Goal: Task Accomplishment & Management: Manage account settings

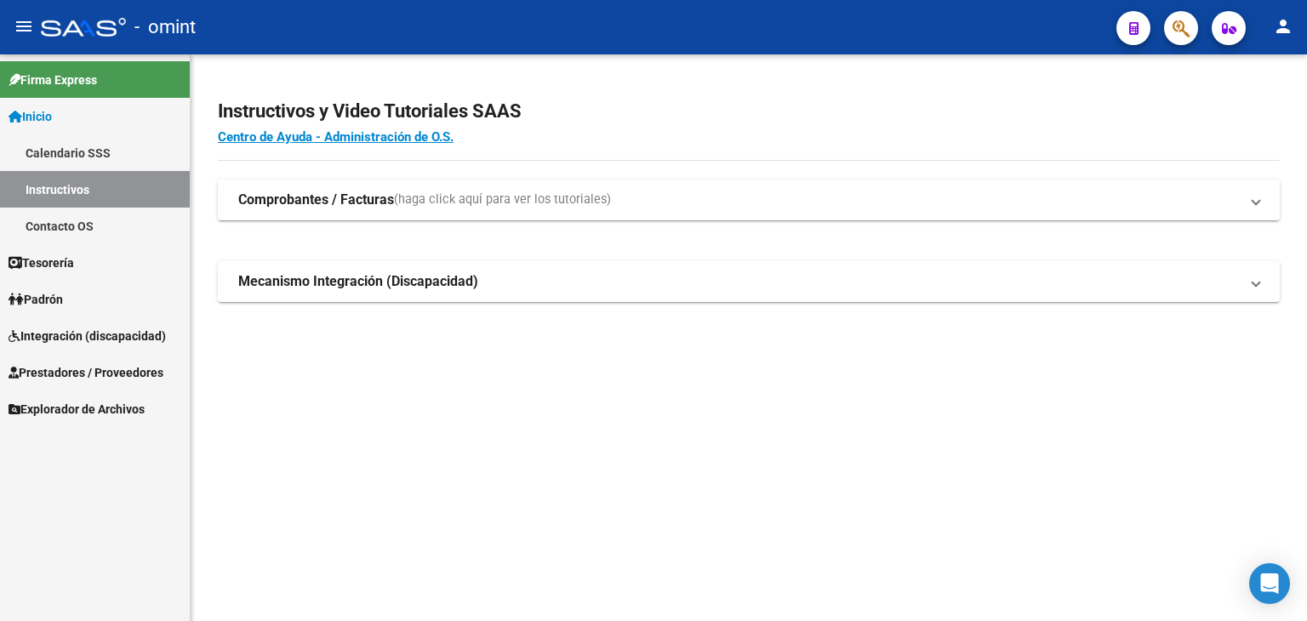
click at [54, 325] on link "Integración (discapacidad)" at bounding box center [95, 335] width 190 height 37
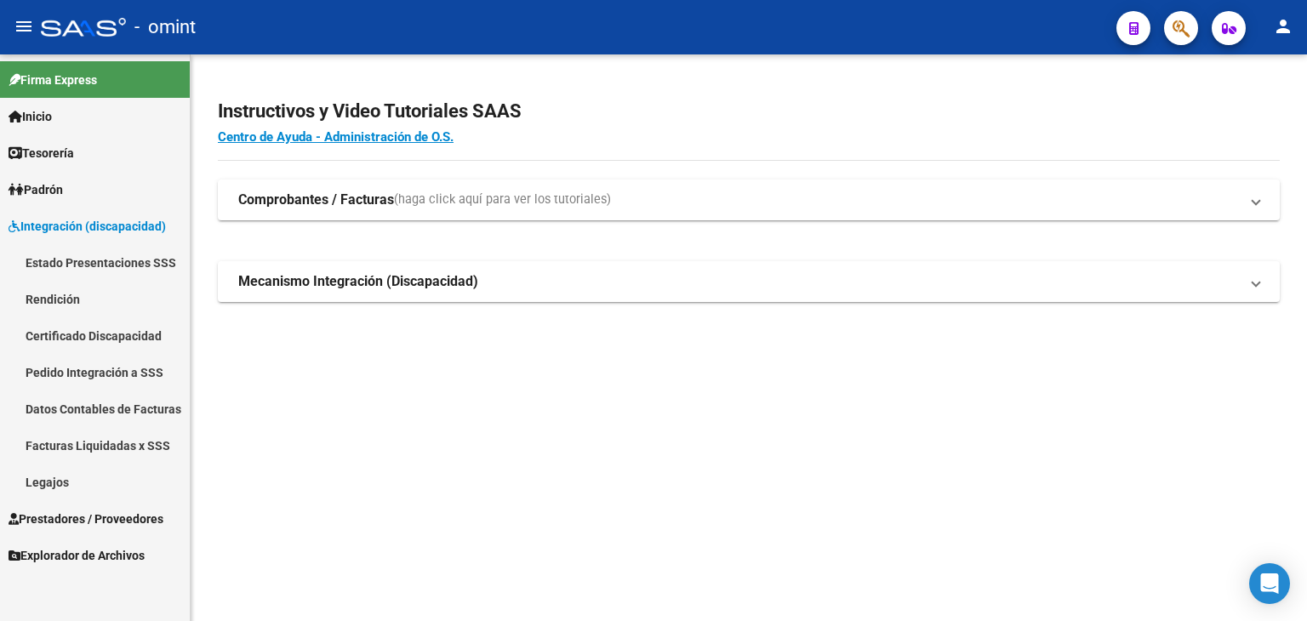
click at [68, 472] on link "Legajos" at bounding box center [95, 482] width 190 height 37
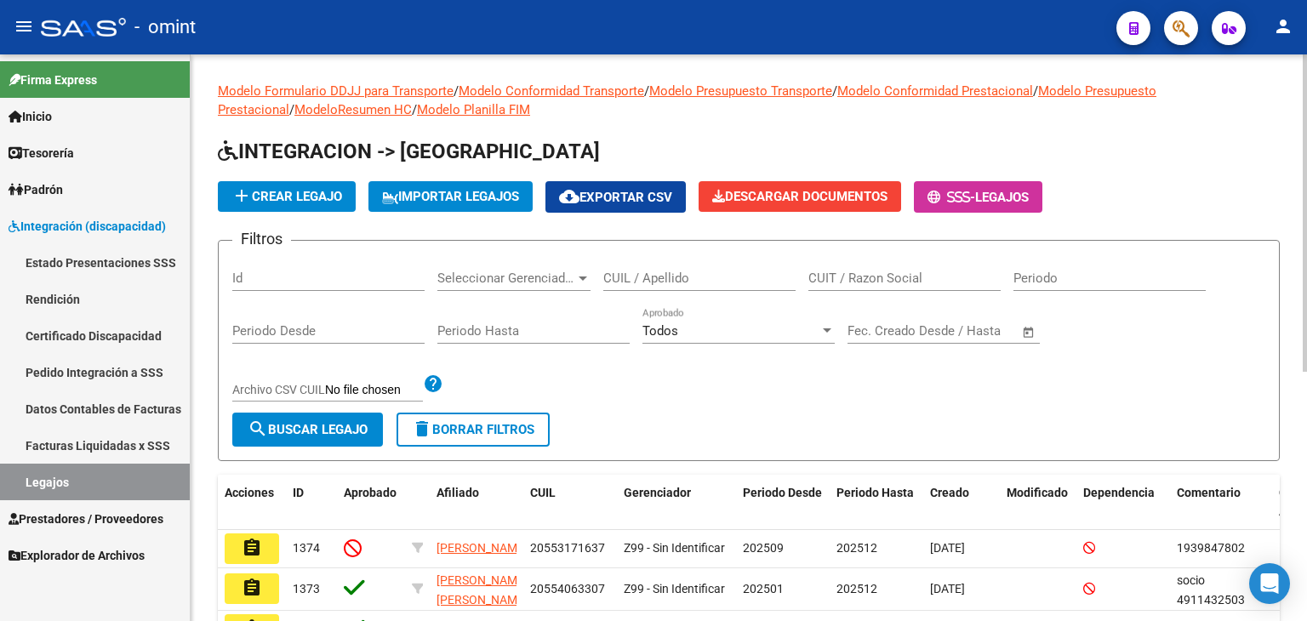
click at [651, 283] on input "CUIL / Apellido" at bounding box center [699, 278] width 192 height 15
paste input "20410238978"
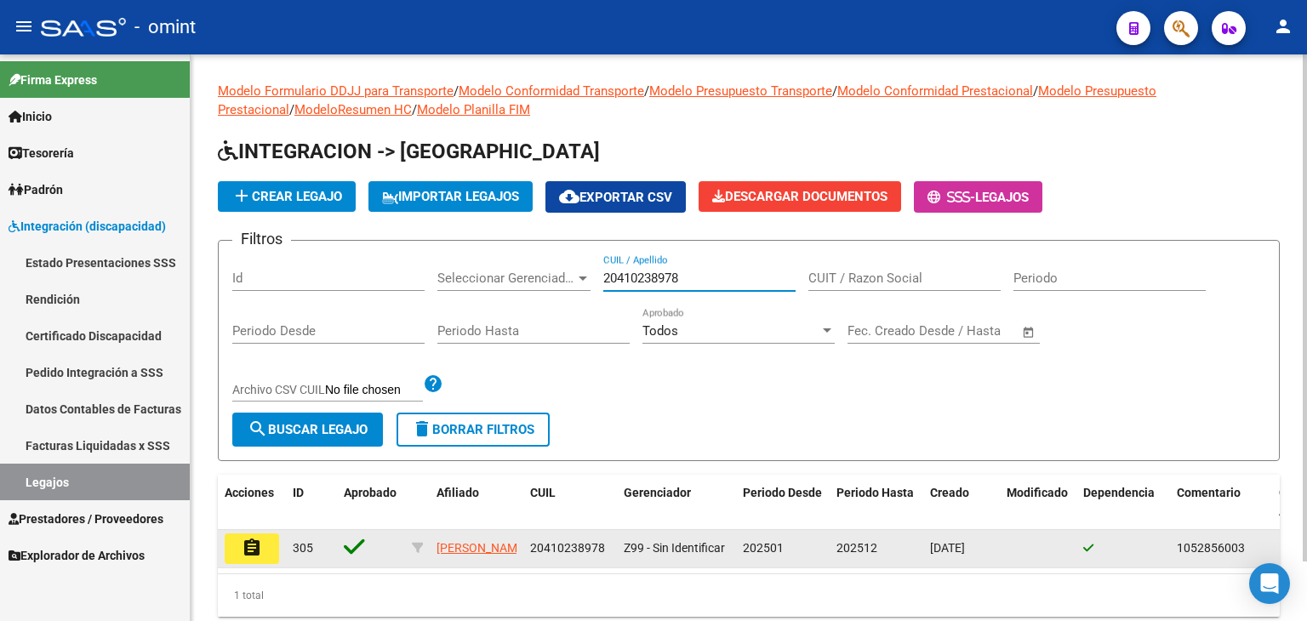
type input "20410238978"
click at [238, 557] on button "assignment" at bounding box center [252, 549] width 54 height 31
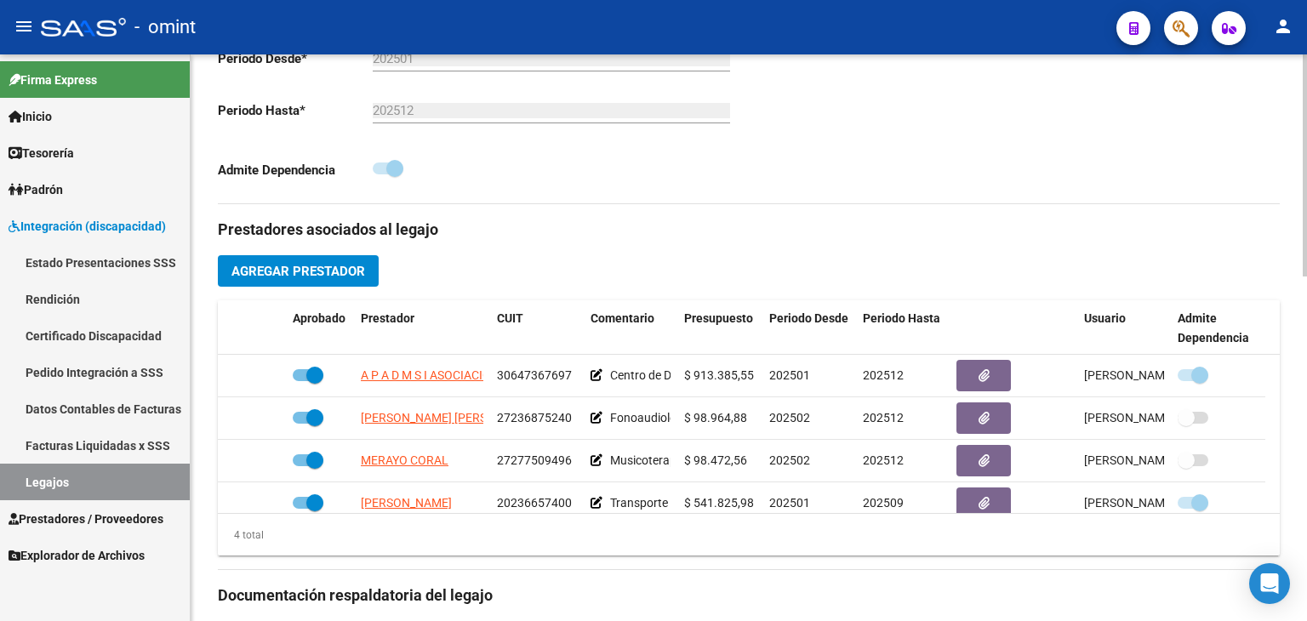
scroll to position [17, 0]
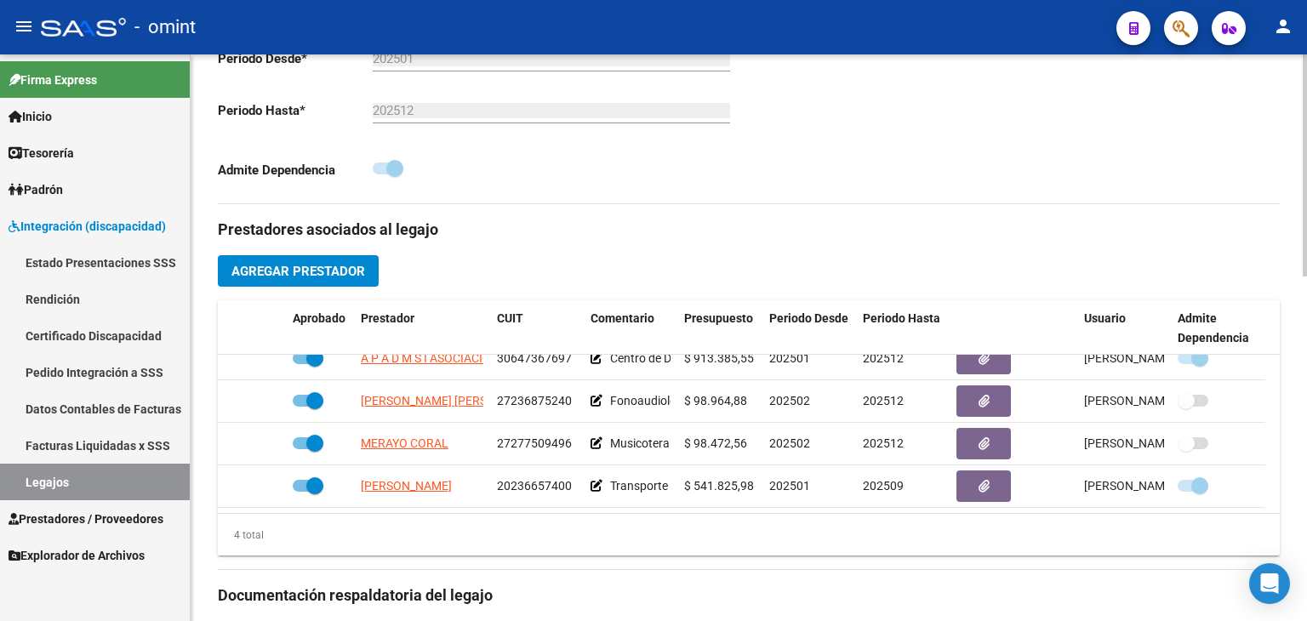
click at [205, 578] on div "arrow_back Editar 305 save Guardar cambios Legajo de Integración Modelo Formula…" at bounding box center [749, 301] width 1117 height 1446
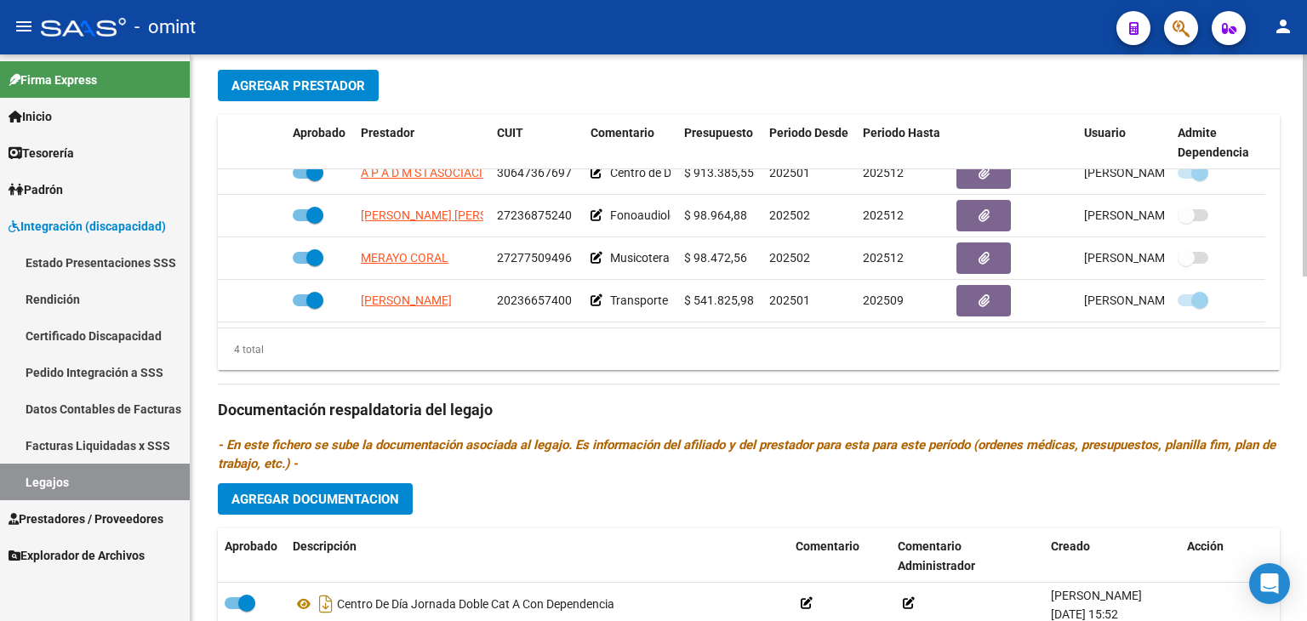
scroll to position [715, 0]
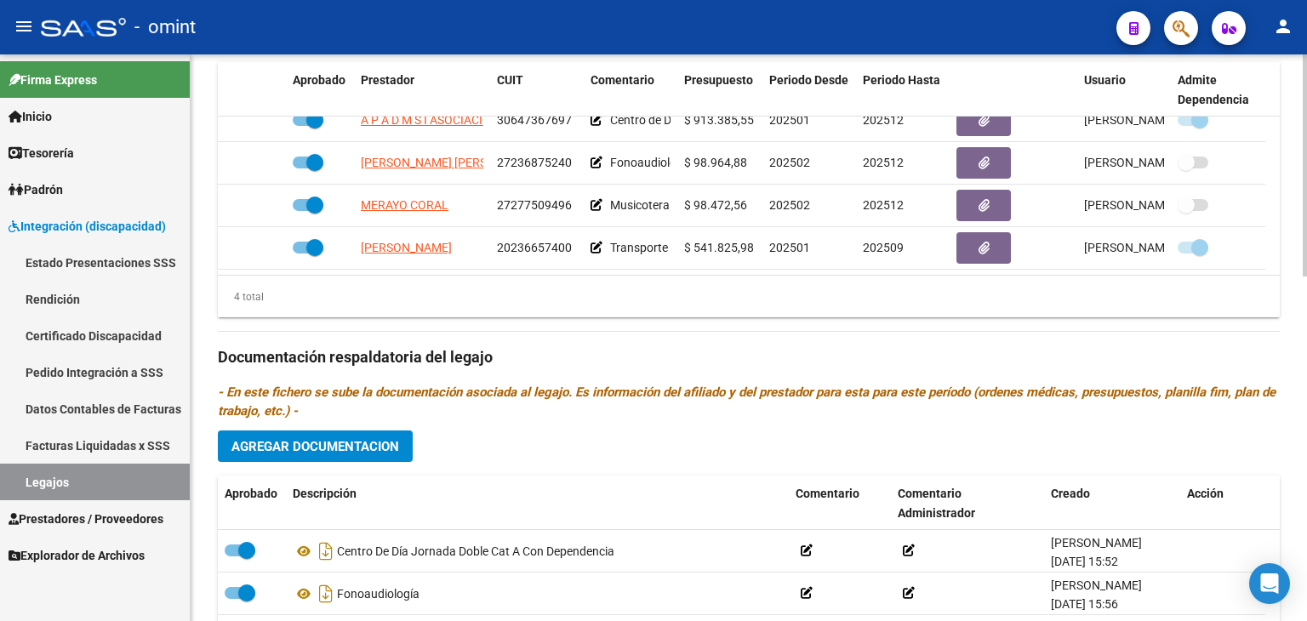
click at [340, 440] on span "Agregar Documentacion" at bounding box center [316, 446] width 168 height 15
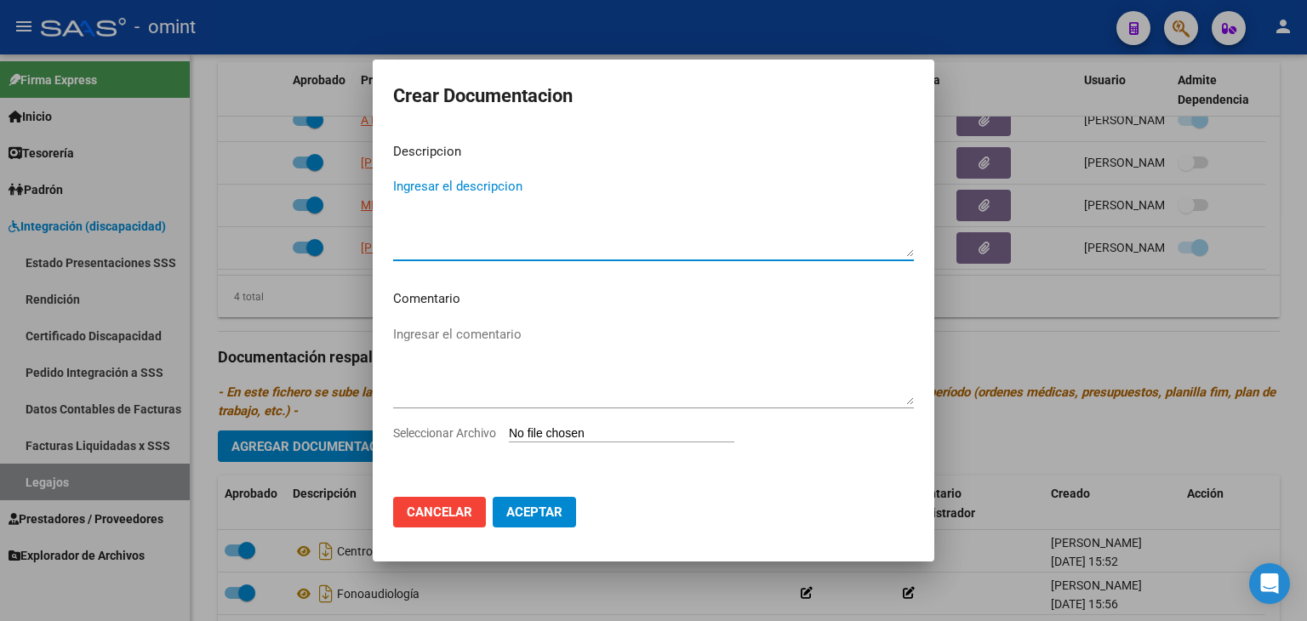
click at [552, 438] on input "Seleccionar Archivo" at bounding box center [622, 434] width 226 height 16
type input "C:\fakepath\1052856003_25090511010_foto-carnet-cond-vig.pdf"
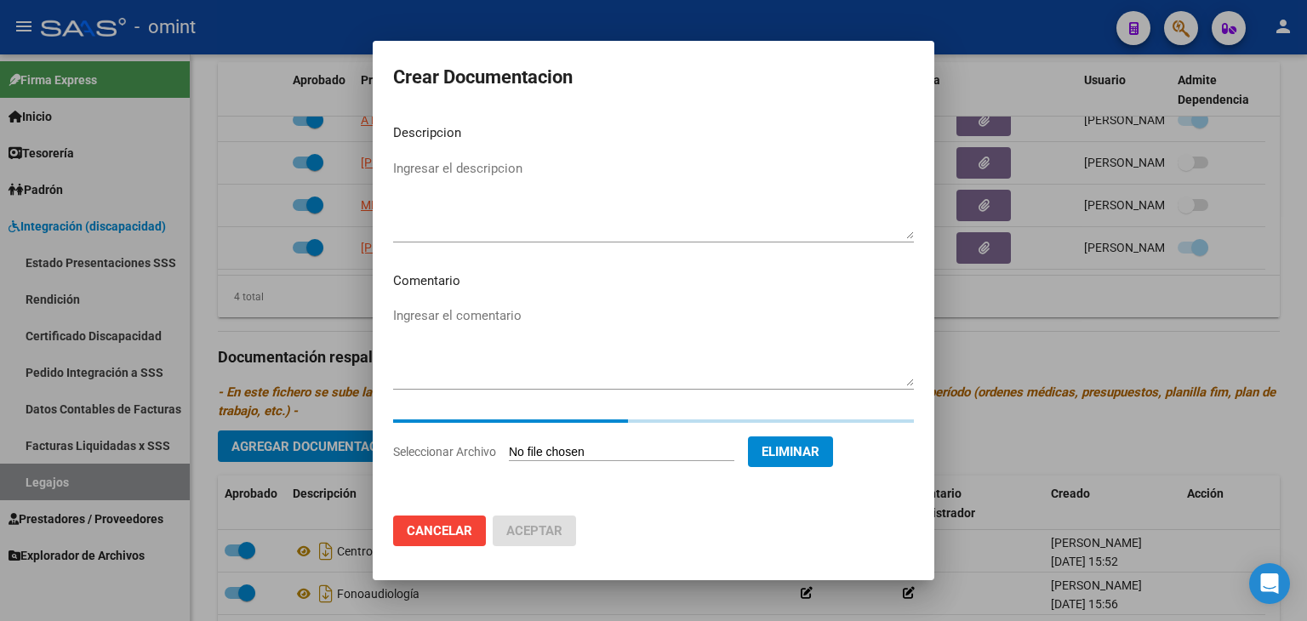
click at [402, 185] on textarea "Ingresar el descripcion" at bounding box center [653, 199] width 521 height 80
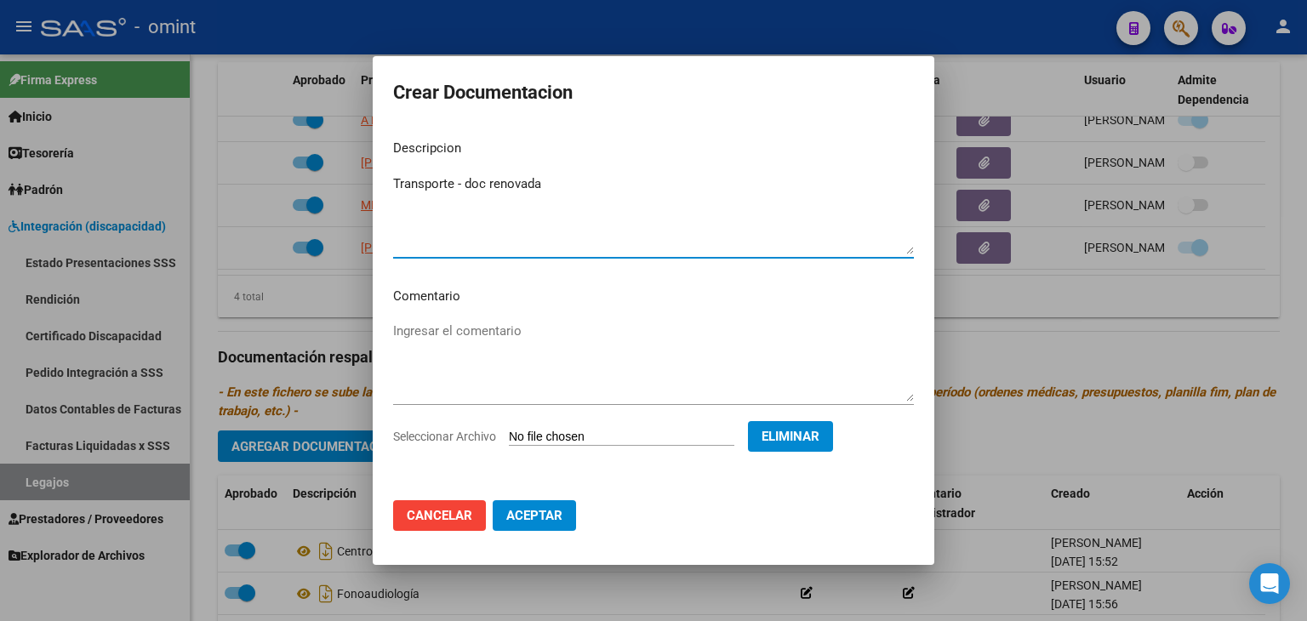
type textarea "Transporte - doc renovada"
click at [541, 513] on span "Aceptar" at bounding box center [534, 515] width 56 height 15
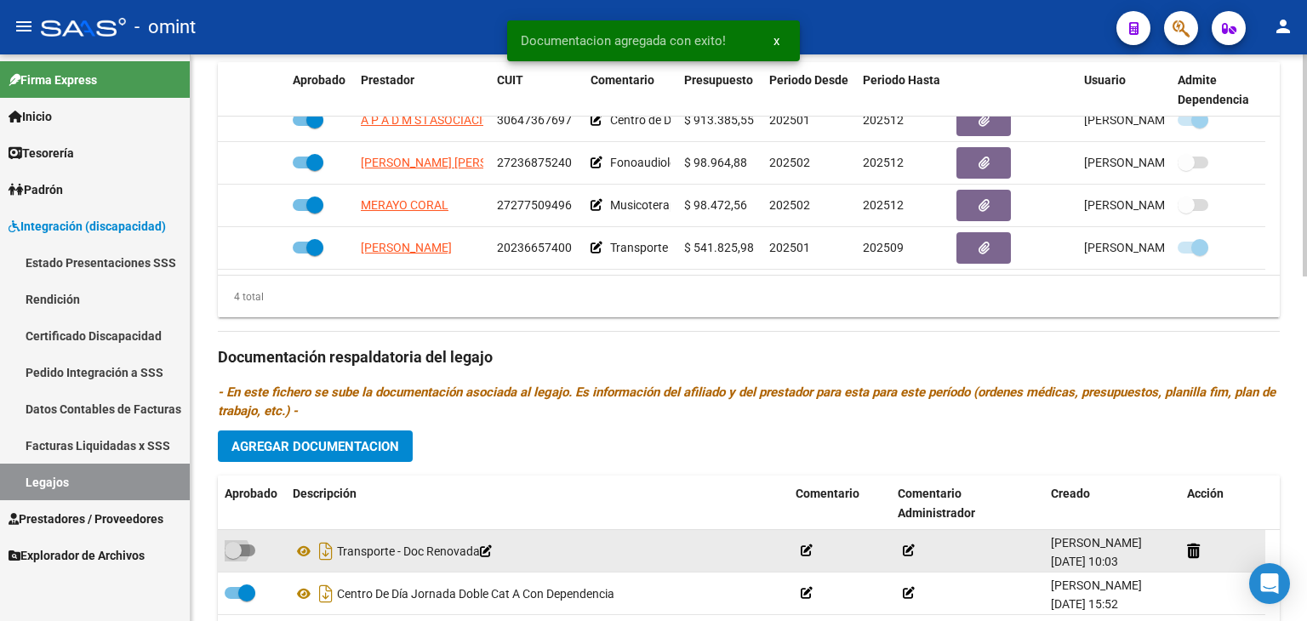
click at [249, 549] on span at bounding box center [240, 551] width 31 height 12
click at [233, 557] on input "checkbox" at bounding box center [232, 557] width 1 height 1
checkbox input "true"
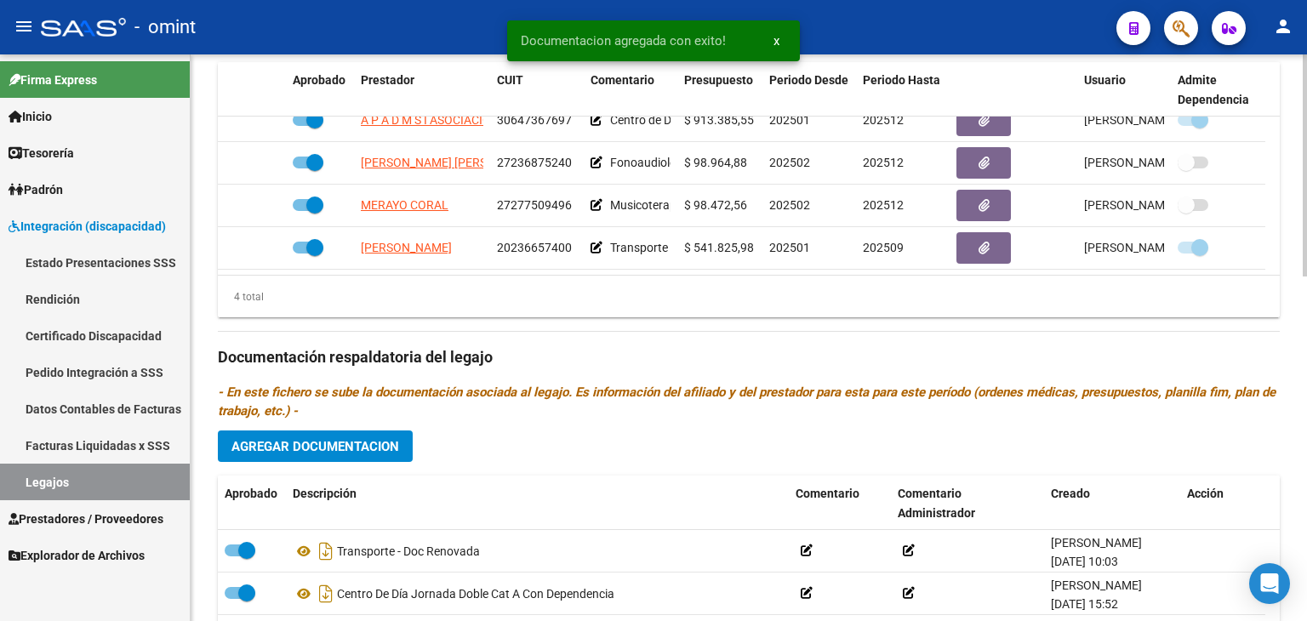
click at [742, 308] on div "4 total" at bounding box center [749, 297] width 1062 height 43
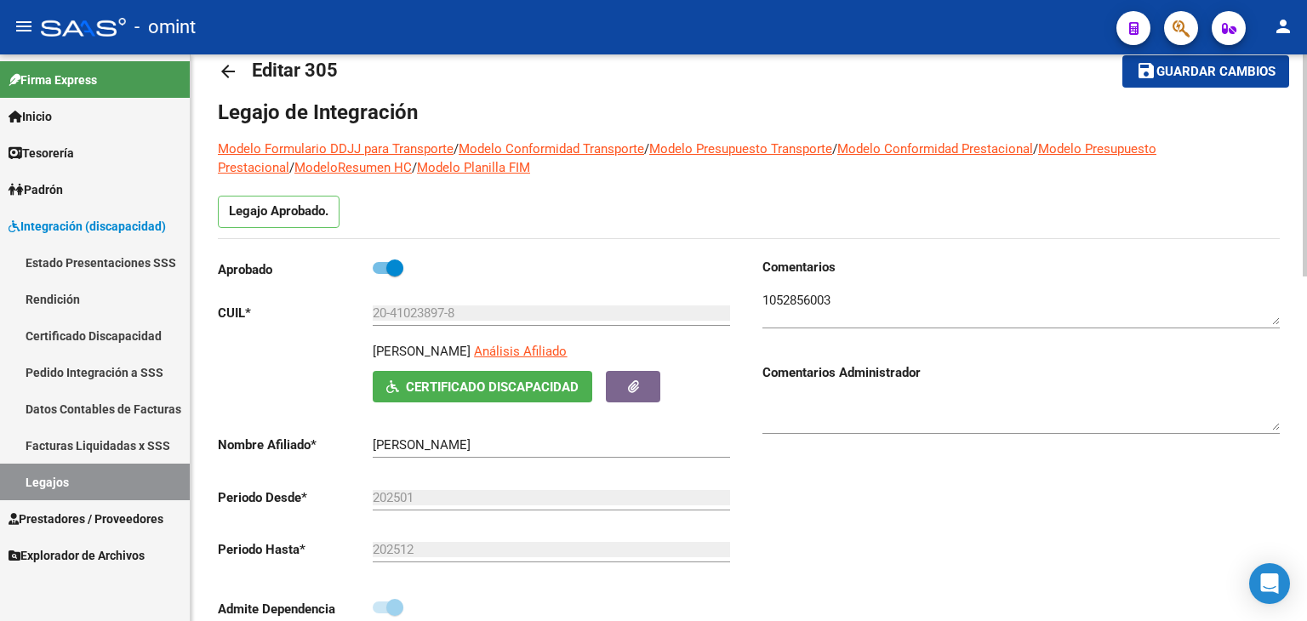
scroll to position [0, 0]
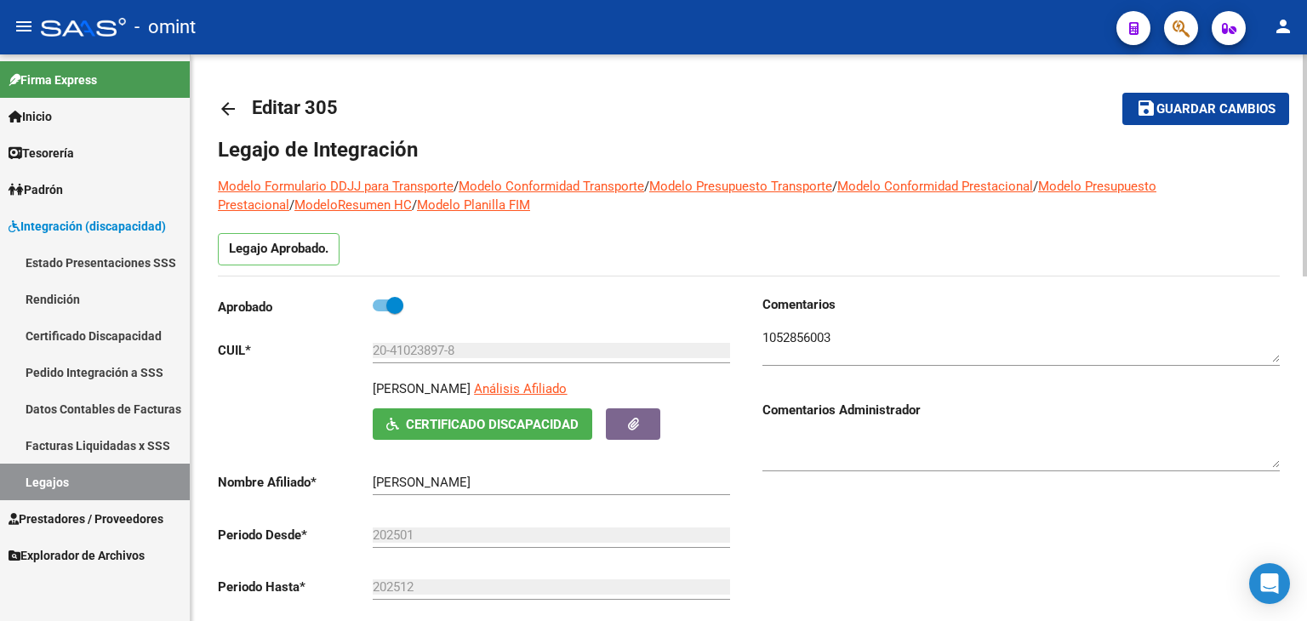
click at [1243, 100] on span "save Guardar cambios" at bounding box center [1206, 107] width 140 height 15
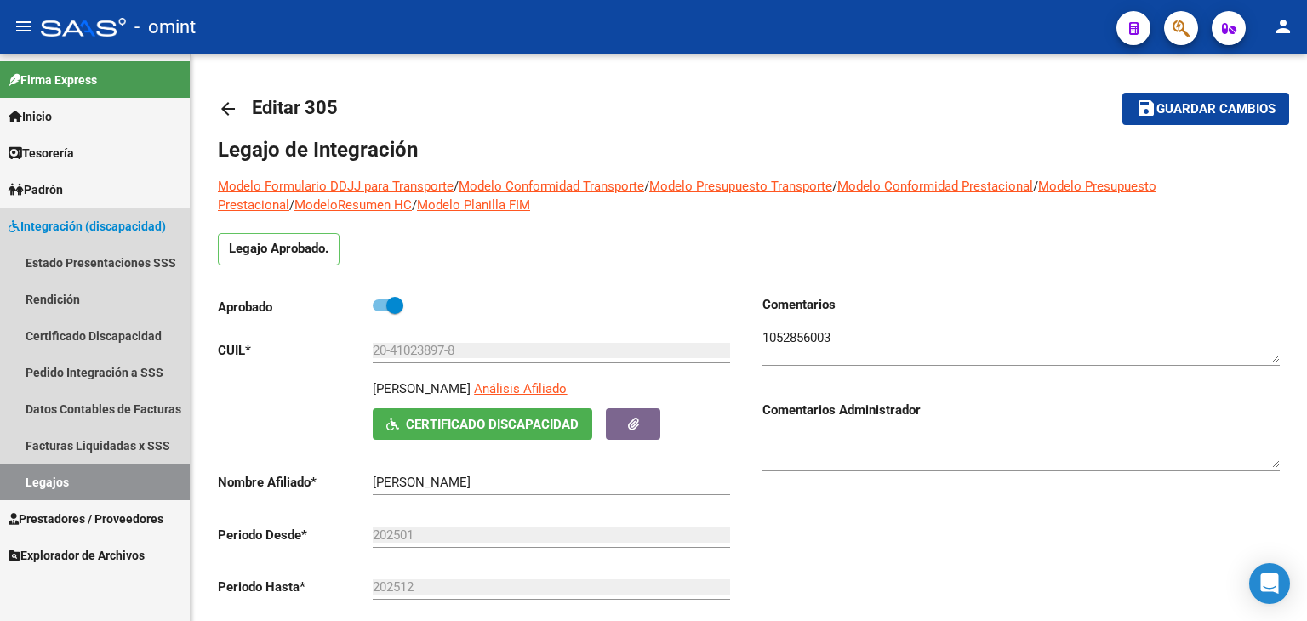
click at [134, 474] on link "Legajos" at bounding box center [95, 482] width 190 height 37
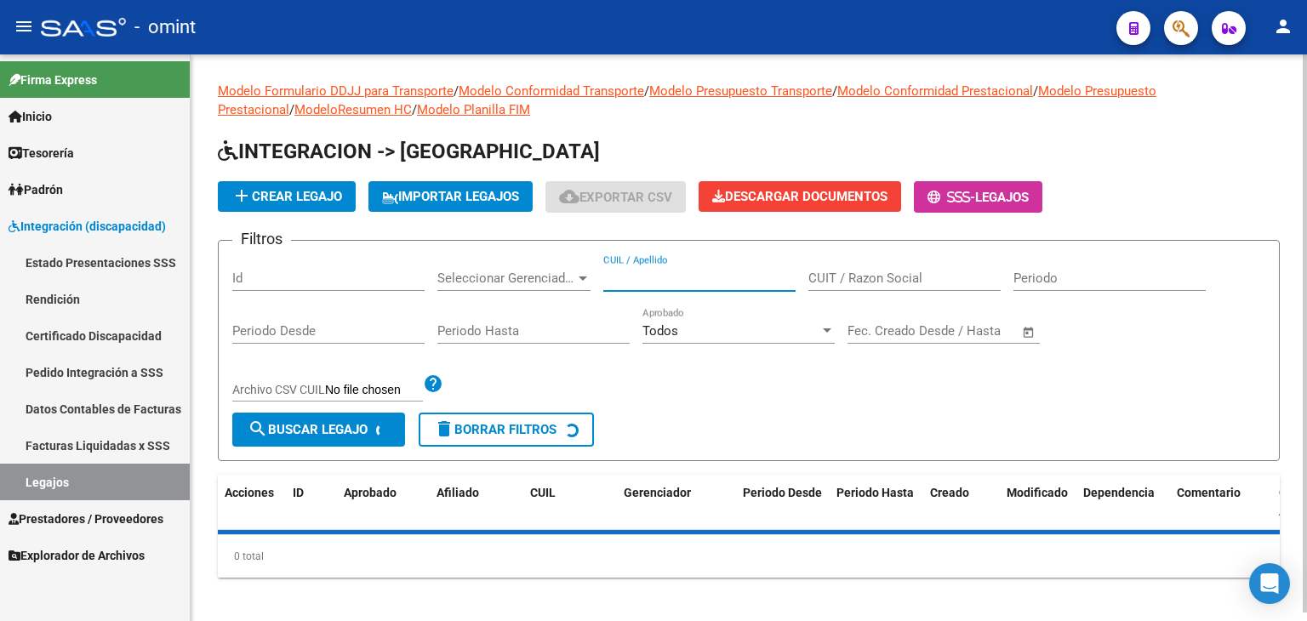
click at [671, 281] on input "CUIL / Apellido" at bounding box center [699, 278] width 192 height 15
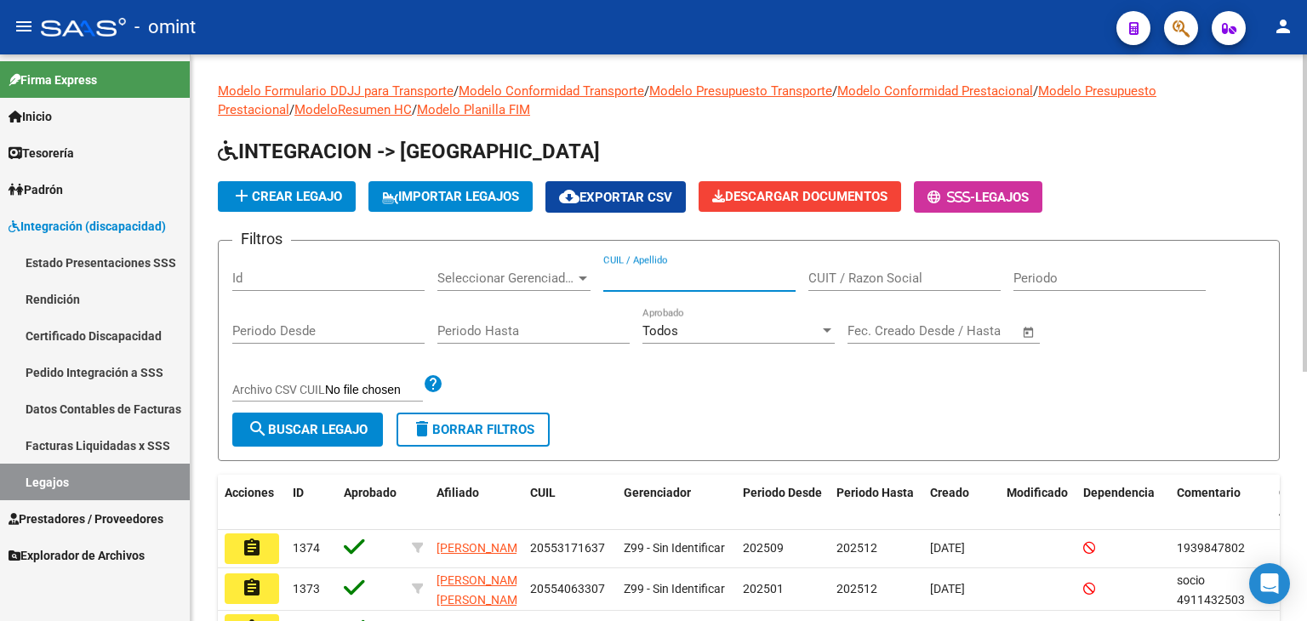
paste input "27517036752"
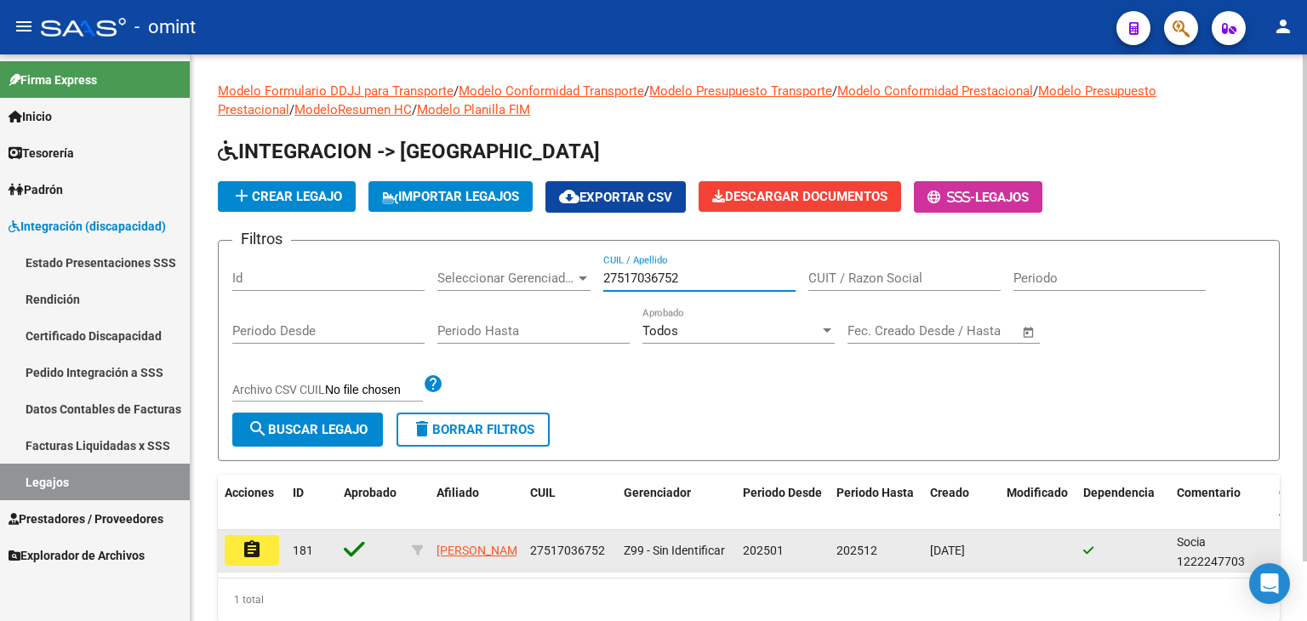
type input "27517036752"
click at [242, 540] on mat-icon "assignment" at bounding box center [252, 550] width 20 height 20
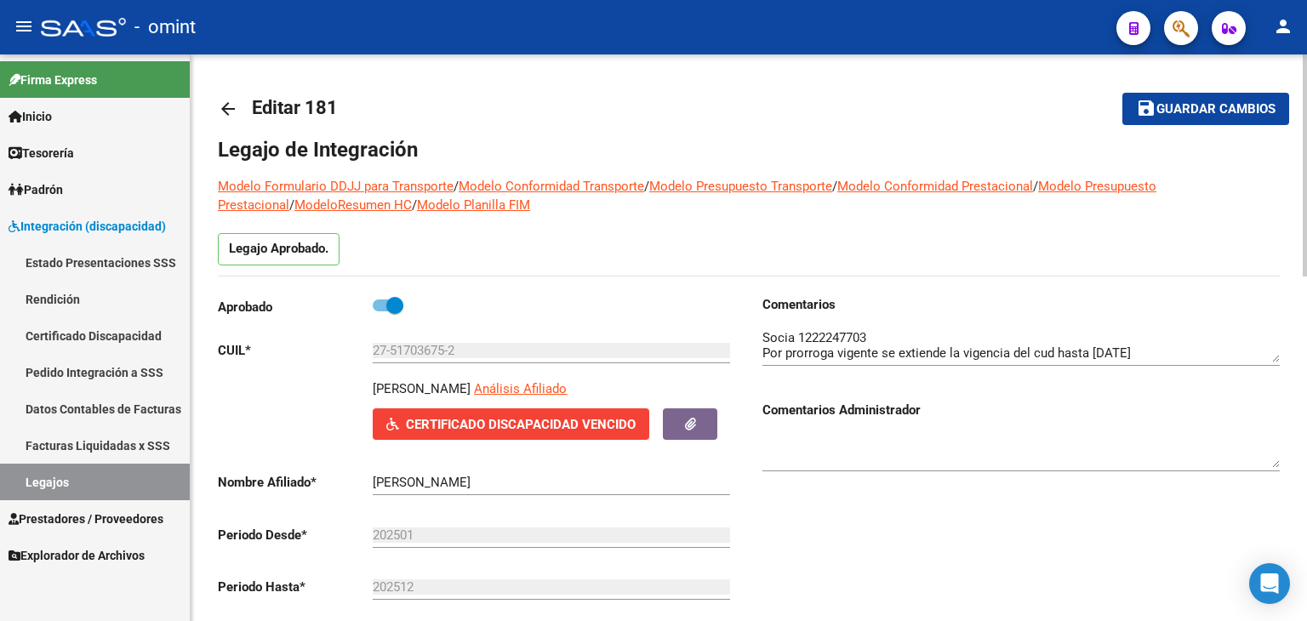
click at [683, 117] on mat-toolbar-row "arrow_back Editar 181" at bounding box center [632, 109] width 828 height 54
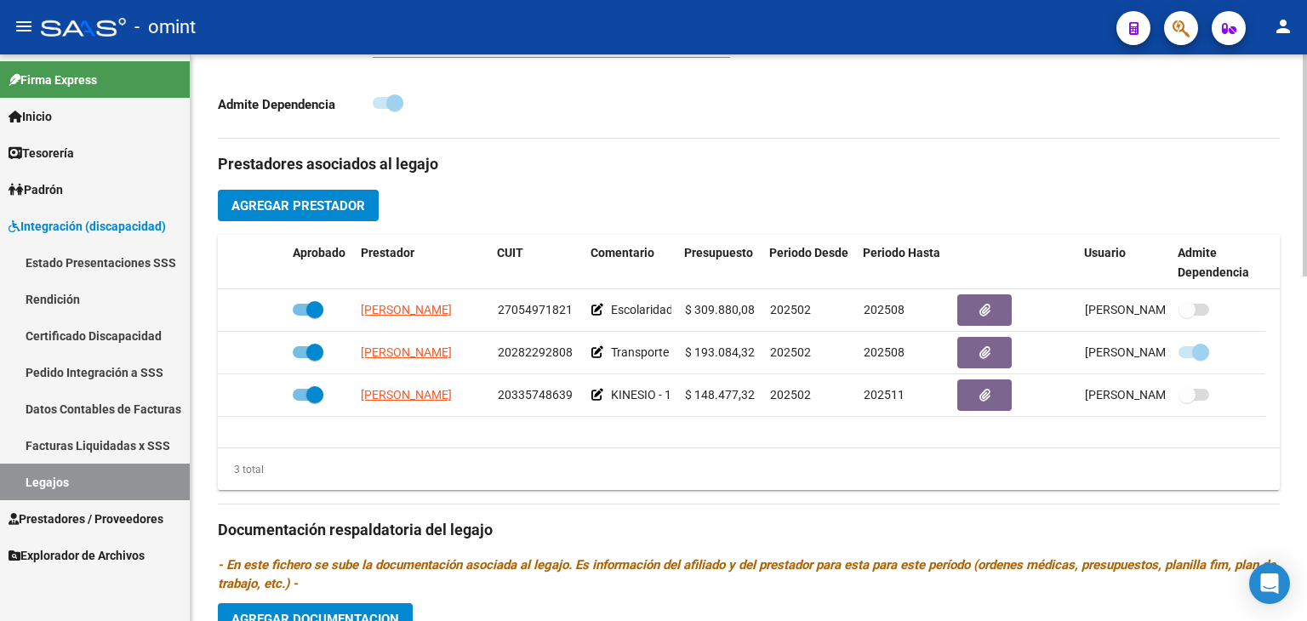
scroll to position [545, 0]
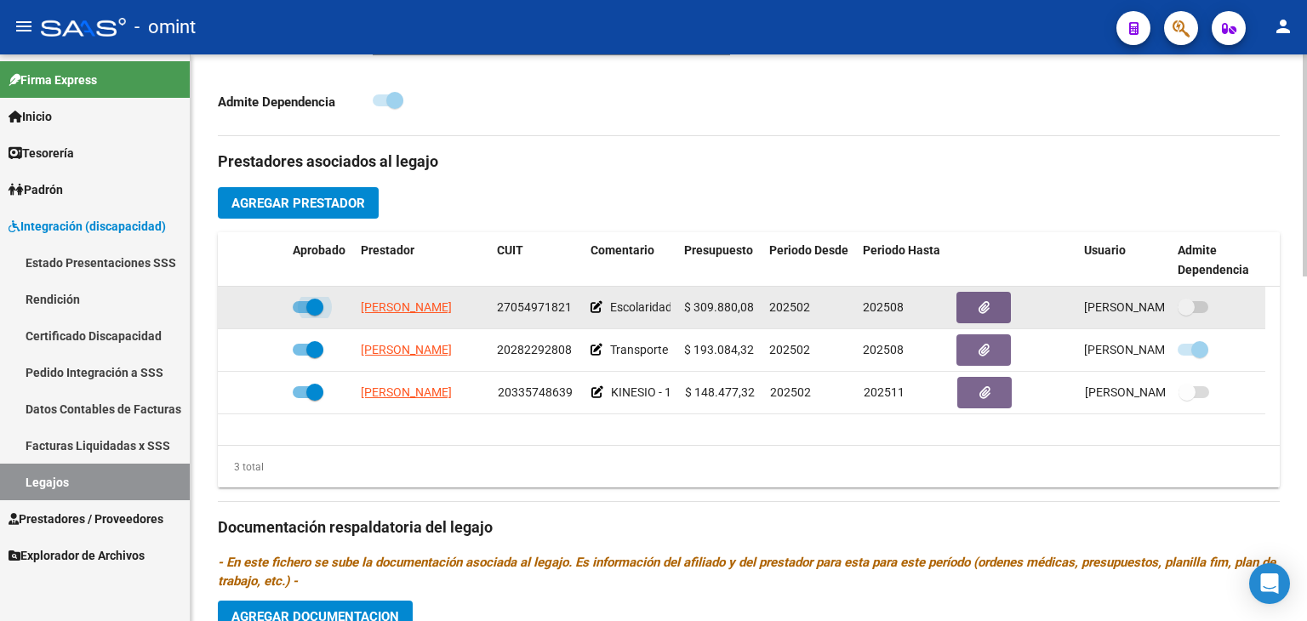
click at [321, 306] on span at bounding box center [314, 307] width 17 height 17
click at [301, 313] on input "checkbox" at bounding box center [300, 313] width 1 height 1
checkbox input "false"
click at [258, 306] on icon at bounding box center [261, 307] width 12 height 12
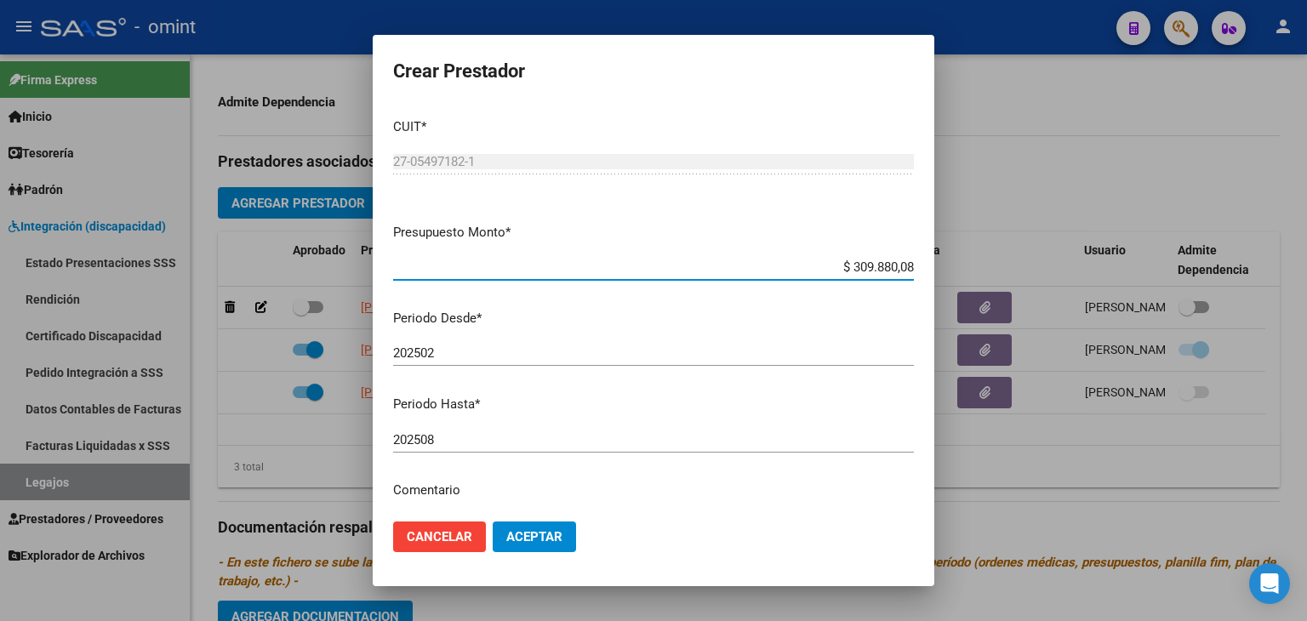
click at [433, 437] on input "202508" at bounding box center [653, 439] width 521 height 15
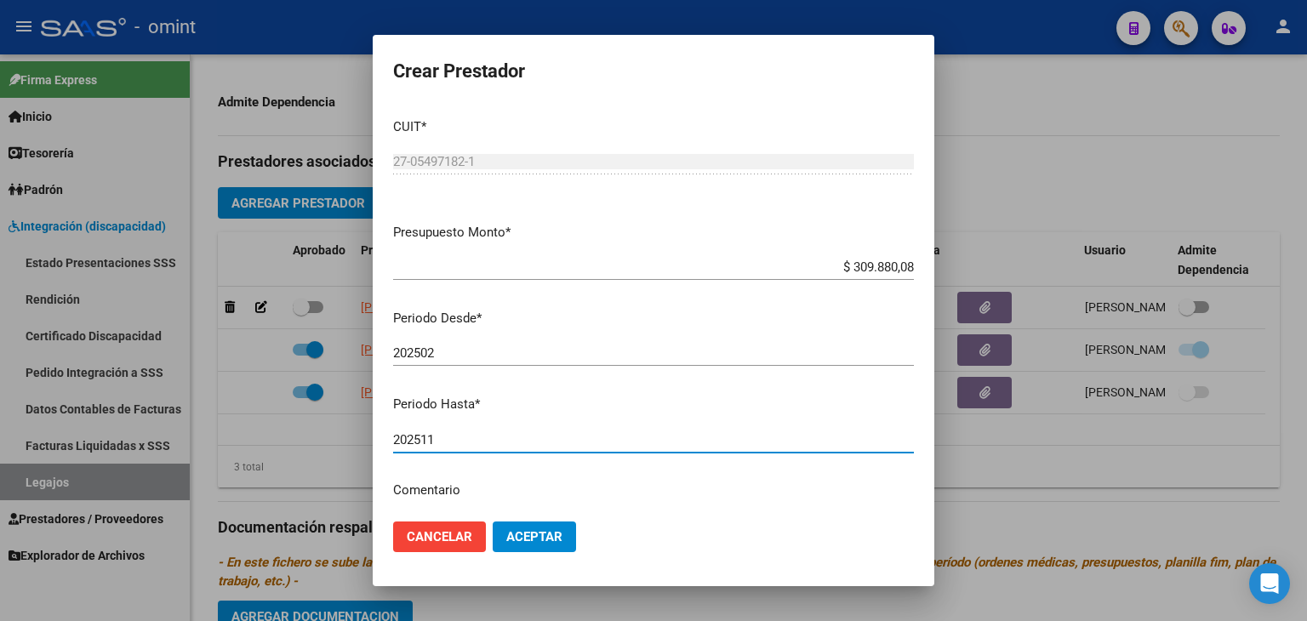
type input "202511"
click at [545, 540] on span "Aceptar" at bounding box center [534, 536] width 56 height 15
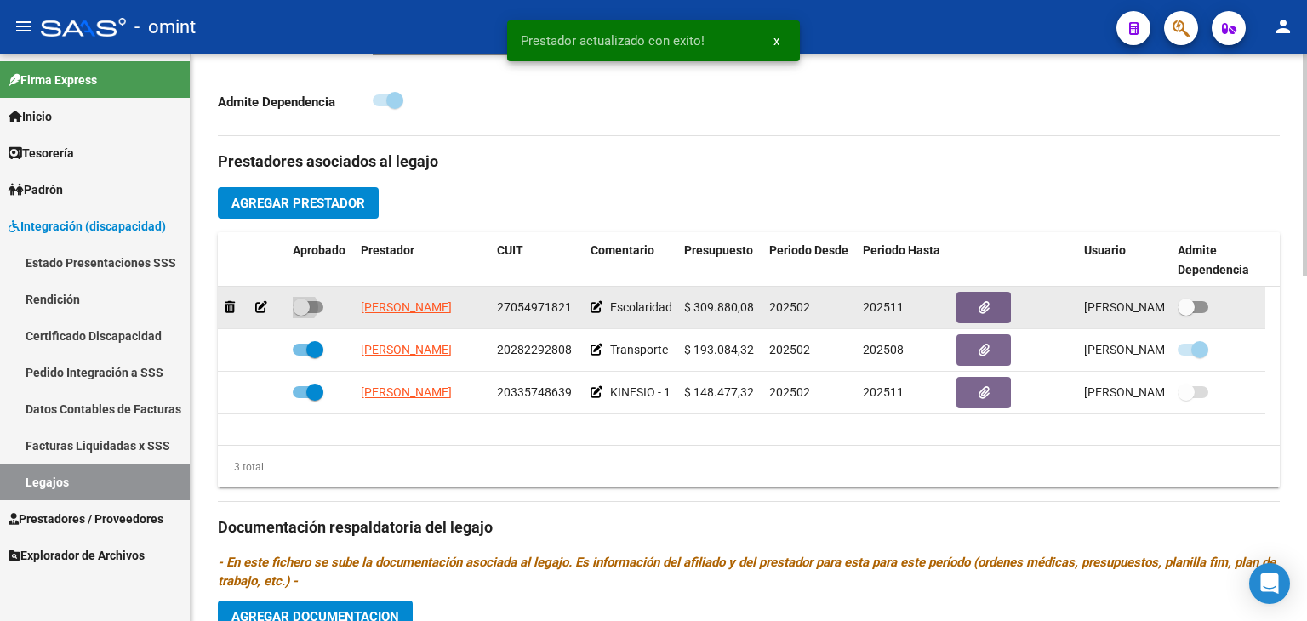
click at [300, 307] on span at bounding box center [301, 307] width 17 height 17
click at [300, 313] on input "checkbox" at bounding box center [300, 313] width 1 height 1
checkbox input "true"
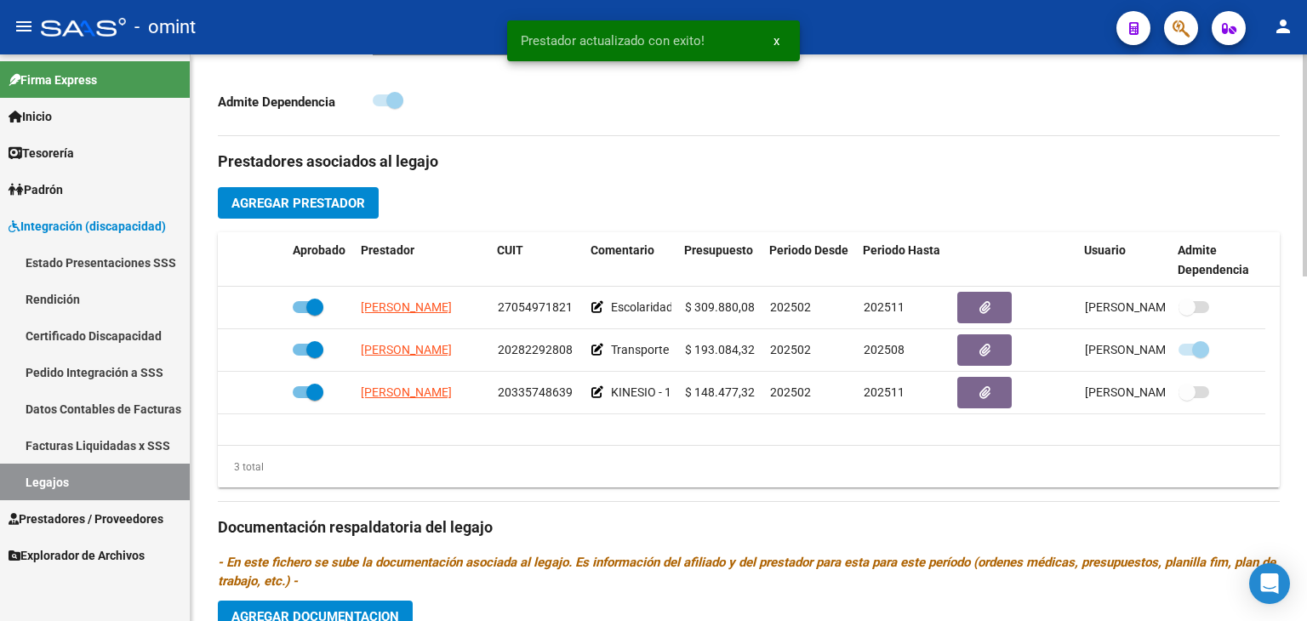
click at [353, 609] on span "Agregar Documentacion" at bounding box center [316, 616] width 168 height 15
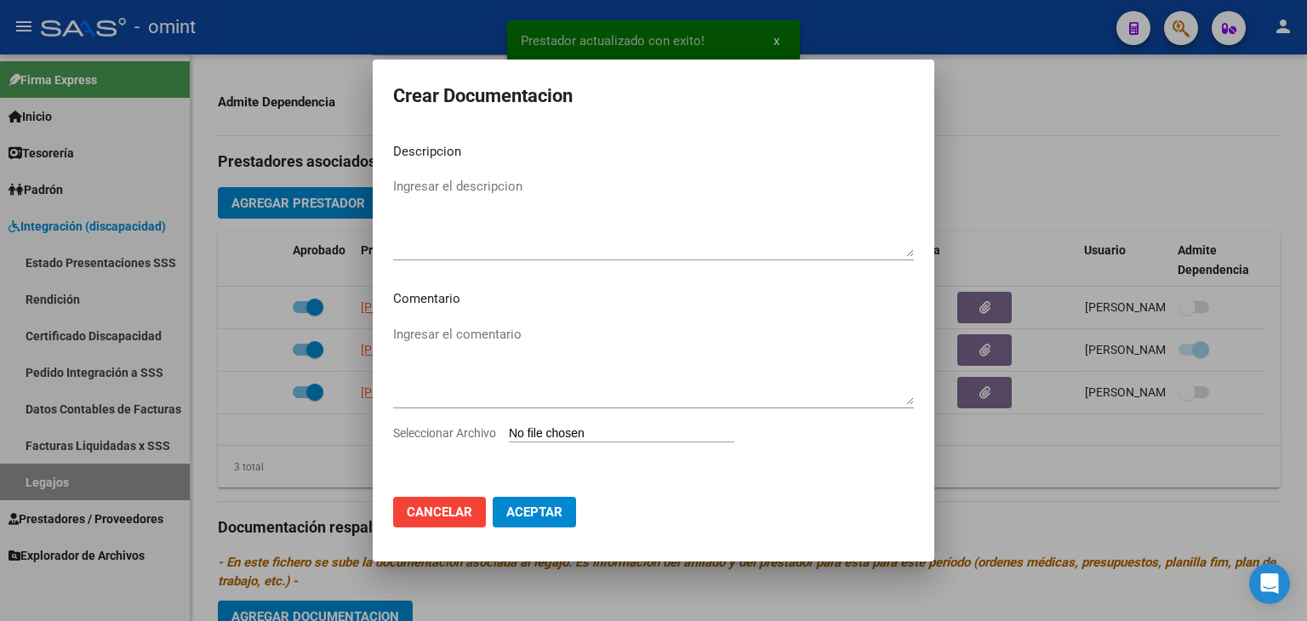
click at [569, 440] on input "Seleccionar Archivo" at bounding box center [622, 434] width 226 height 16
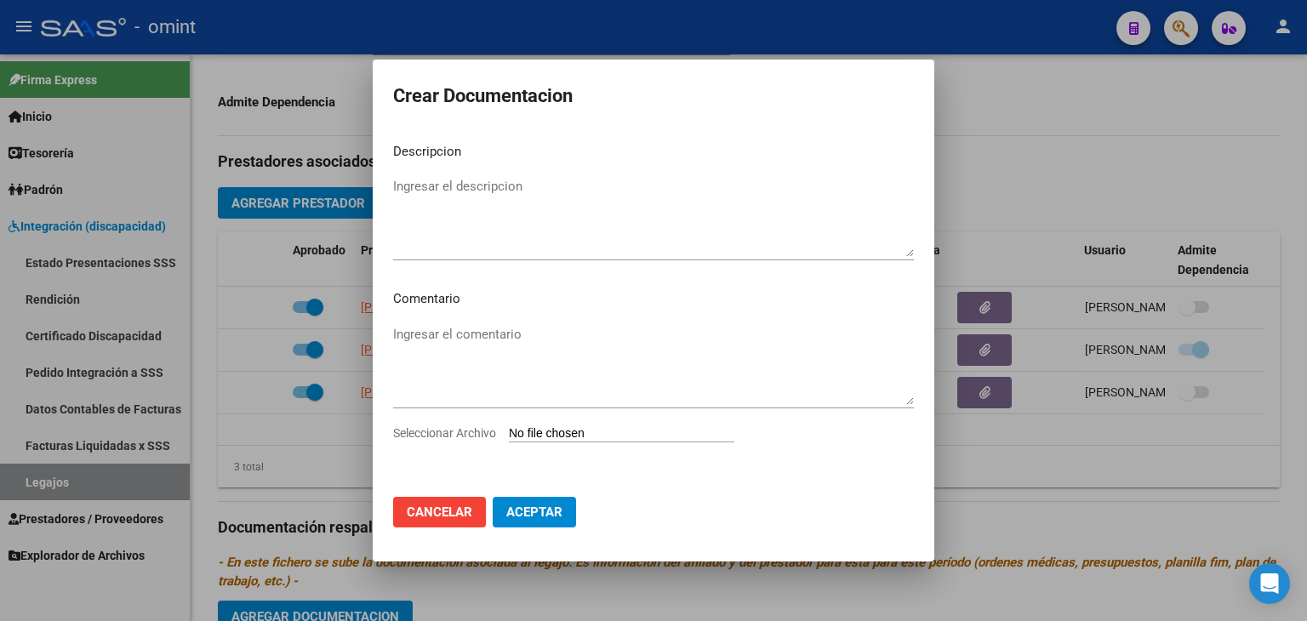
type input "C:\fakepath\INFORME [PERSON_NAME].pdf"
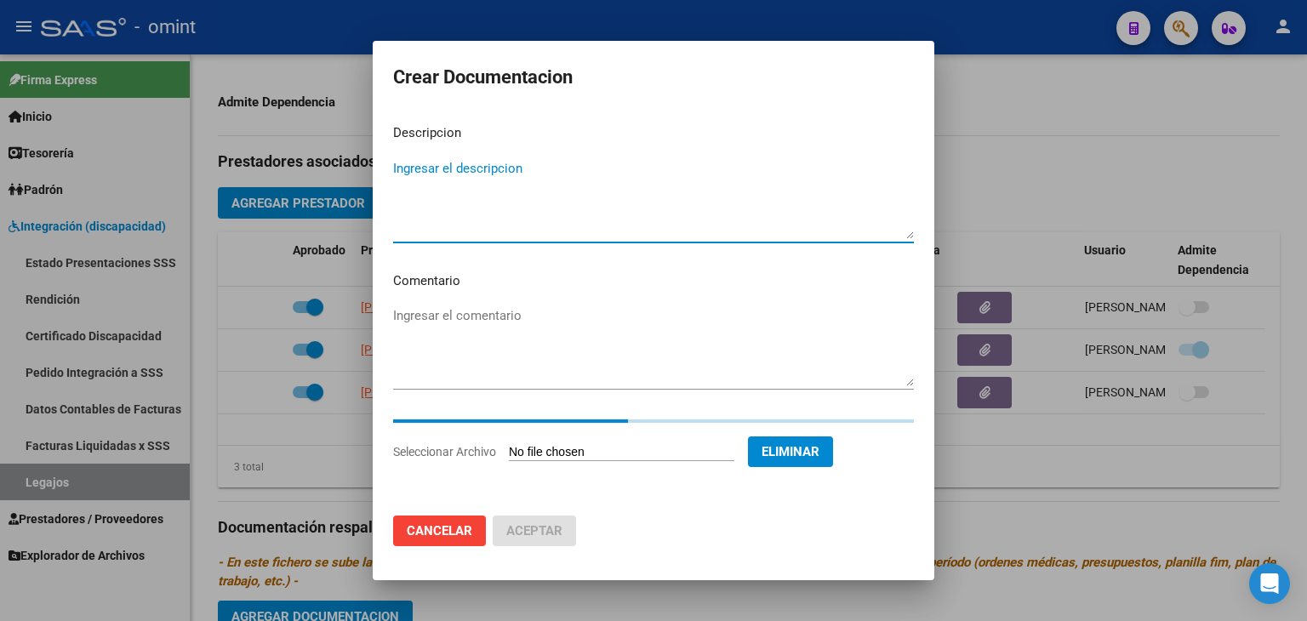
click at [420, 192] on textarea "Ingresar el descripcion" at bounding box center [653, 199] width 521 height 80
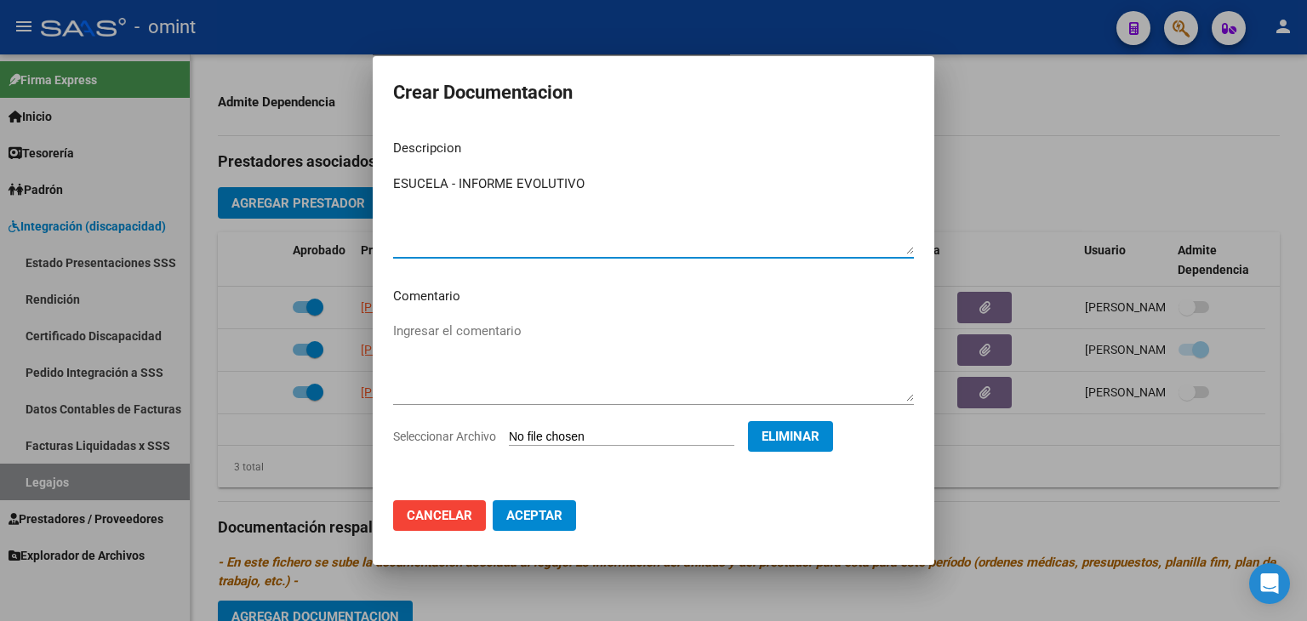
type textarea "ESUCELA - INFORME EVOLUTIVO"
click at [541, 519] on span "Aceptar" at bounding box center [534, 515] width 56 height 15
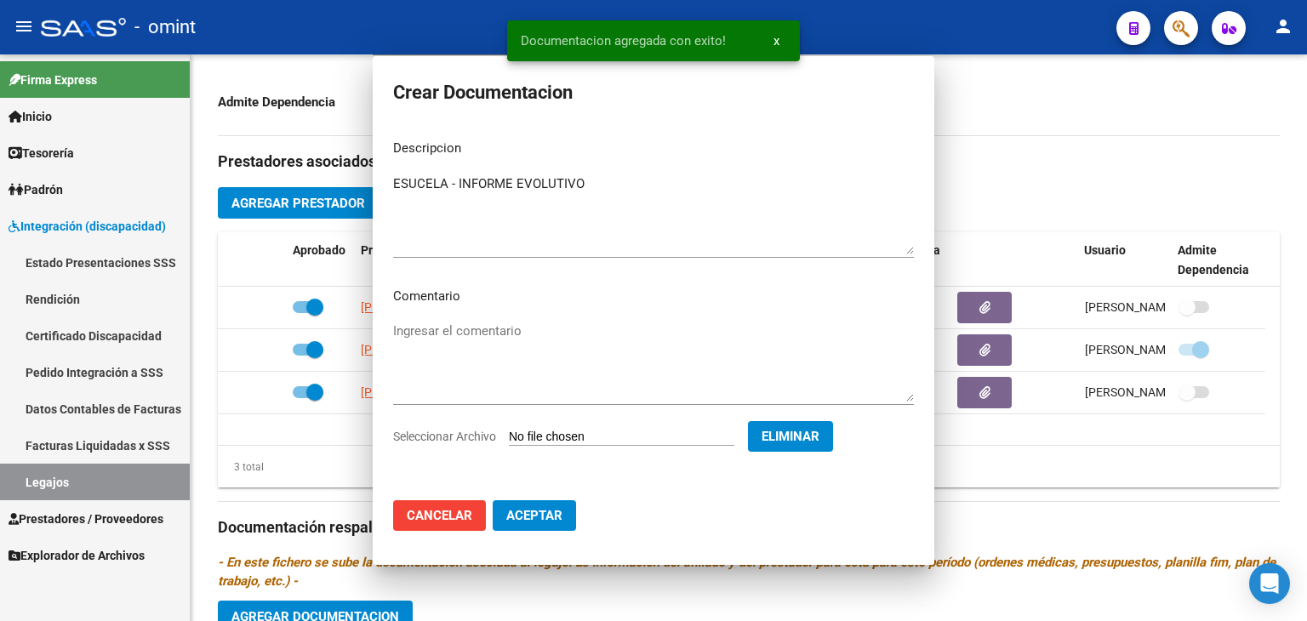
scroll to position [555, 0]
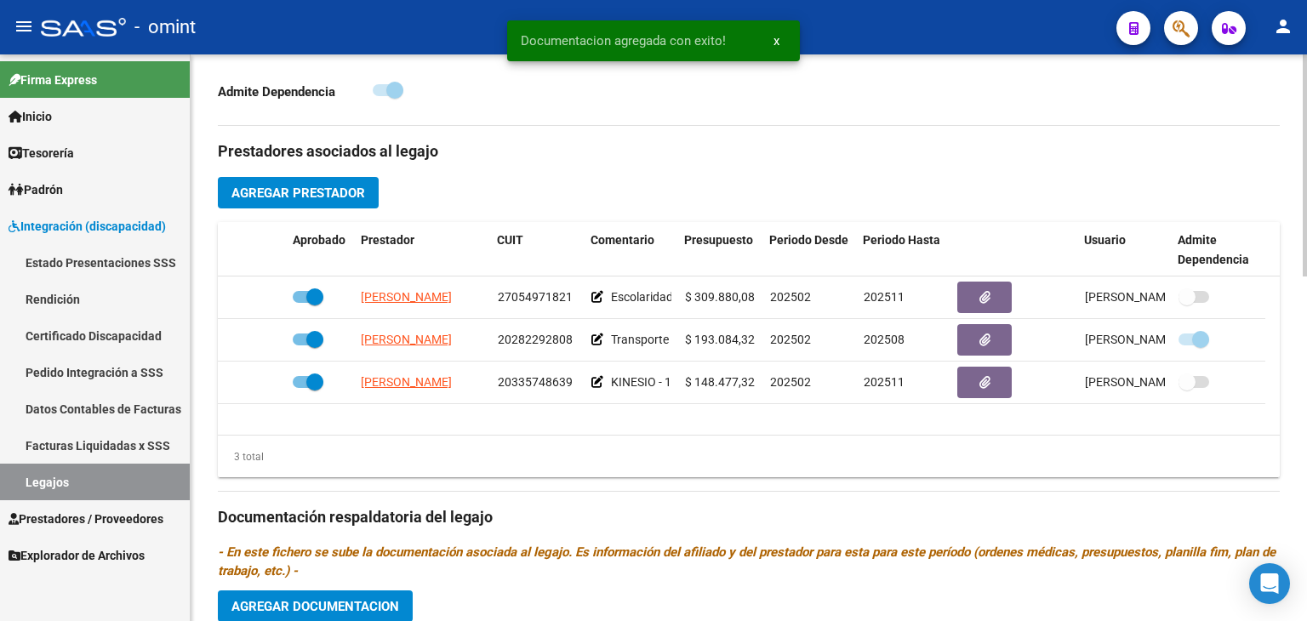
click at [598, 483] on div "Prestadores asociados al legajo Agregar Prestador Aprobado Prestador CUIT Comen…" at bounding box center [749, 515] width 1062 height 779
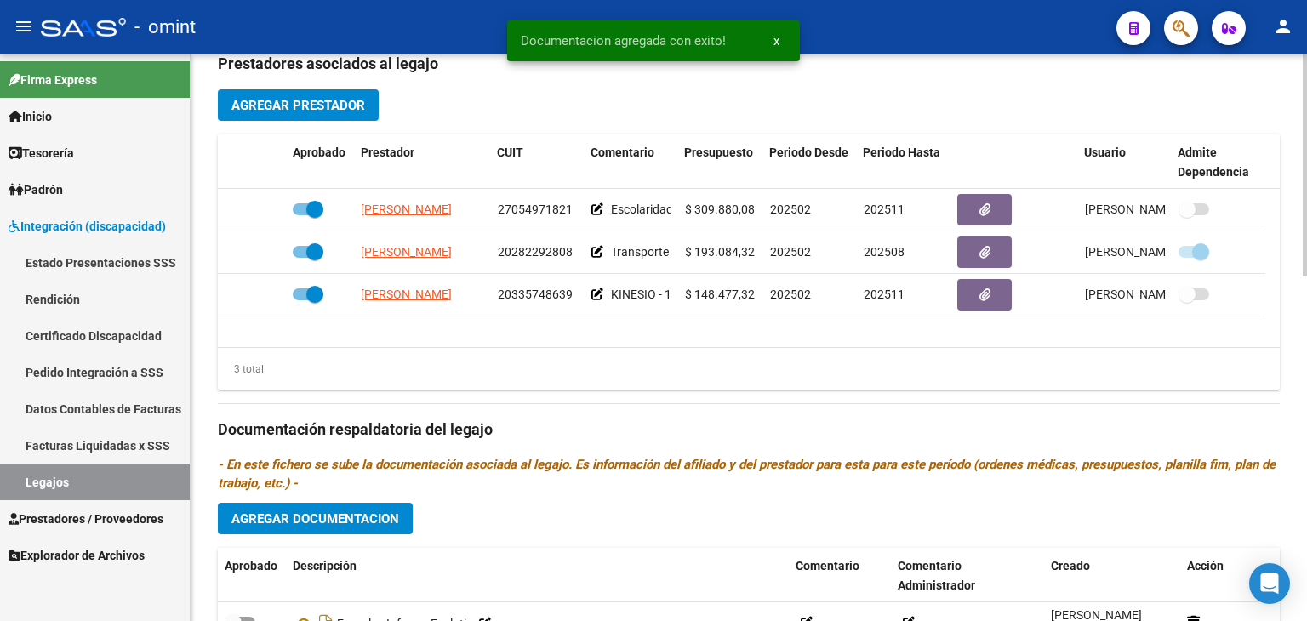
scroll to position [657, 0]
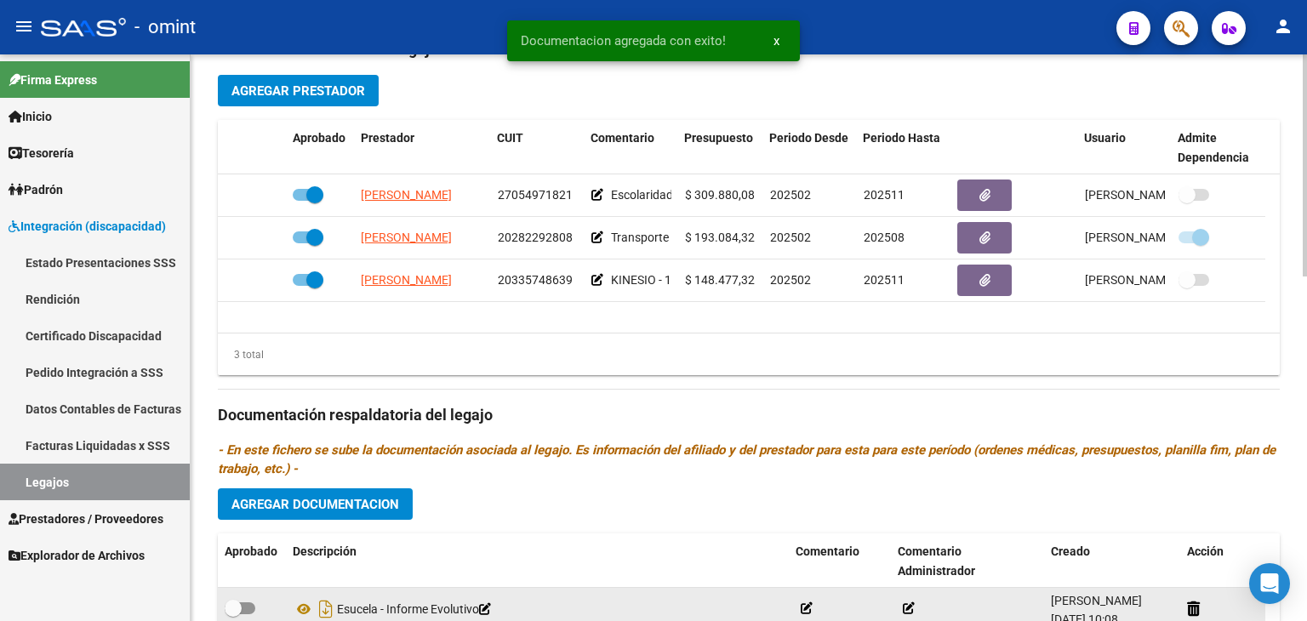
click at [242, 605] on span at bounding box center [240, 609] width 31 height 12
click at [233, 615] on input "checkbox" at bounding box center [232, 615] width 1 height 1
checkbox input "true"
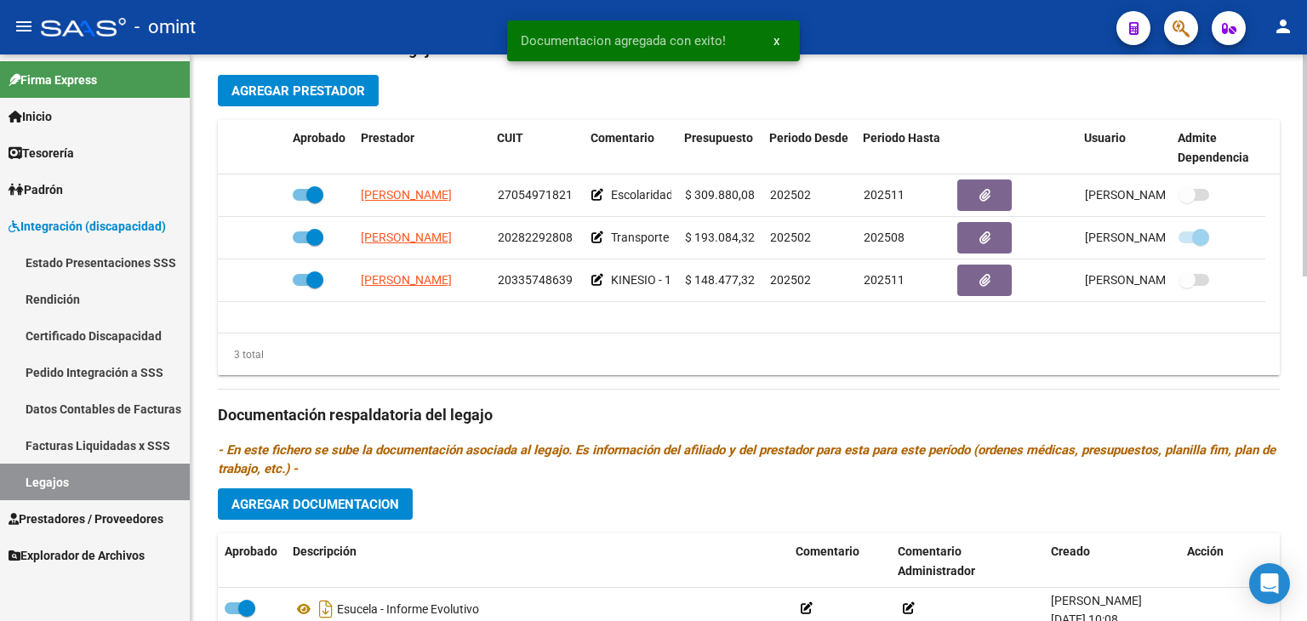
click at [1044, 76] on div "Prestadores asociados al legajo Agregar Prestador Aprobado Prestador CUIT Comen…" at bounding box center [749, 413] width 1062 height 779
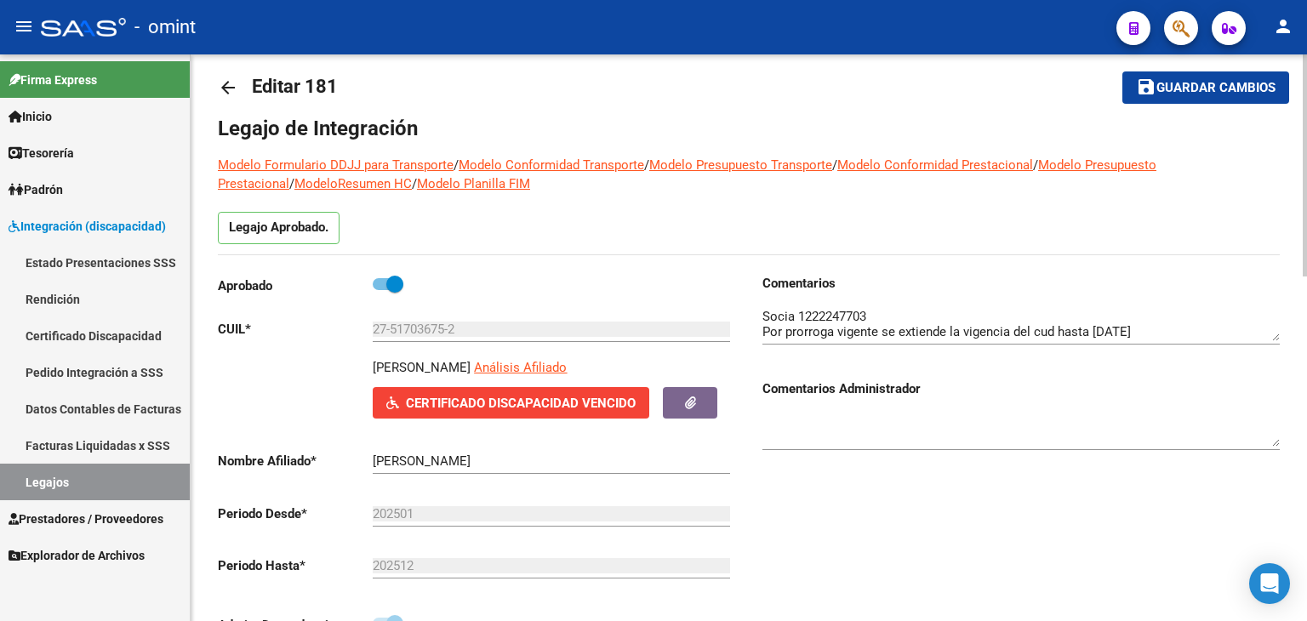
scroll to position [10, 0]
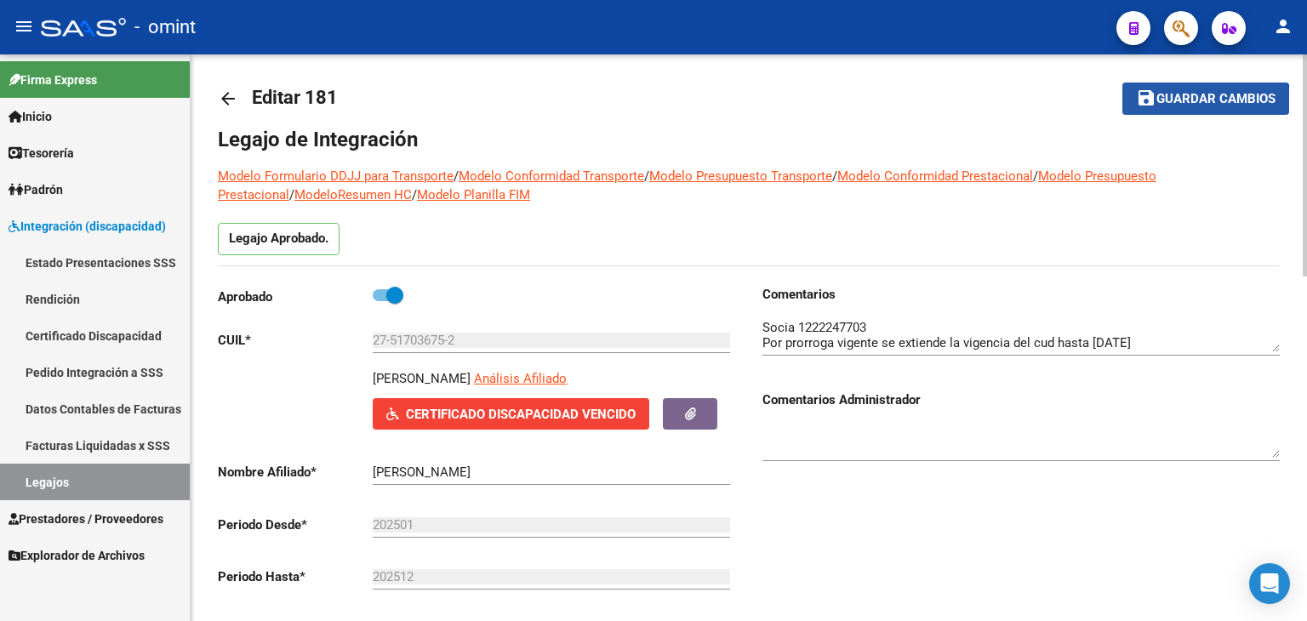
click at [1170, 105] on span "Guardar cambios" at bounding box center [1216, 99] width 119 height 15
click at [1235, 100] on span "Guardar cambios" at bounding box center [1216, 99] width 119 height 15
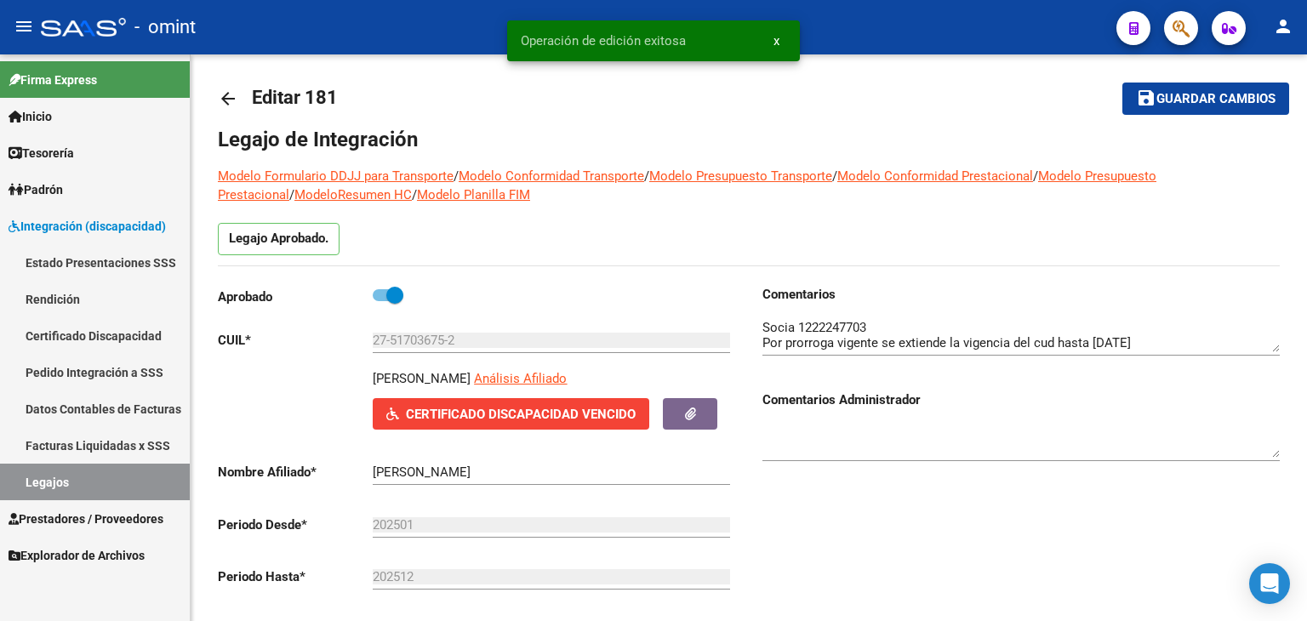
click at [57, 481] on link "Legajos" at bounding box center [95, 482] width 190 height 37
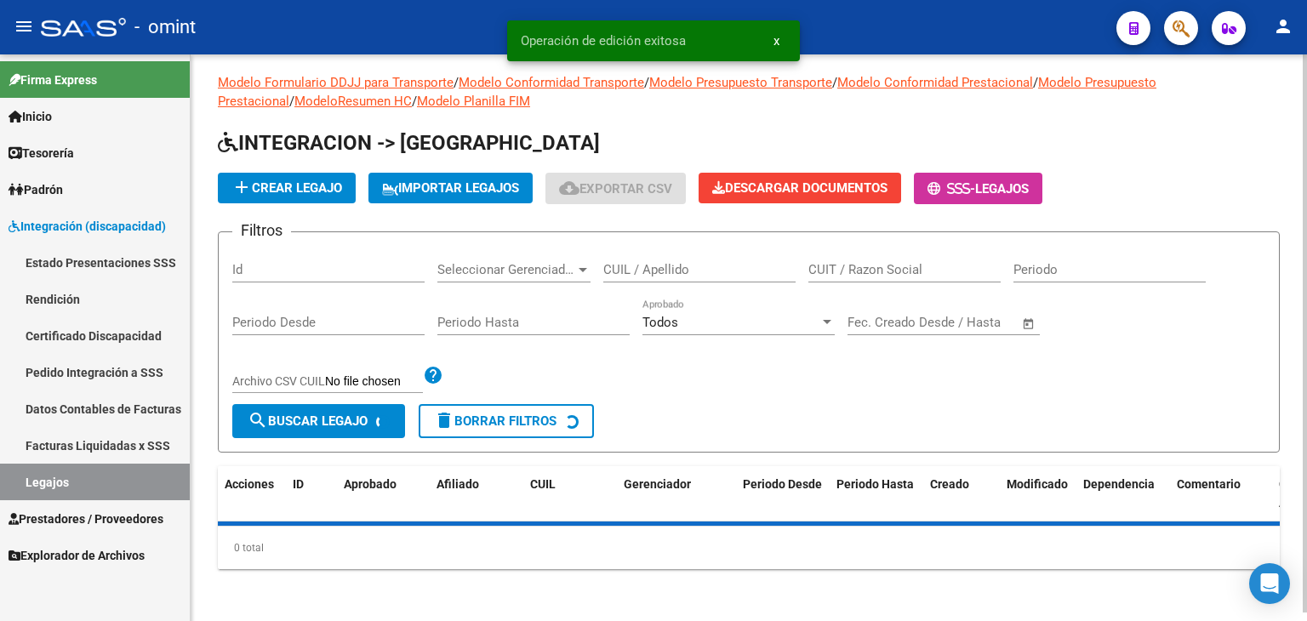
scroll to position [10, 0]
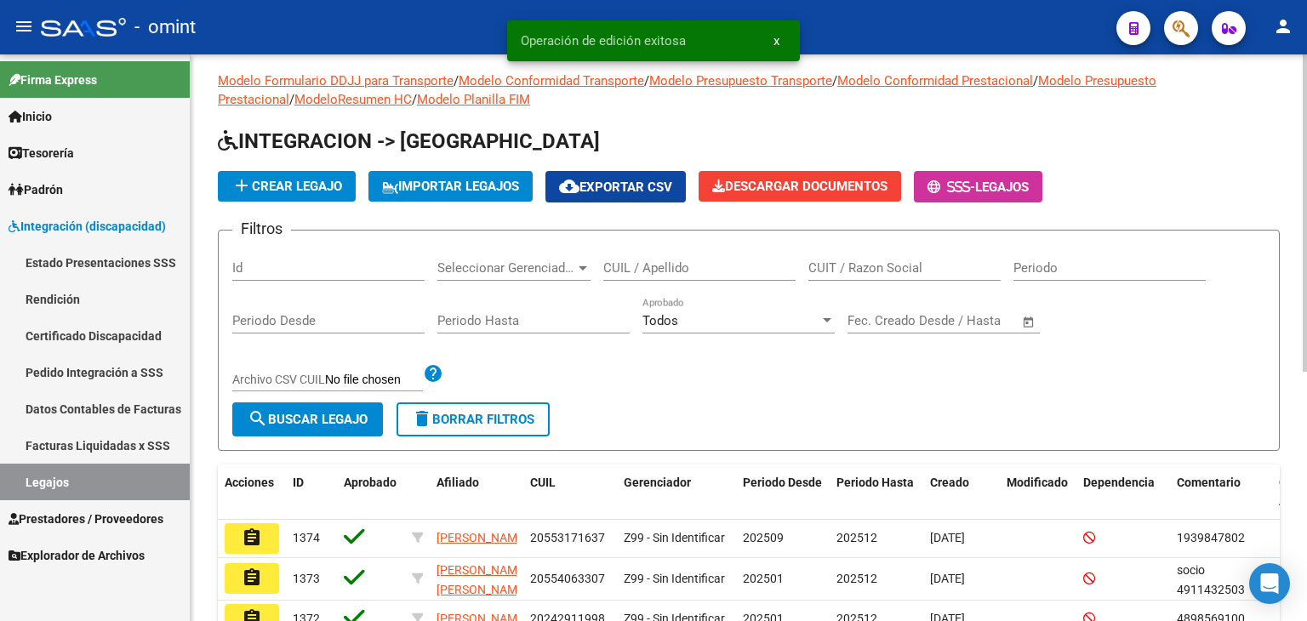
click at [667, 270] on input "CUIL / Apellido" at bounding box center [699, 267] width 192 height 15
paste input "27569402706"
type input "27569402706"
click at [325, 419] on span "search Buscar Legajo" at bounding box center [308, 419] width 120 height 15
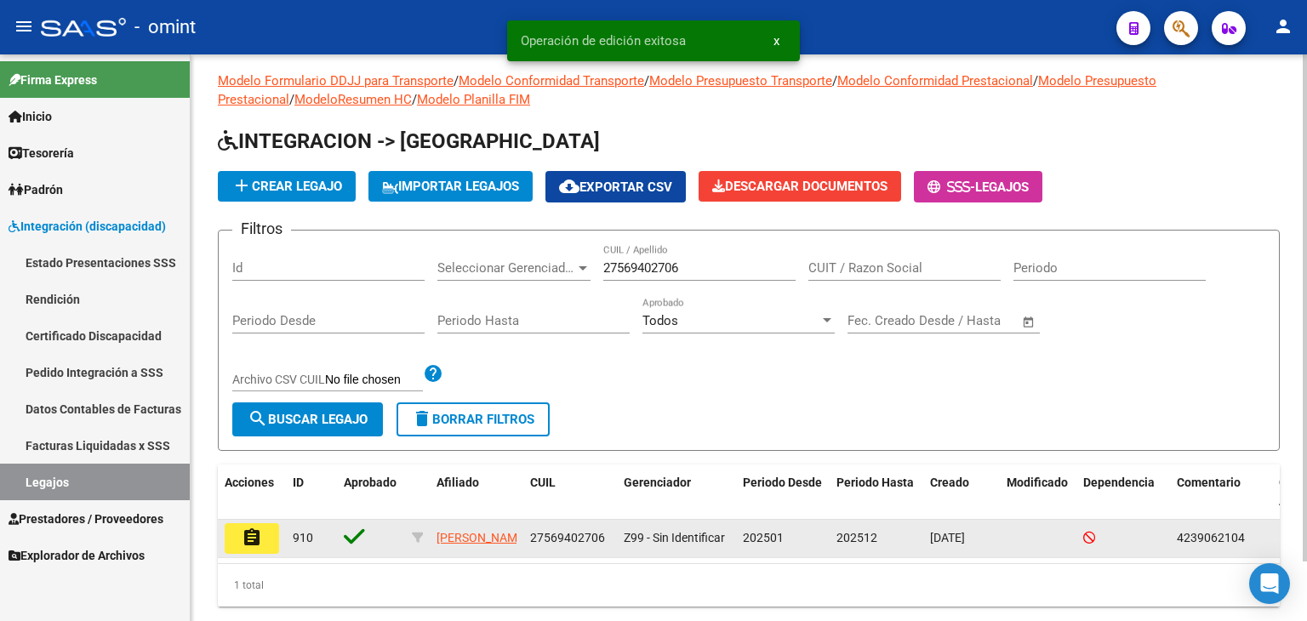
click at [249, 546] on mat-icon "assignment" at bounding box center [252, 538] width 20 height 20
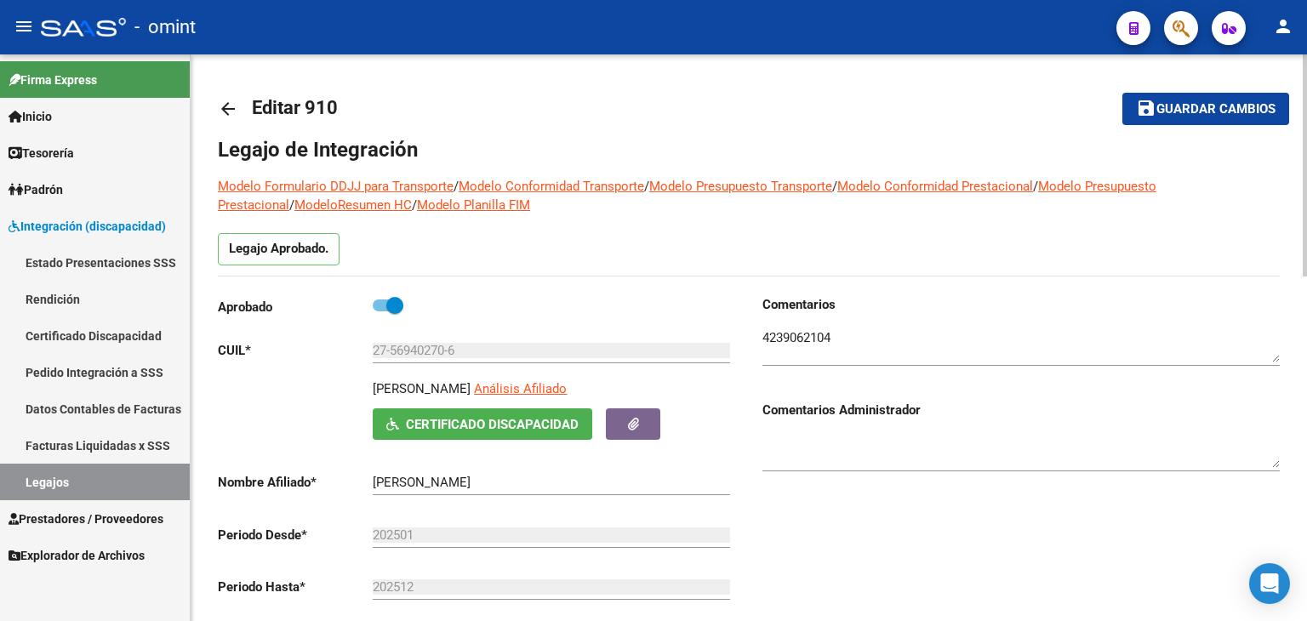
click at [687, 99] on mat-toolbar-row "arrow_back Editar 910" at bounding box center [632, 109] width 828 height 54
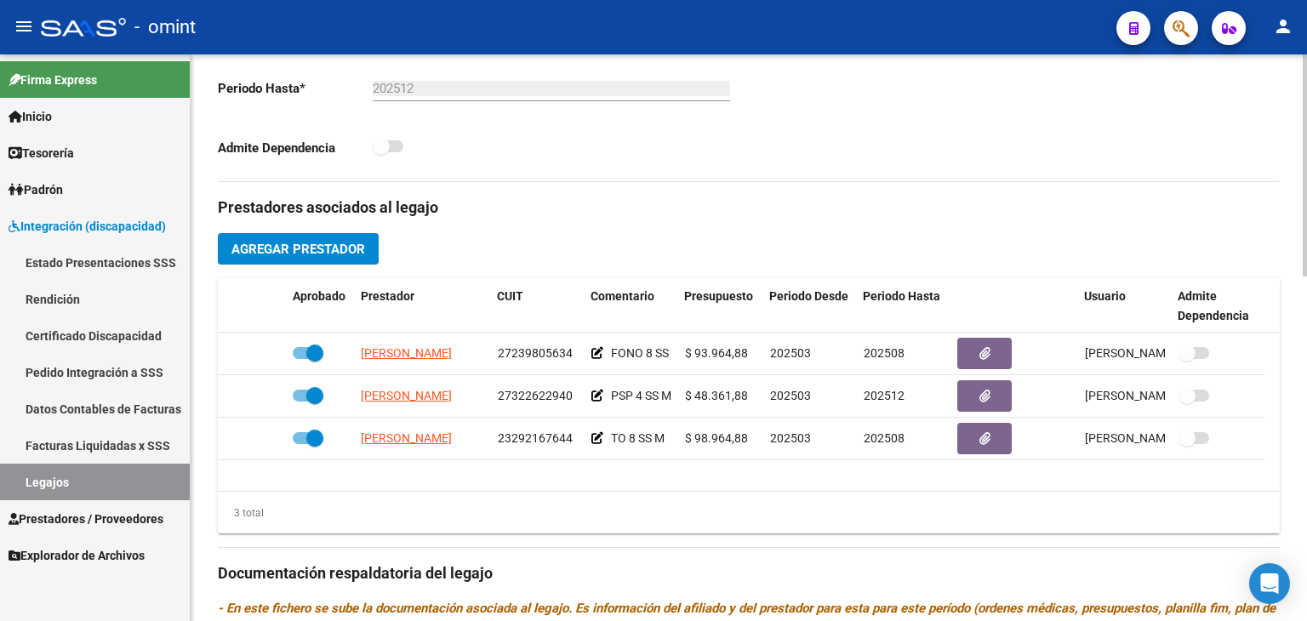
scroll to position [579, 0]
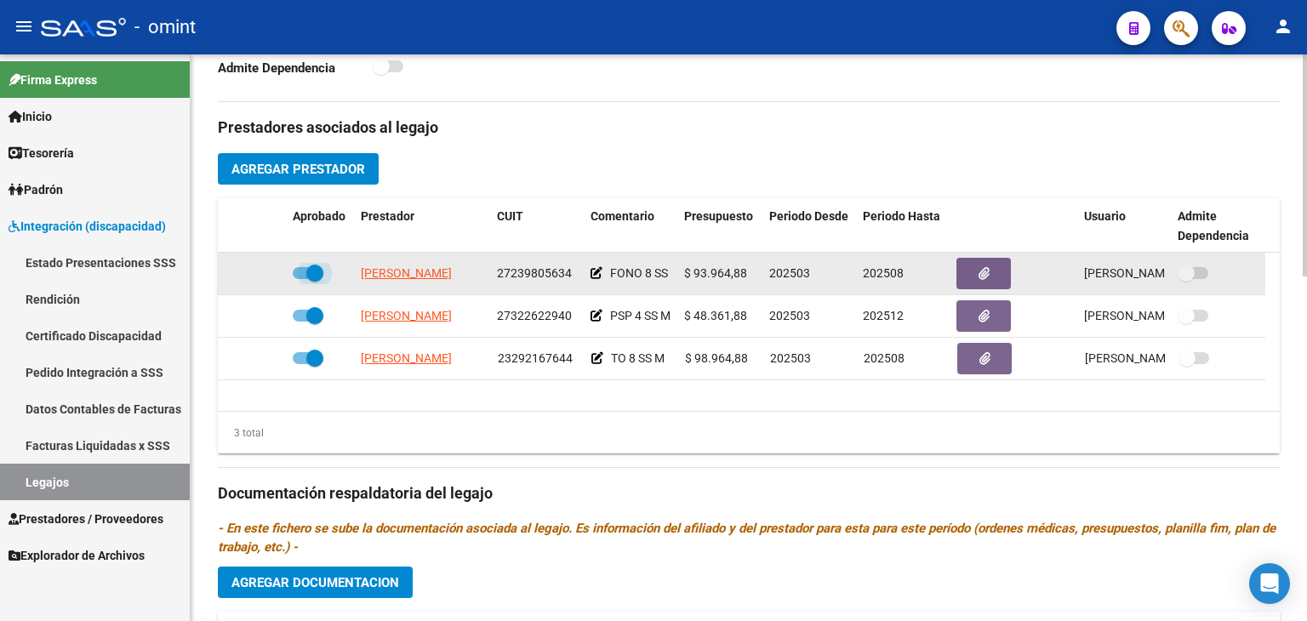
click at [316, 270] on span at bounding box center [314, 273] width 17 height 17
click at [301, 279] on input "checkbox" at bounding box center [300, 279] width 1 height 1
checkbox input "false"
click at [263, 267] on icon at bounding box center [261, 273] width 12 height 12
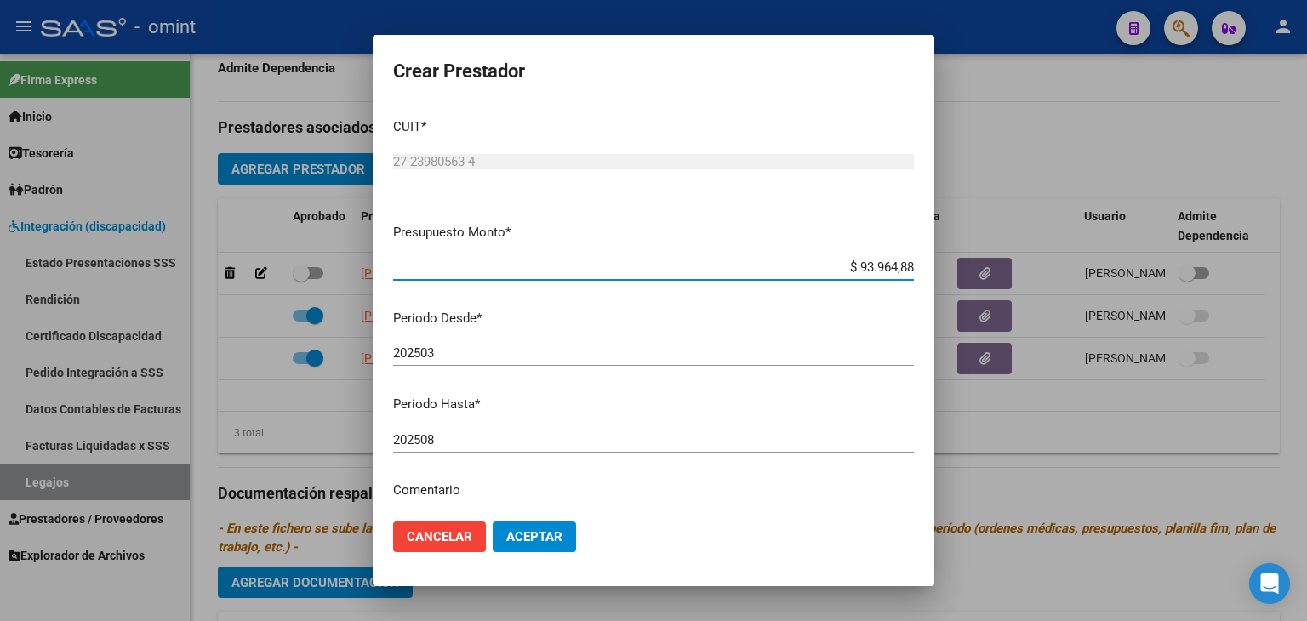
click at [498, 453] on div "202508 Ingresar el periodo" at bounding box center [653, 448] width 521 height 42
click at [470, 442] on input "202508" at bounding box center [653, 439] width 521 height 15
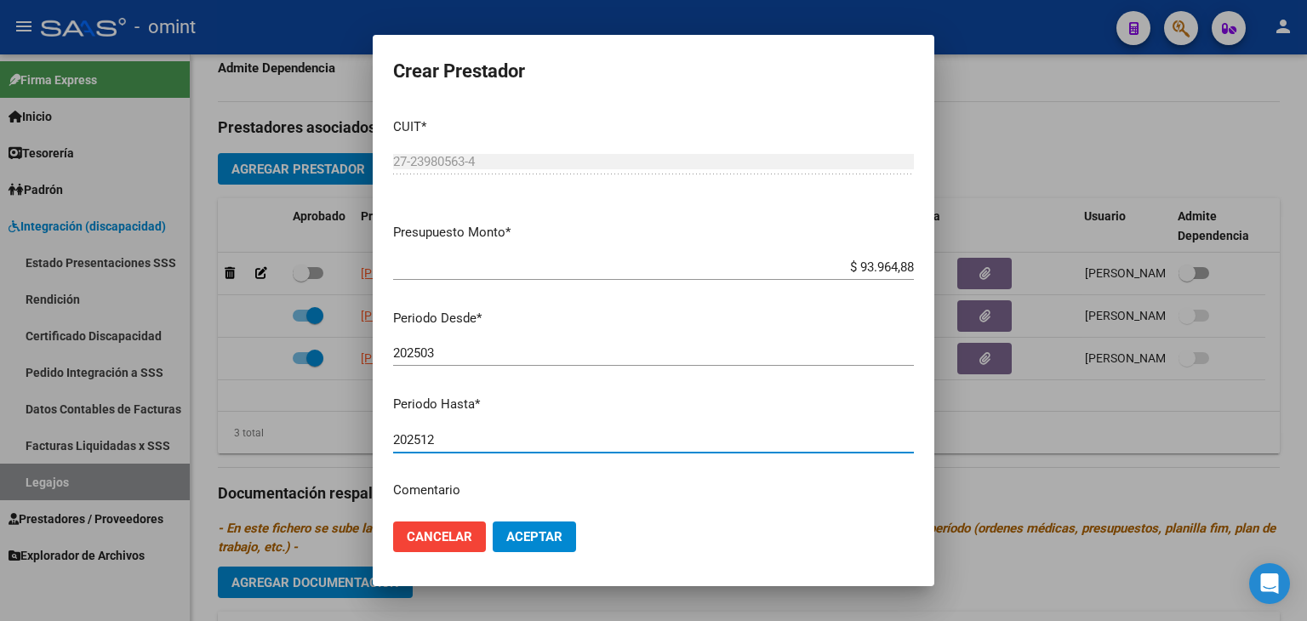
type input "202512"
click at [535, 539] on span "Aceptar" at bounding box center [534, 536] width 56 height 15
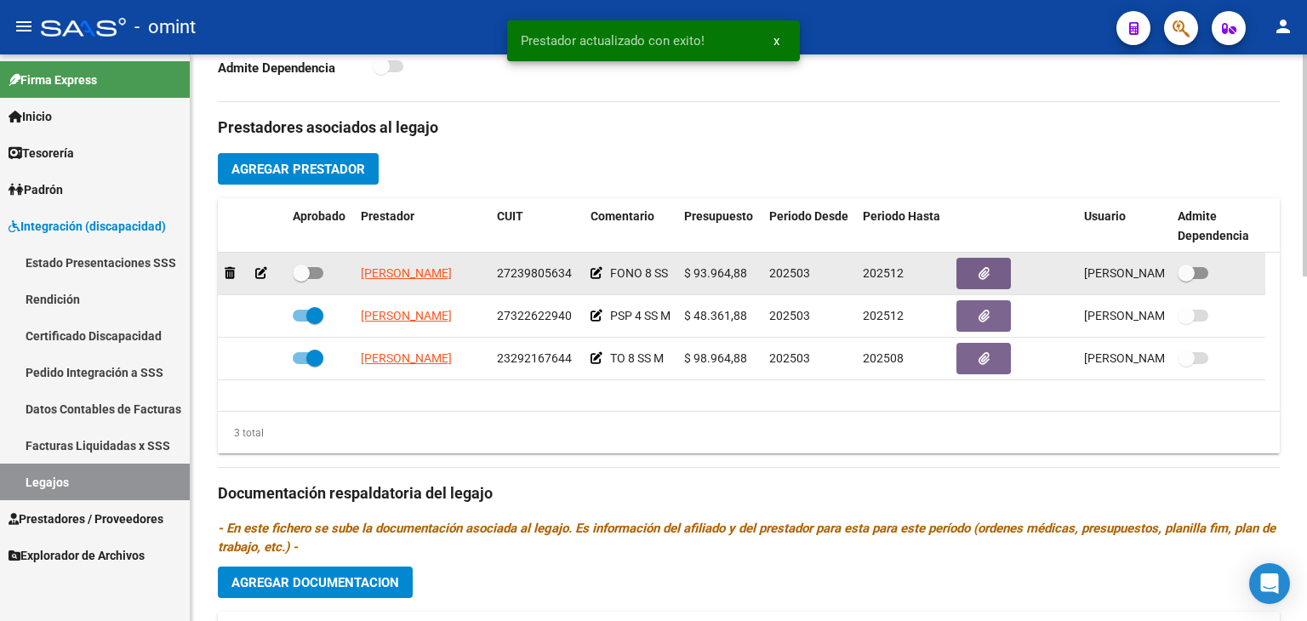
click at [306, 268] on span at bounding box center [301, 273] width 17 height 17
click at [301, 279] on input "checkbox" at bounding box center [300, 279] width 1 height 1
checkbox input "true"
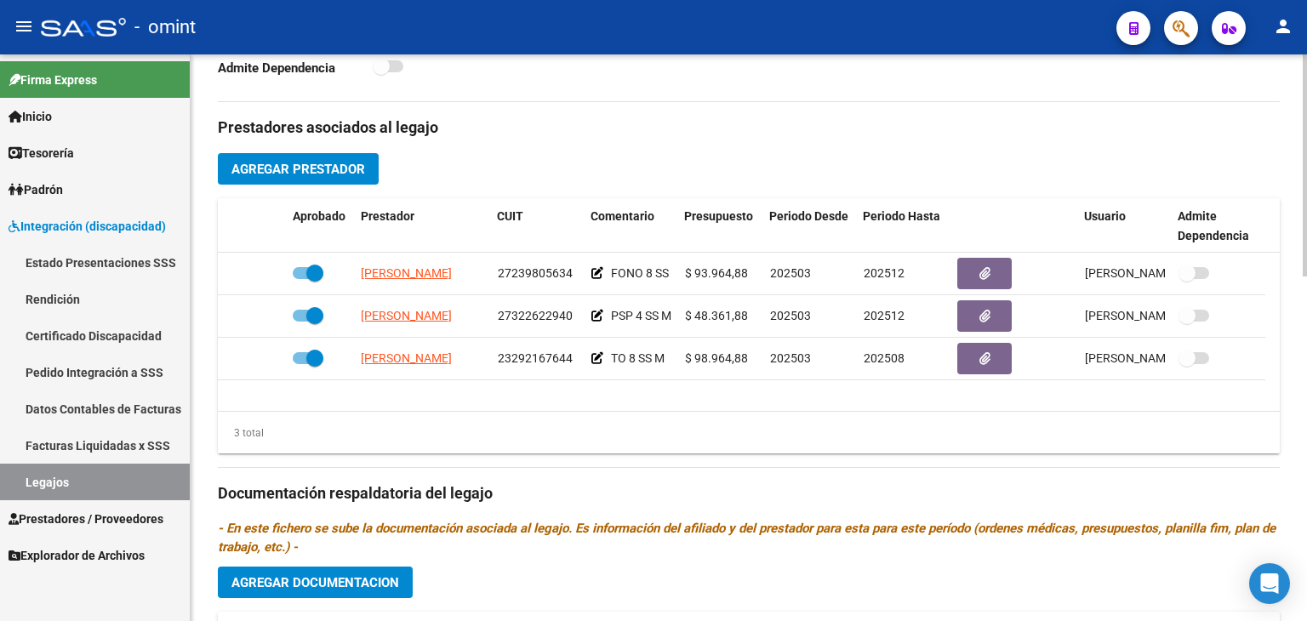
click at [371, 582] on span "Agregar Documentacion" at bounding box center [316, 582] width 168 height 15
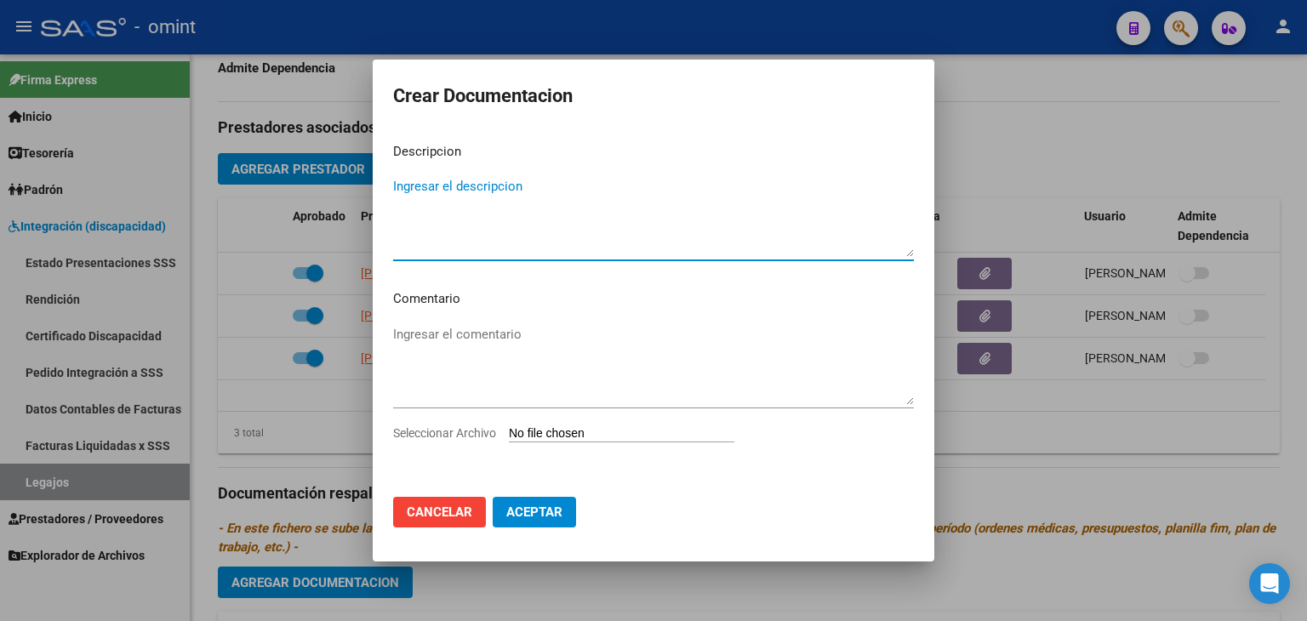
click at [582, 432] on input "Seleccionar Archivo" at bounding box center [622, 434] width 226 height 16
type input "C:\fakepath\[PERSON_NAME].pdf"
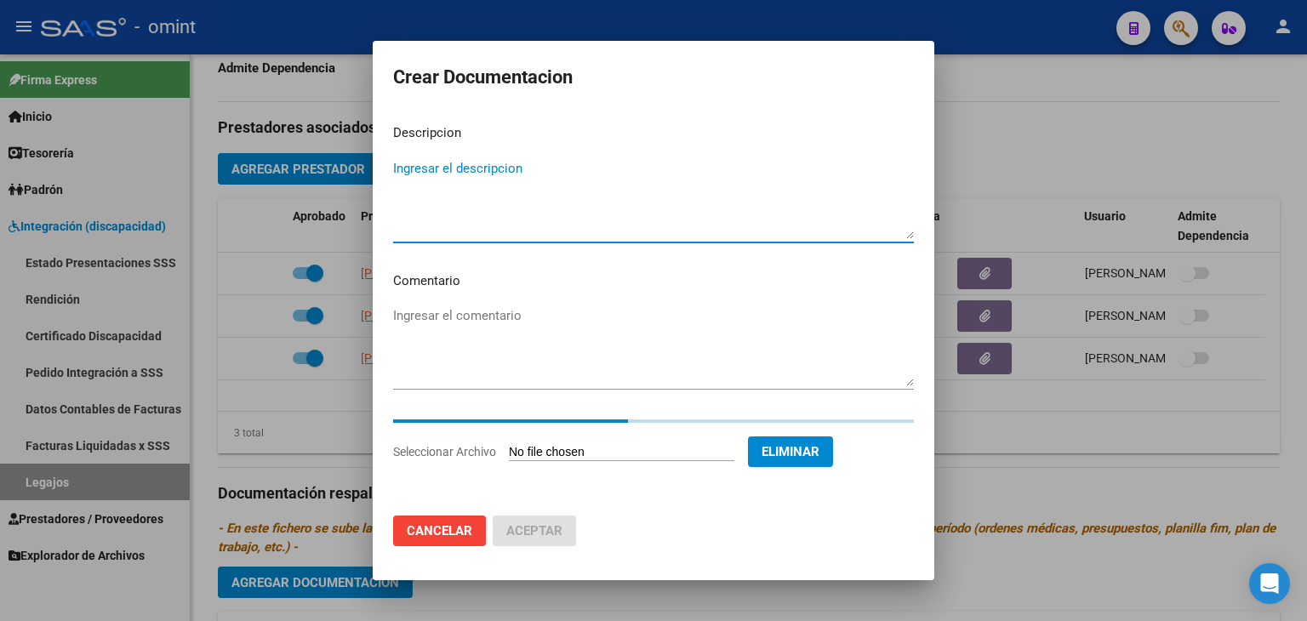
click at [451, 203] on textarea "Ingresar el descripcion" at bounding box center [653, 199] width 521 height 80
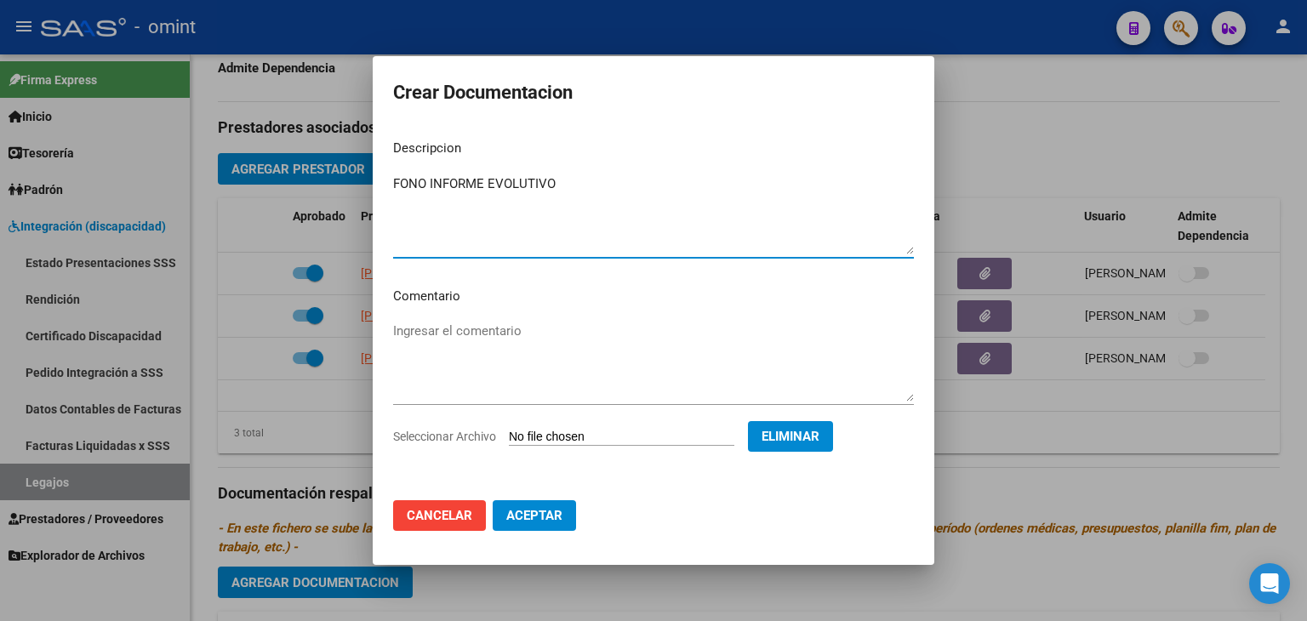
type textarea "FONO INFORME EVOLUTIVO"
click at [543, 523] on button "Aceptar" at bounding box center [534, 515] width 83 height 31
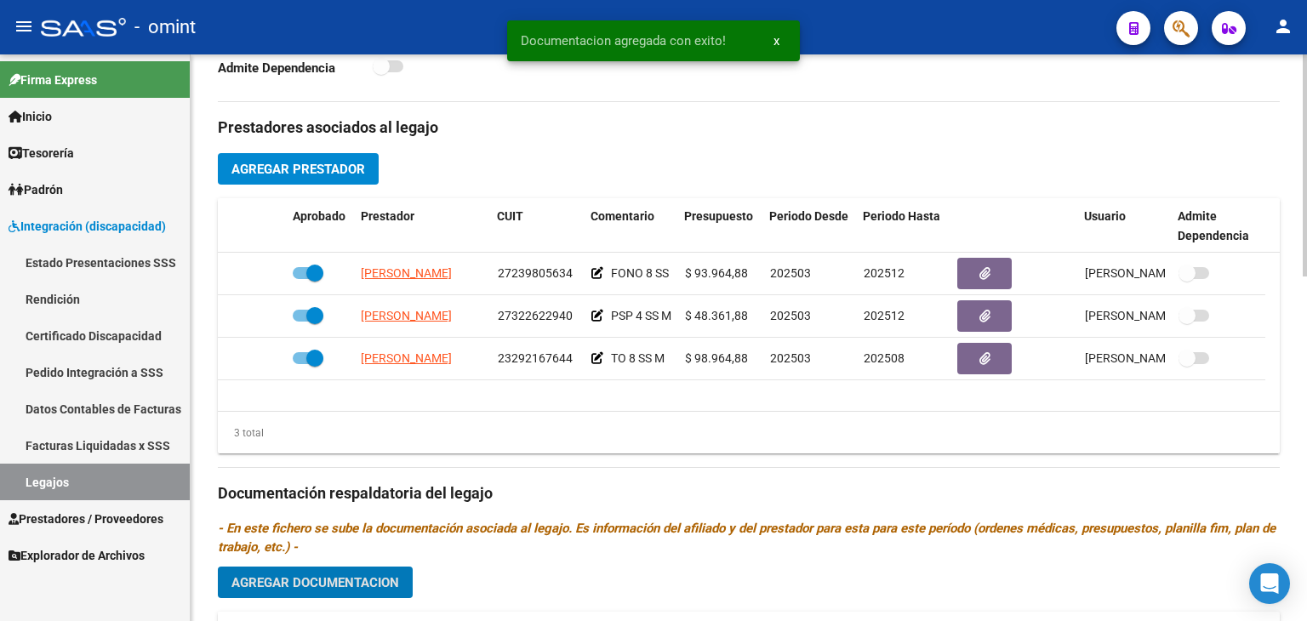
click at [518, 567] on div "Prestadores asociados al legajo Agregar Prestador Aprobado Prestador CUIT Comen…" at bounding box center [749, 491] width 1062 height 779
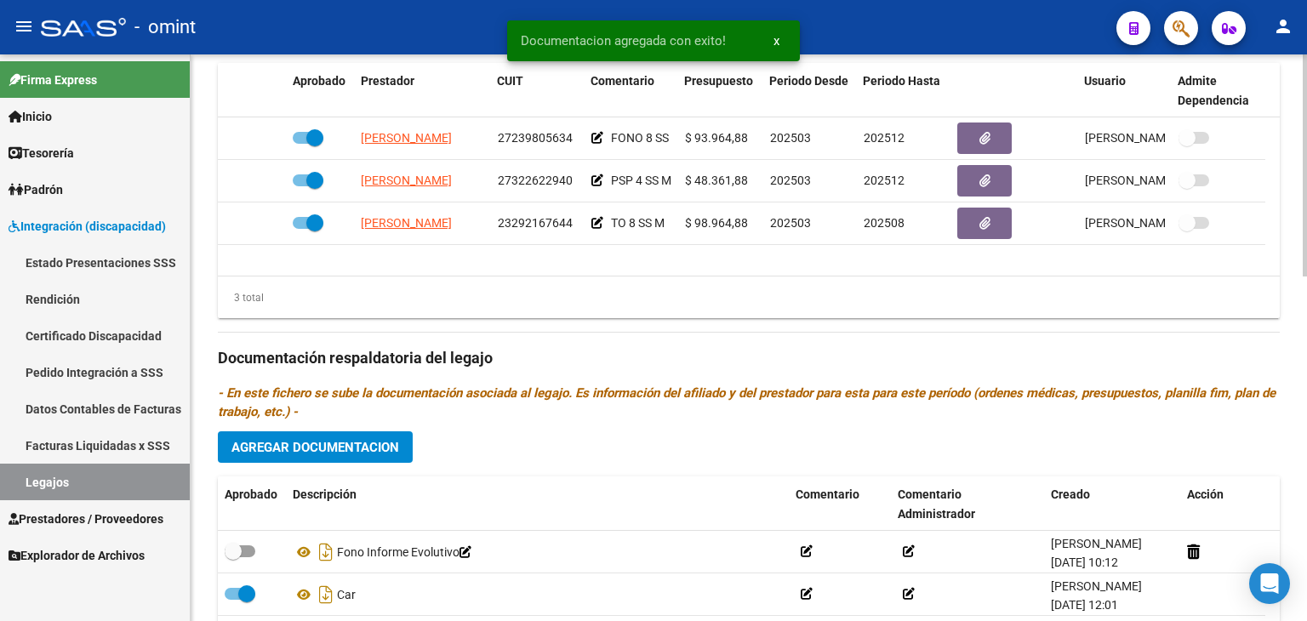
scroll to position [715, 0]
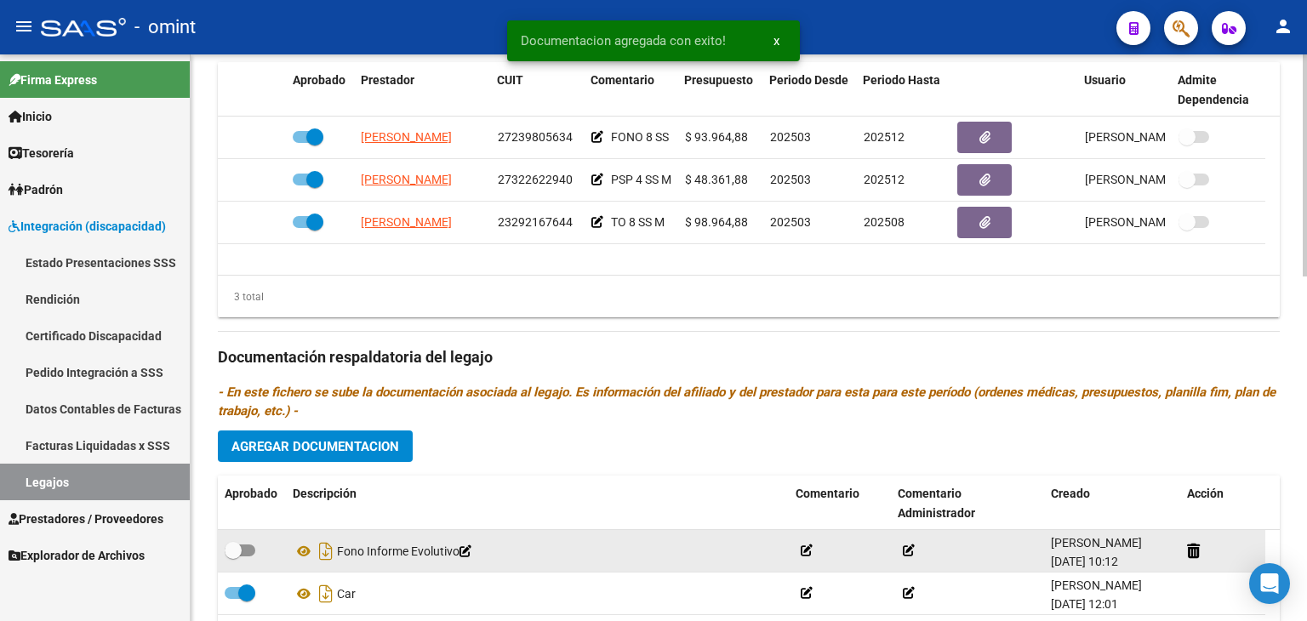
click at [238, 555] on span at bounding box center [233, 550] width 17 height 17
click at [233, 557] on input "checkbox" at bounding box center [232, 557] width 1 height 1
checkbox input "true"
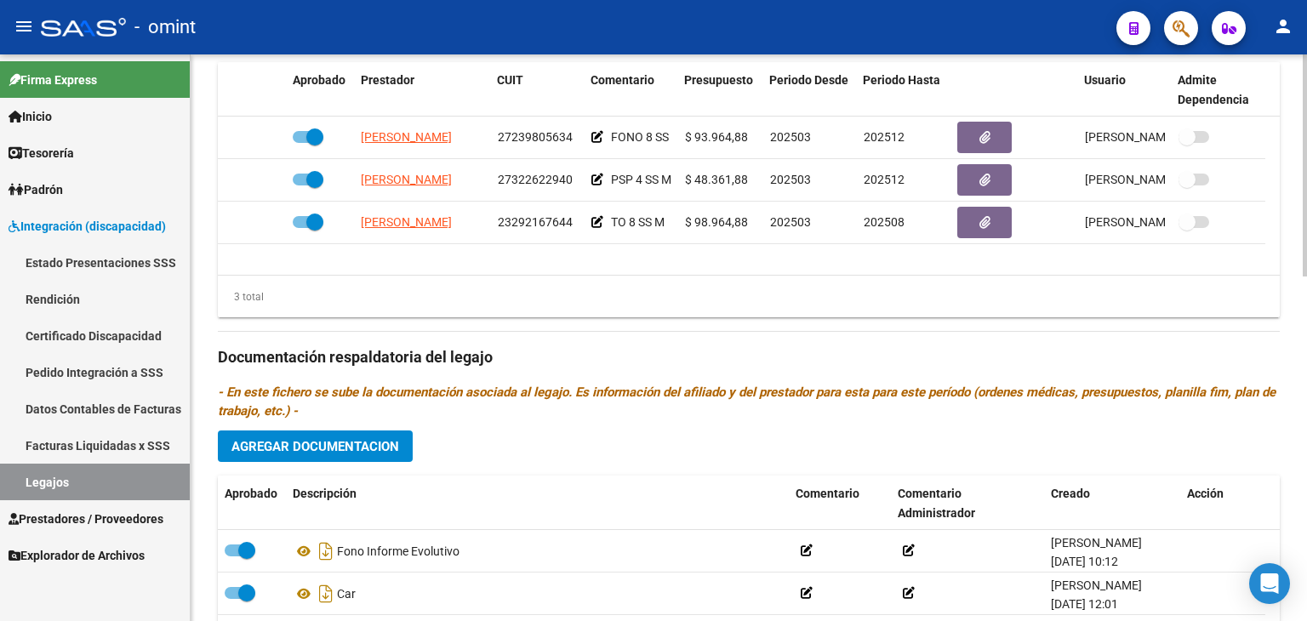
click at [947, 294] on div "3 total" at bounding box center [749, 297] width 1062 height 43
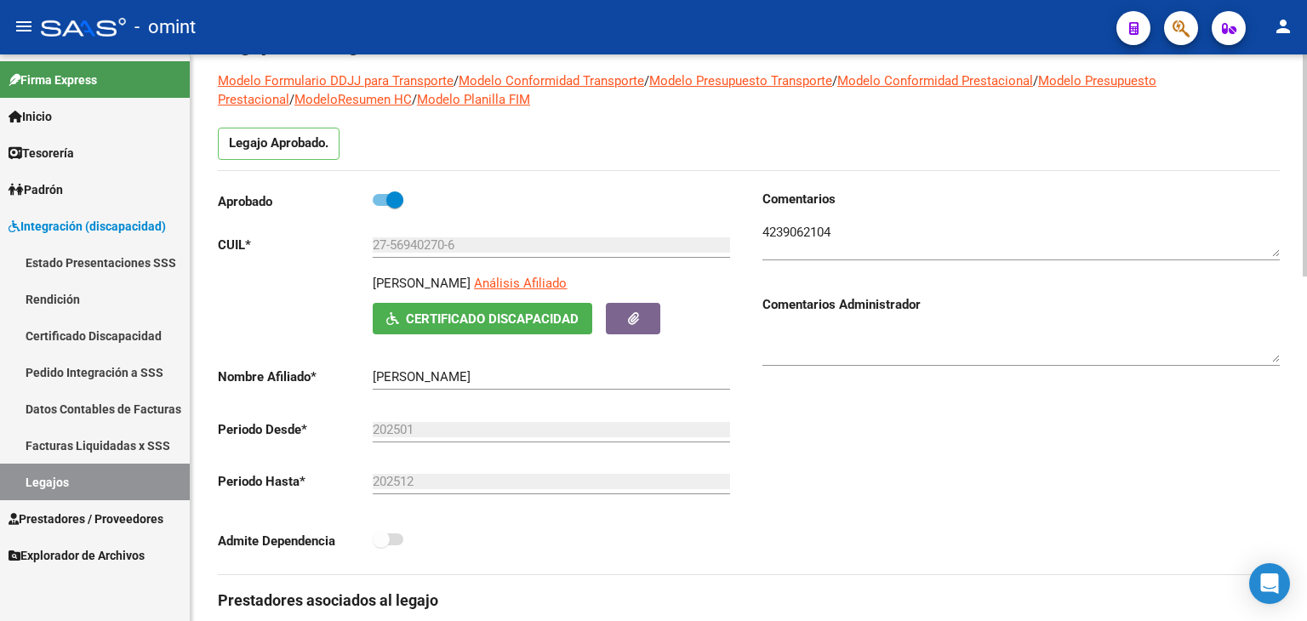
scroll to position [0, 0]
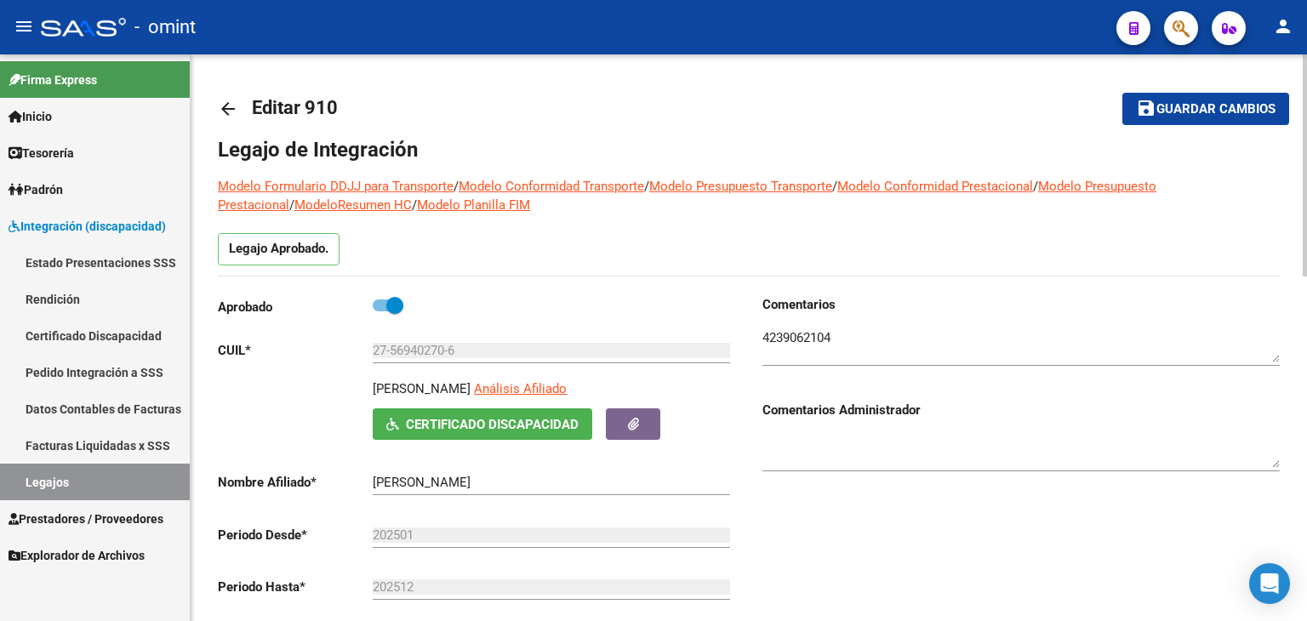
click at [1181, 102] on span "Guardar cambios" at bounding box center [1216, 109] width 119 height 15
click at [1188, 100] on button "save Guardar cambios" at bounding box center [1206, 108] width 167 height 31
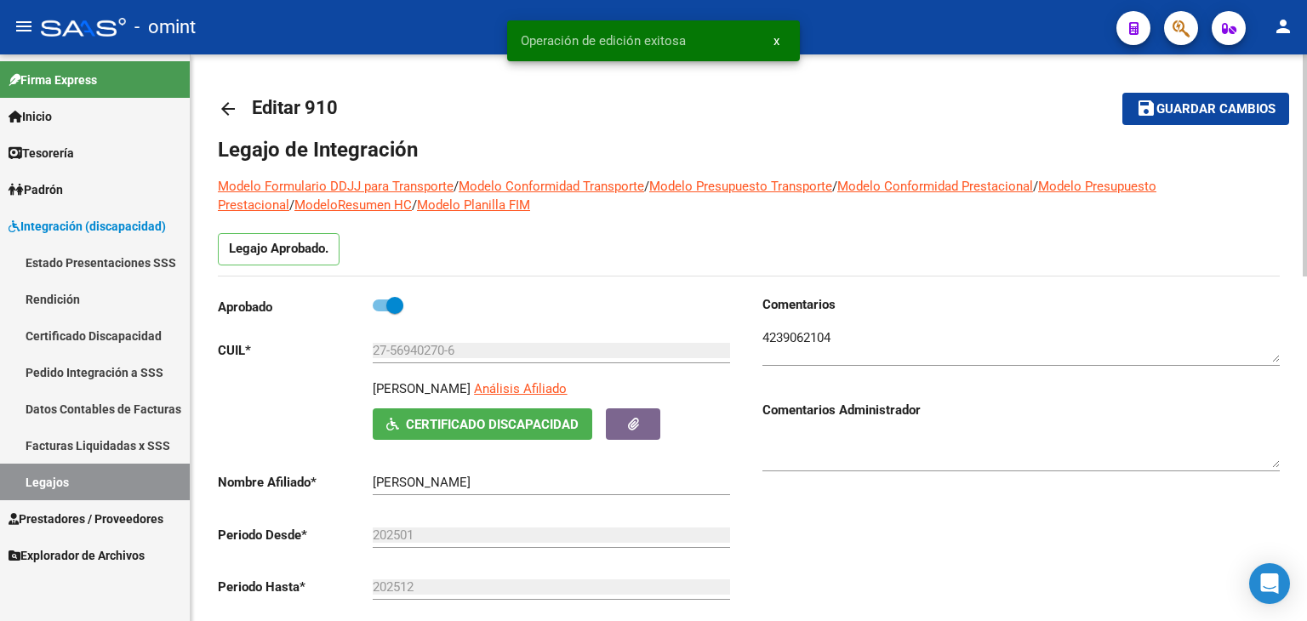
click at [621, 118] on mat-toolbar-row "arrow_back Editar 910" at bounding box center [632, 109] width 828 height 54
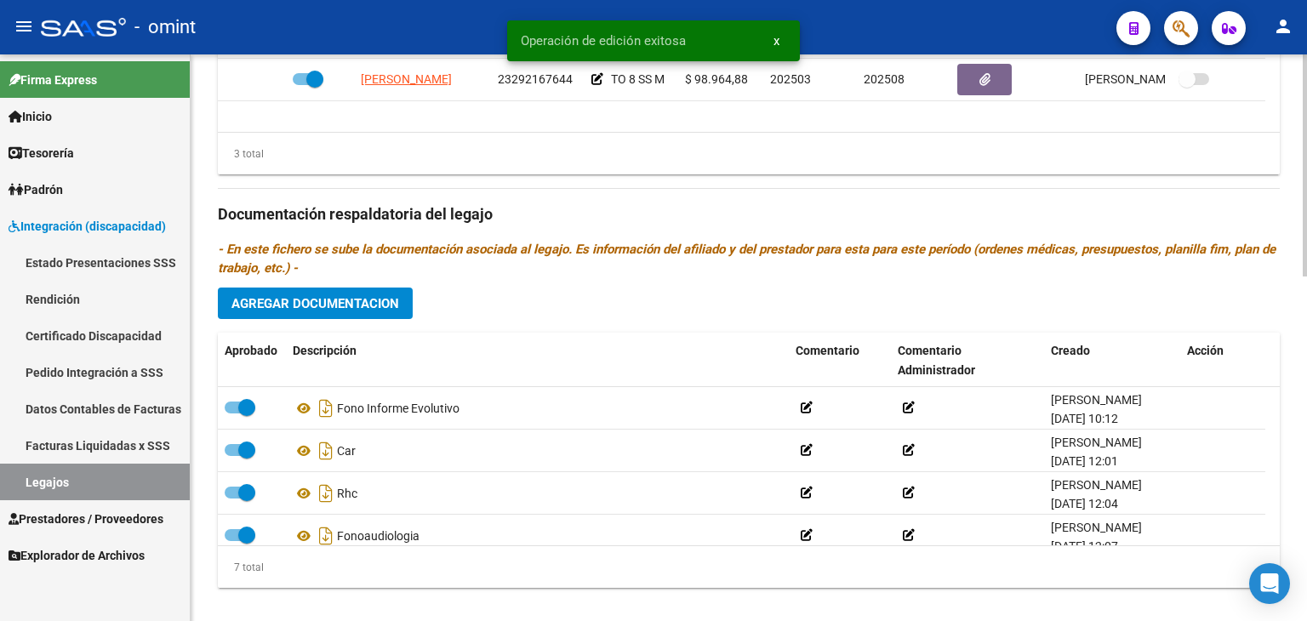
scroll to position [878, 0]
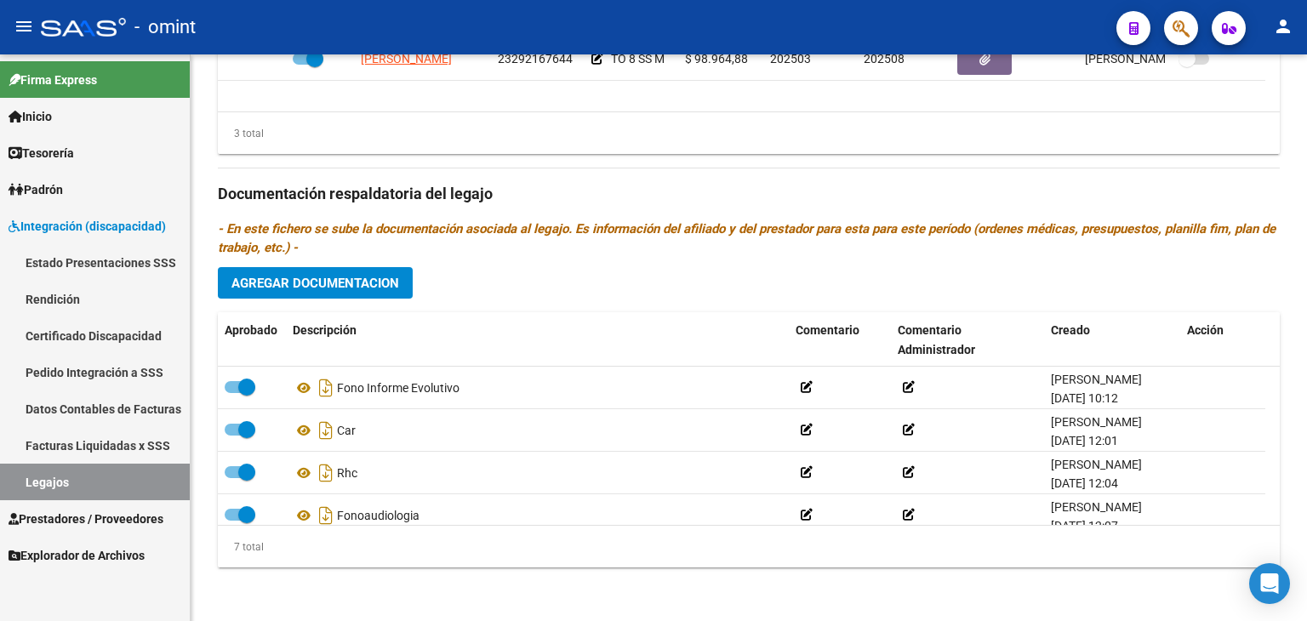
click at [47, 480] on link "Legajos" at bounding box center [95, 482] width 190 height 37
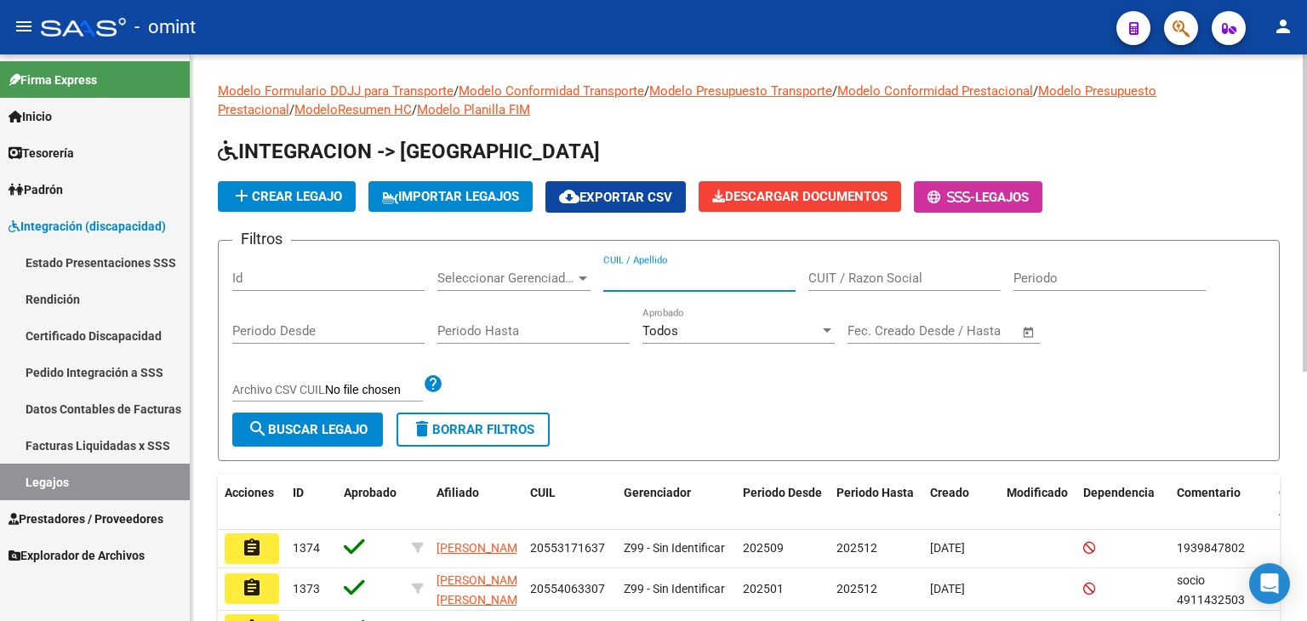
click at [708, 277] on input "CUIL / Apellido" at bounding box center [699, 278] width 192 height 15
paste input "27575912619"
type input "27575912619"
click at [327, 426] on span "search Buscar Legajo" at bounding box center [308, 429] width 120 height 15
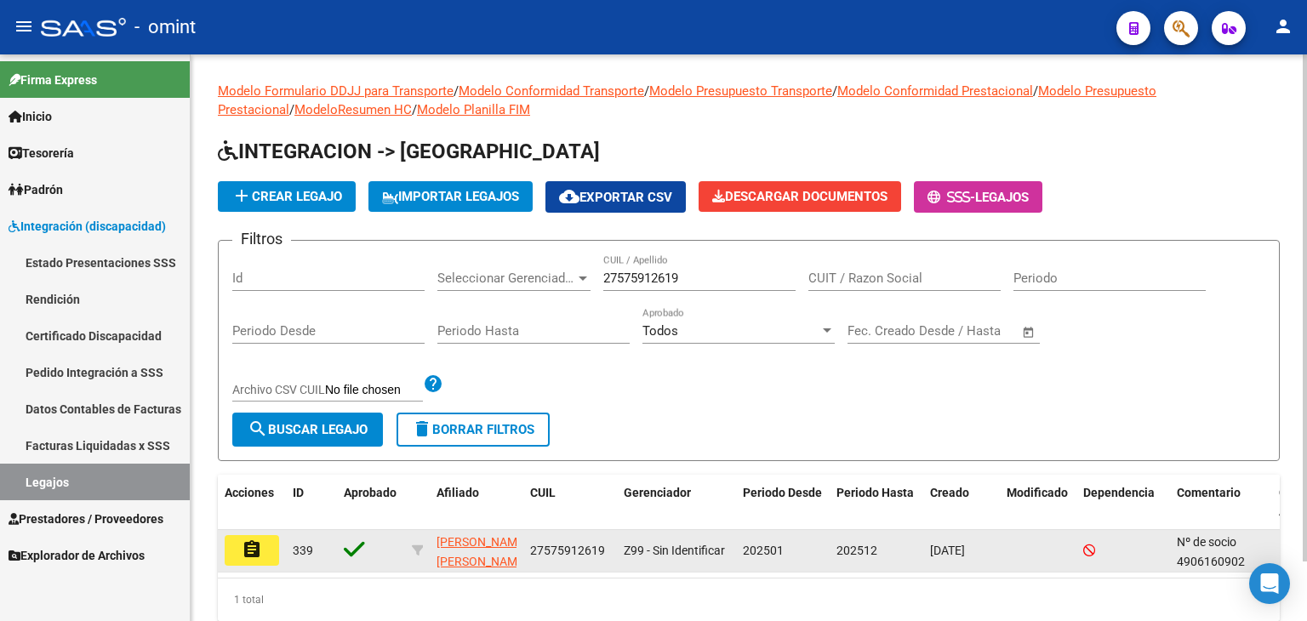
click at [259, 549] on mat-icon "assignment" at bounding box center [252, 550] width 20 height 20
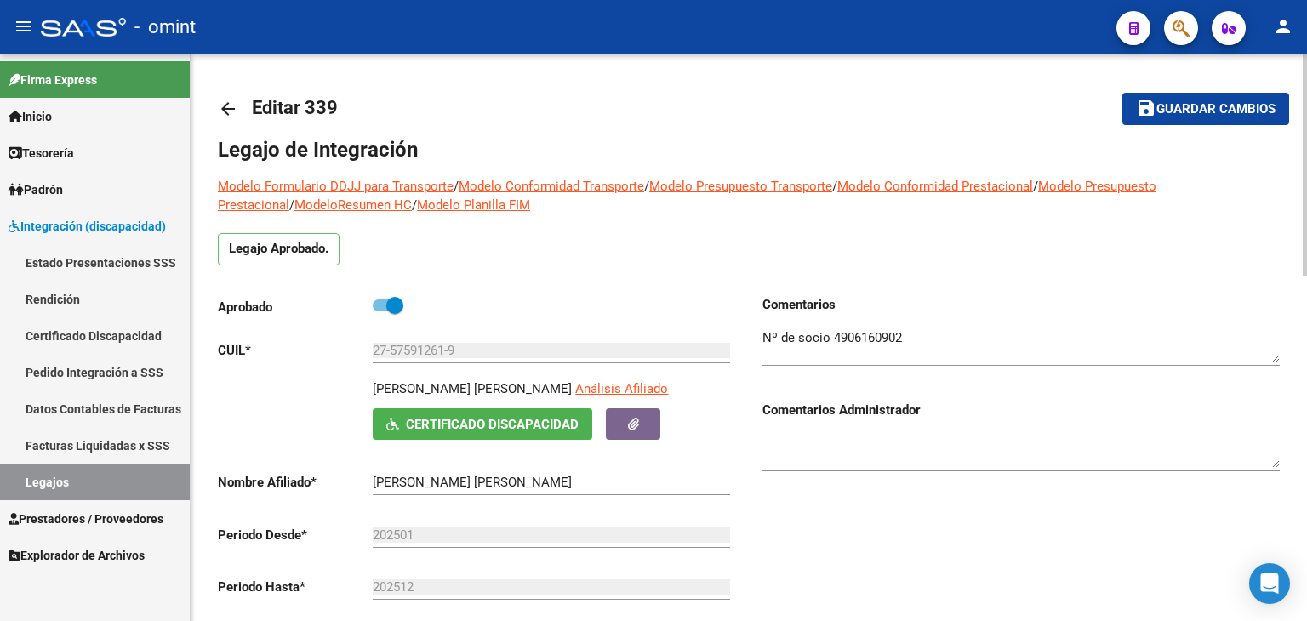
click at [715, 91] on mat-toolbar-row "arrow_back Editar 339" at bounding box center [632, 109] width 828 height 54
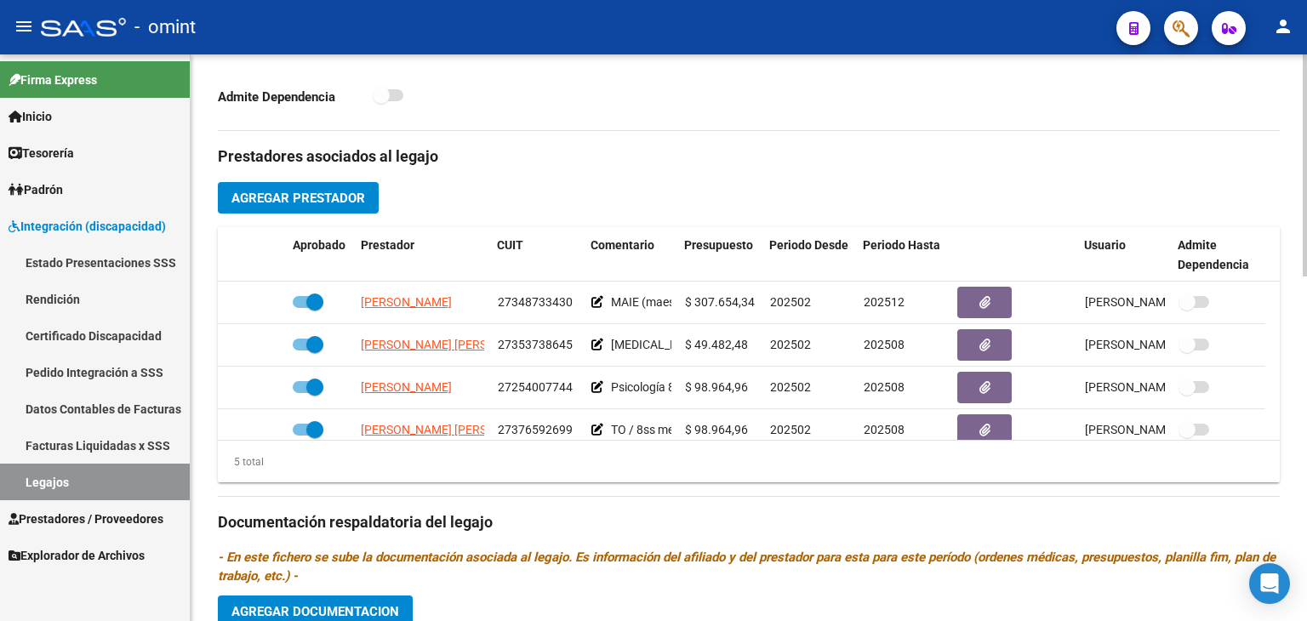
scroll to position [647, 0]
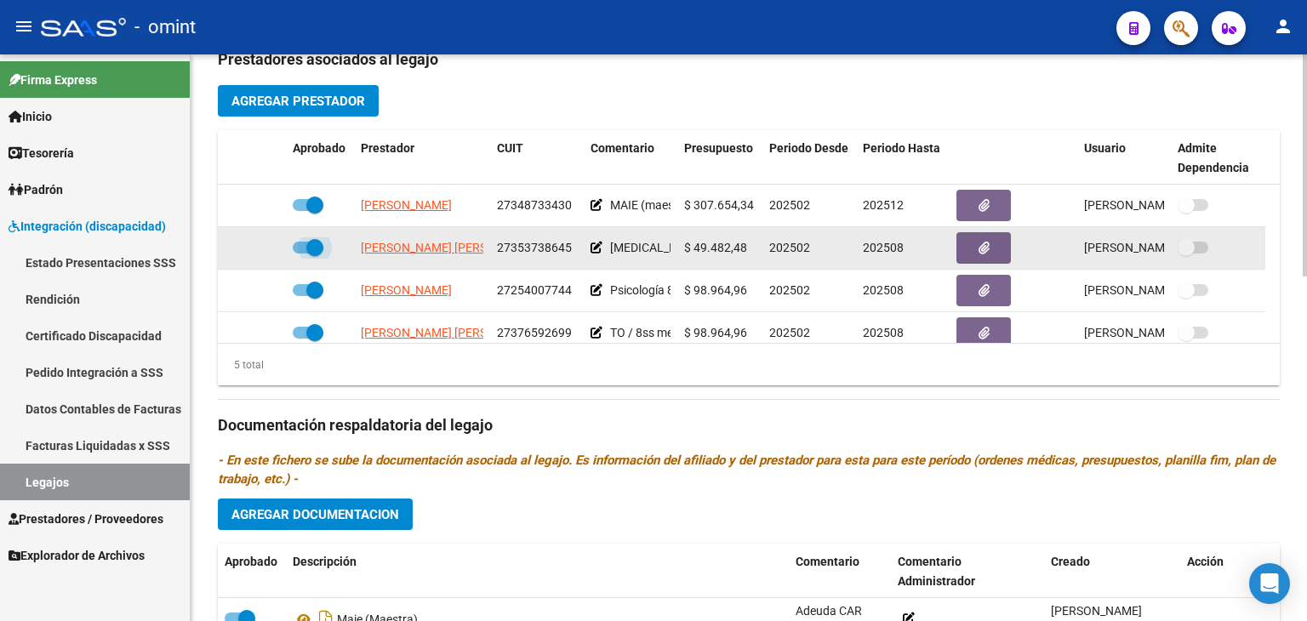
click at [317, 243] on span at bounding box center [314, 247] width 17 height 17
click at [301, 254] on input "checkbox" at bounding box center [300, 254] width 1 height 1
checkbox input "false"
click at [257, 244] on icon at bounding box center [261, 248] width 12 height 12
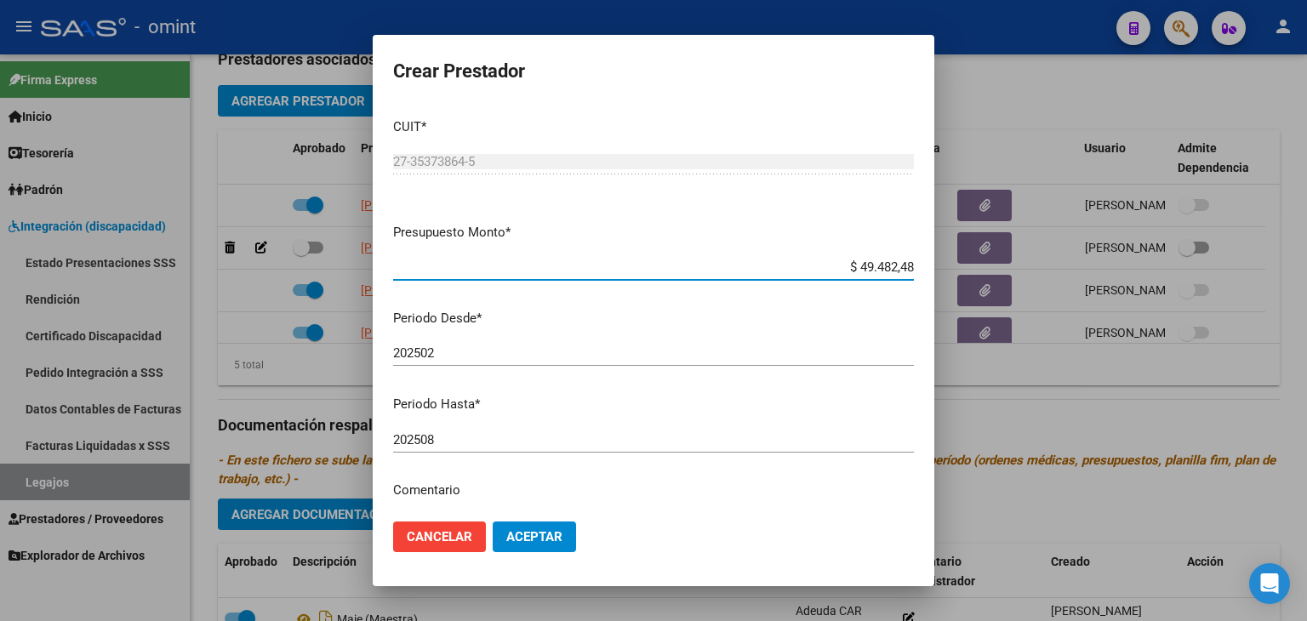
click at [446, 444] on input "202508" at bounding box center [653, 439] width 521 height 15
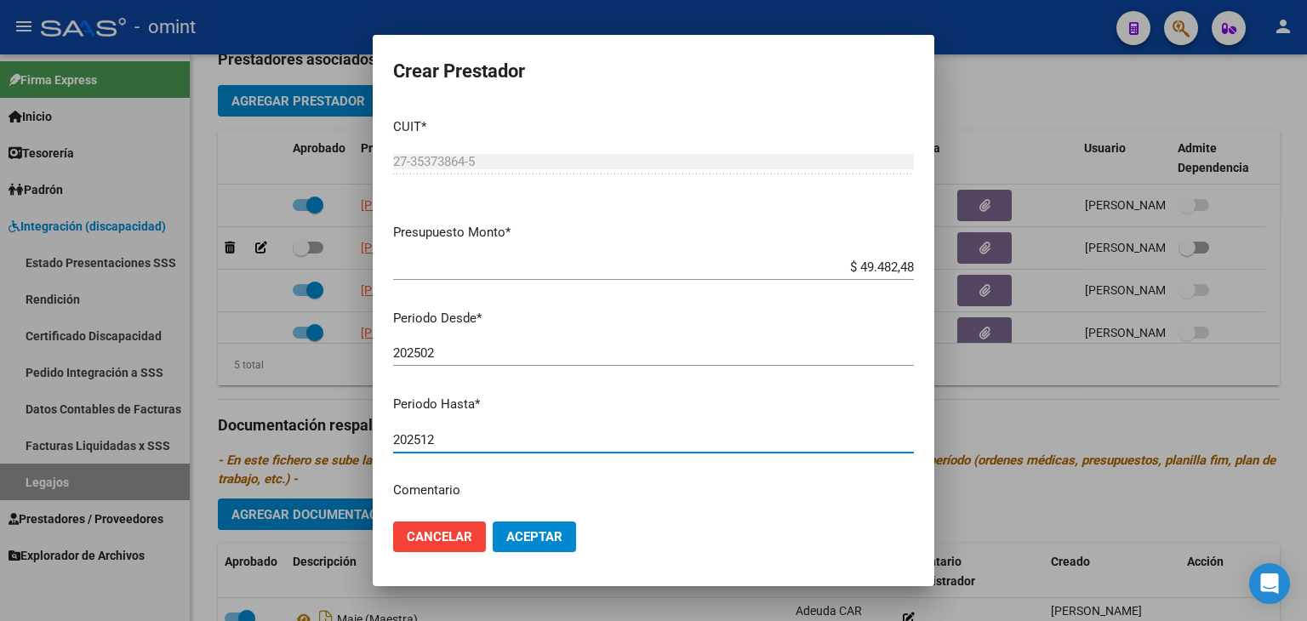
type input "202512"
click at [528, 540] on span "Aceptar" at bounding box center [534, 536] width 56 height 15
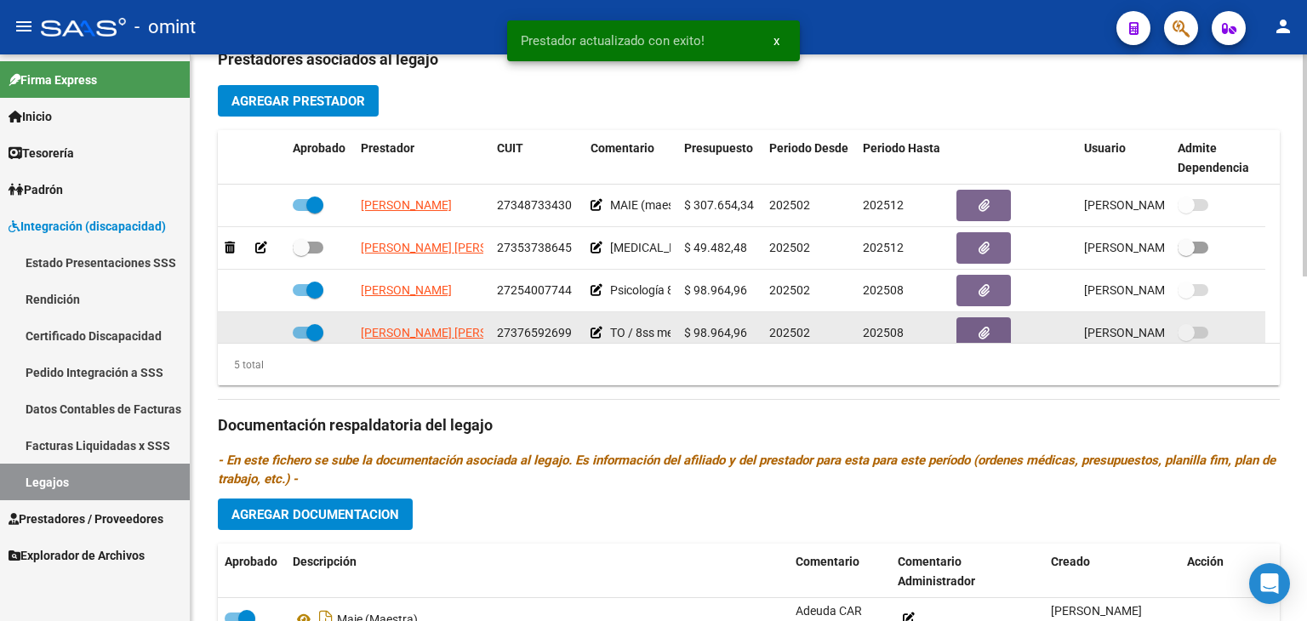
click at [308, 333] on span at bounding box center [314, 332] width 17 height 17
click at [301, 339] on input "checkbox" at bounding box center [300, 339] width 1 height 1
checkbox input "false"
click at [258, 334] on icon at bounding box center [261, 333] width 12 height 12
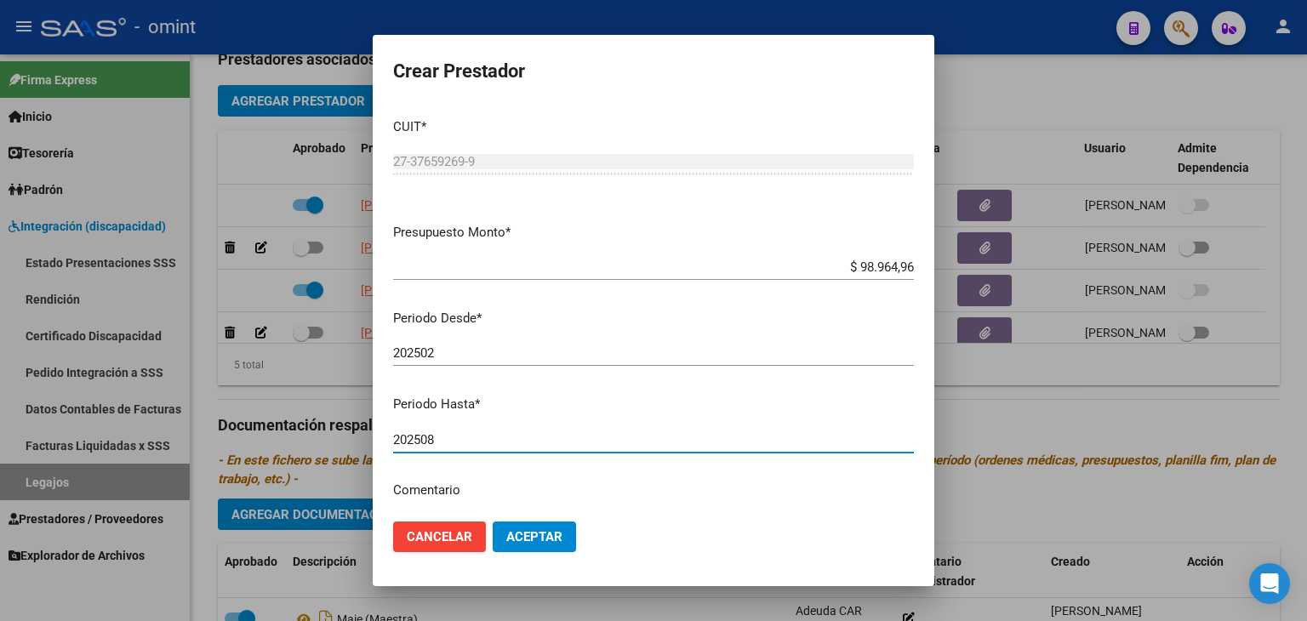
click at [438, 434] on input "202508" at bounding box center [653, 439] width 521 height 15
type input "202512"
click at [526, 542] on span "Aceptar" at bounding box center [534, 536] width 56 height 15
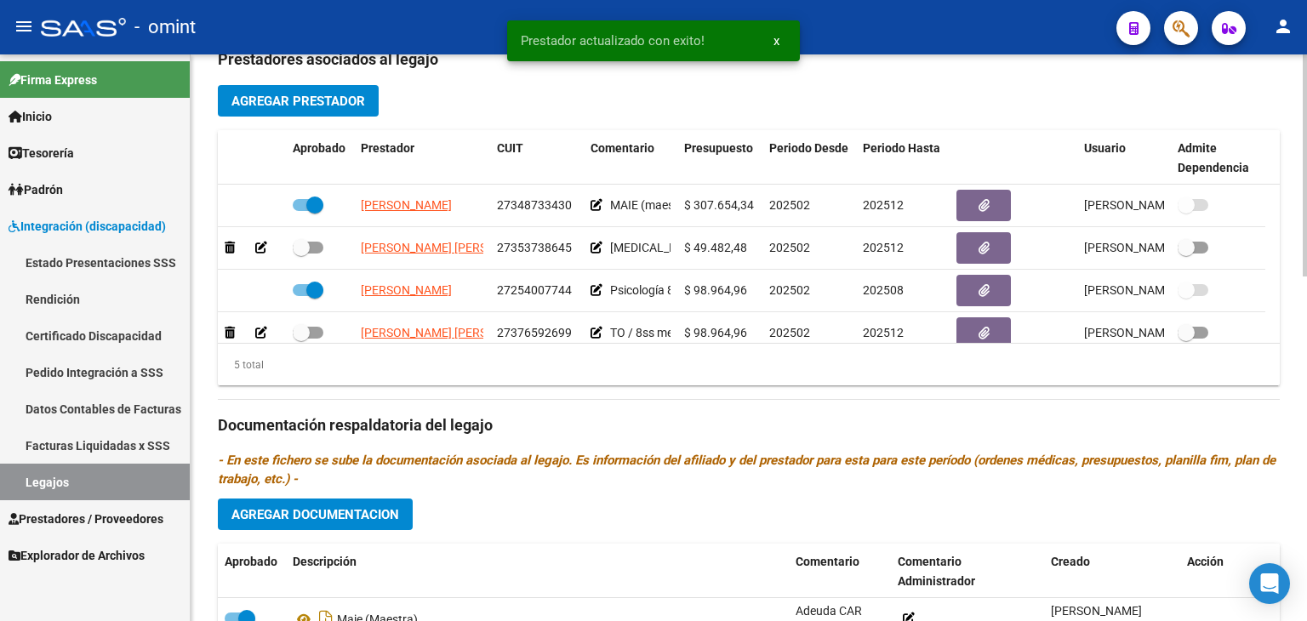
scroll to position [11, 0]
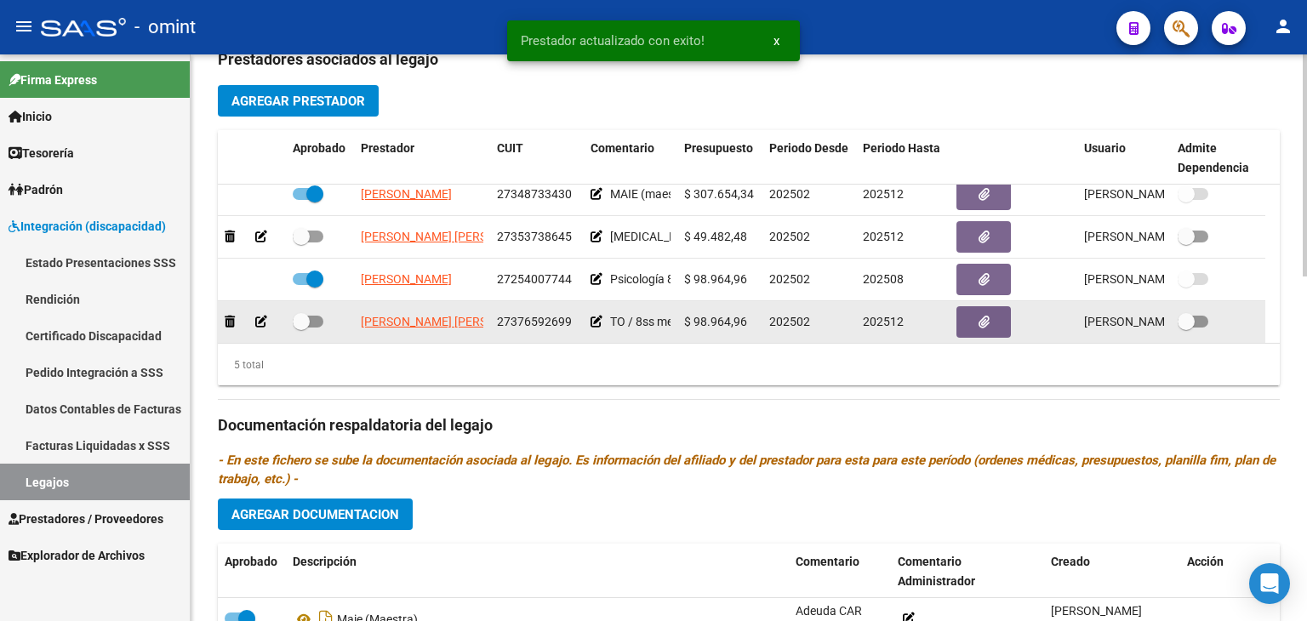
click at [302, 319] on span at bounding box center [301, 321] width 17 height 17
click at [301, 328] on input "checkbox" at bounding box center [300, 328] width 1 height 1
checkbox input "true"
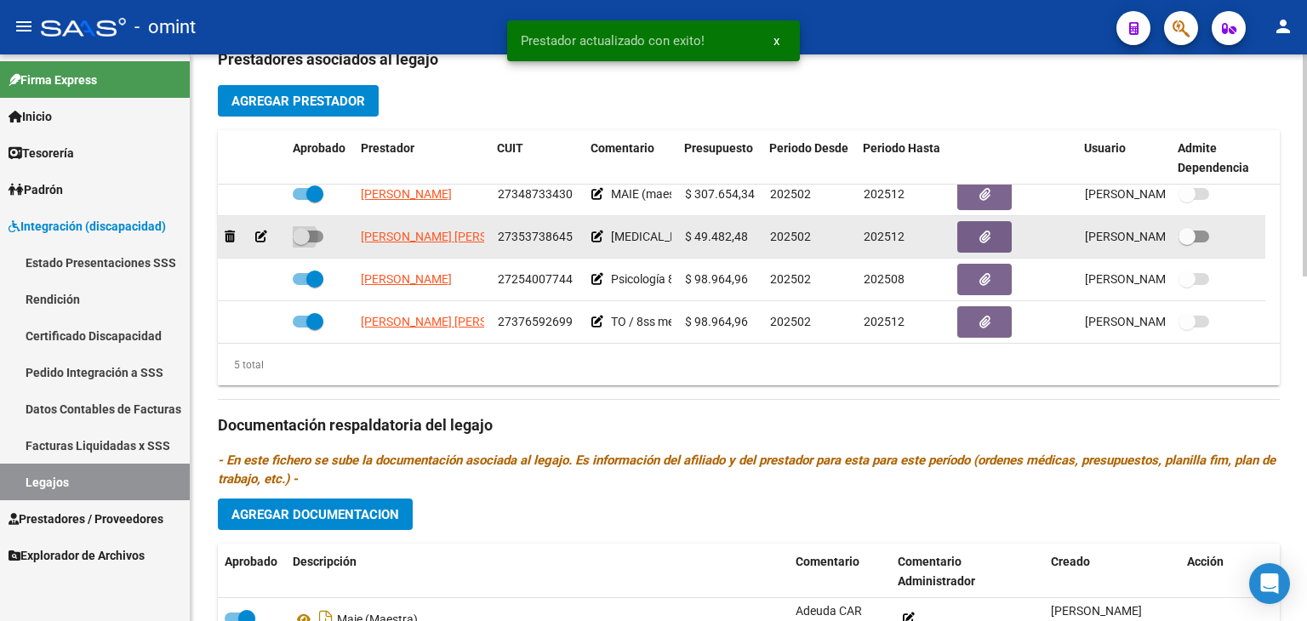
click at [308, 229] on span at bounding box center [301, 236] width 17 height 17
click at [301, 243] on input "checkbox" at bounding box center [300, 243] width 1 height 1
checkbox input "true"
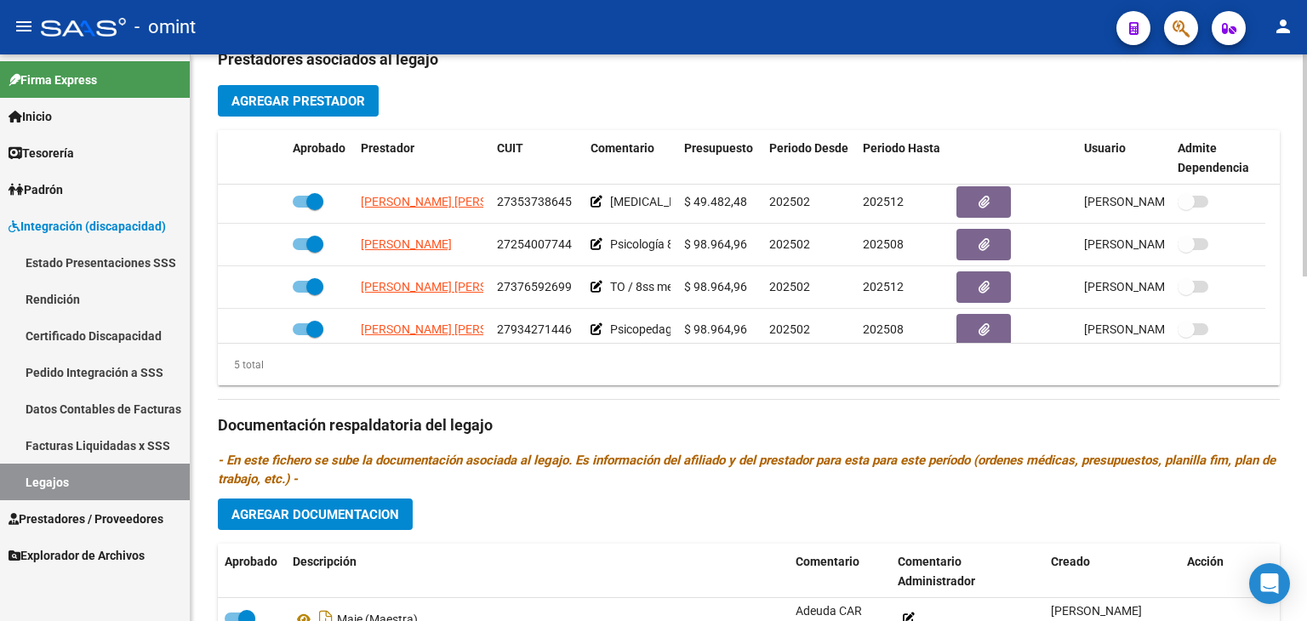
scroll to position [59, 0]
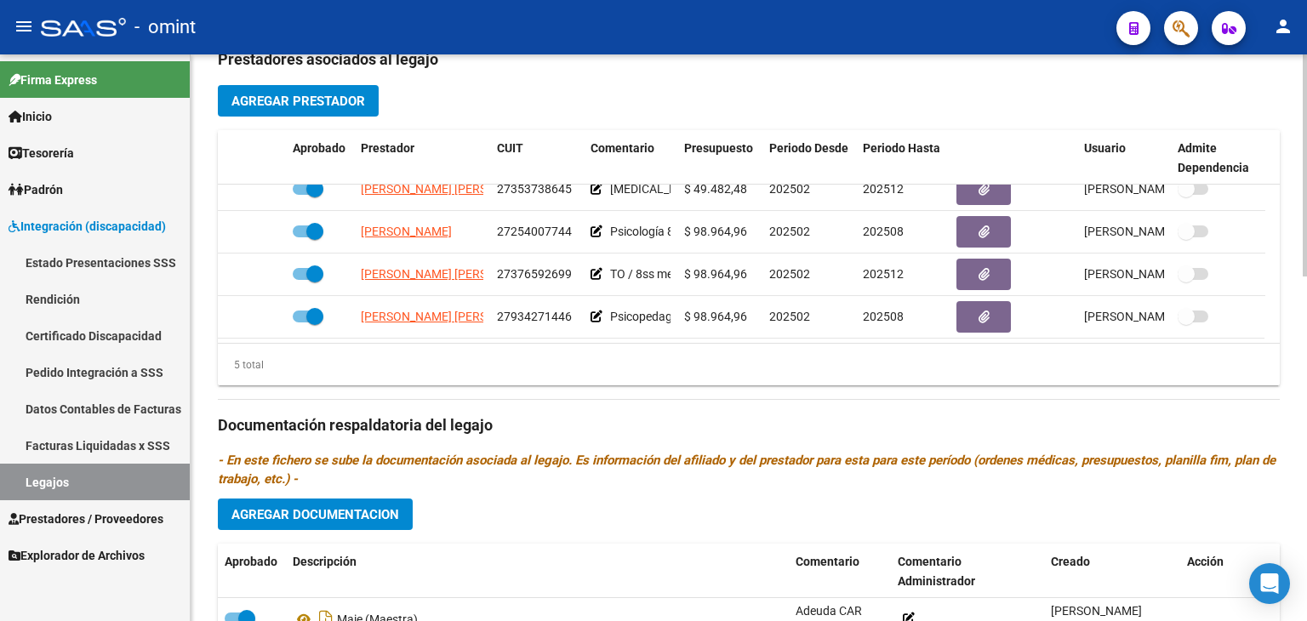
click at [300, 507] on span "Agregar Documentacion" at bounding box center [316, 514] width 168 height 15
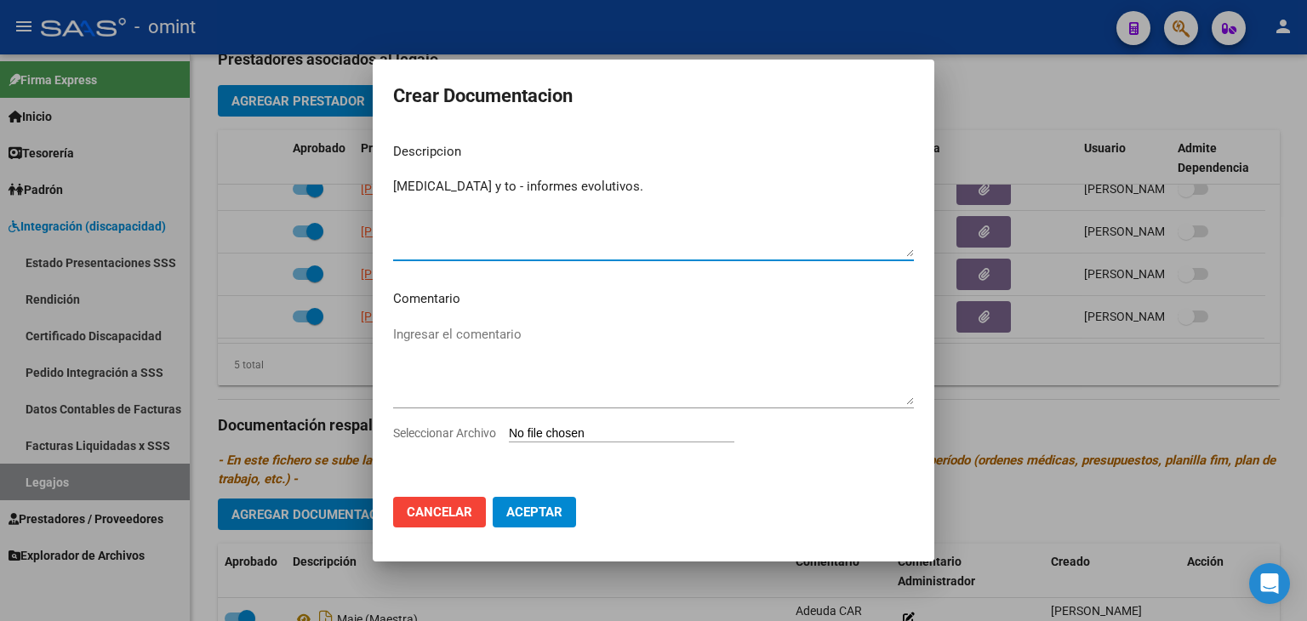
click at [477, 187] on textarea "[MEDICAL_DATA] y to - informes evolutivos." at bounding box center [653, 217] width 521 height 80
type textarea "MUSICO y to - informes evolutivos."
click at [552, 436] on input "Seleccionar Archivo" at bounding box center [622, 434] width 226 height 16
type input "C:\fakepath\INFORMES EVOLUTIVOS.pdf"
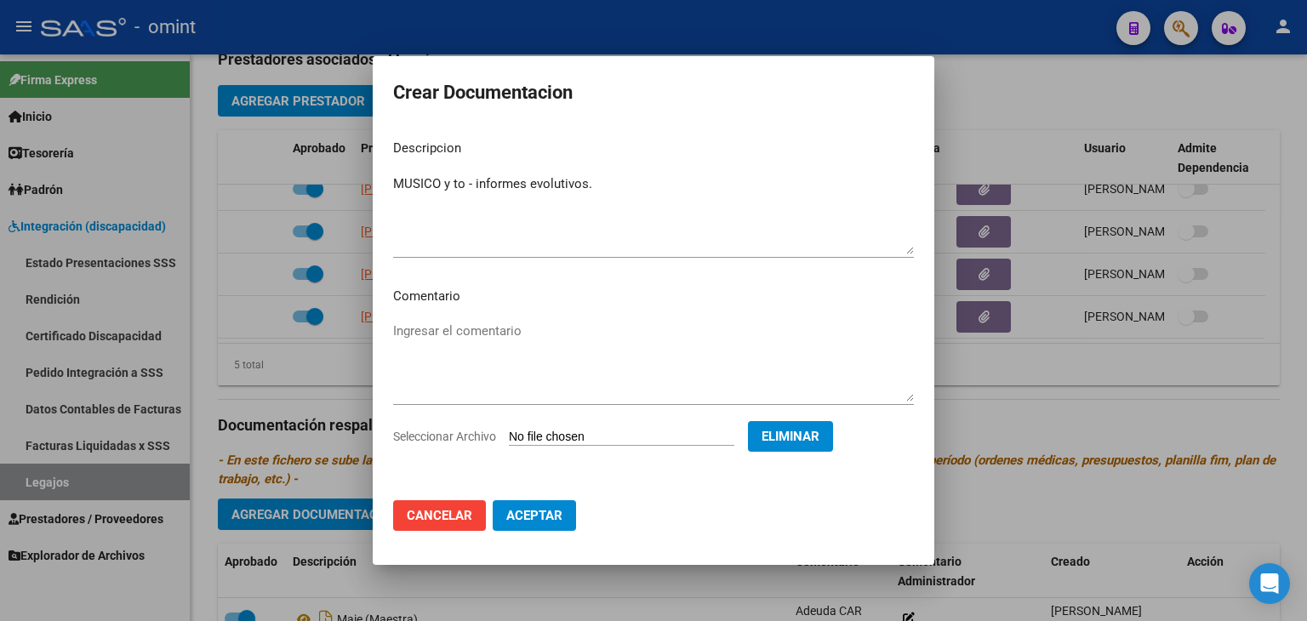
click at [534, 523] on button "Aceptar" at bounding box center [534, 515] width 83 height 31
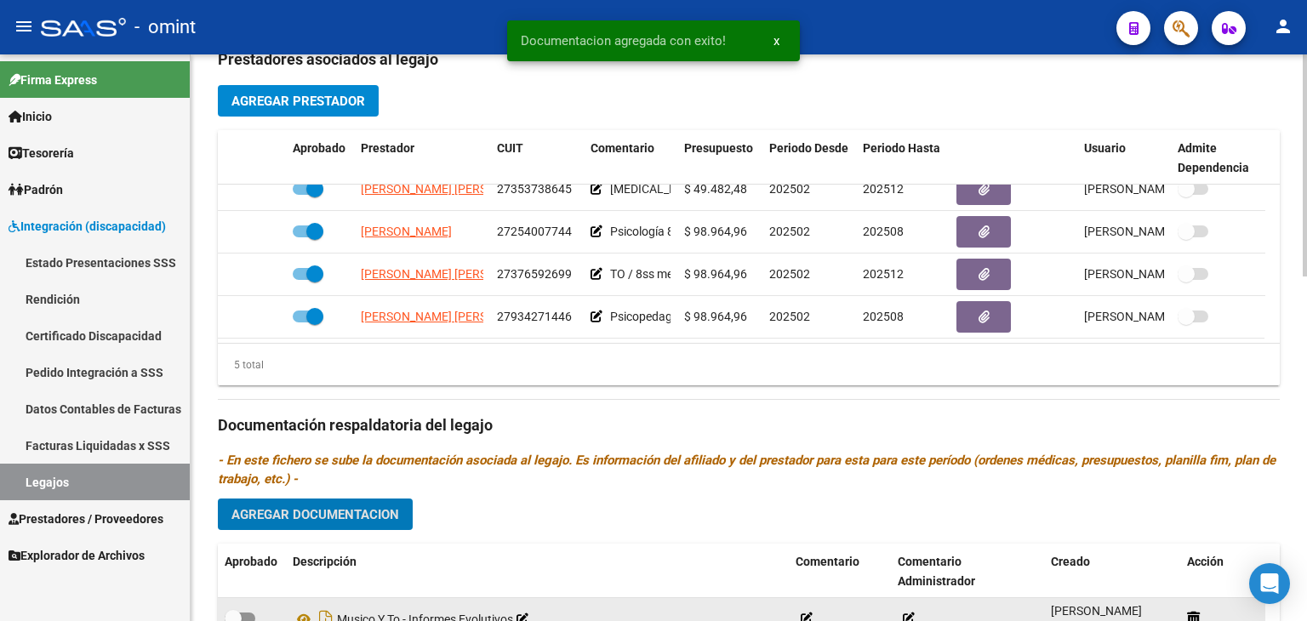
click at [242, 618] on span at bounding box center [240, 619] width 31 height 12
click at [233, 621] on input "checkbox" at bounding box center [232, 625] width 1 height 1
checkbox input "true"
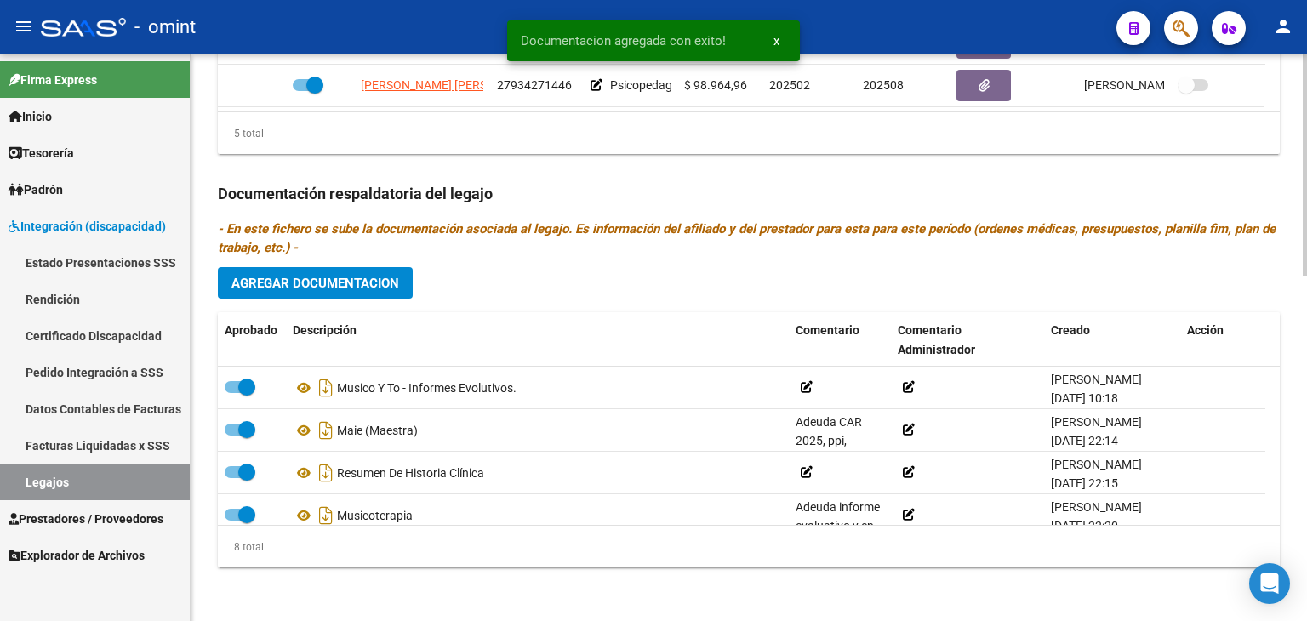
click at [921, 236] on p "- En este fichero se sube la documentación asociada al legajo. Es información d…" at bounding box center [749, 238] width 1062 height 37
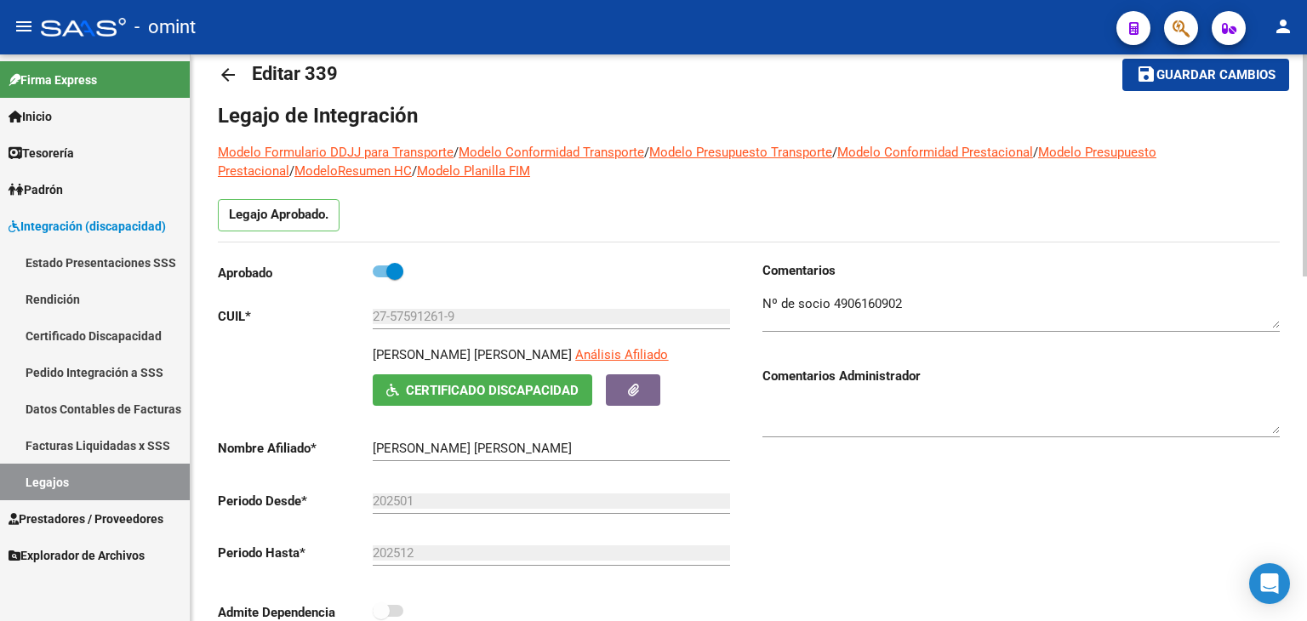
scroll to position [0, 0]
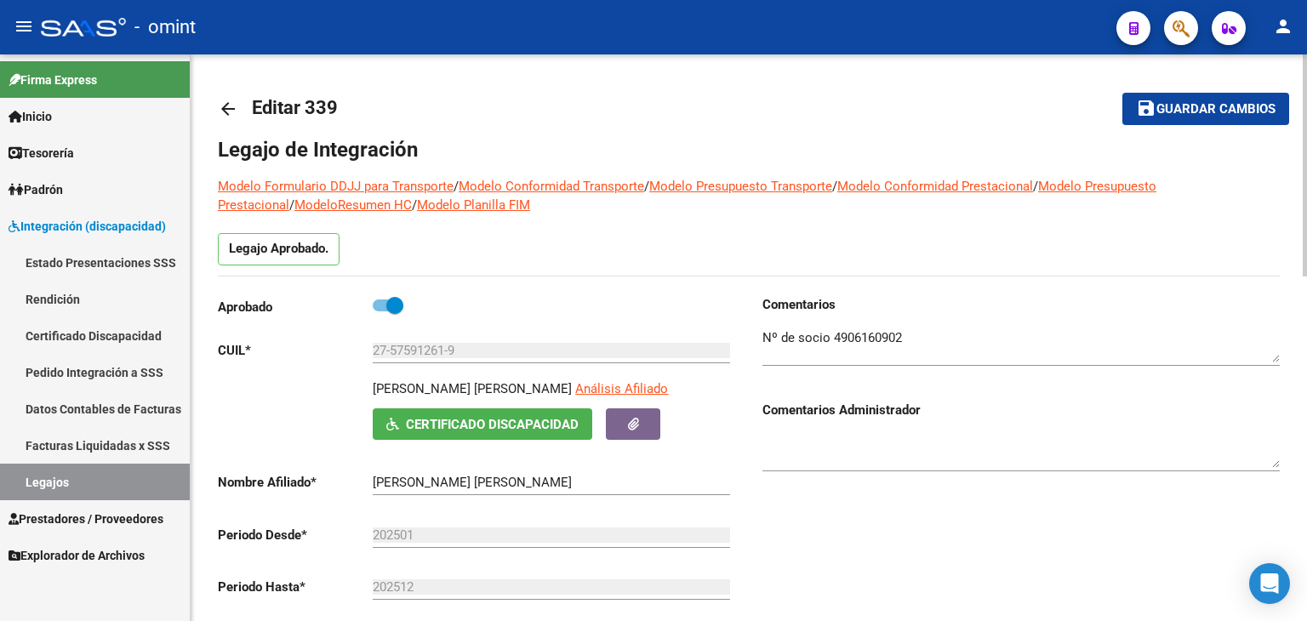
click at [1237, 104] on span "Guardar cambios" at bounding box center [1216, 109] width 119 height 15
click at [302, 341] on p "CUIL *" at bounding box center [295, 350] width 155 height 19
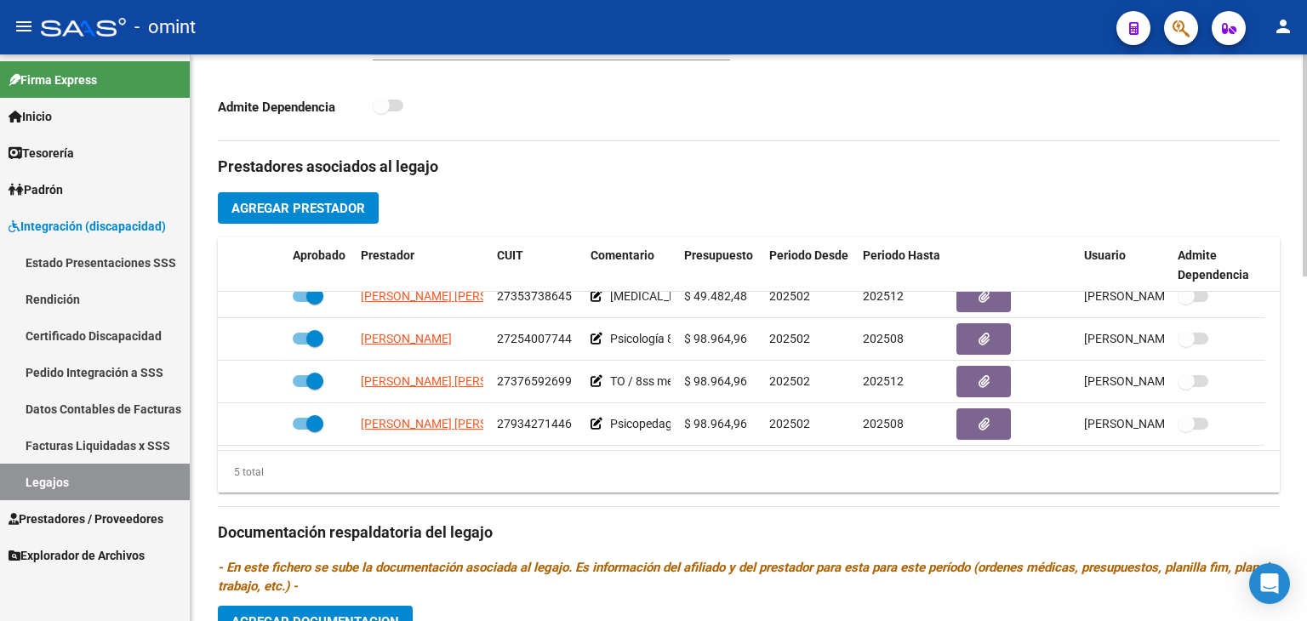
scroll to position [545, 0]
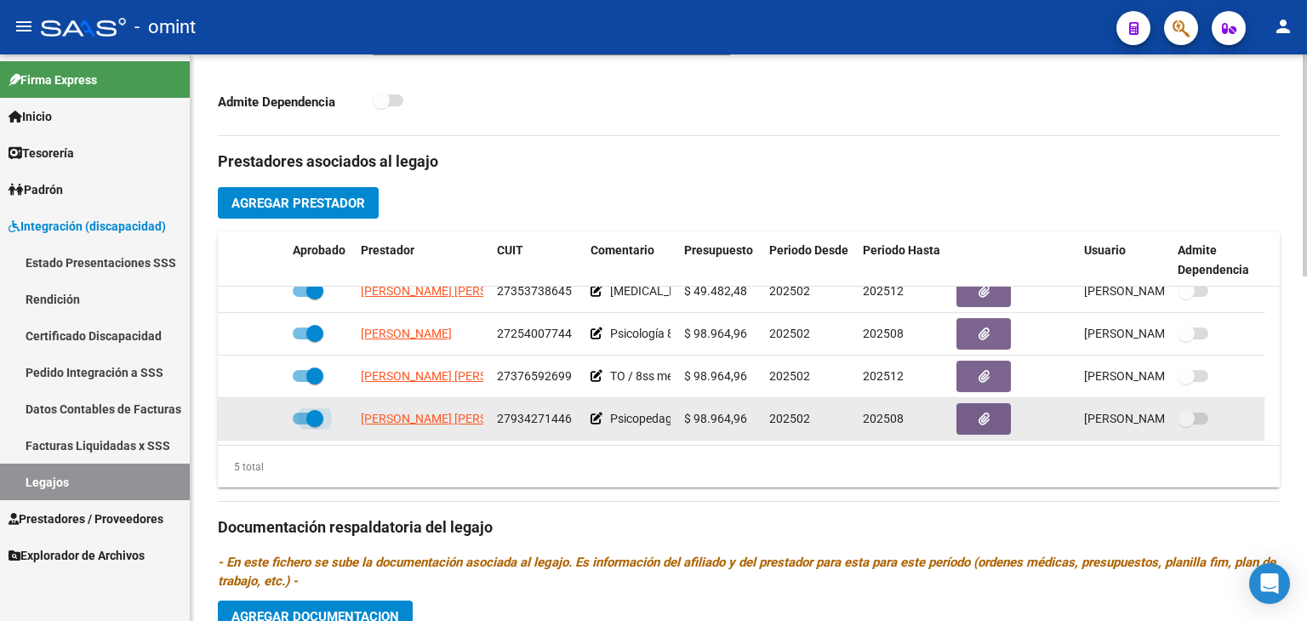
click at [312, 420] on span at bounding box center [314, 418] width 17 height 17
click at [301, 425] on input "checkbox" at bounding box center [300, 425] width 1 height 1
checkbox input "false"
click at [262, 417] on icon at bounding box center [261, 419] width 12 height 12
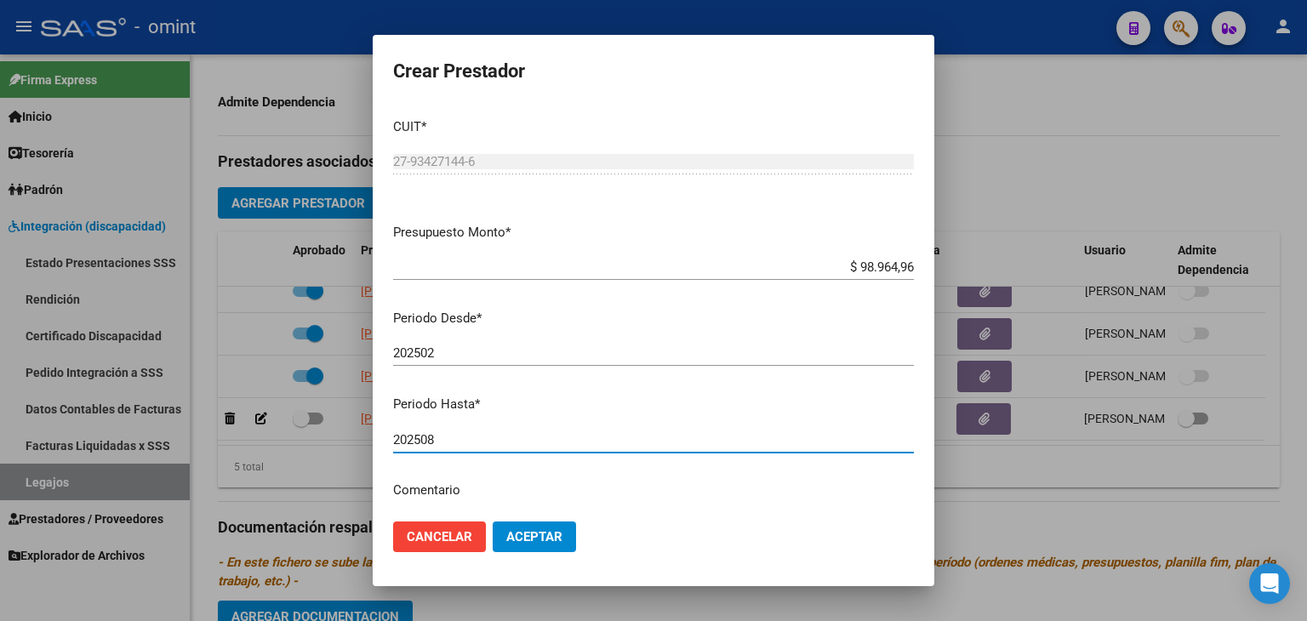
click at [442, 443] on input "202508" at bounding box center [653, 439] width 521 height 15
type input "202512"
click at [532, 527] on button "Aceptar" at bounding box center [534, 537] width 83 height 31
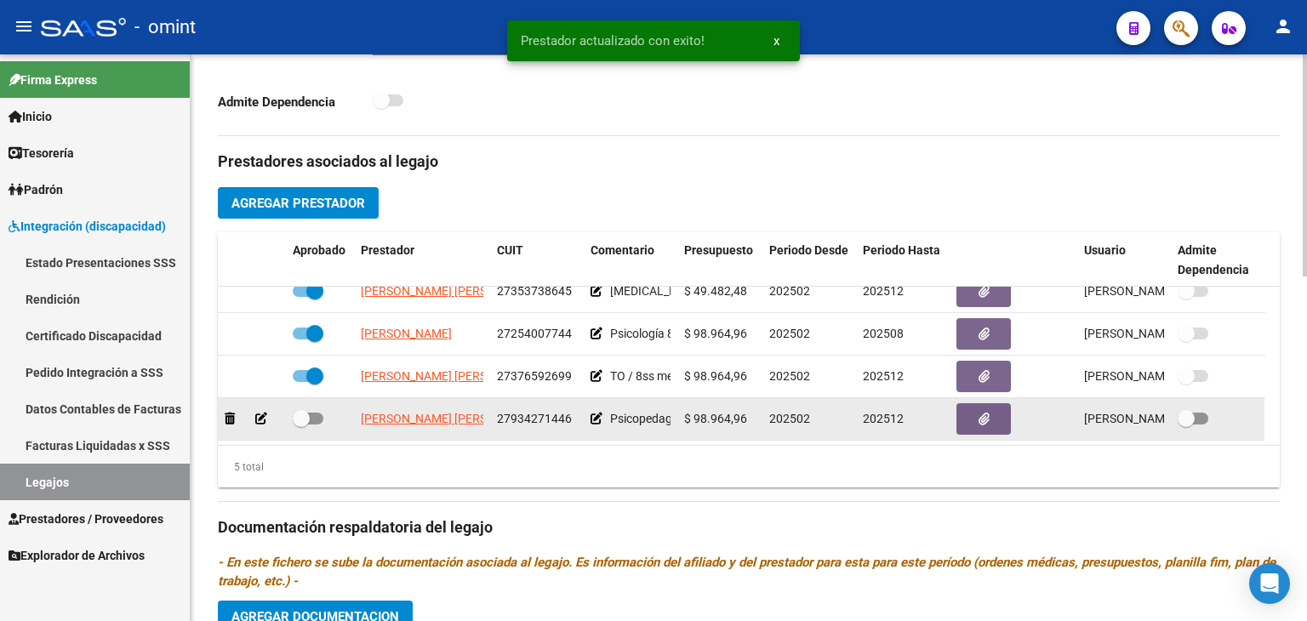
click at [302, 419] on span at bounding box center [301, 418] width 17 height 17
click at [301, 425] on input "checkbox" at bounding box center [300, 425] width 1 height 1
checkbox input "true"
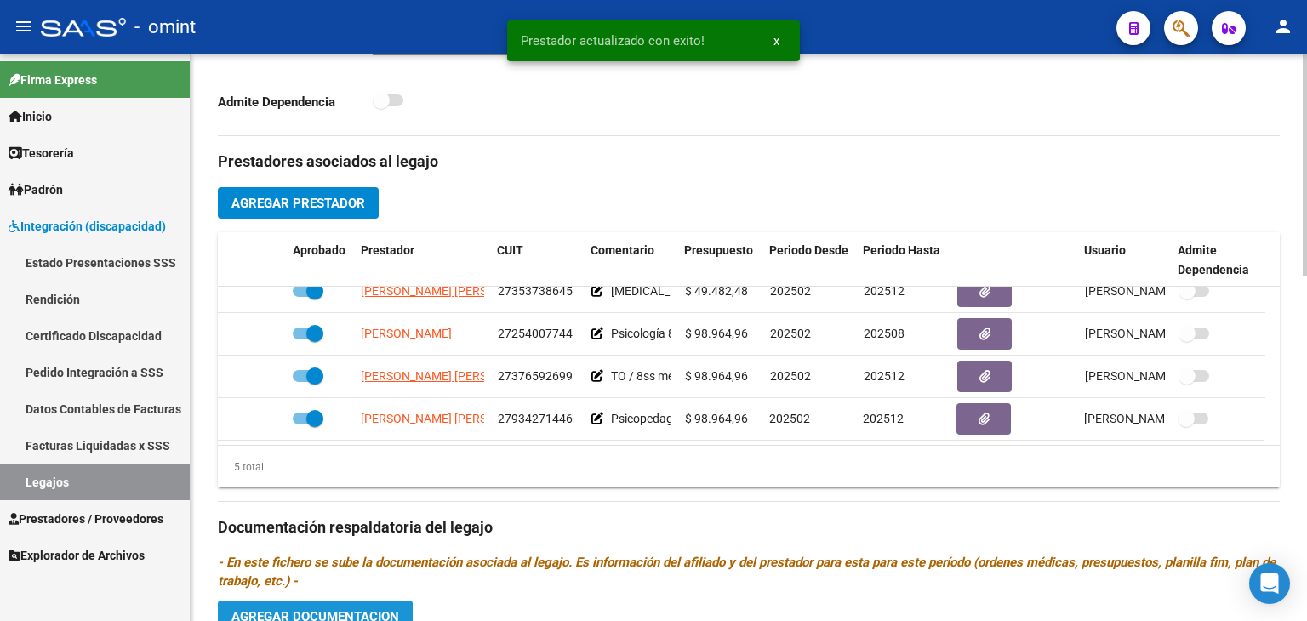
click at [348, 603] on button "Agregar Documentacion" at bounding box center [315, 616] width 195 height 31
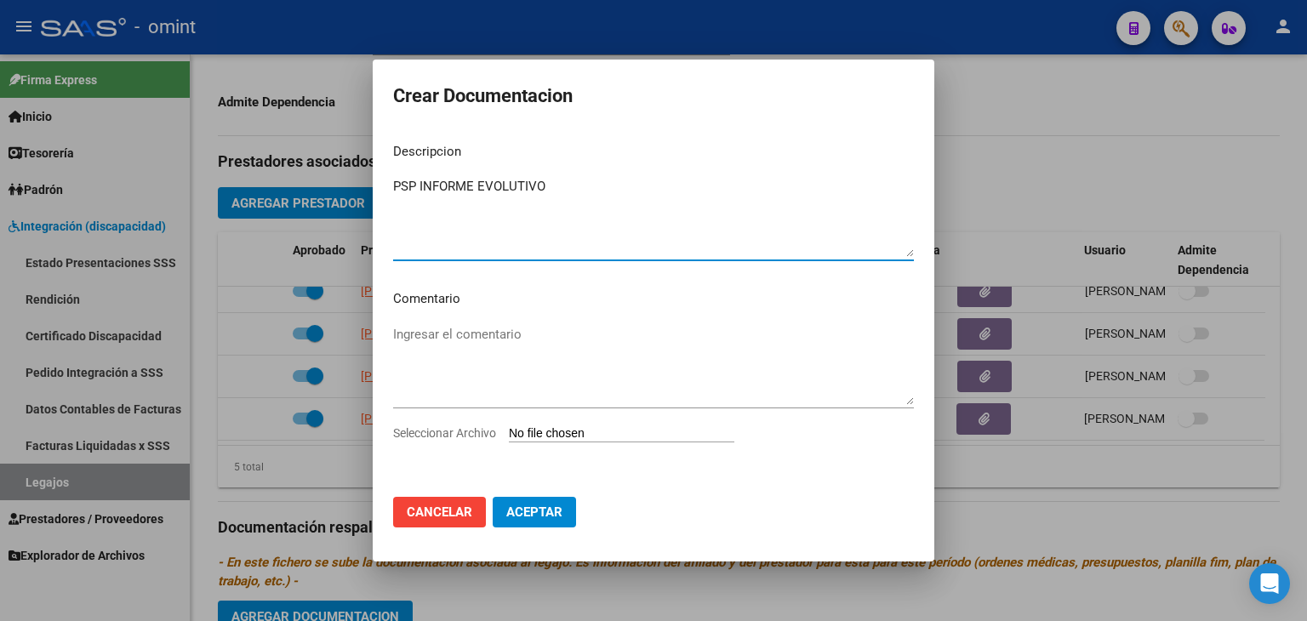
type textarea "PSP INFORME EVOLUTIVO"
click at [573, 440] on input "Seleccionar Archivo" at bounding box center [622, 434] width 226 height 16
type input "C:\fakepath\PSP INFORME.pdf"
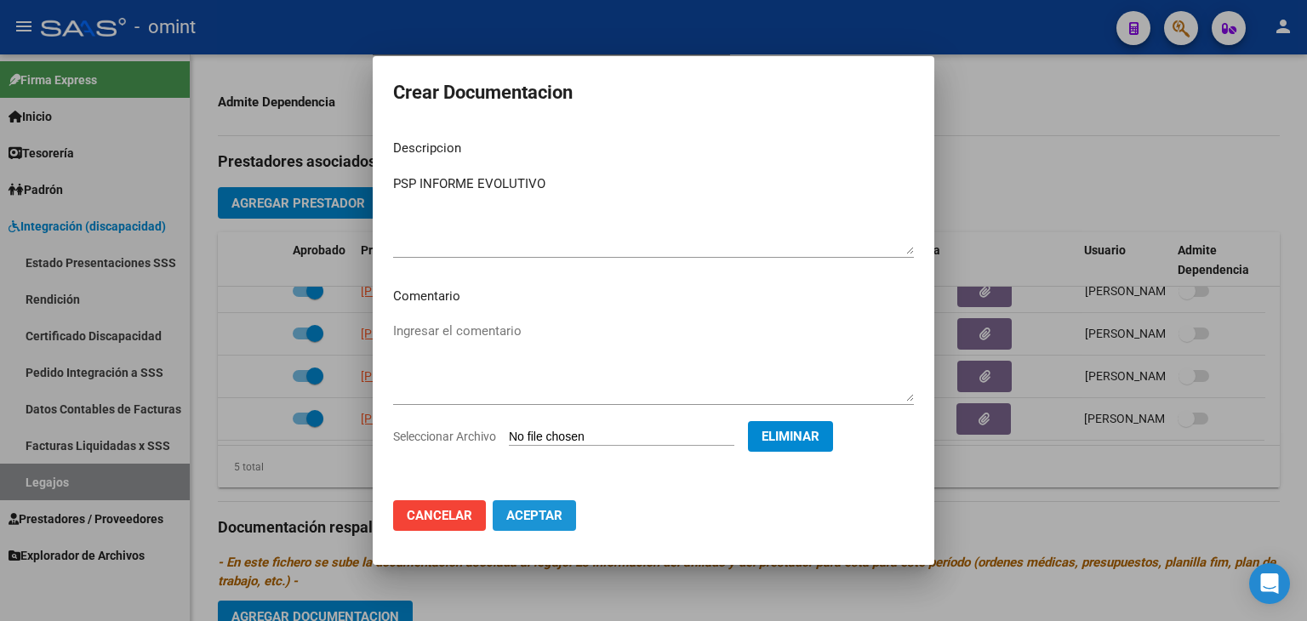
click at [549, 525] on button "Aceptar" at bounding box center [534, 515] width 83 height 31
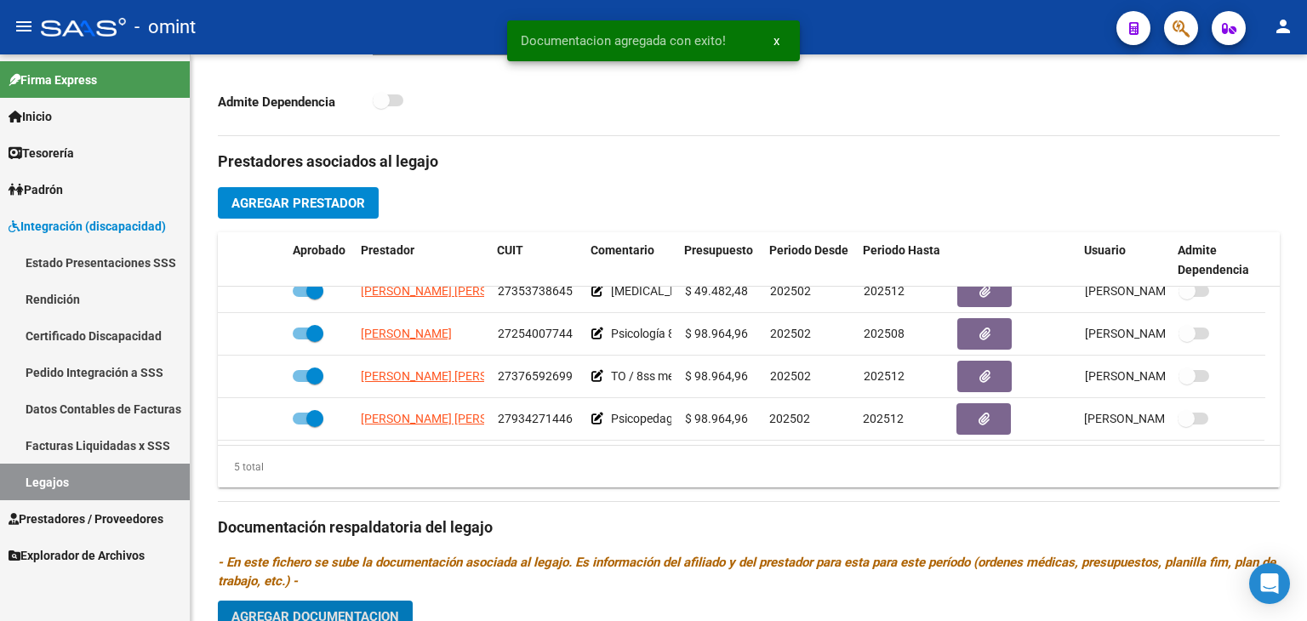
scroll to position [555, 0]
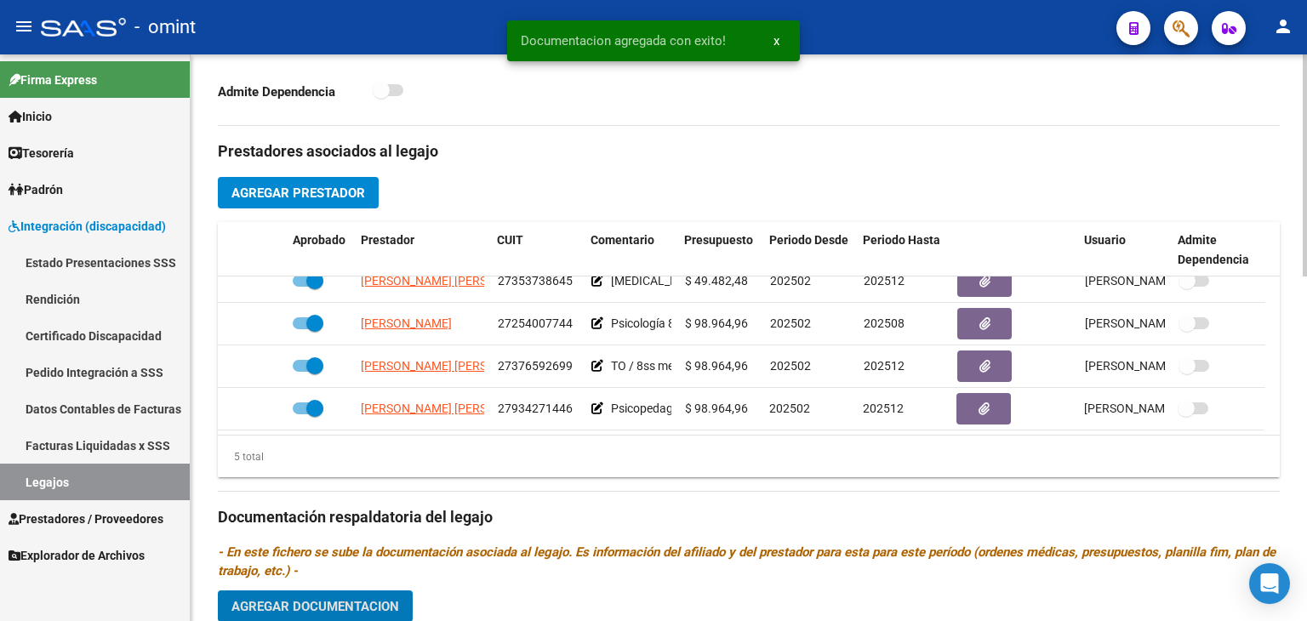
click at [794, 144] on h3 "Prestadores asociados al legajo" at bounding box center [749, 152] width 1062 height 24
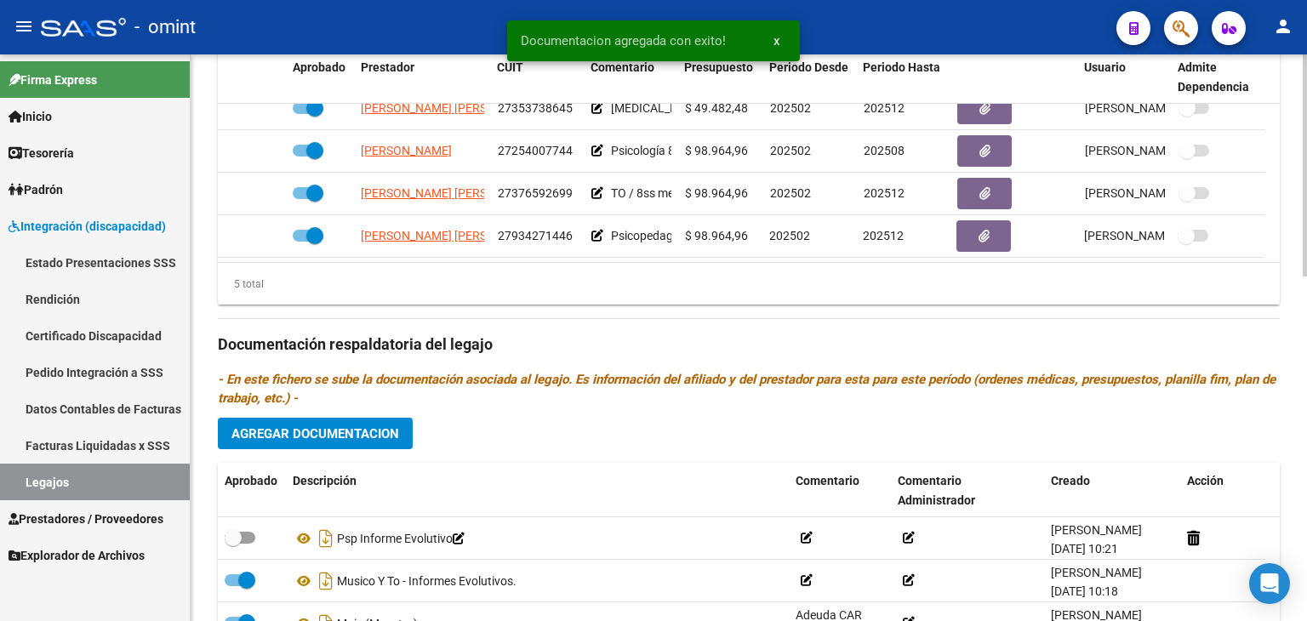
scroll to position [793, 0]
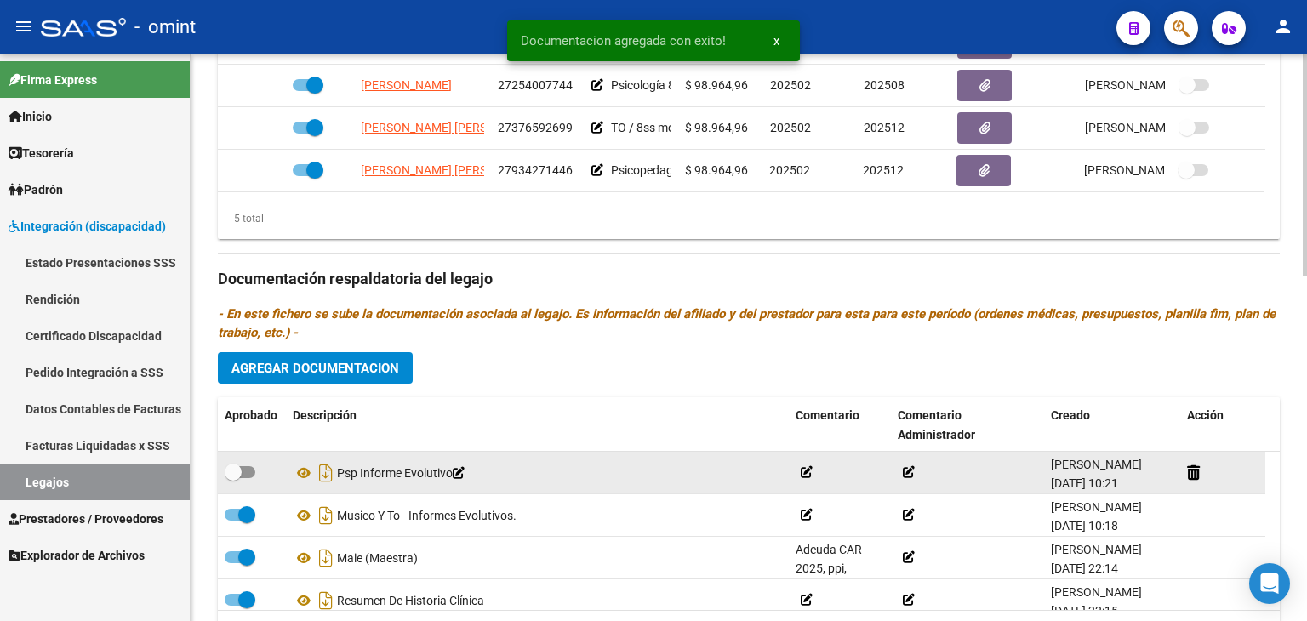
click at [235, 474] on span at bounding box center [233, 472] width 17 height 17
click at [233, 478] on input "checkbox" at bounding box center [232, 478] width 1 height 1
checkbox input "true"
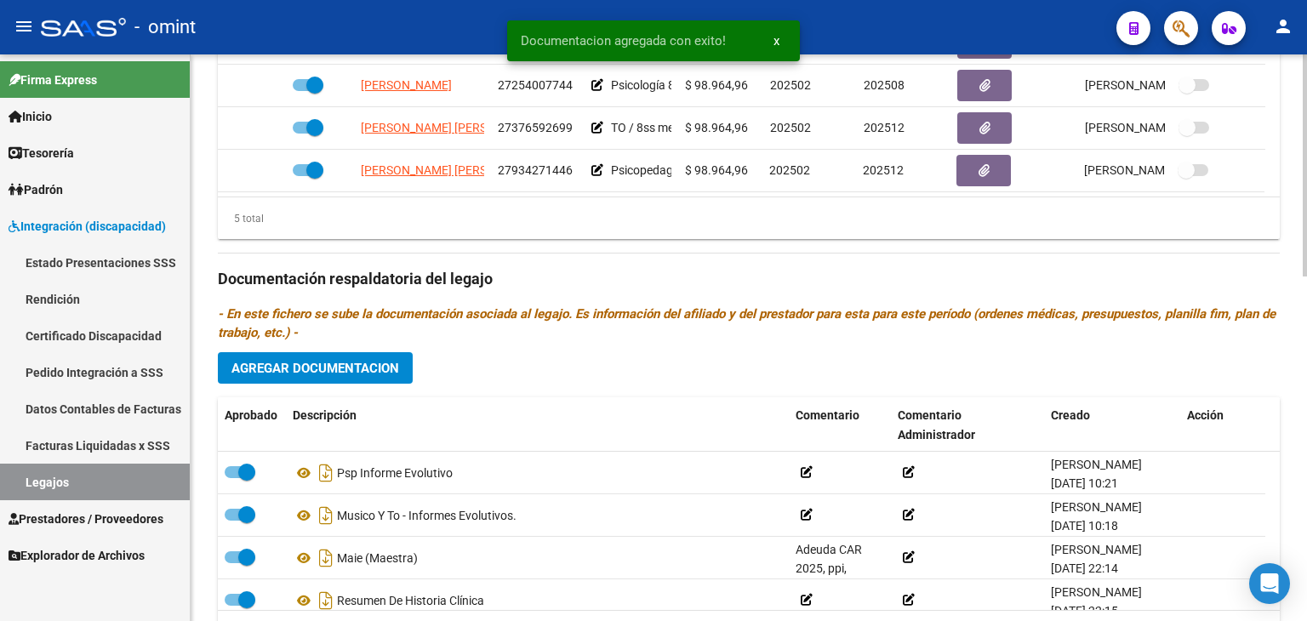
click at [844, 267] on h3 "Documentación respaldatoria del legajo" at bounding box center [749, 279] width 1062 height 24
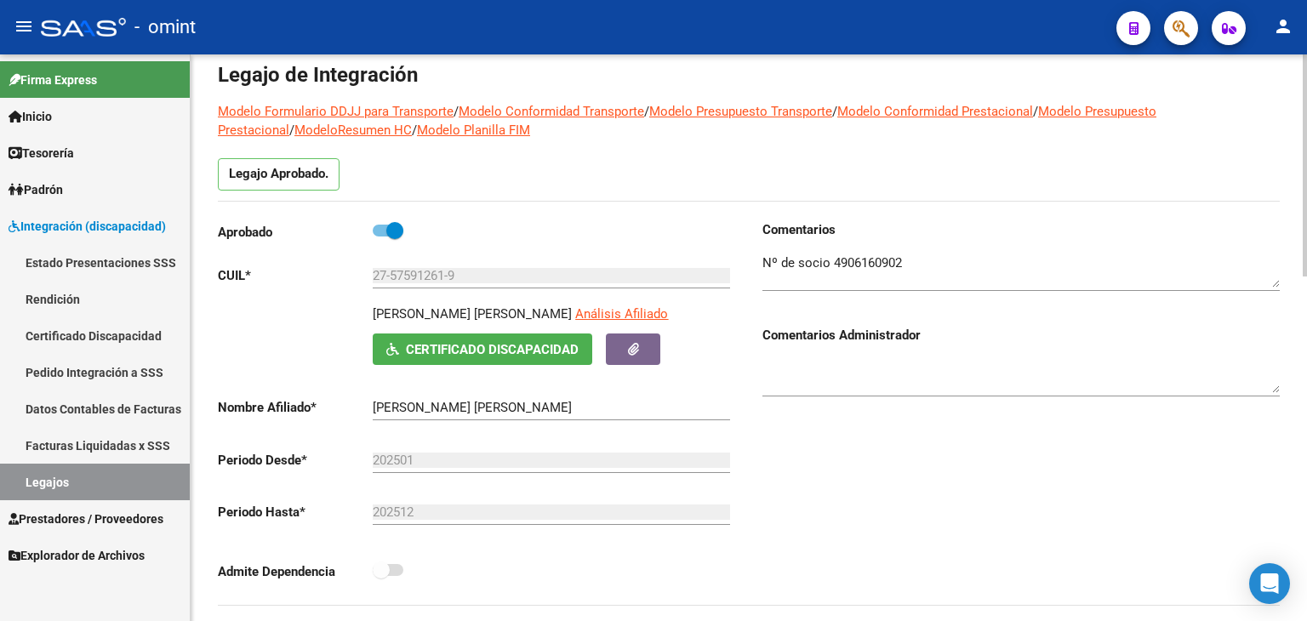
scroll to position [10, 0]
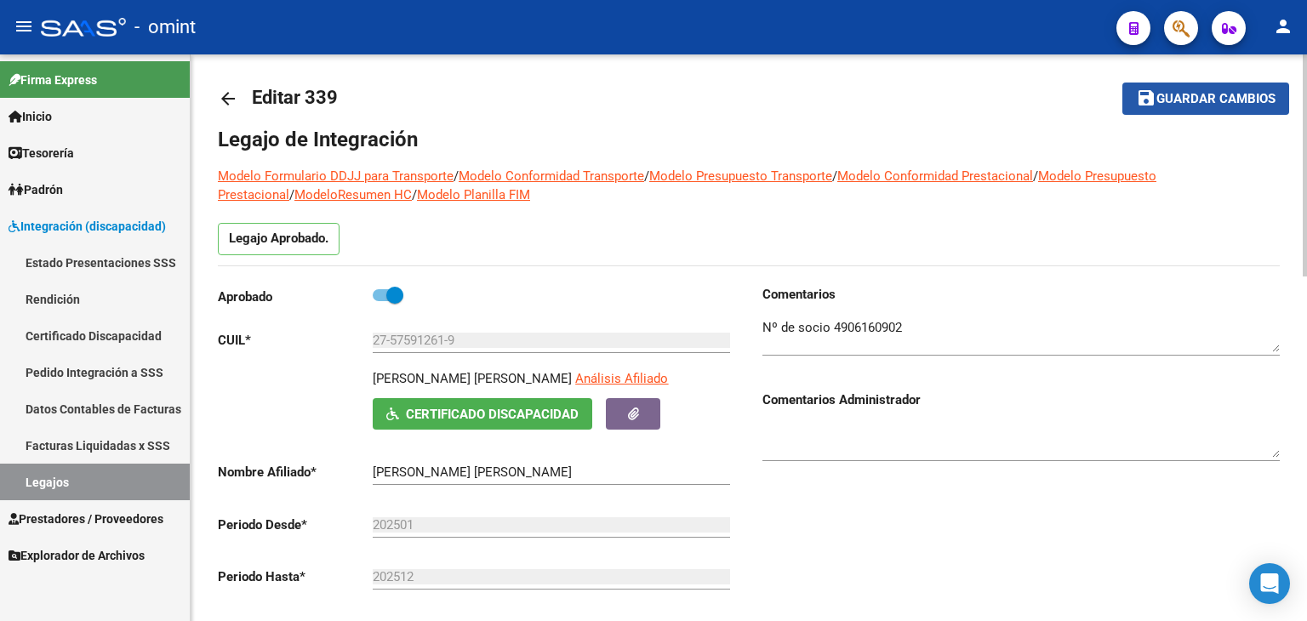
click at [1202, 92] on span "Guardar cambios" at bounding box center [1216, 99] width 119 height 15
click at [1225, 98] on span "Guardar cambios" at bounding box center [1216, 99] width 119 height 15
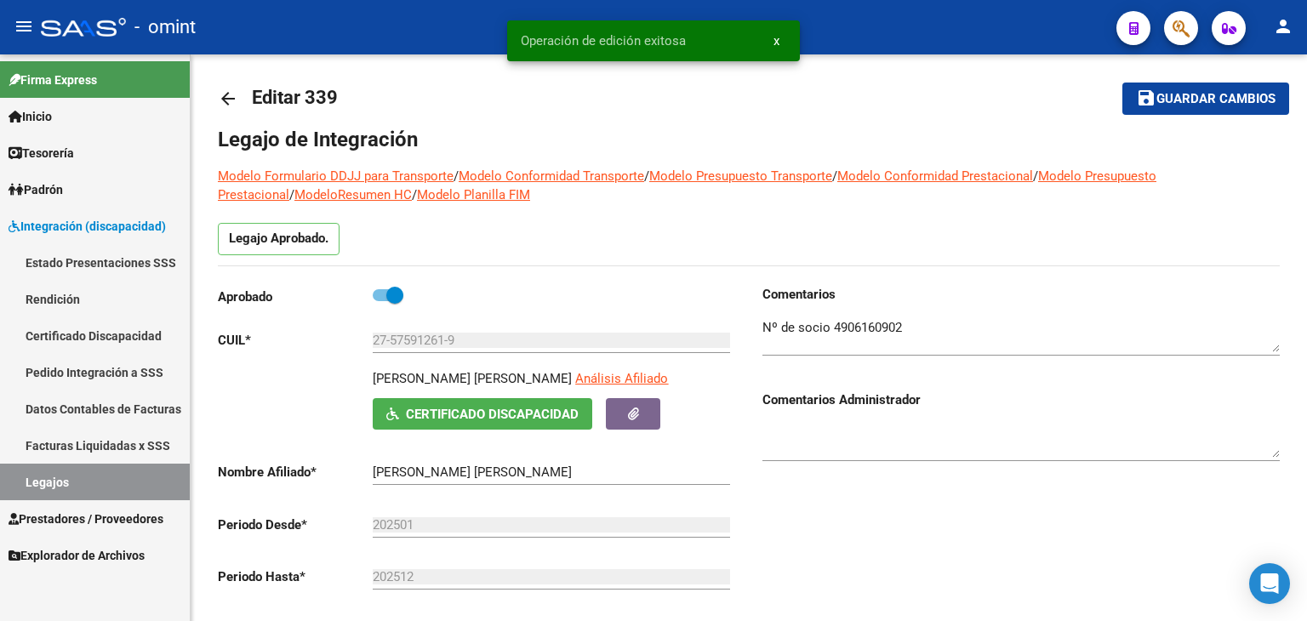
click at [75, 475] on link "Legajos" at bounding box center [95, 482] width 190 height 37
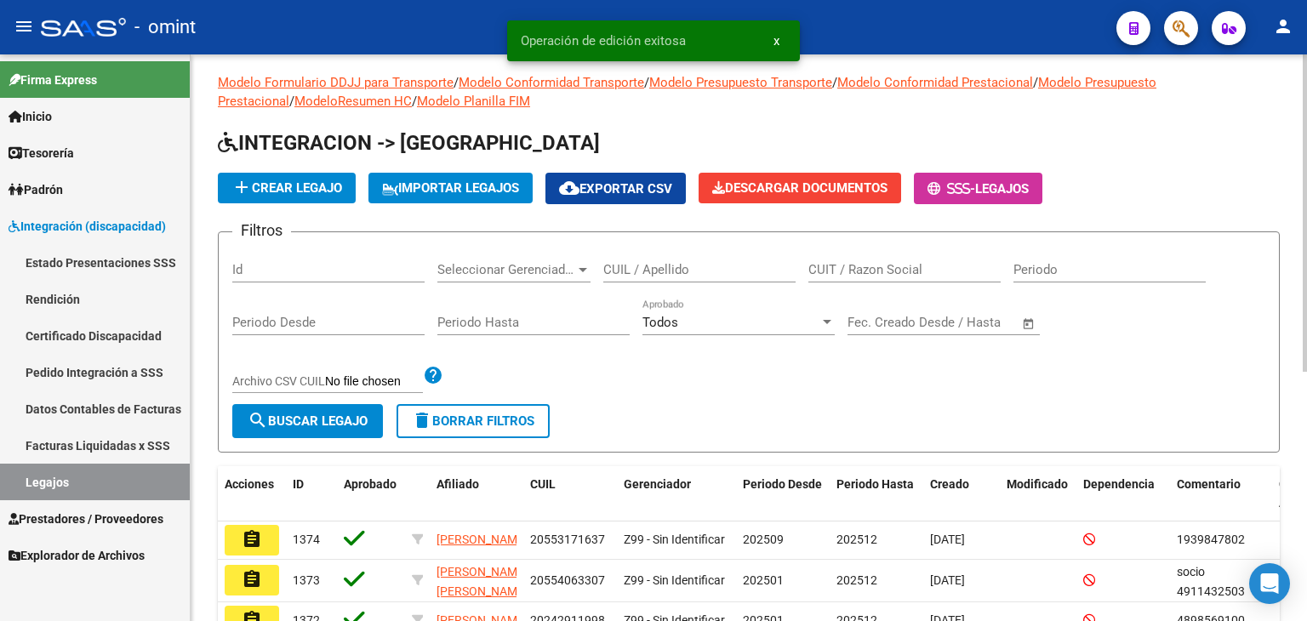
scroll to position [10, 0]
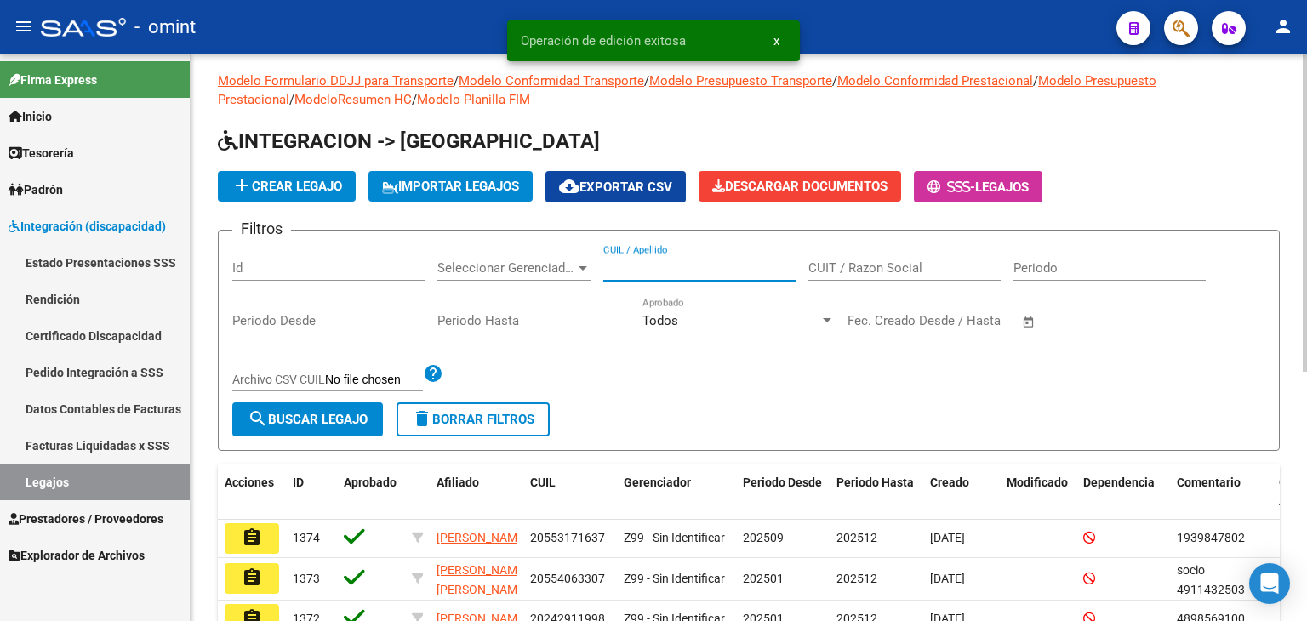
click at [674, 268] on input "CUIL / Apellido" at bounding box center [699, 267] width 192 height 15
paste input "20555137274"
type input "20555137274"
click at [289, 420] on span "search Buscar Legajo" at bounding box center [308, 419] width 120 height 15
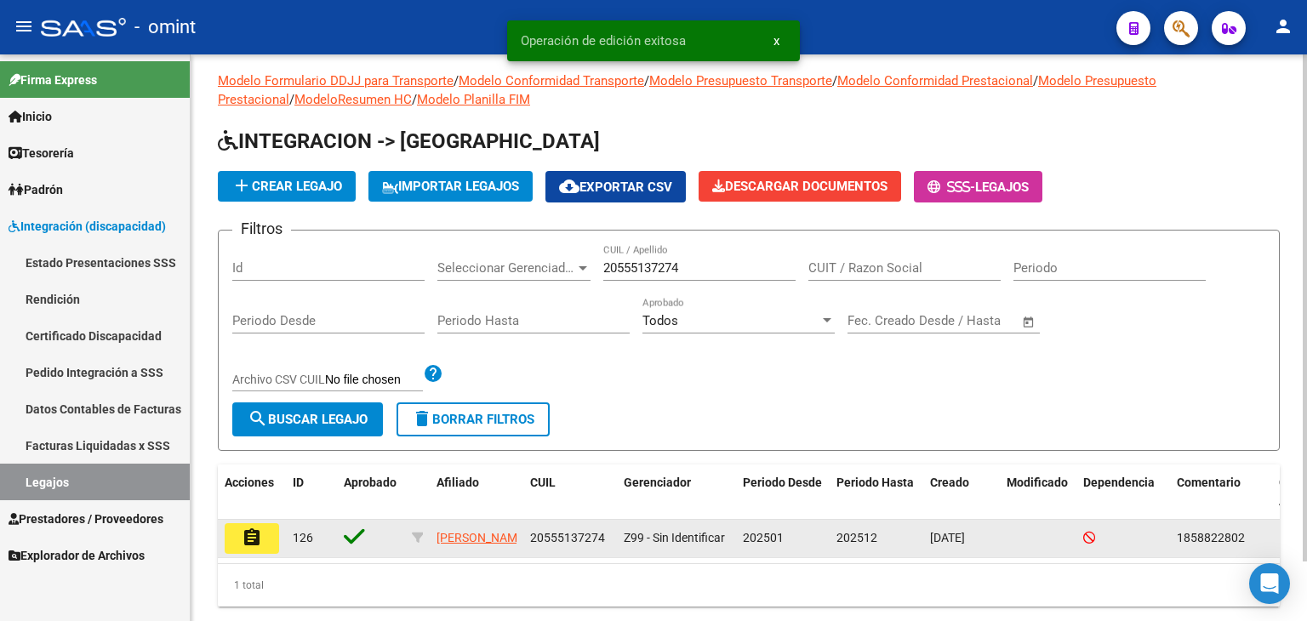
click at [246, 535] on mat-icon "assignment" at bounding box center [252, 538] width 20 height 20
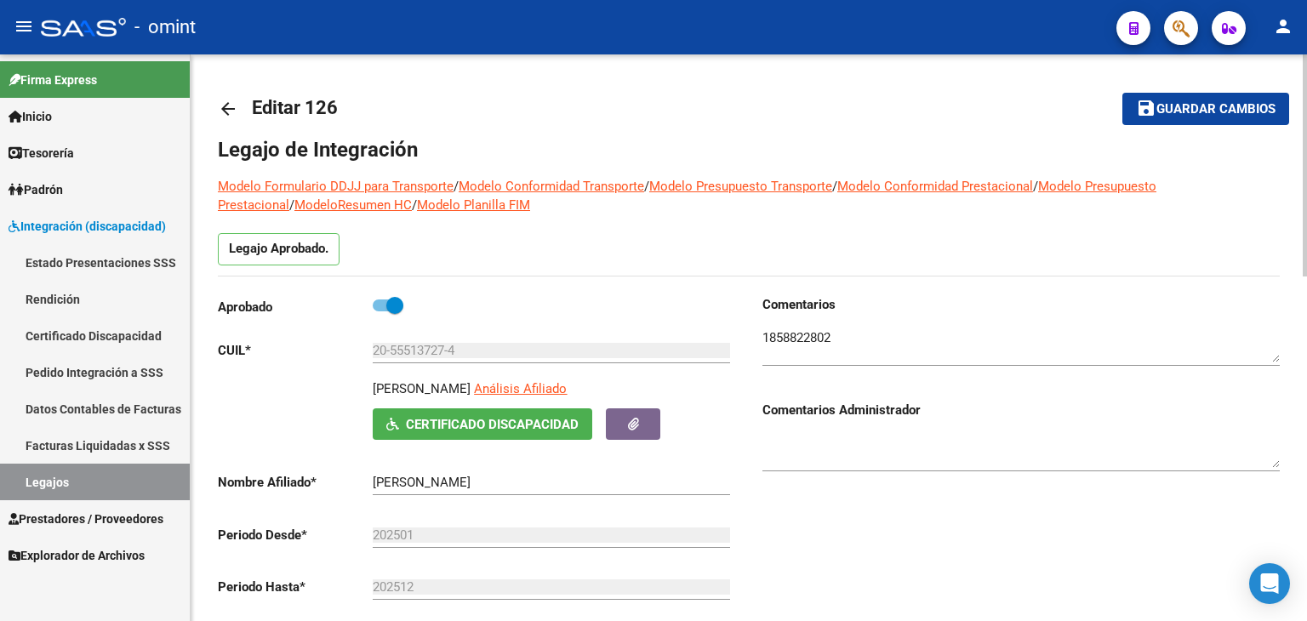
click at [638, 126] on mat-toolbar-row "arrow_back Editar 126" at bounding box center [632, 109] width 828 height 54
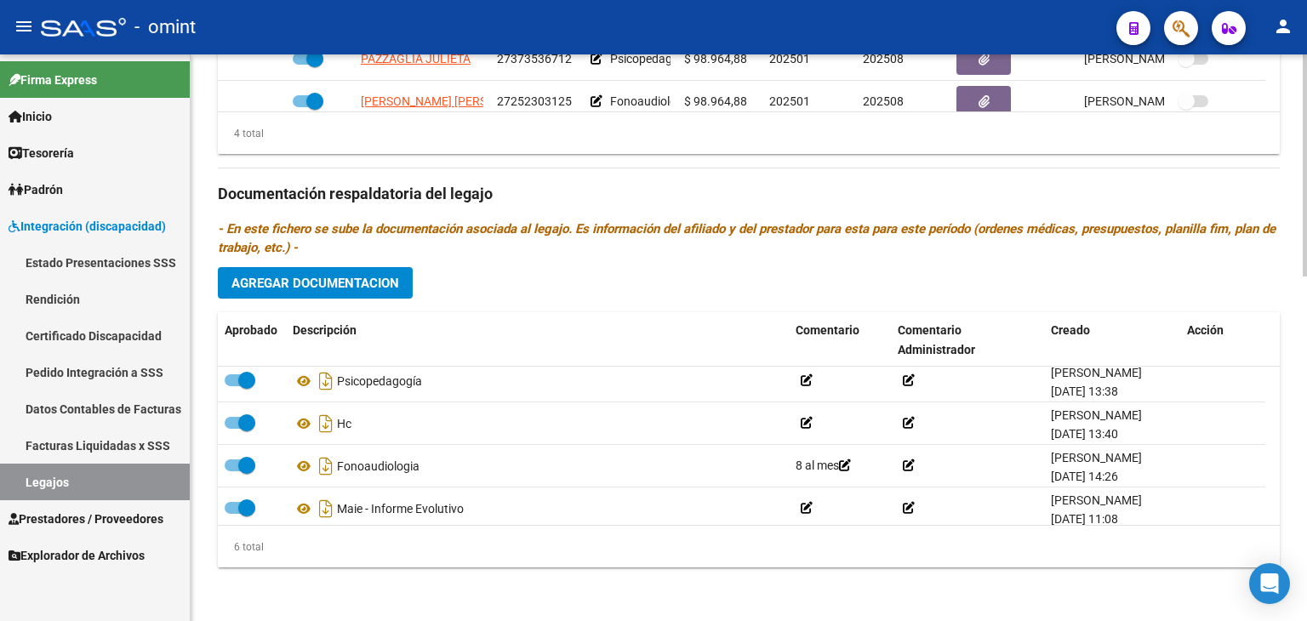
scroll to position [102, 0]
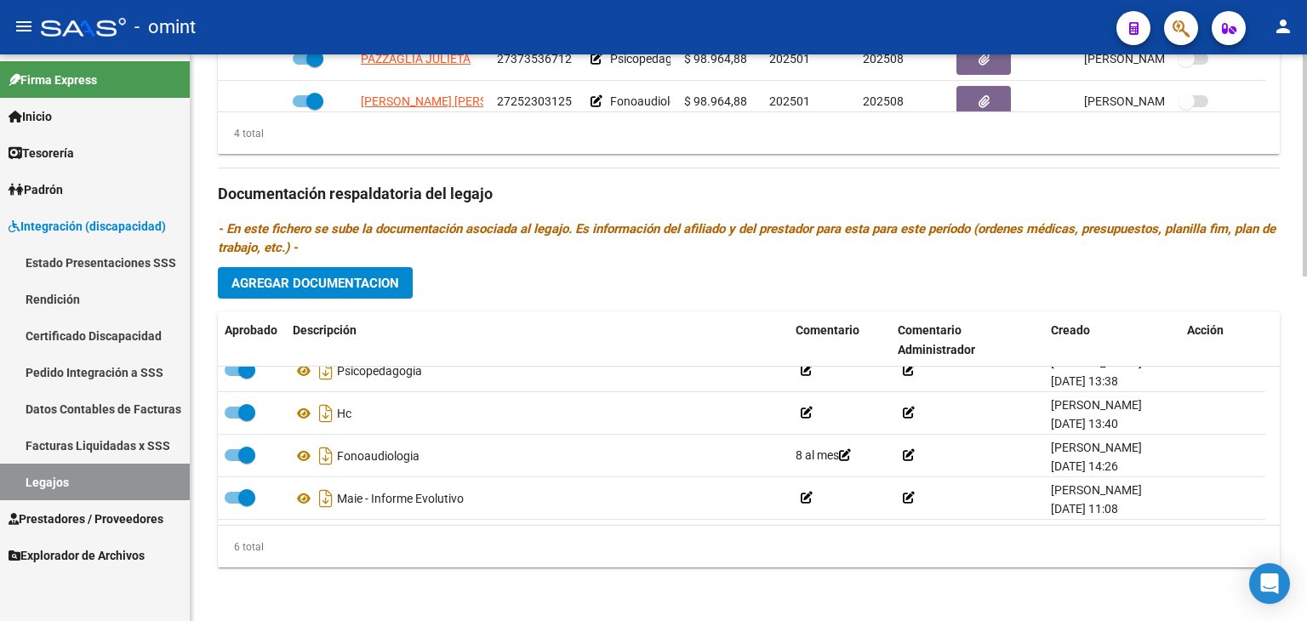
click at [1238, 187] on h3 "Documentación respaldatoria del legajo" at bounding box center [749, 194] width 1062 height 24
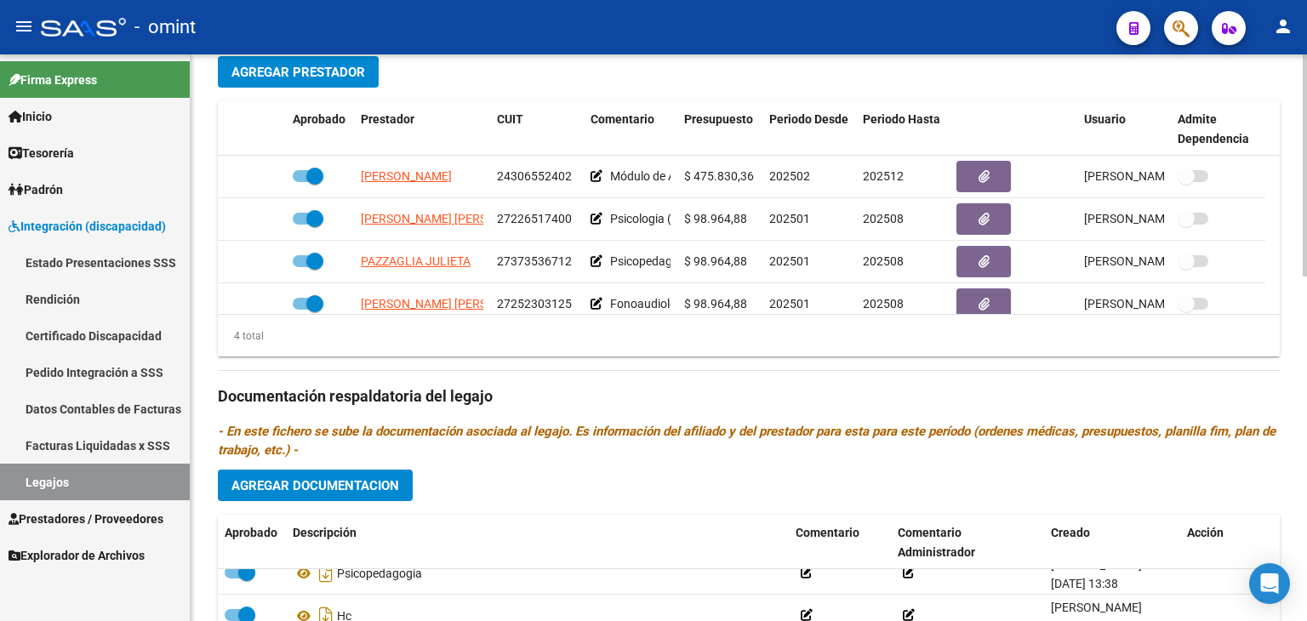
scroll to position [674, 0]
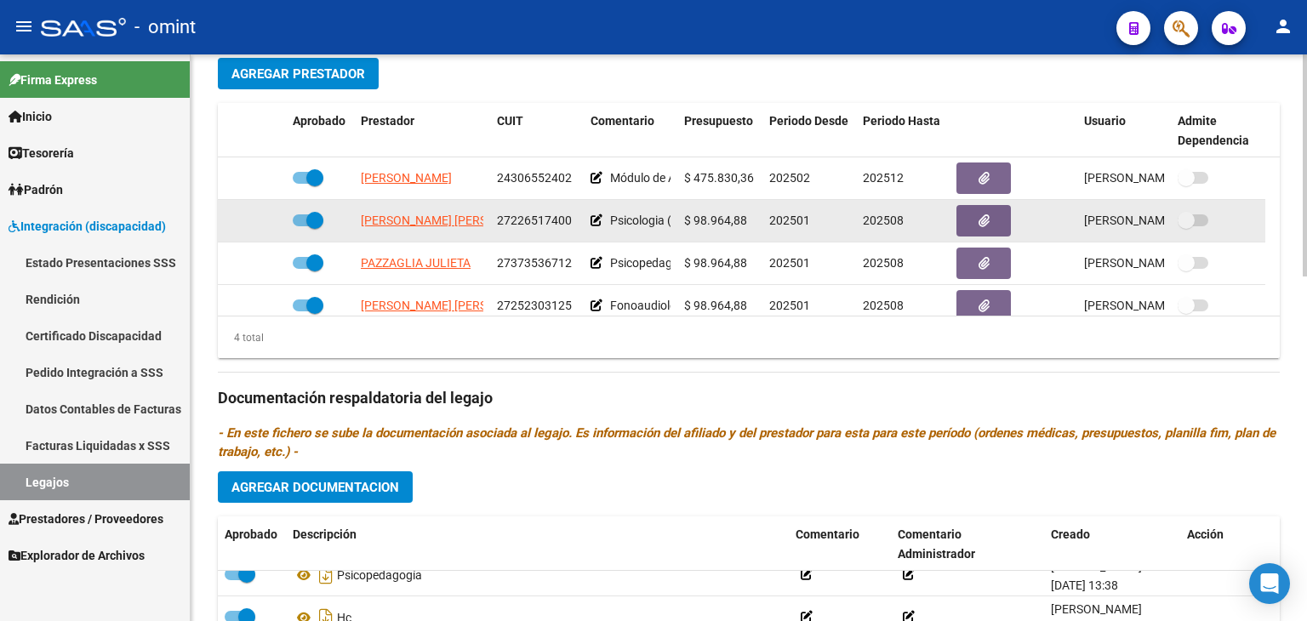
click at [305, 219] on span at bounding box center [308, 220] width 31 height 12
click at [301, 226] on input "checkbox" at bounding box center [300, 226] width 1 height 1
checkbox input "false"
click at [257, 219] on icon at bounding box center [261, 220] width 12 height 12
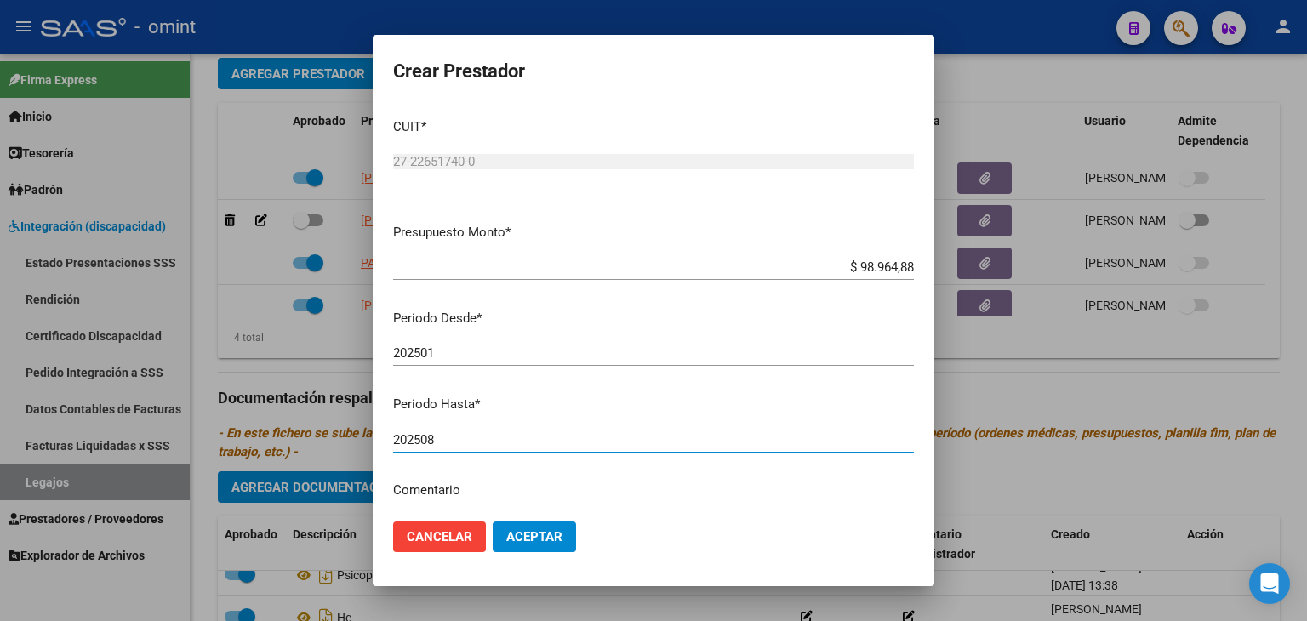
click at [440, 437] on input "202508" at bounding box center [653, 439] width 521 height 15
type input "202512"
click at [538, 537] on span "Aceptar" at bounding box center [534, 536] width 56 height 15
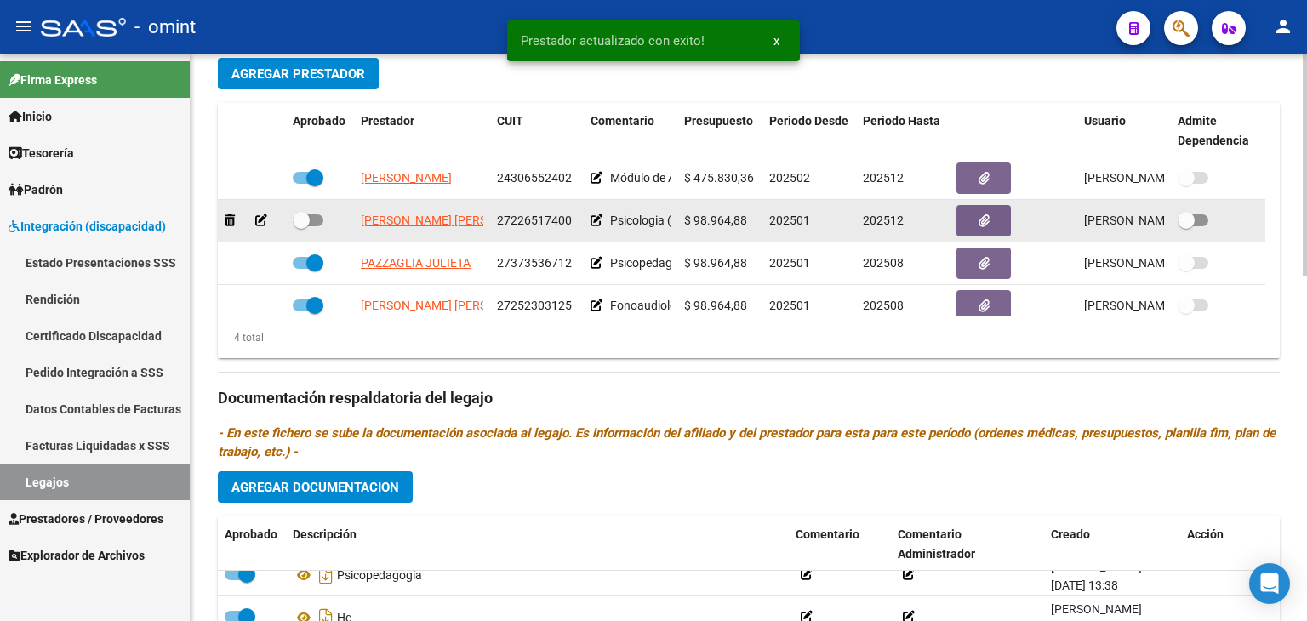
click at [309, 215] on span at bounding box center [301, 220] width 17 height 17
click at [301, 226] on input "checkbox" at bounding box center [300, 226] width 1 height 1
checkbox input "true"
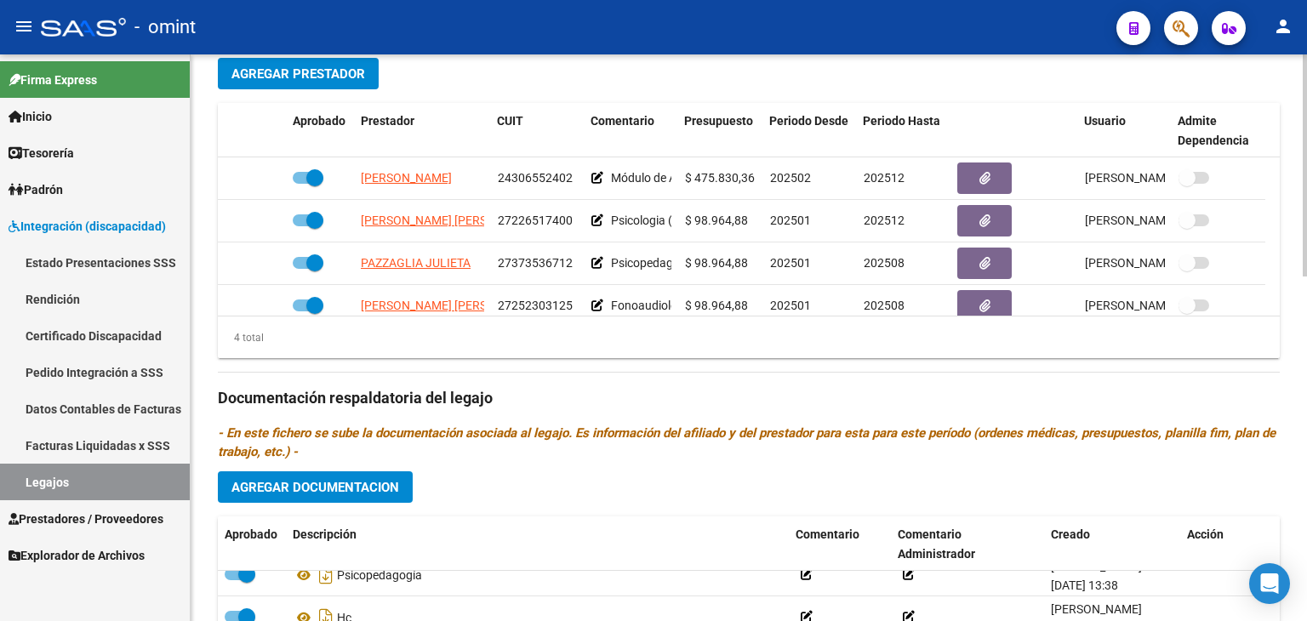
click at [756, 83] on div "Prestadores asociados al legajo Agregar Prestador Aprobado Prestador CUIT Comen…" at bounding box center [749, 396] width 1062 height 779
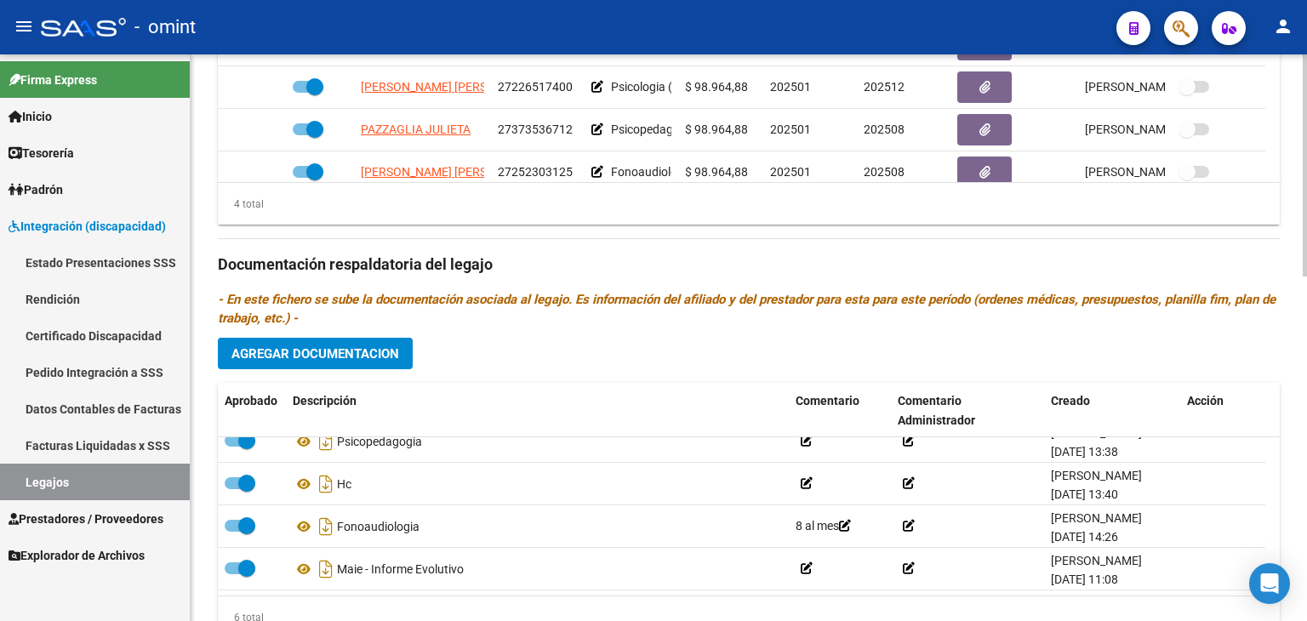
scroll to position [878, 0]
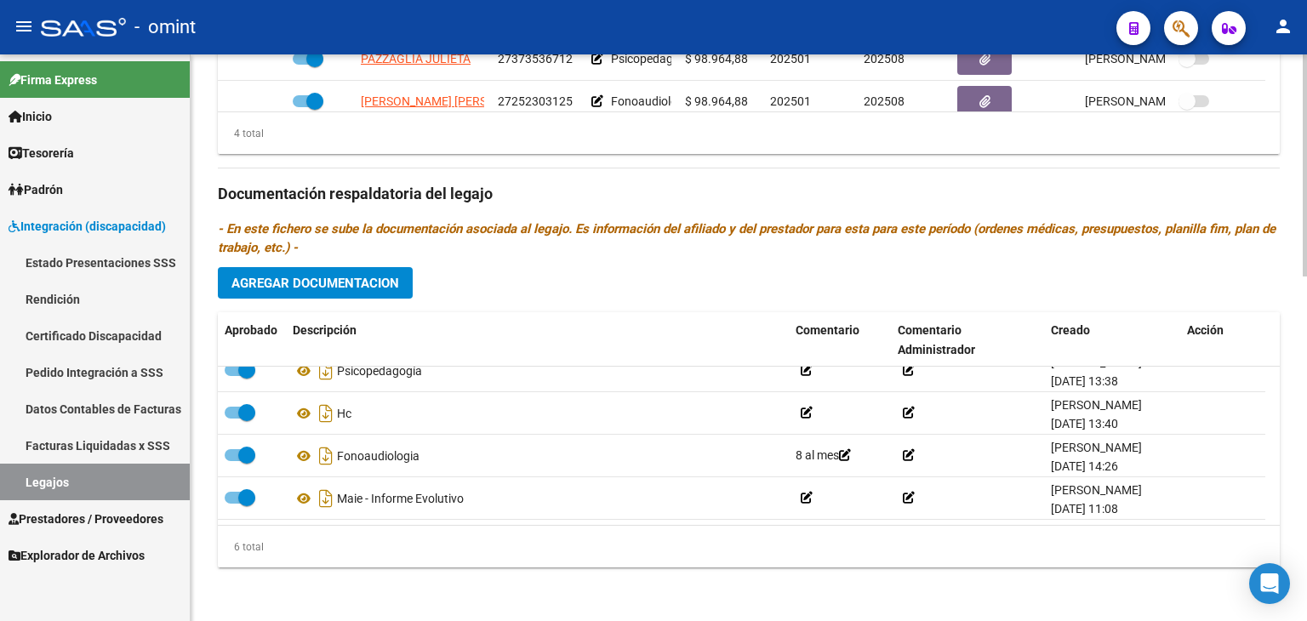
click at [354, 285] on span "Agregar Documentacion" at bounding box center [316, 283] width 168 height 15
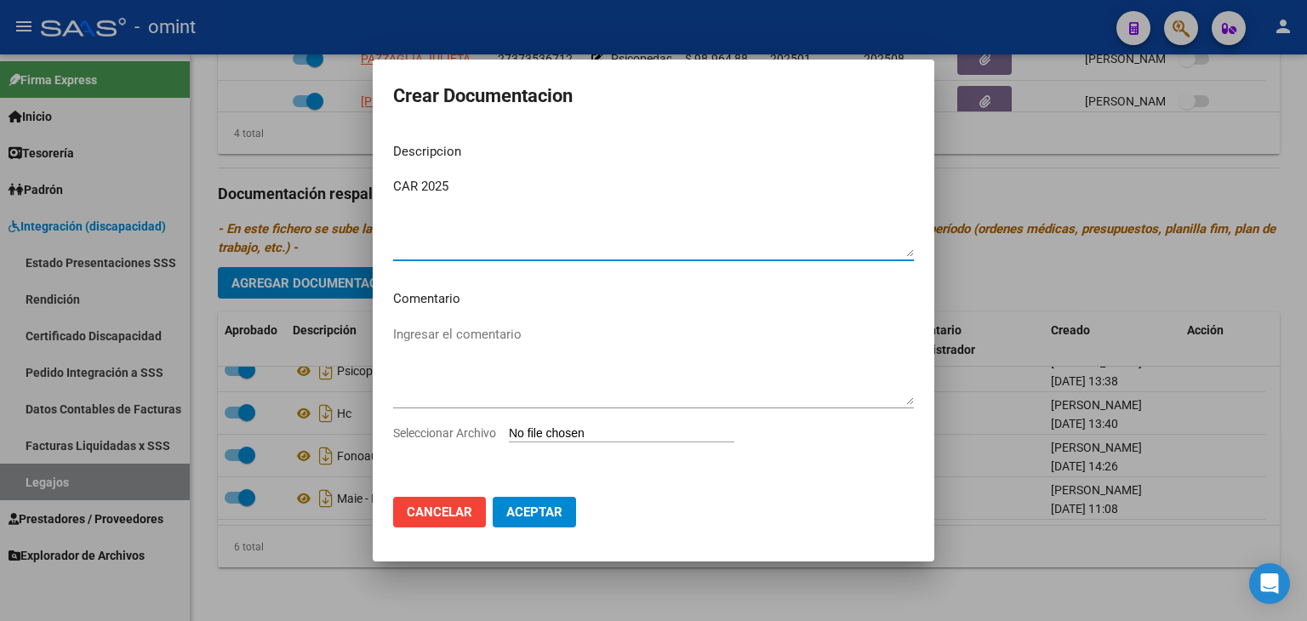
type textarea "CAR 2025"
click at [626, 432] on input "Seleccionar Archivo" at bounding box center [622, 434] width 226 height 16
type input "C:\fakepath\1858822802_25091206471_const-alumn-reg.jpg"
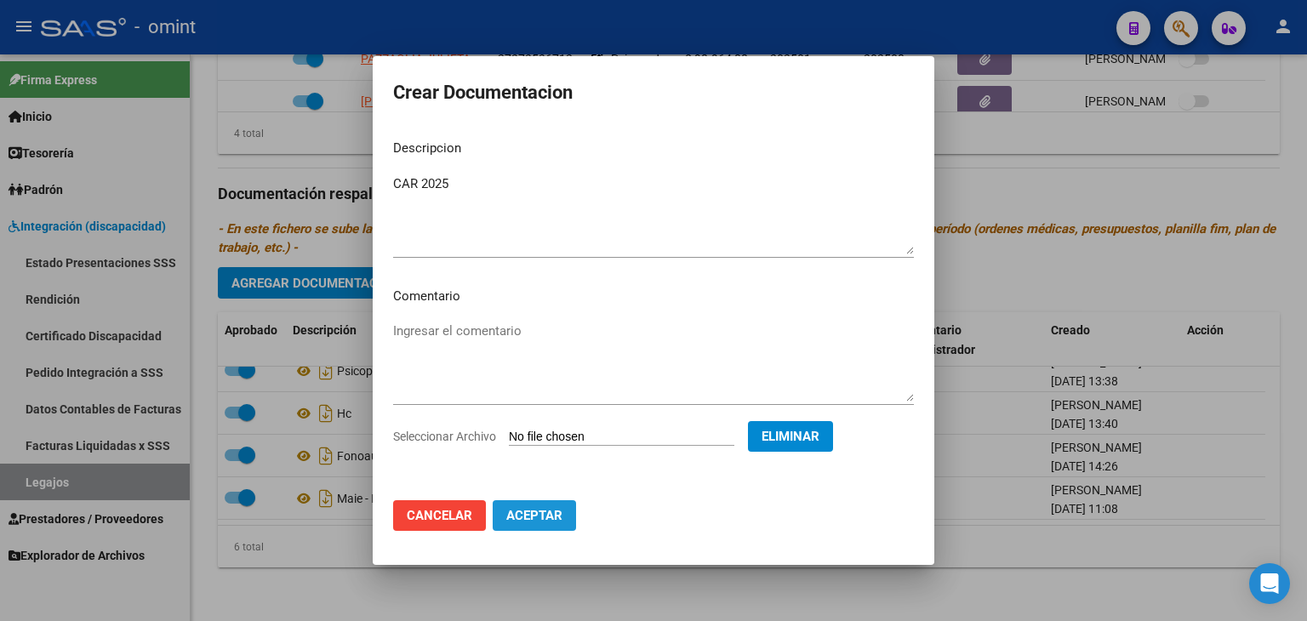
click at [534, 523] on span "Aceptar" at bounding box center [534, 515] width 56 height 15
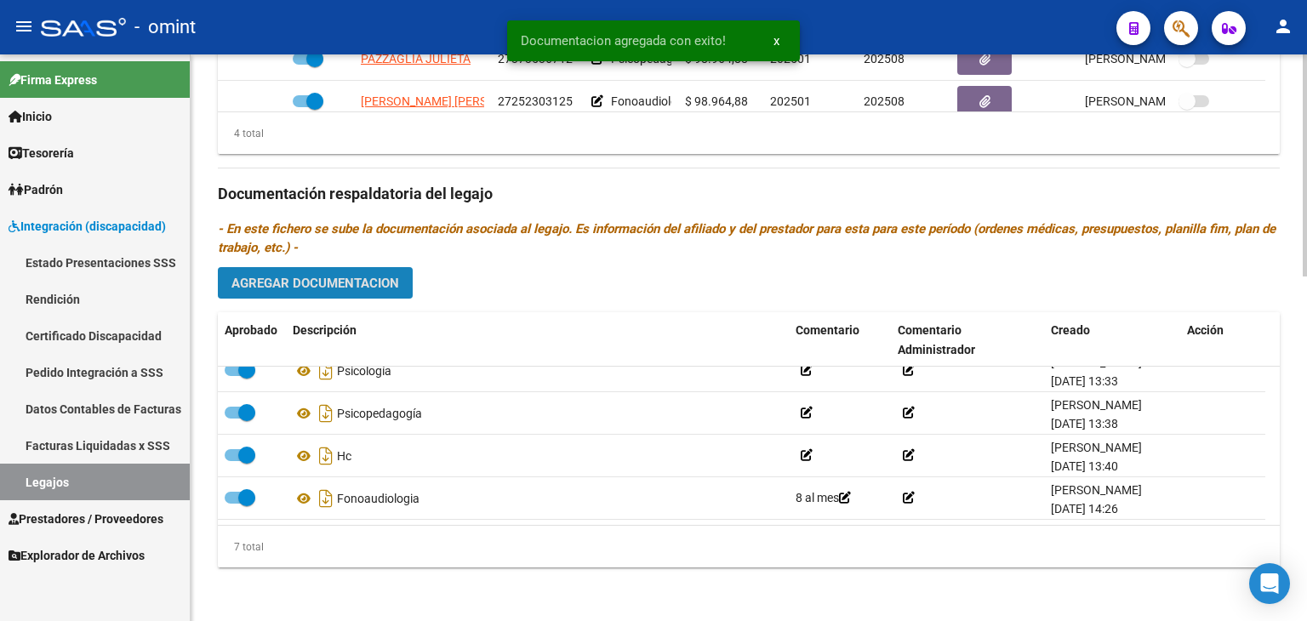
click at [383, 283] on span "Agregar Documentacion" at bounding box center [316, 283] width 168 height 15
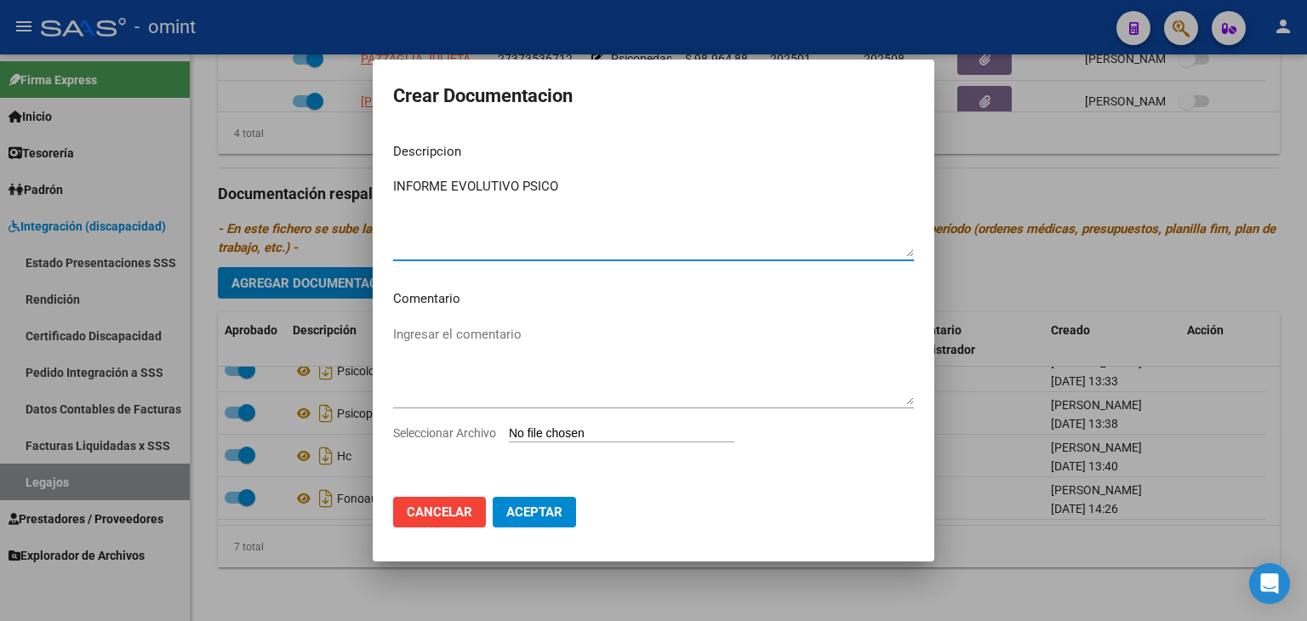
type textarea "INFORME EVOLUTIVO PSICO"
click at [521, 434] on input "Seleccionar Archivo" at bounding box center [622, 434] width 226 height 16
type input "C:\fakepath\INFORME PSICO [PERSON_NAME].pdf"
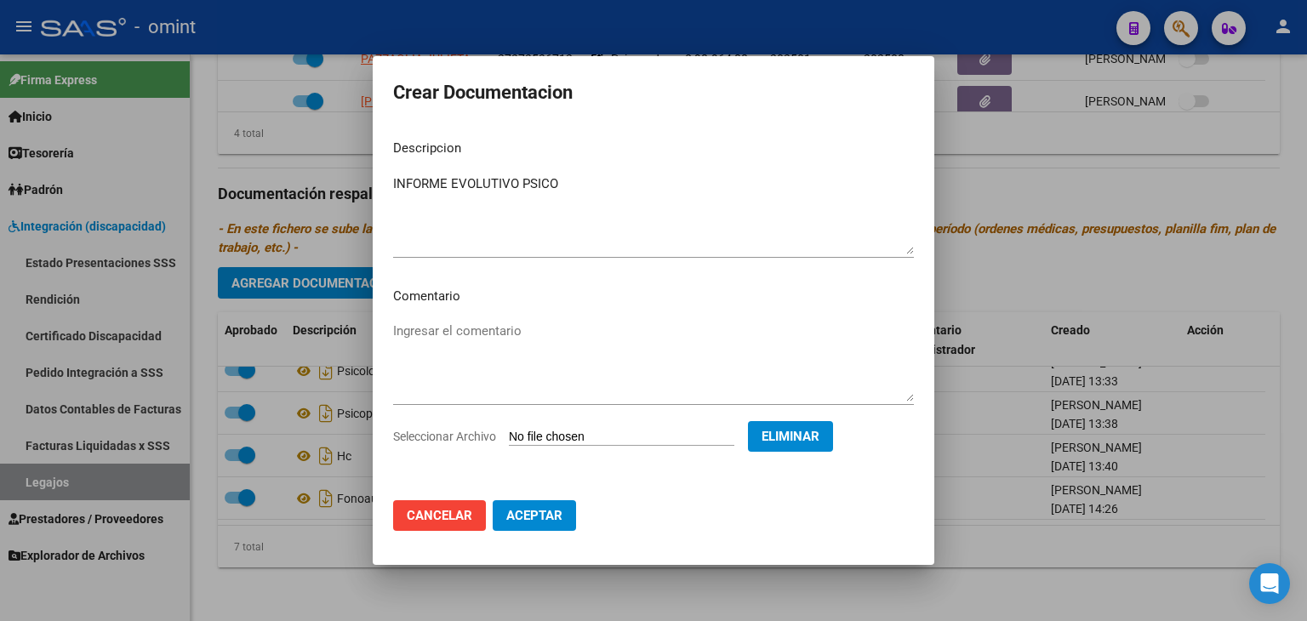
click at [544, 512] on span "Aceptar" at bounding box center [534, 515] width 56 height 15
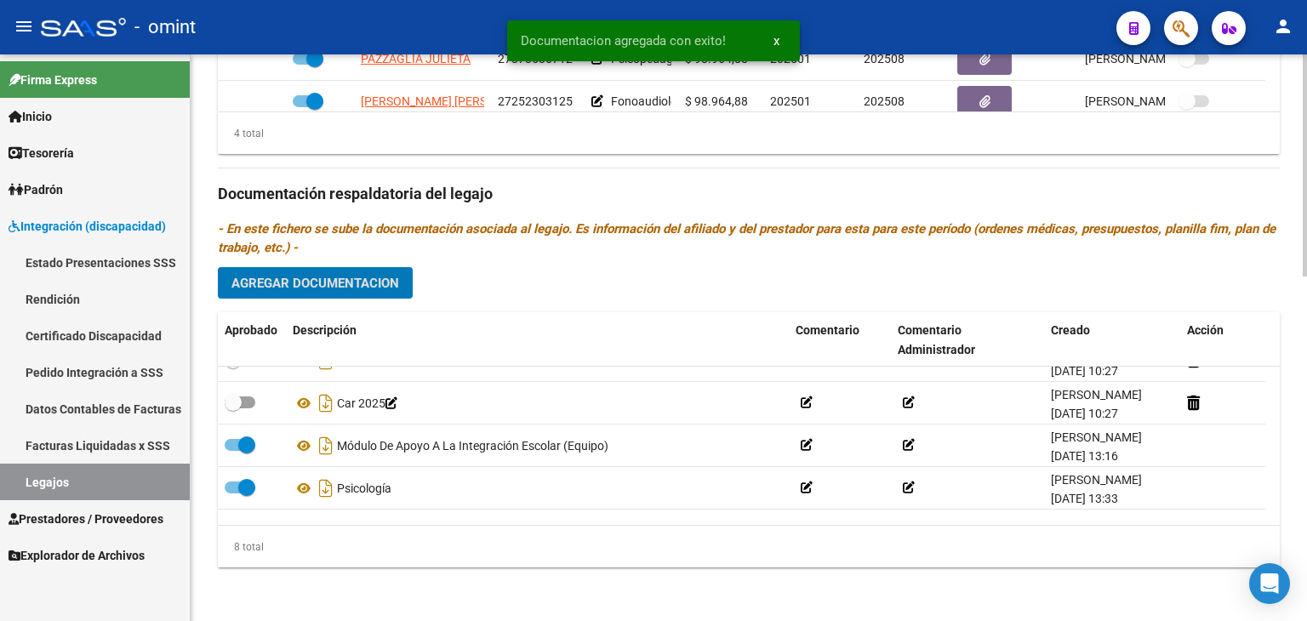
scroll to position [0, 0]
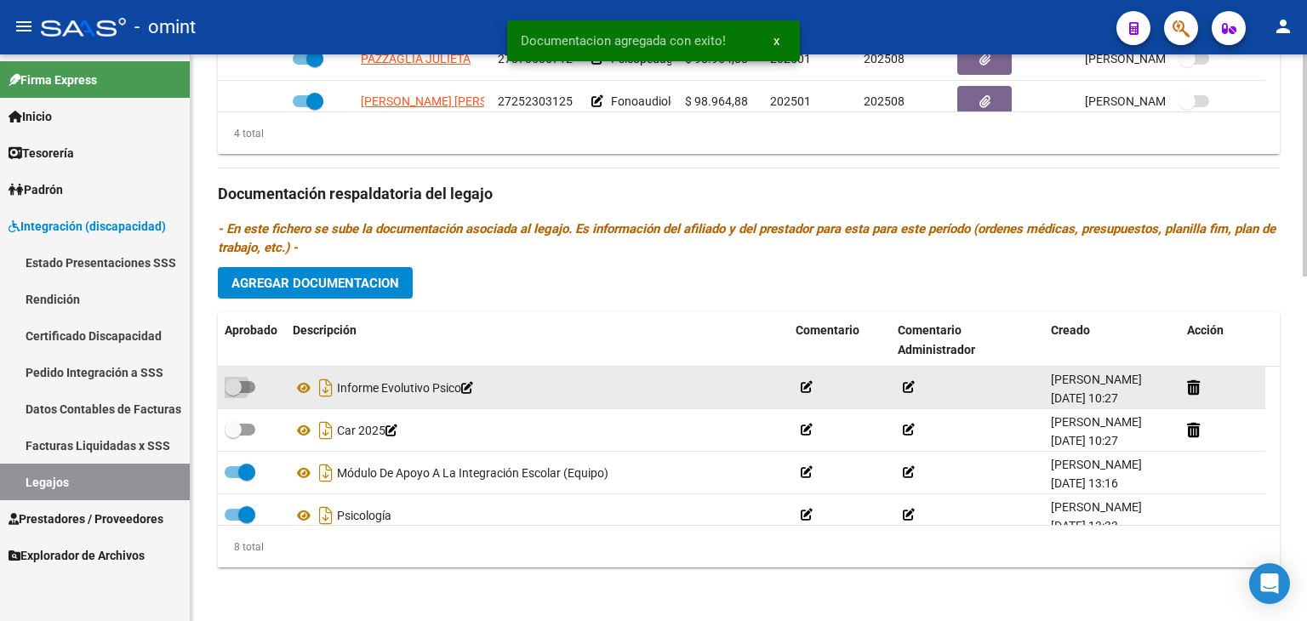
click at [238, 392] on span at bounding box center [233, 387] width 17 height 17
click at [233, 393] on input "checkbox" at bounding box center [232, 393] width 1 height 1
checkbox input "true"
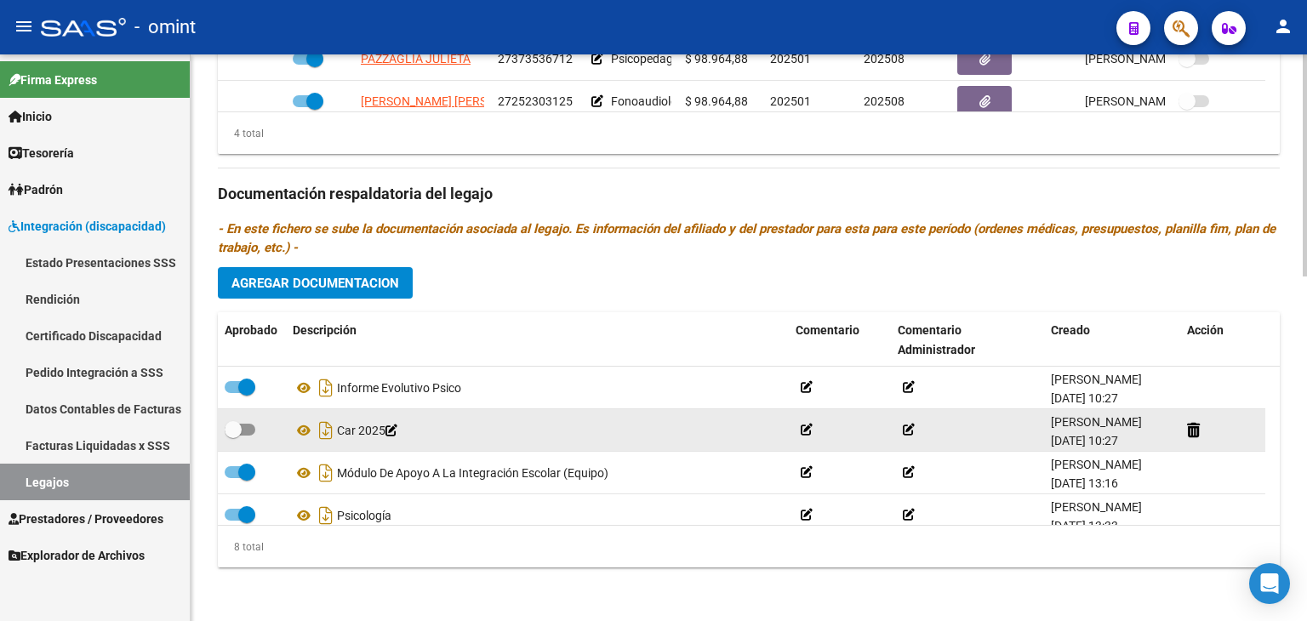
click at [238, 425] on span at bounding box center [233, 429] width 17 height 17
click at [233, 436] on input "checkbox" at bounding box center [232, 436] width 1 height 1
checkbox input "true"
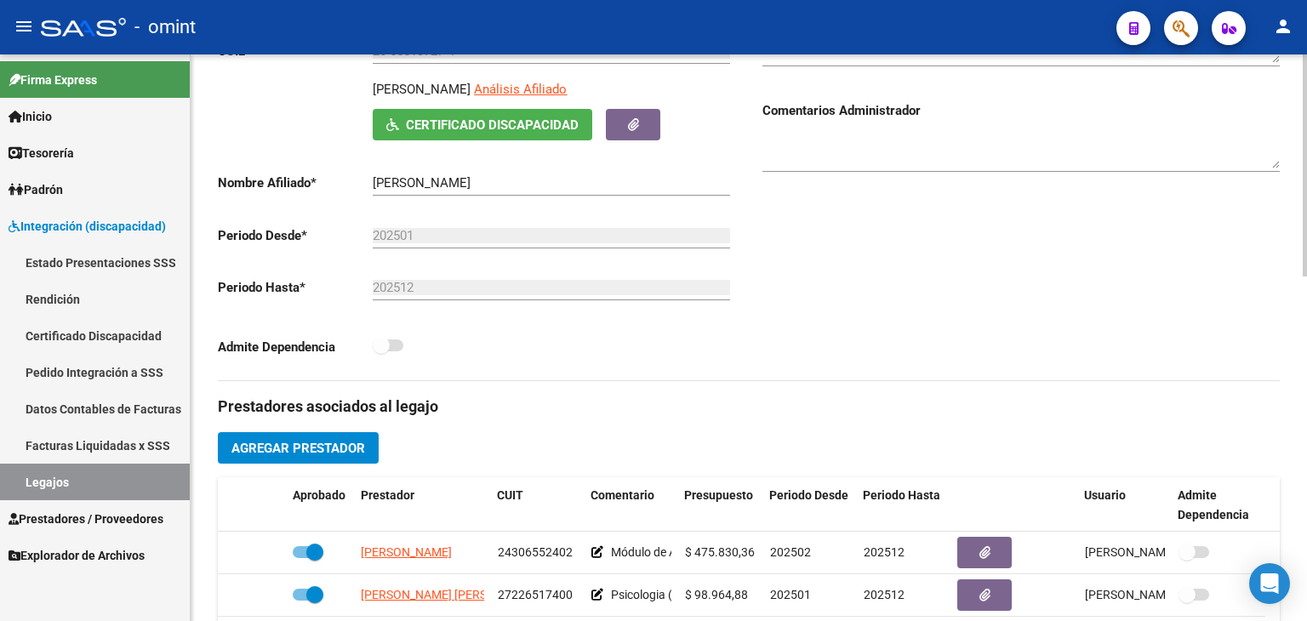
click at [1290, 215] on div "arrow_back Editar 126 save Guardar cambios Legajo de Integración Modelo Formula…" at bounding box center [749, 478] width 1117 height 1446
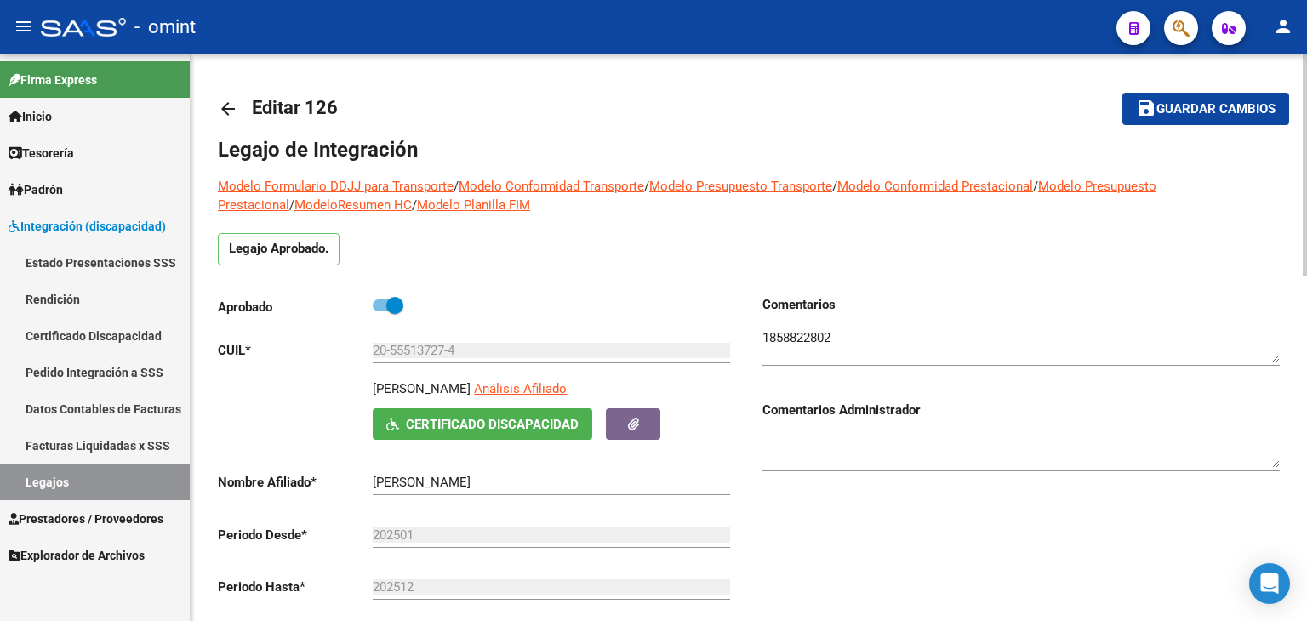
click at [1235, 102] on span "Guardar cambios" at bounding box center [1216, 109] width 119 height 15
click at [1175, 110] on span "Guardar cambios" at bounding box center [1216, 109] width 119 height 15
click at [58, 478] on link "Legajos" at bounding box center [95, 482] width 190 height 37
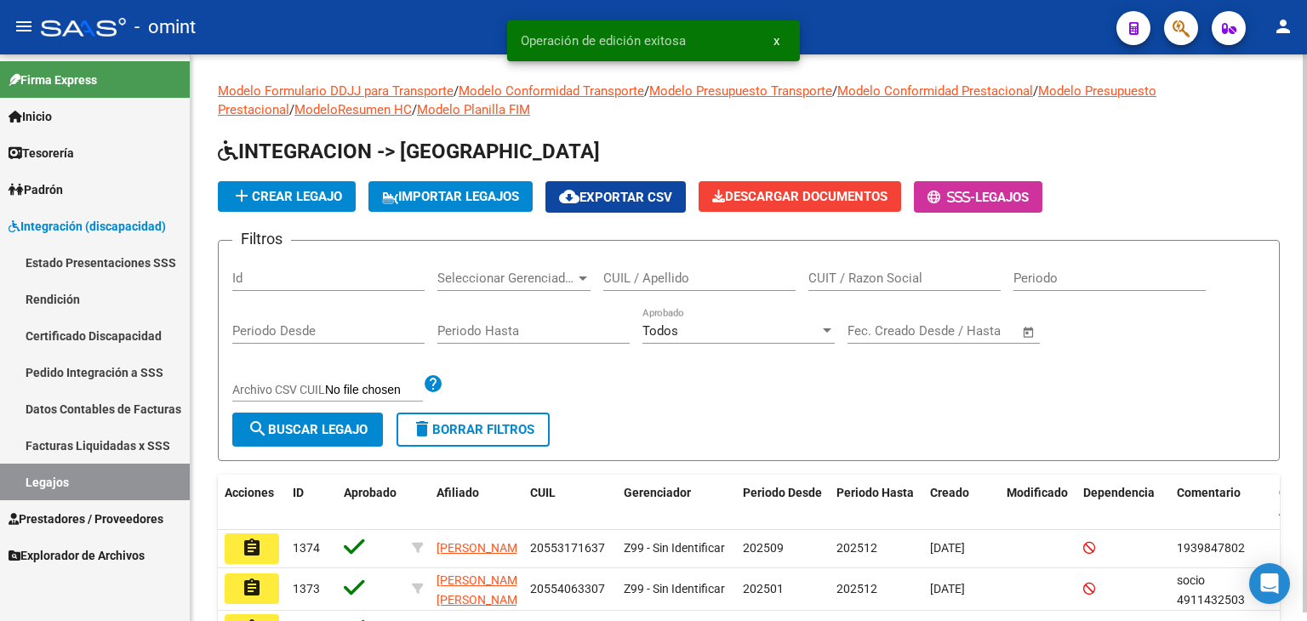
click at [681, 275] on input "CUIL / Apellido" at bounding box center [699, 278] width 192 height 15
paste input "20582152781"
type input "20582152781"
click at [303, 433] on span "search Buscar Legajo" at bounding box center [308, 429] width 120 height 15
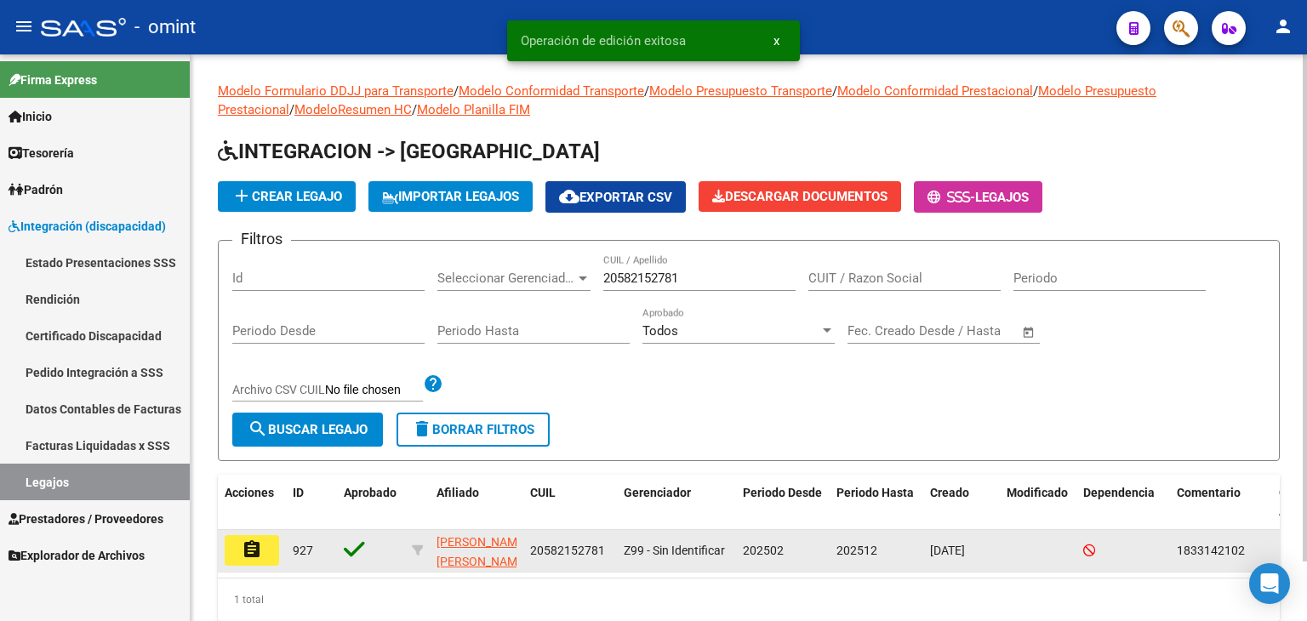
click at [248, 545] on mat-icon "assignment" at bounding box center [252, 550] width 20 height 20
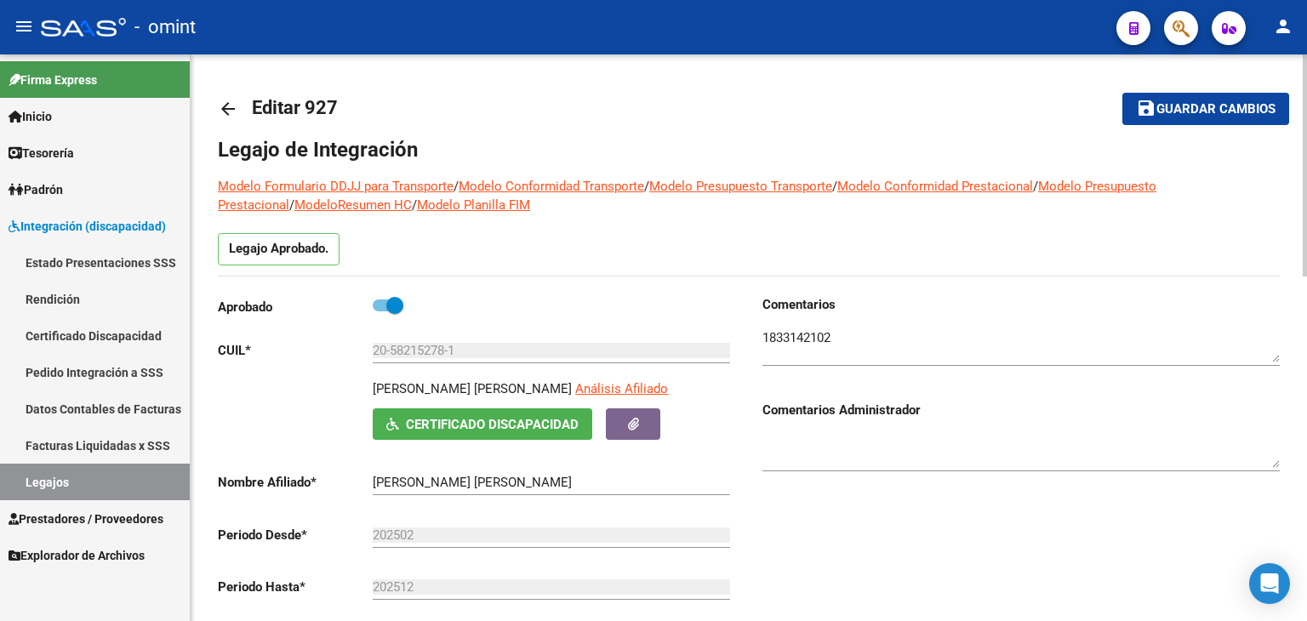
click at [633, 110] on mat-toolbar-row "arrow_back Editar 927" at bounding box center [632, 109] width 828 height 54
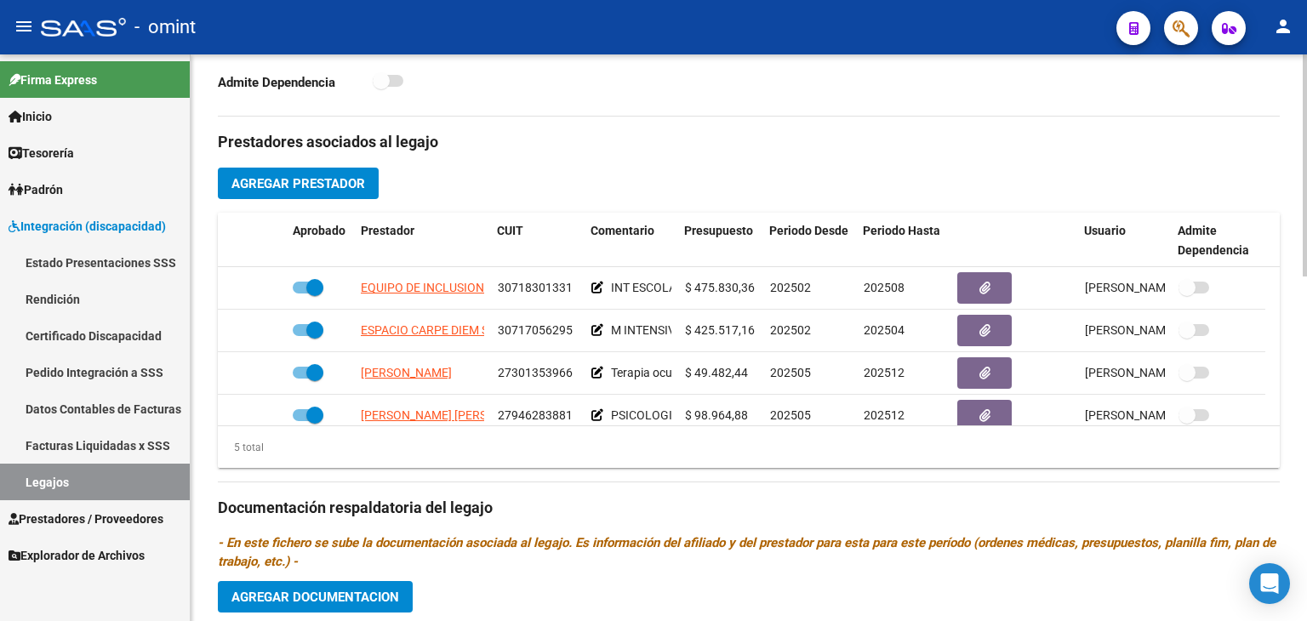
scroll to position [579, 0]
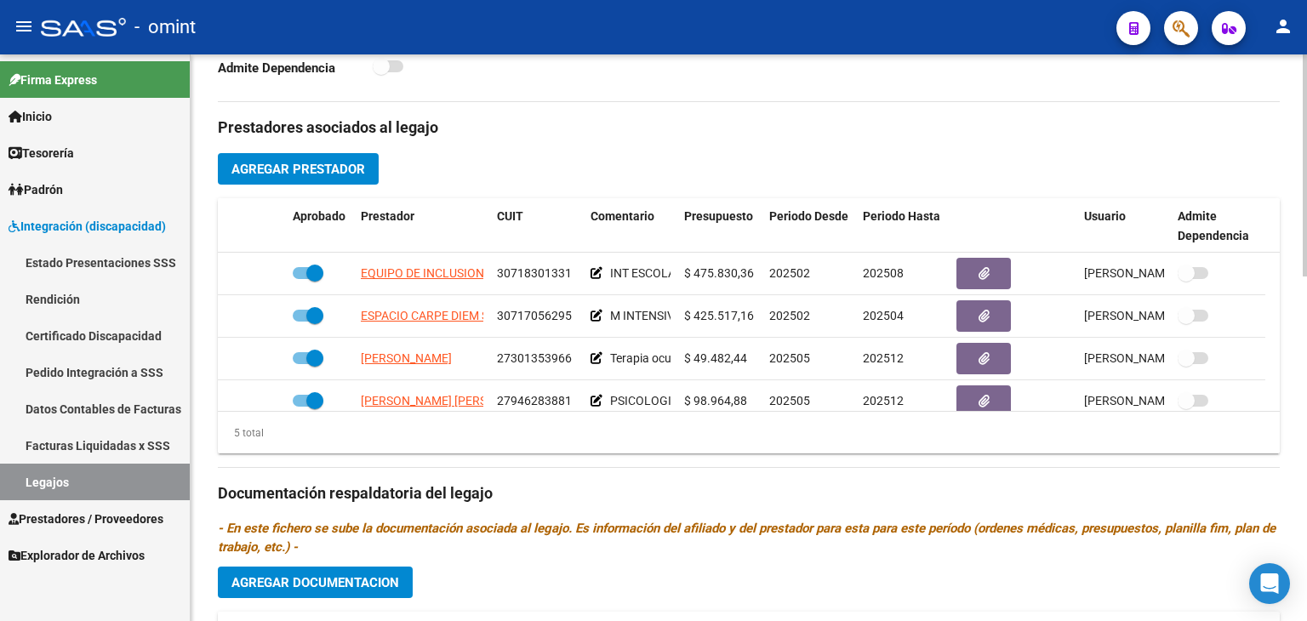
click at [688, 83] on div "Admite Dependencia" at bounding box center [477, 71] width 518 height 31
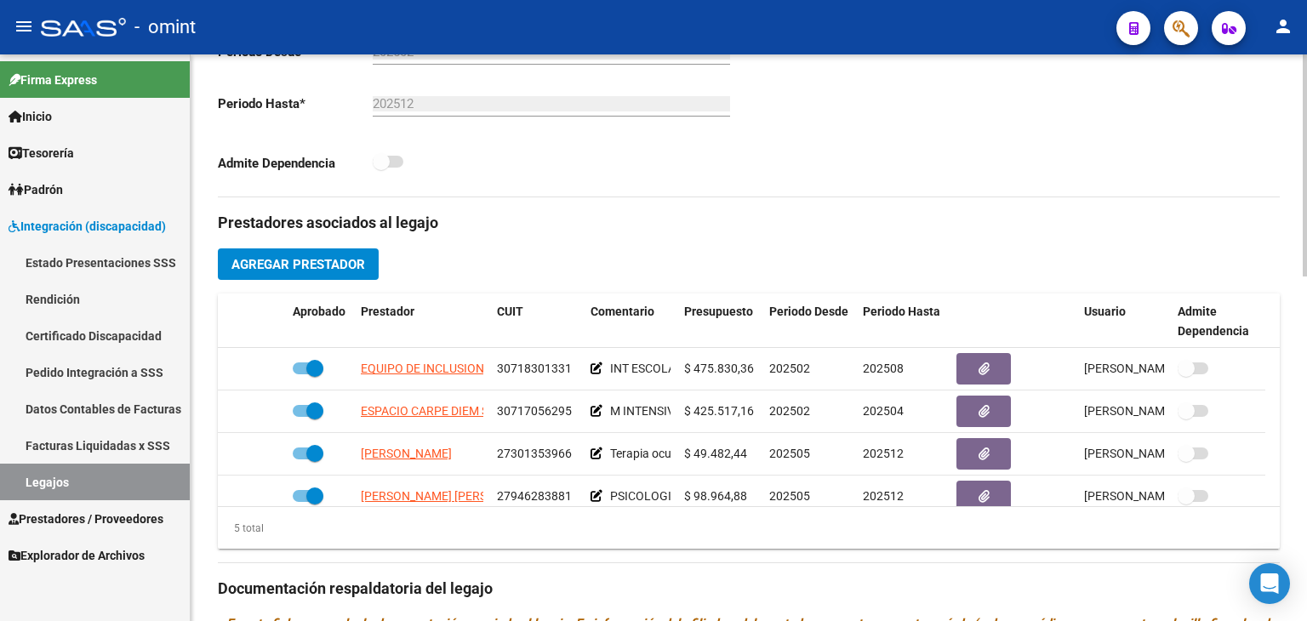
scroll to position [511, 0]
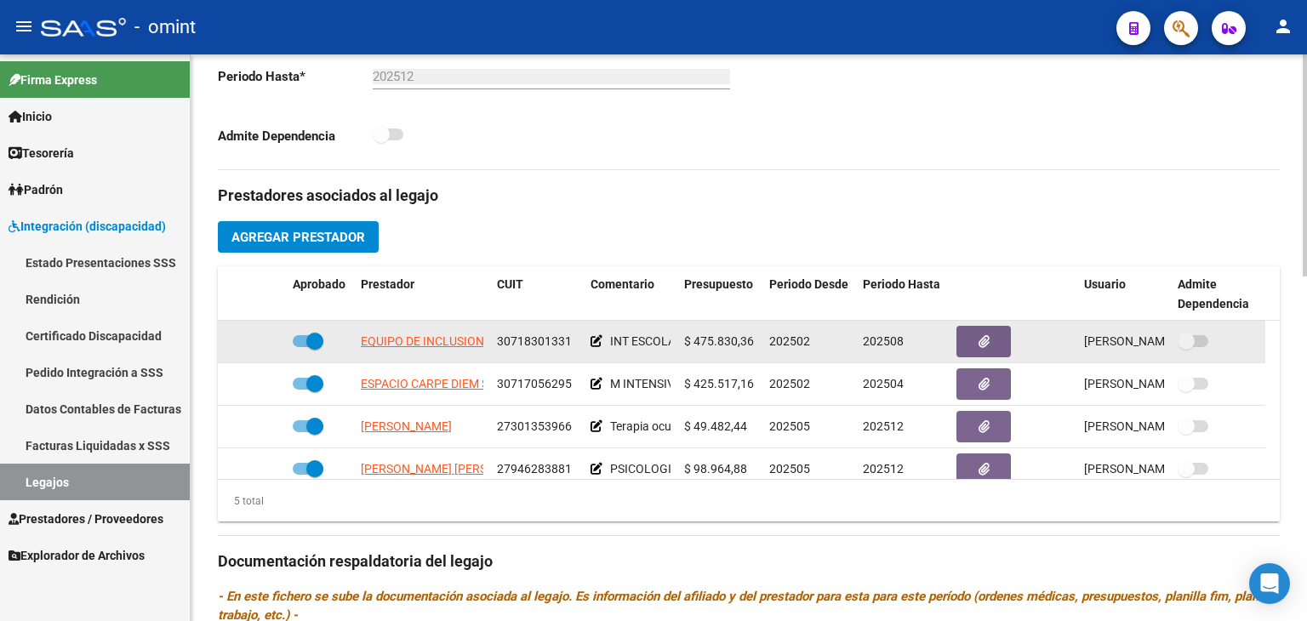
click at [306, 341] on span at bounding box center [314, 341] width 17 height 17
click at [301, 347] on input "checkbox" at bounding box center [300, 347] width 1 height 1
checkbox input "false"
click at [257, 345] on icon at bounding box center [261, 341] width 12 height 12
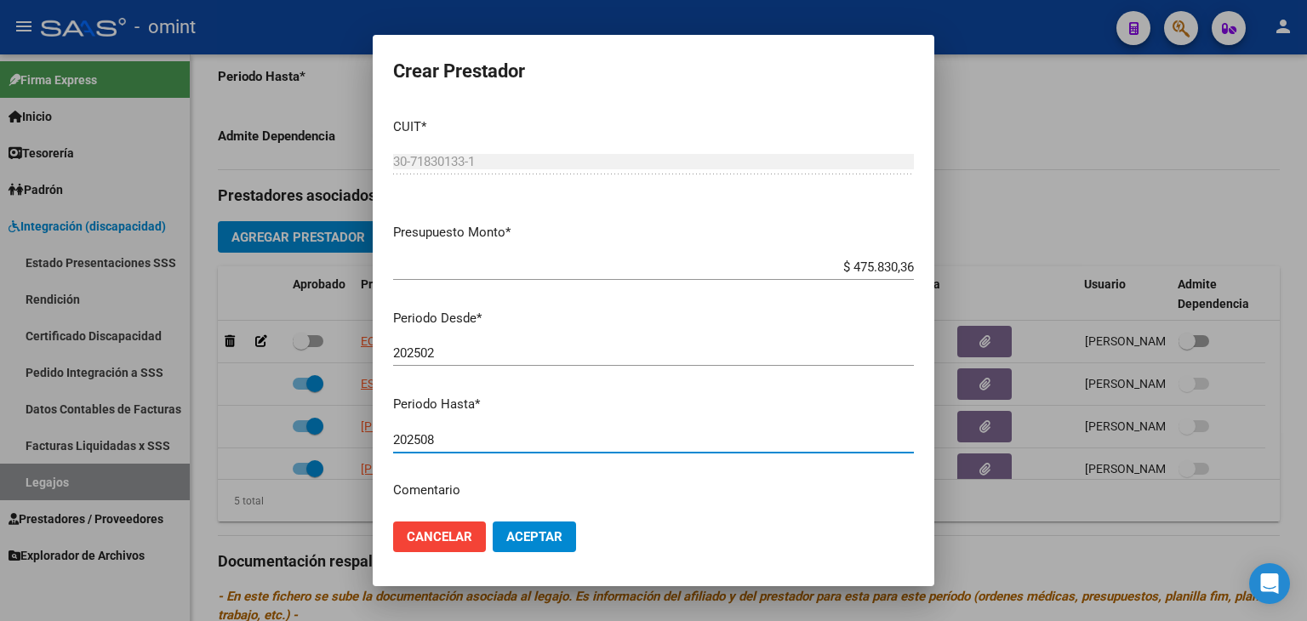
click at [466, 443] on input "202508" at bounding box center [653, 439] width 521 height 15
type input "202512"
click at [529, 529] on span "Aceptar" at bounding box center [534, 536] width 56 height 15
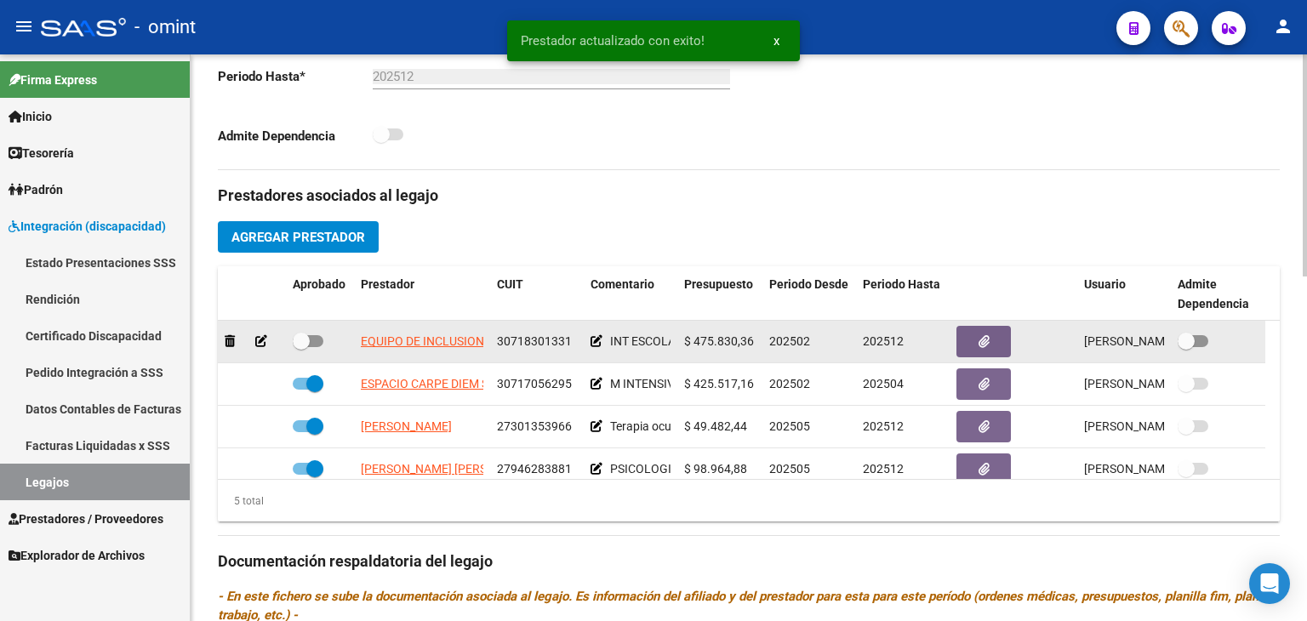
click at [304, 343] on span at bounding box center [301, 341] width 17 height 17
click at [301, 347] on input "checkbox" at bounding box center [300, 347] width 1 height 1
checkbox input "true"
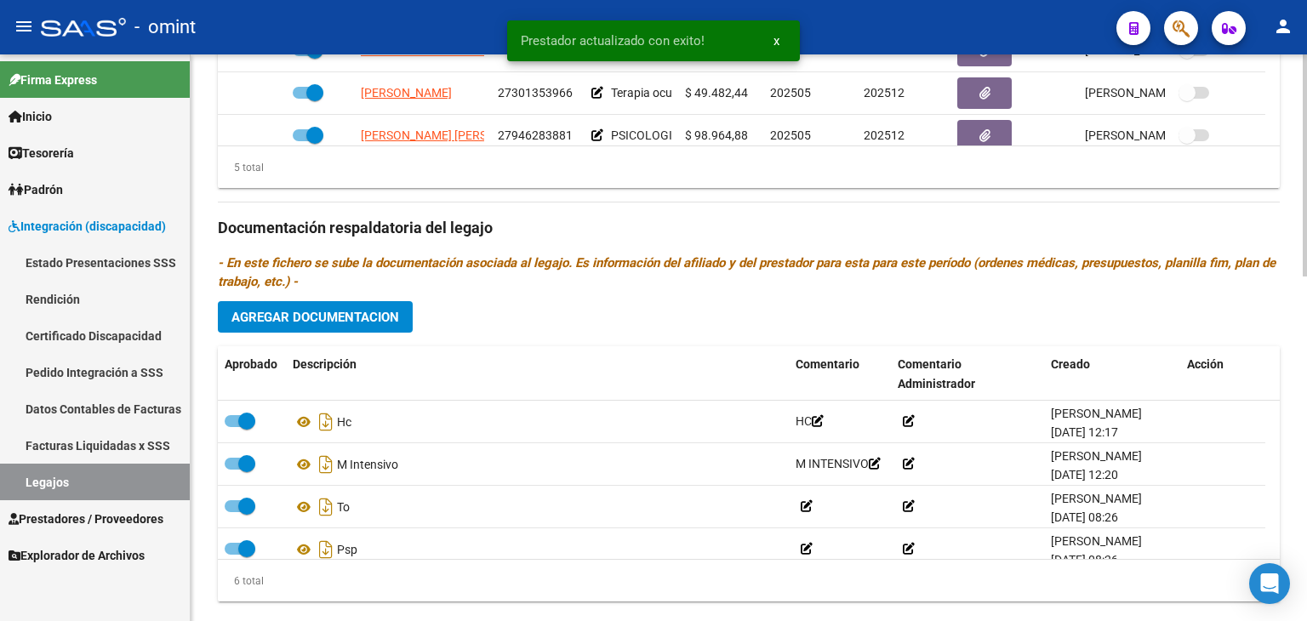
scroll to position [851, 0]
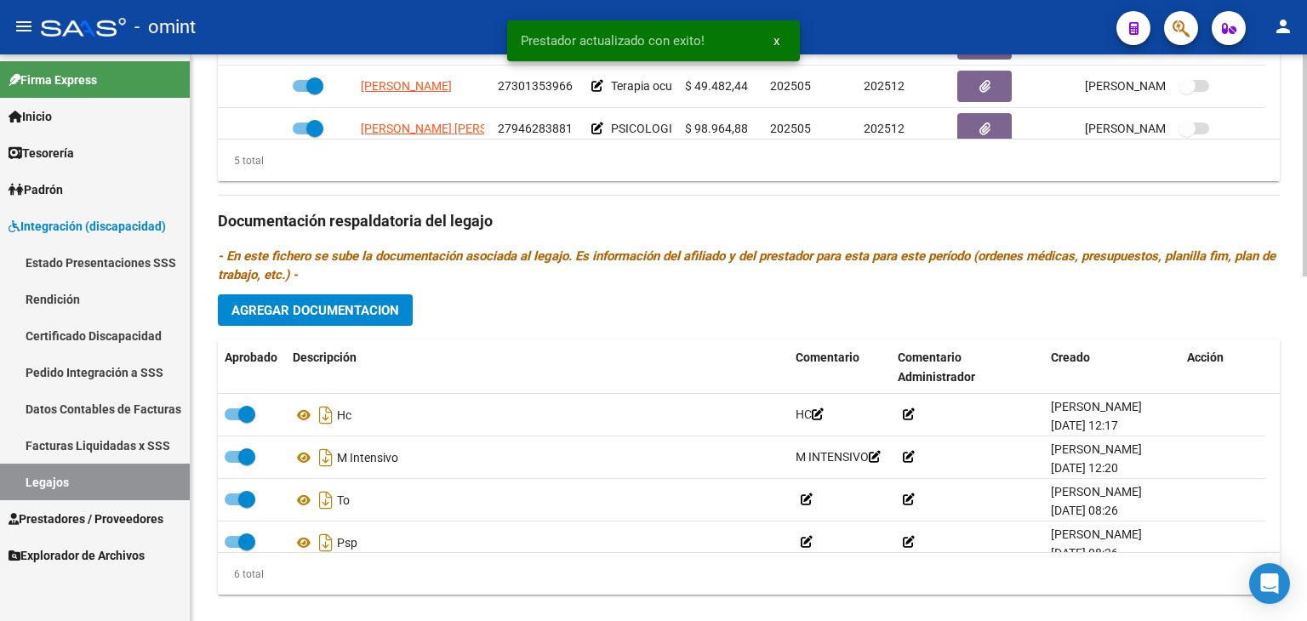
click at [373, 319] on button "Agregar Documentacion" at bounding box center [315, 310] width 195 height 31
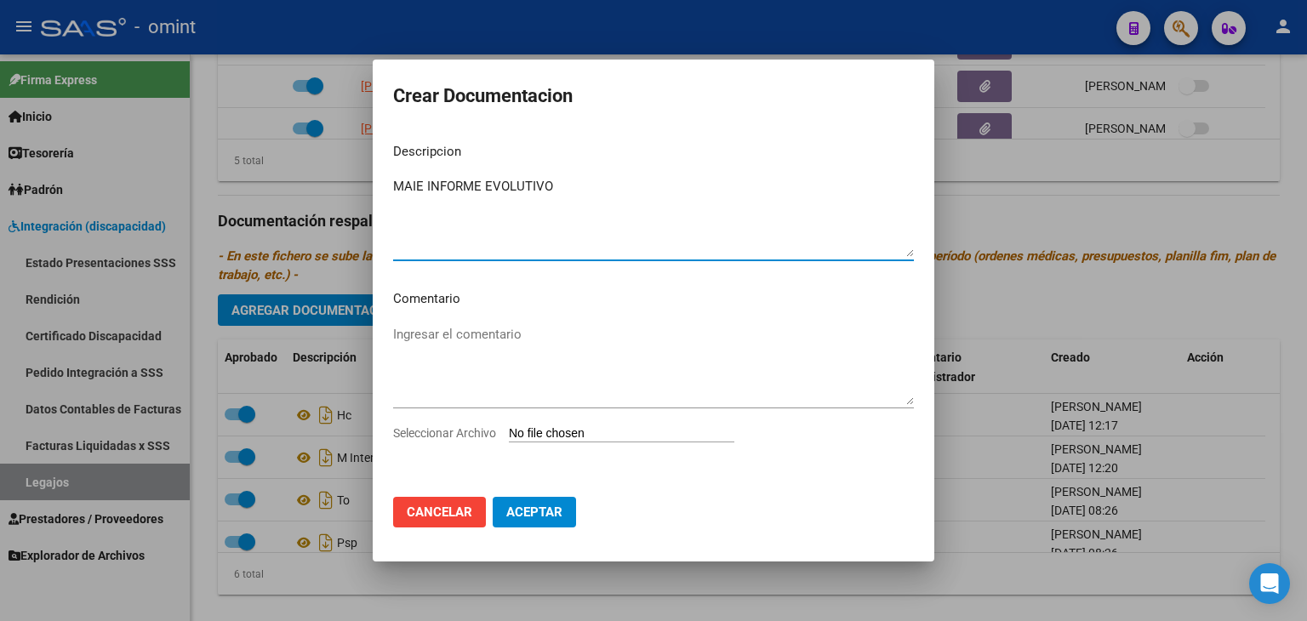
type textarea "MAIE INFORME EVOLUTIVO"
click at [531, 437] on input "Seleccionar Archivo" at bounding box center [622, 434] width 226 height 16
type input "C:\fakepath\INFORME [PERSON_NAME].pdf"
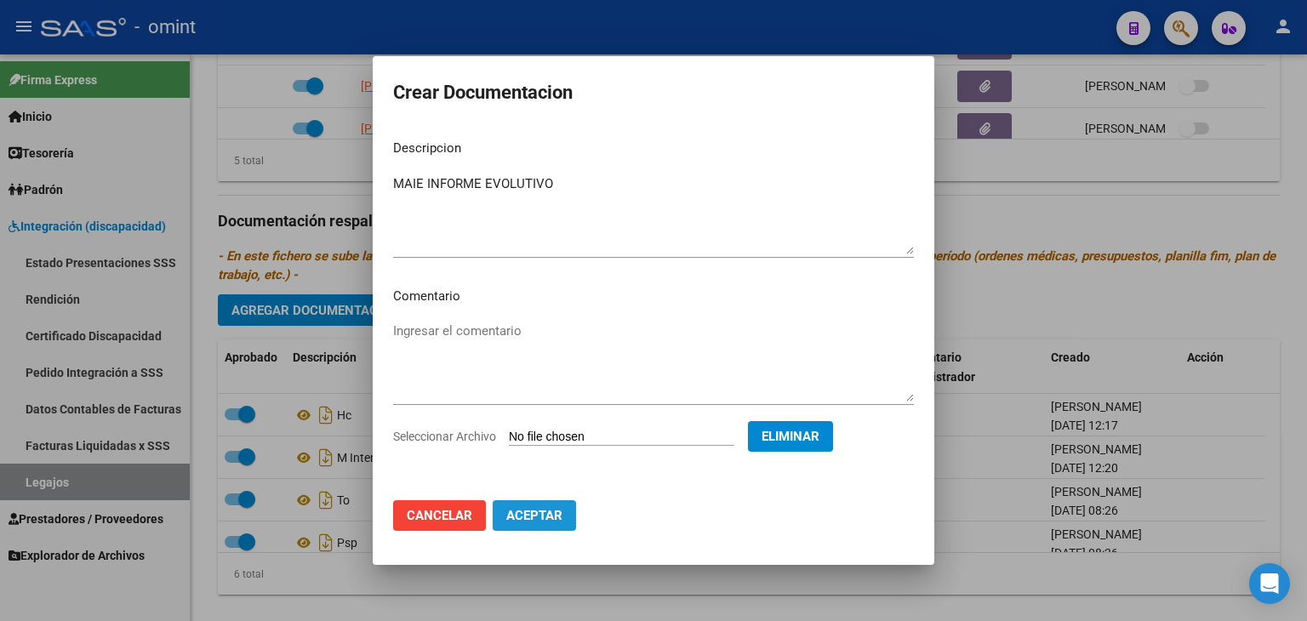
click at [540, 529] on button "Aceptar" at bounding box center [534, 515] width 83 height 31
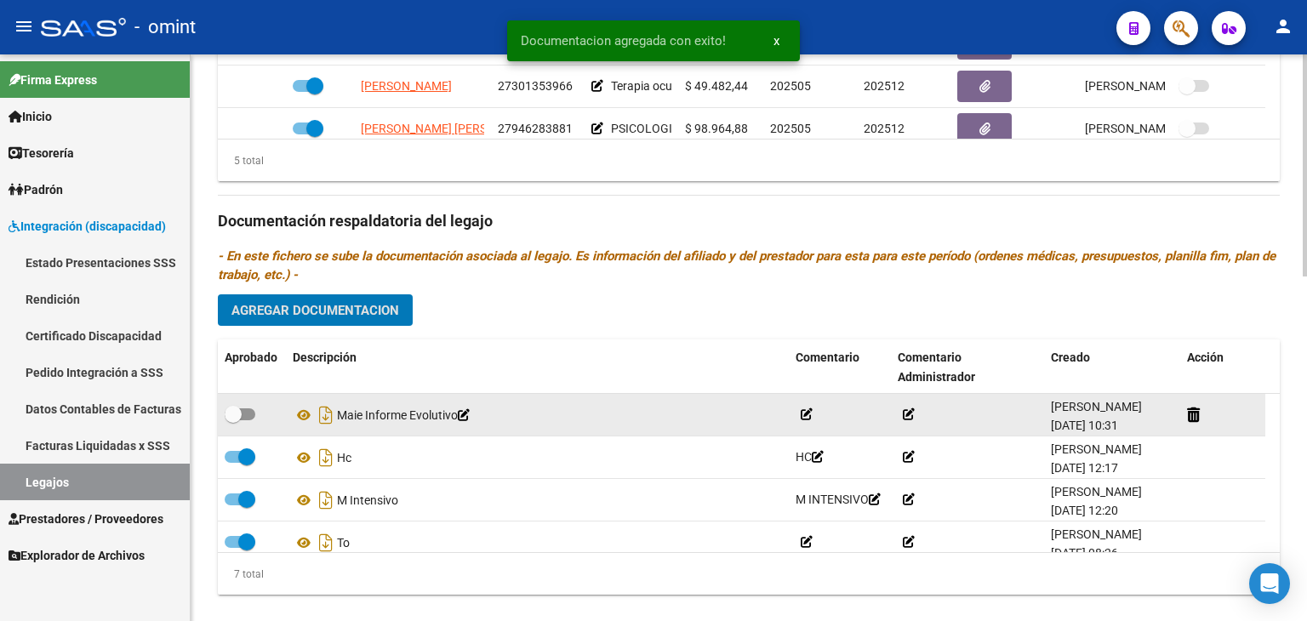
click at [249, 417] on span at bounding box center [240, 415] width 31 height 12
click at [233, 420] on input "checkbox" at bounding box center [232, 420] width 1 height 1
checkbox input "true"
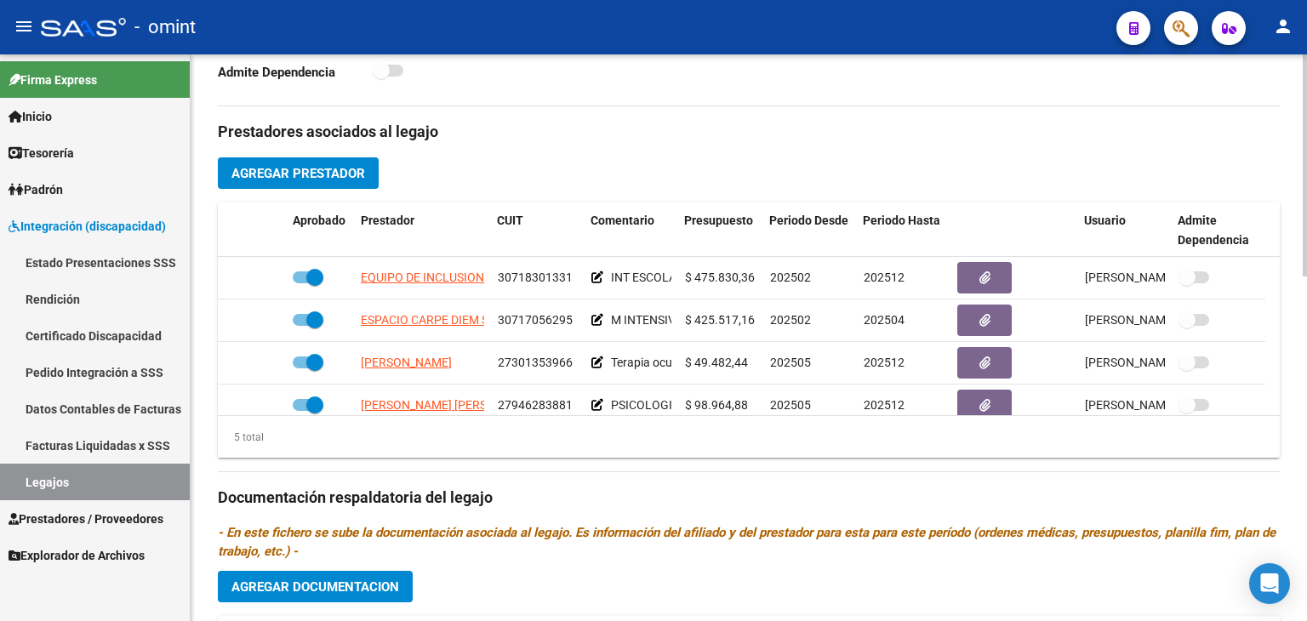
scroll to position [579, 0]
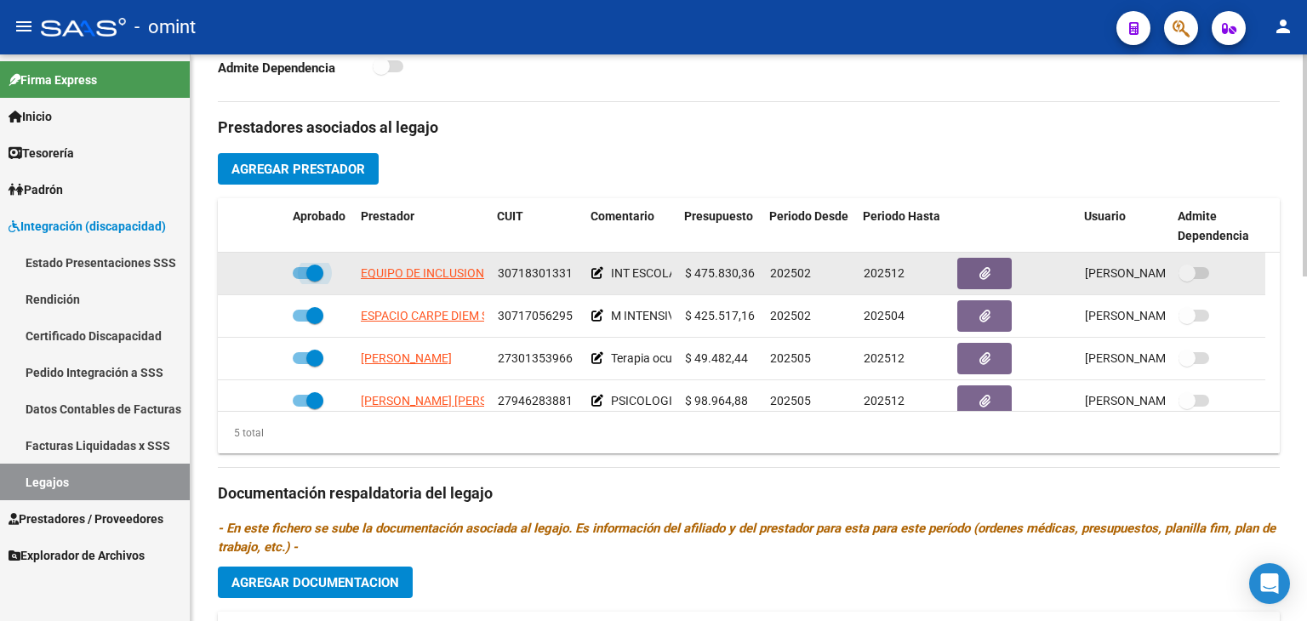
click at [306, 279] on span at bounding box center [314, 273] width 17 height 17
click at [301, 279] on input "checkbox" at bounding box center [300, 279] width 1 height 1
checkbox input "false"
click at [260, 280] on div at bounding box center [252, 274] width 54 height 20
click at [261, 270] on icon at bounding box center [261, 273] width 12 height 12
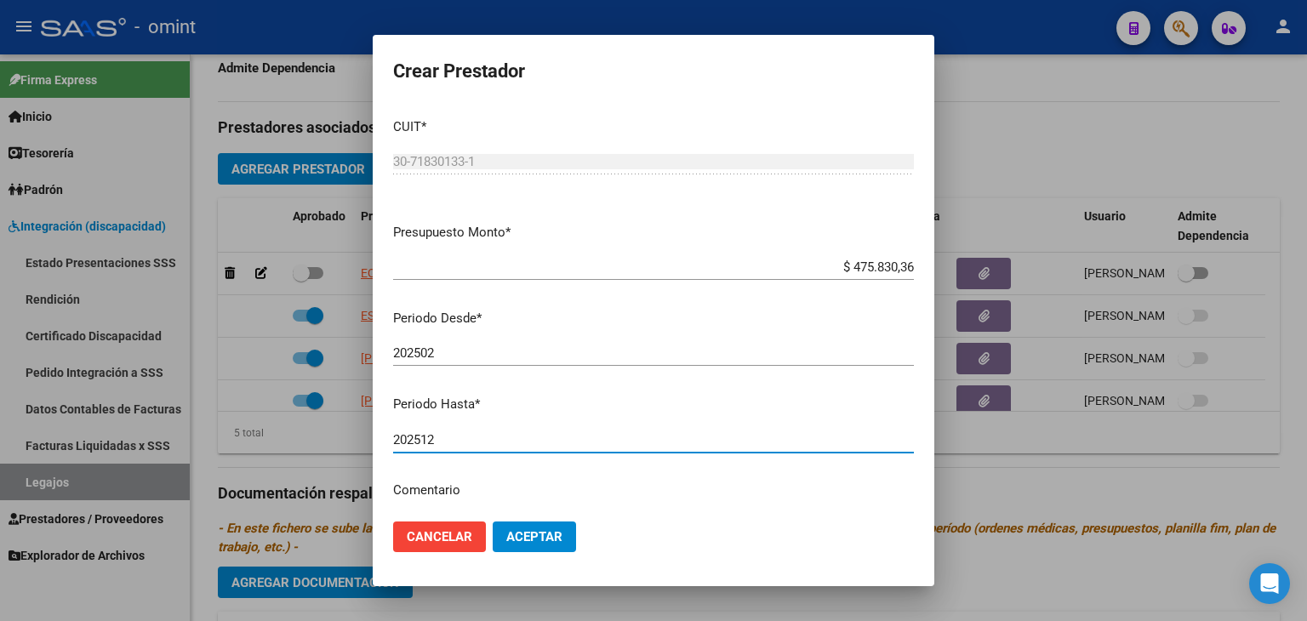
click at [440, 444] on input "202512" at bounding box center [653, 439] width 521 height 15
type input "202510"
click at [555, 539] on span "Aceptar" at bounding box center [534, 536] width 56 height 15
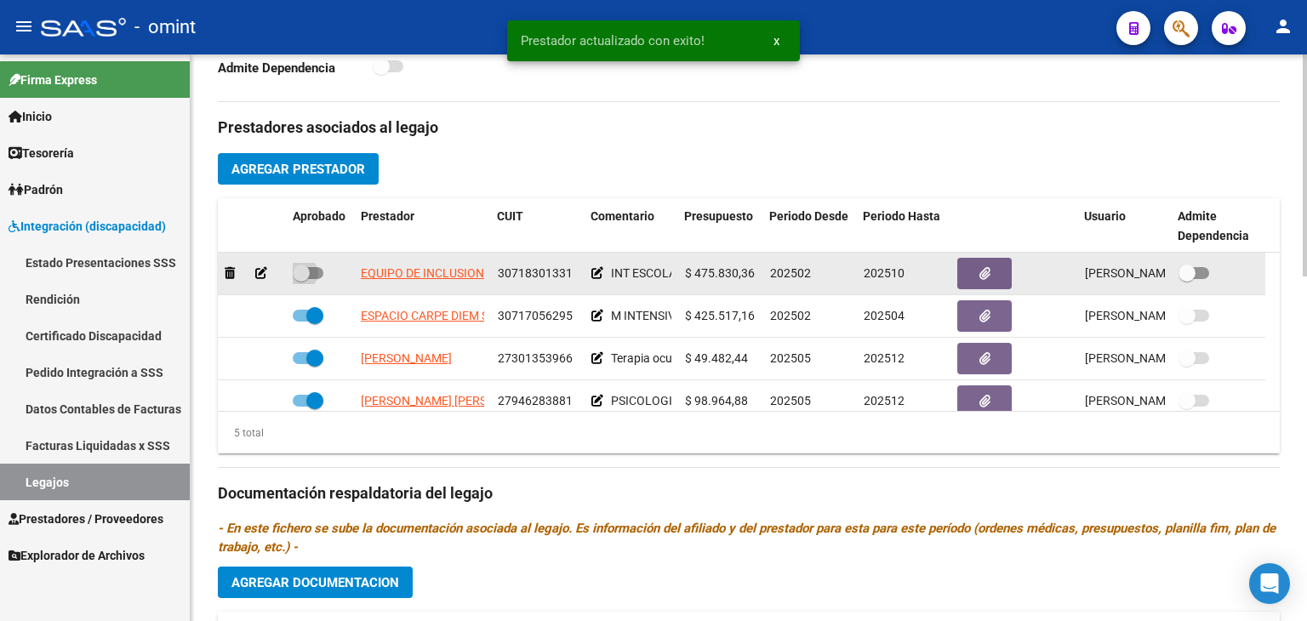
click at [300, 274] on span at bounding box center [301, 273] width 17 height 17
click at [300, 279] on input "checkbox" at bounding box center [300, 279] width 1 height 1
checkbox input "true"
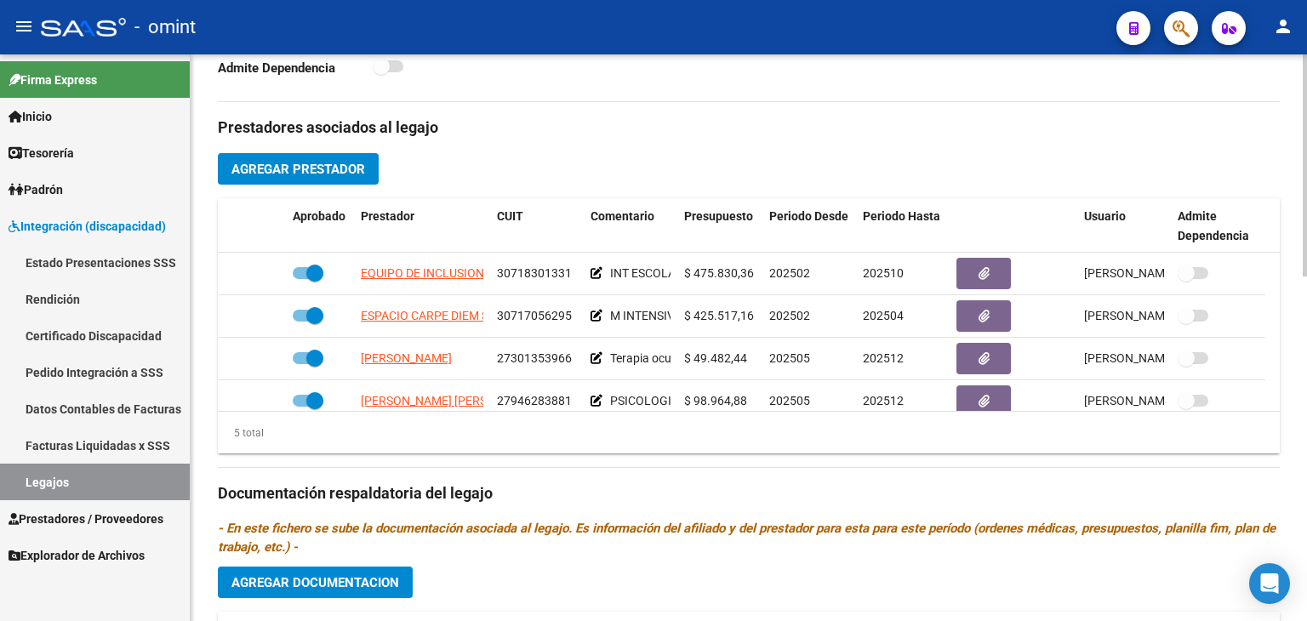
click at [1210, 132] on h3 "Prestadores asociados al legajo" at bounding box center [749, 128] width 1062 height 24
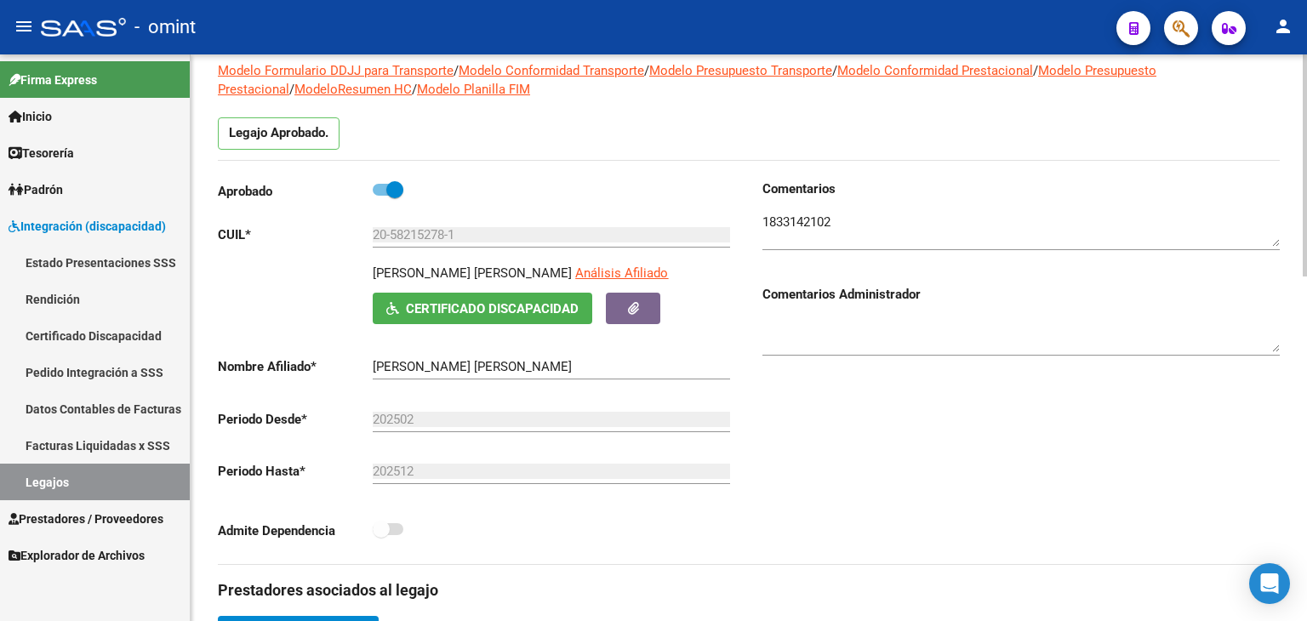
scroll to position [0, 0]
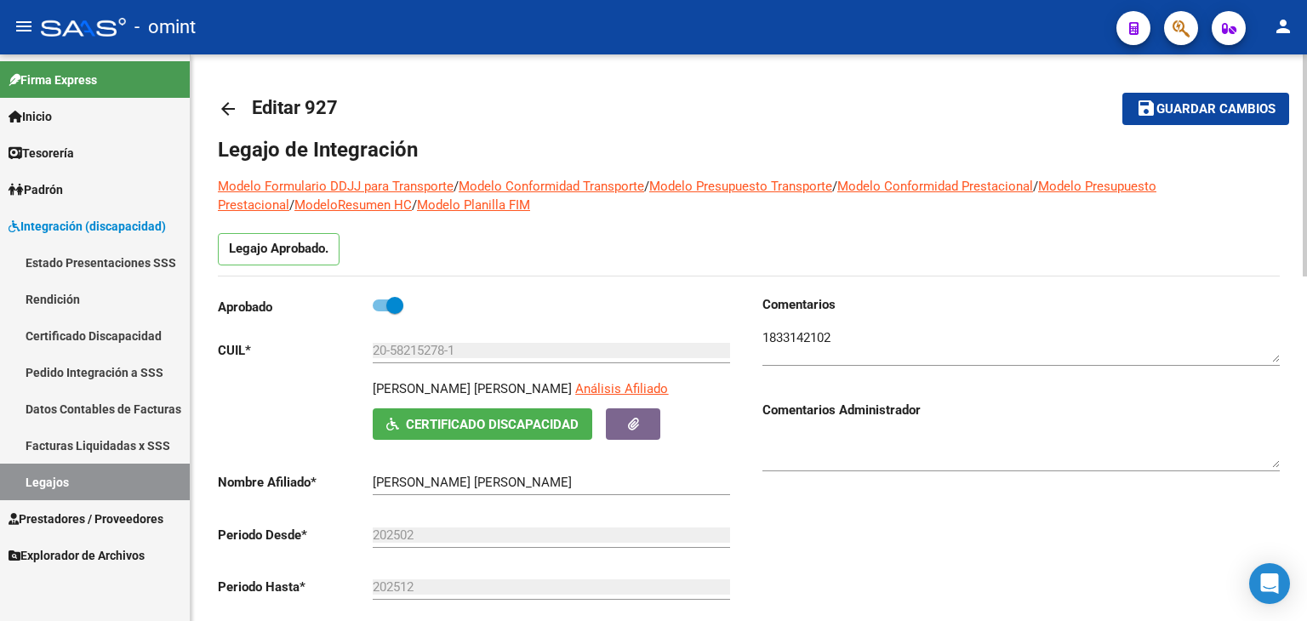
click at [1200, 100] on span "save Guardar cambios" at bounding box center [1206, 107] width 140 height 15
click at [1180, 103] on span "Guardar cambios" at bounding box center [1216, 109] width 119 height 15
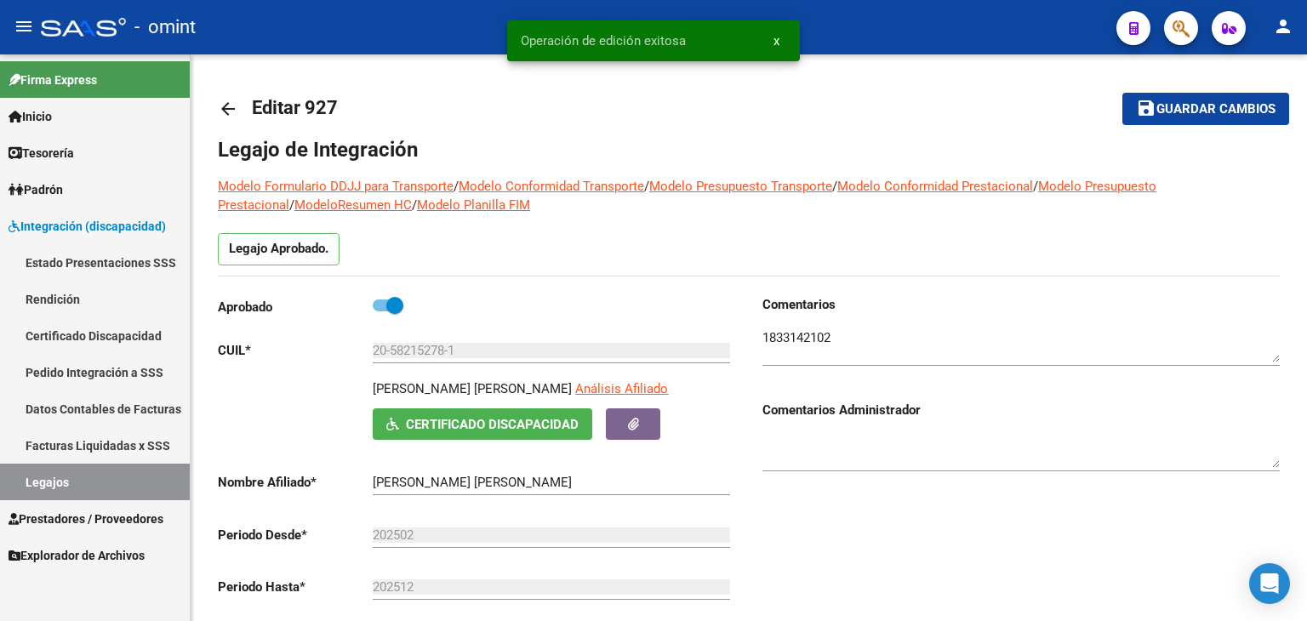
click at [95, 472] on link "Legajos" at bounding box center [95, 482] width 190 height 37
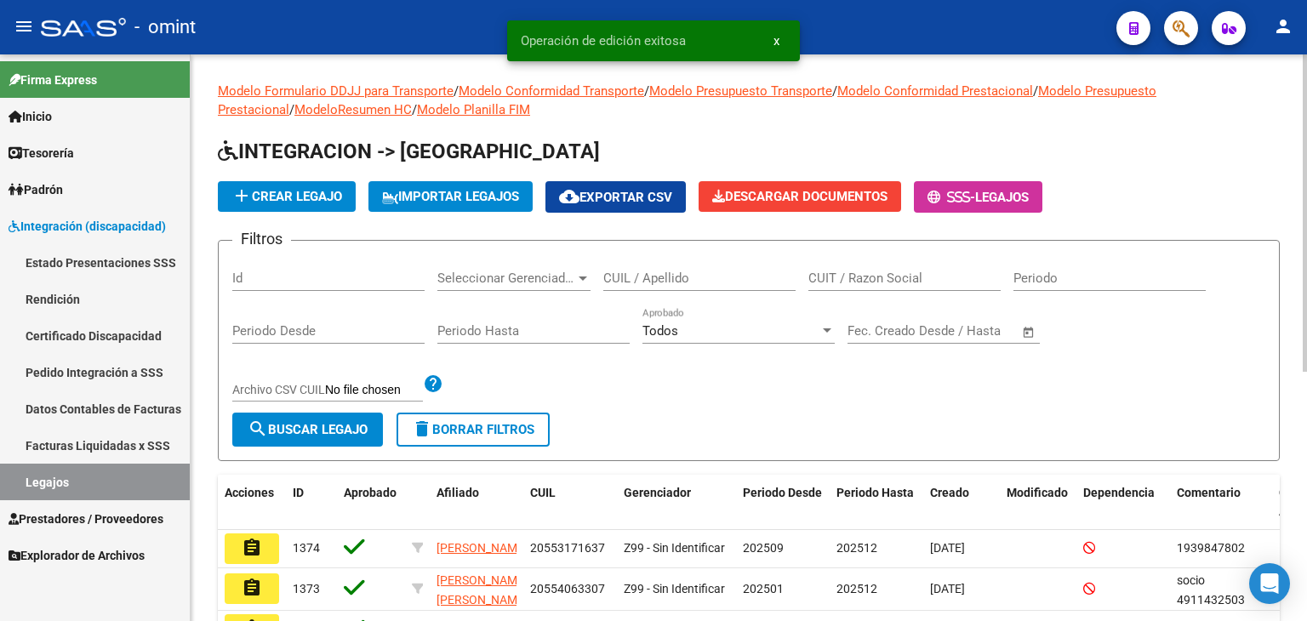
click at [684, 269] on div "CUIL / Apellido" at bounding box center [699, 273] width 192 height 37
paste input "20583833340"
type input "20583833340"
click at [284, 430] on span "search Buscar Legajo" at bounding box center [308, 429] width 120 height 15
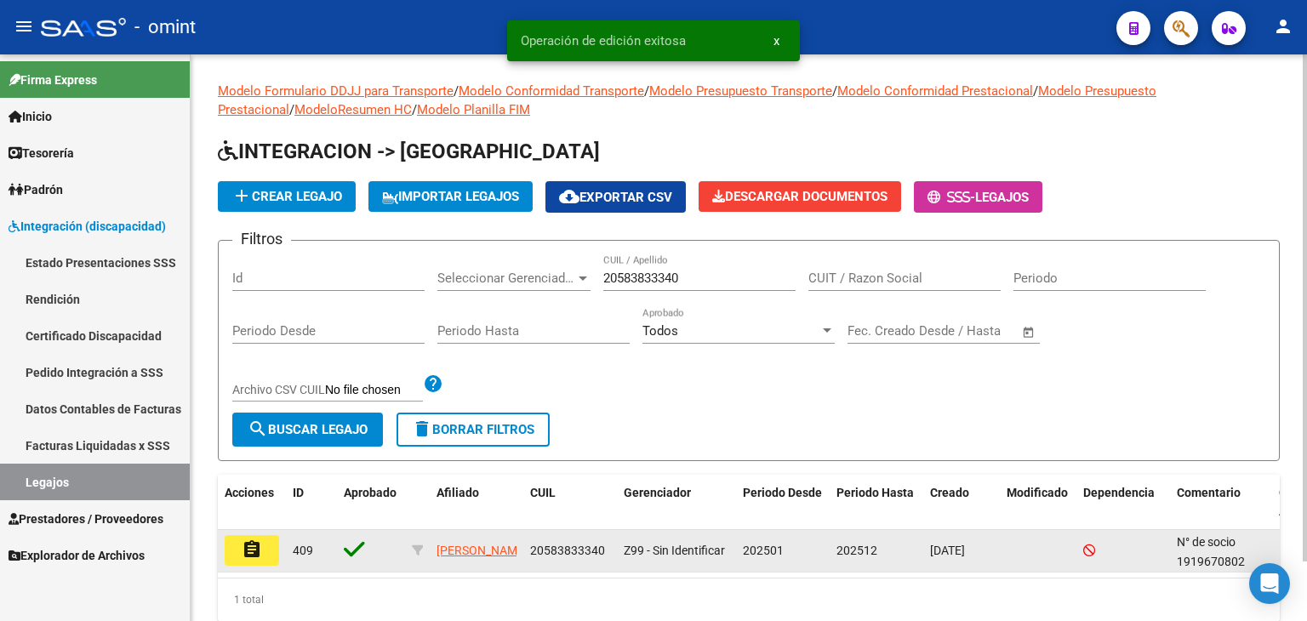
click at [264, 550] on button "assignment" at bounding box center [252, 550] width 54 height 31
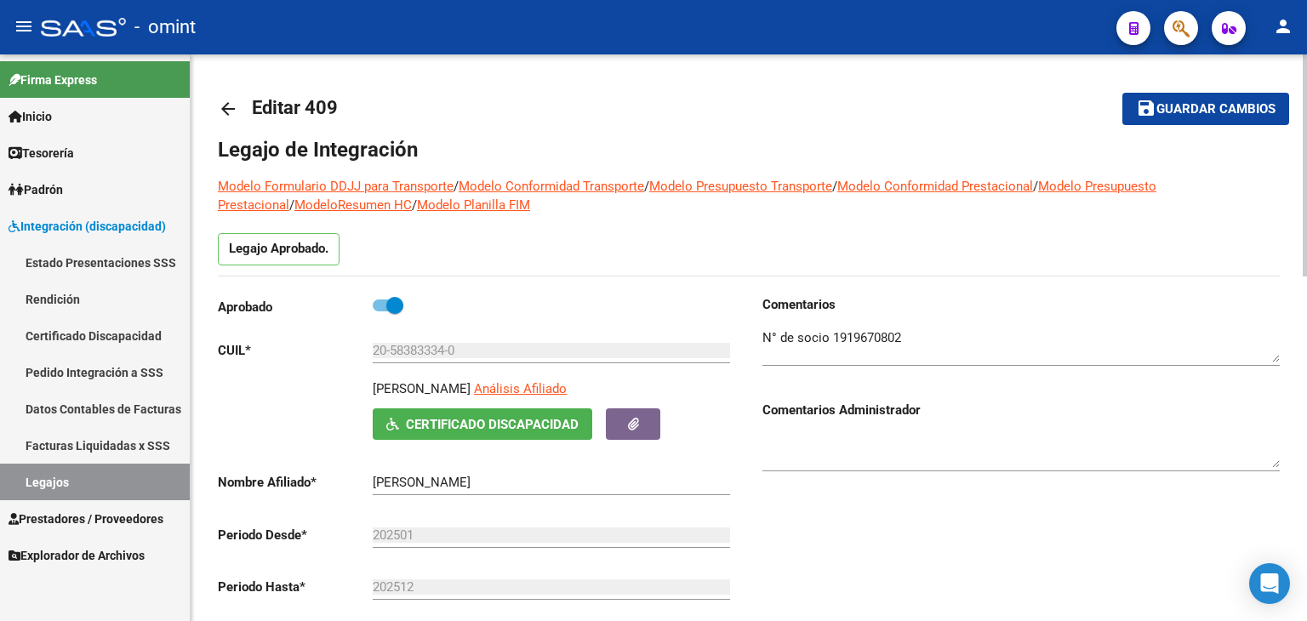
click at [588, 96] on mat-toolbar-row "arrow_back Editar 409" at bounding box center [632, 109] width 828 height 54
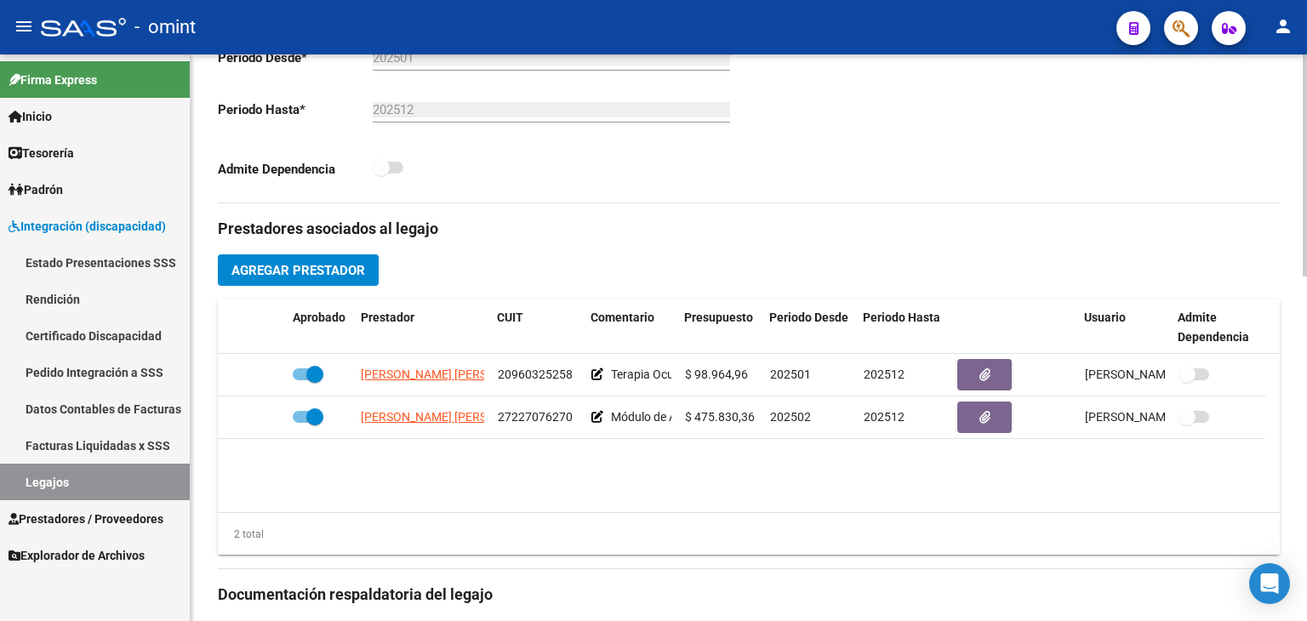
scroll to position [511, 0]
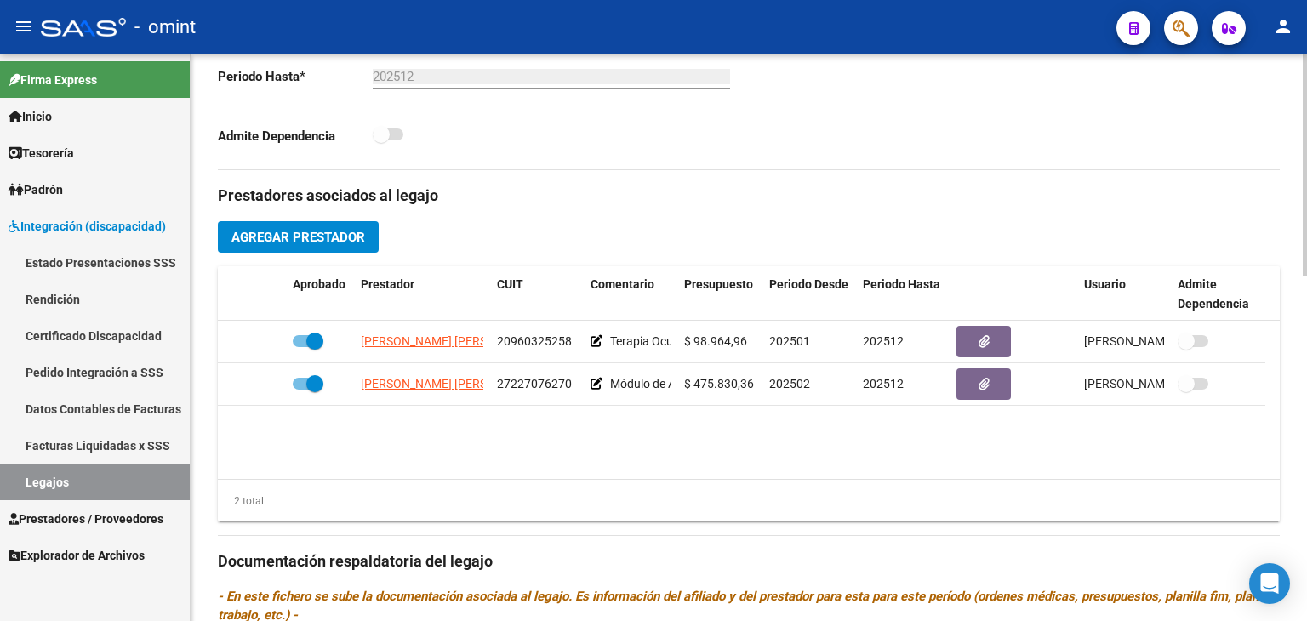
click at [344, 241] on span "Agregar Prestador" at bounding box center [299, 237] width 134 height 15
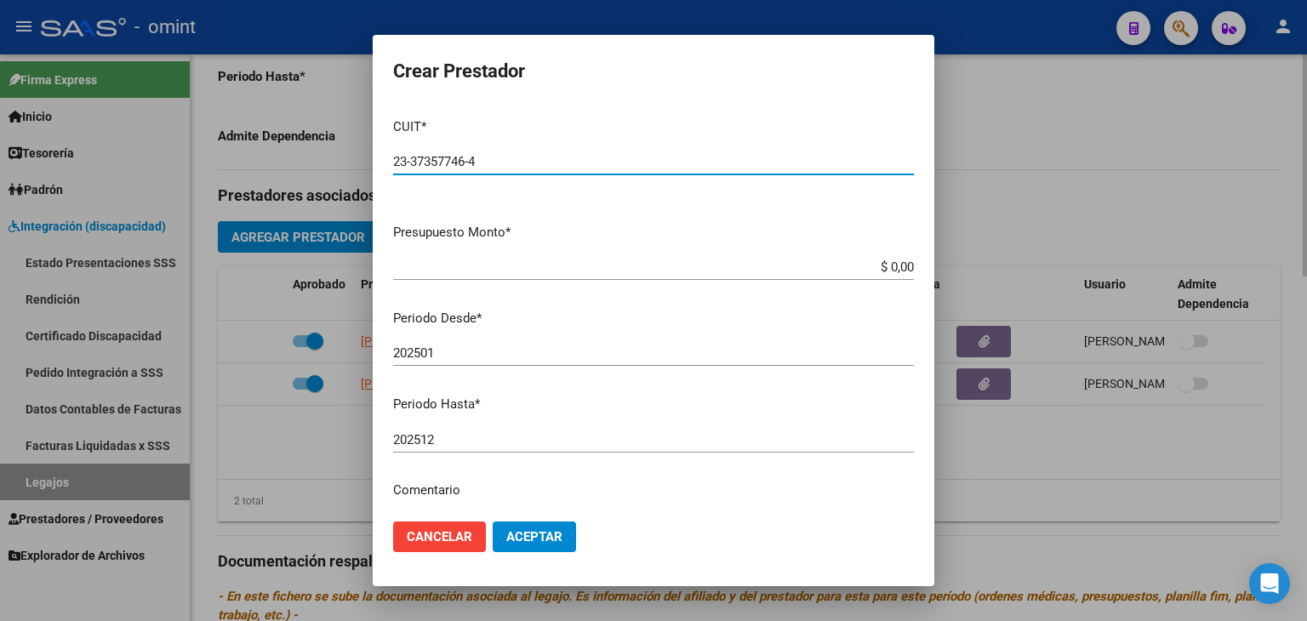
type input "23-37357746-4"
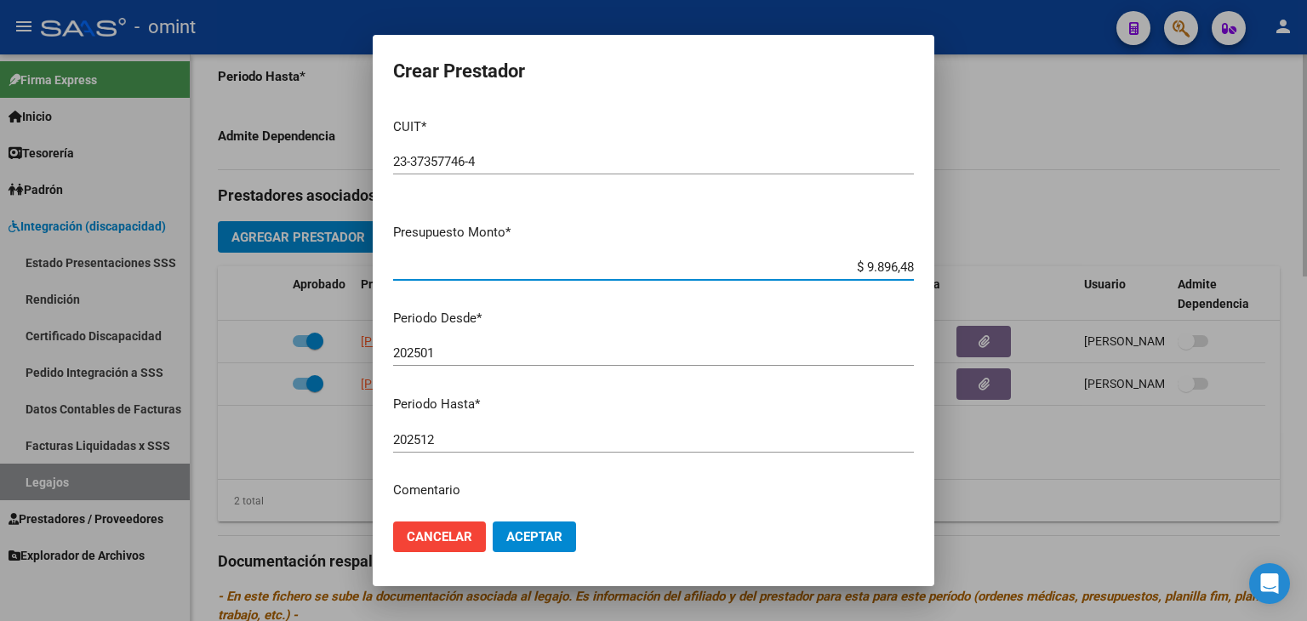
type input "$ 98.964,88"
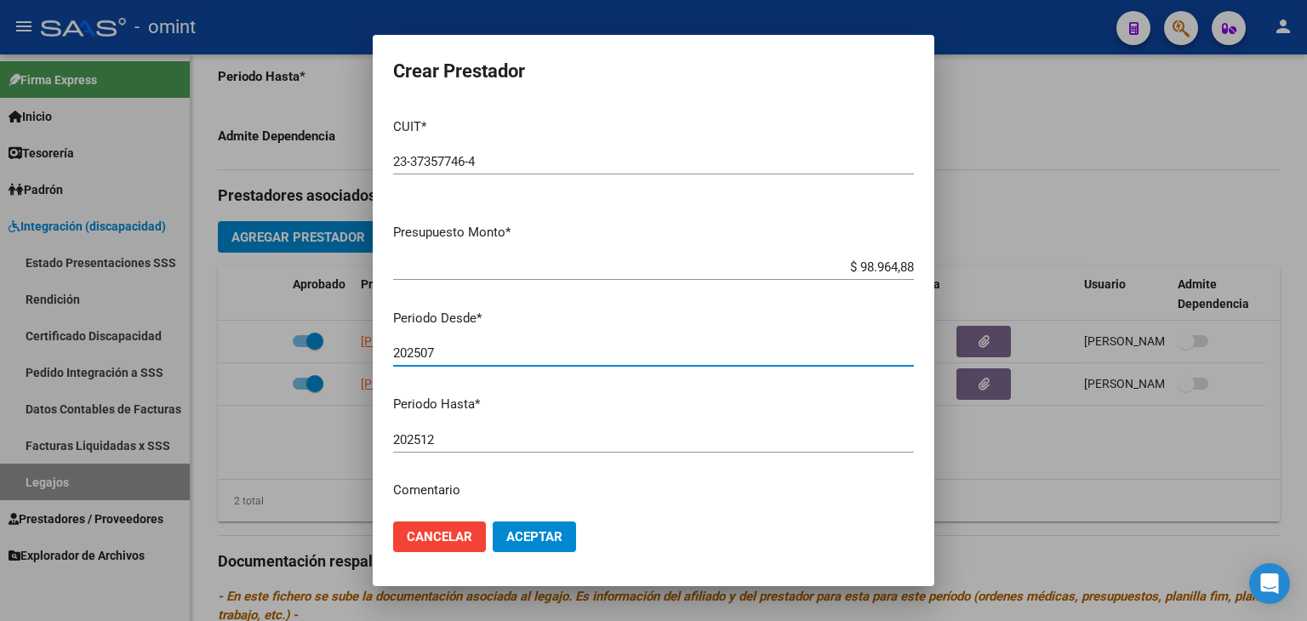
type input "202507"
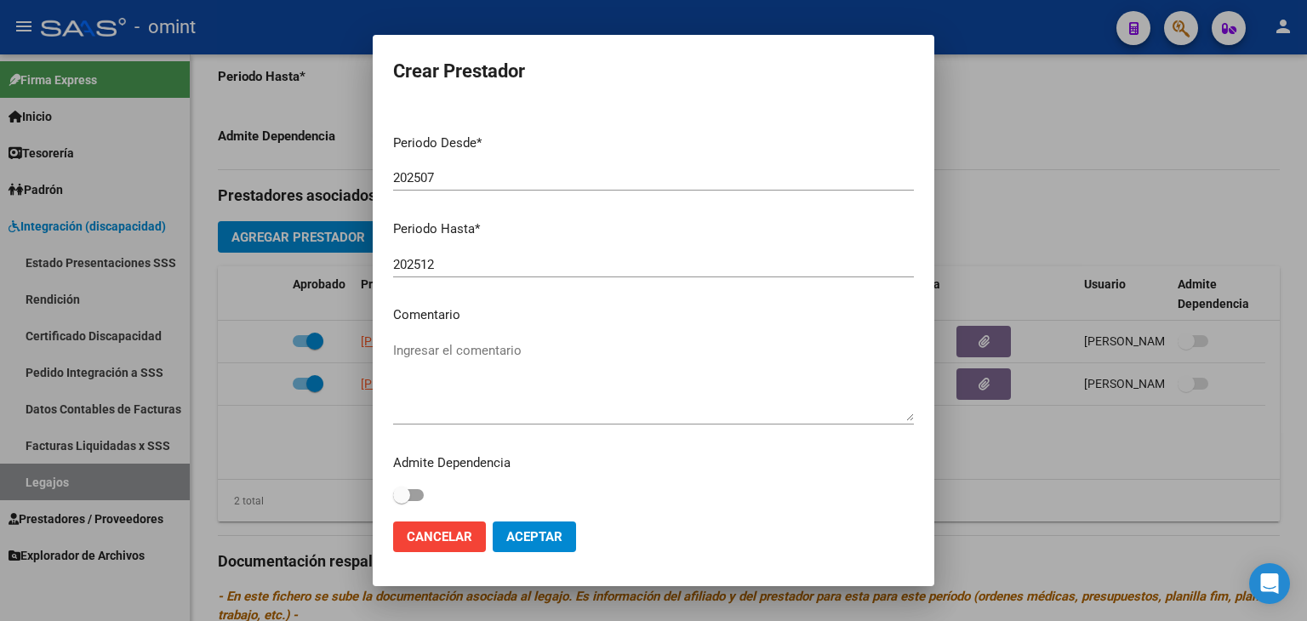
scroll to position [180, 0]
click at [518, 335] on div "Ingresar el comentario" at bounding box center [653, 378] width 521 height 87
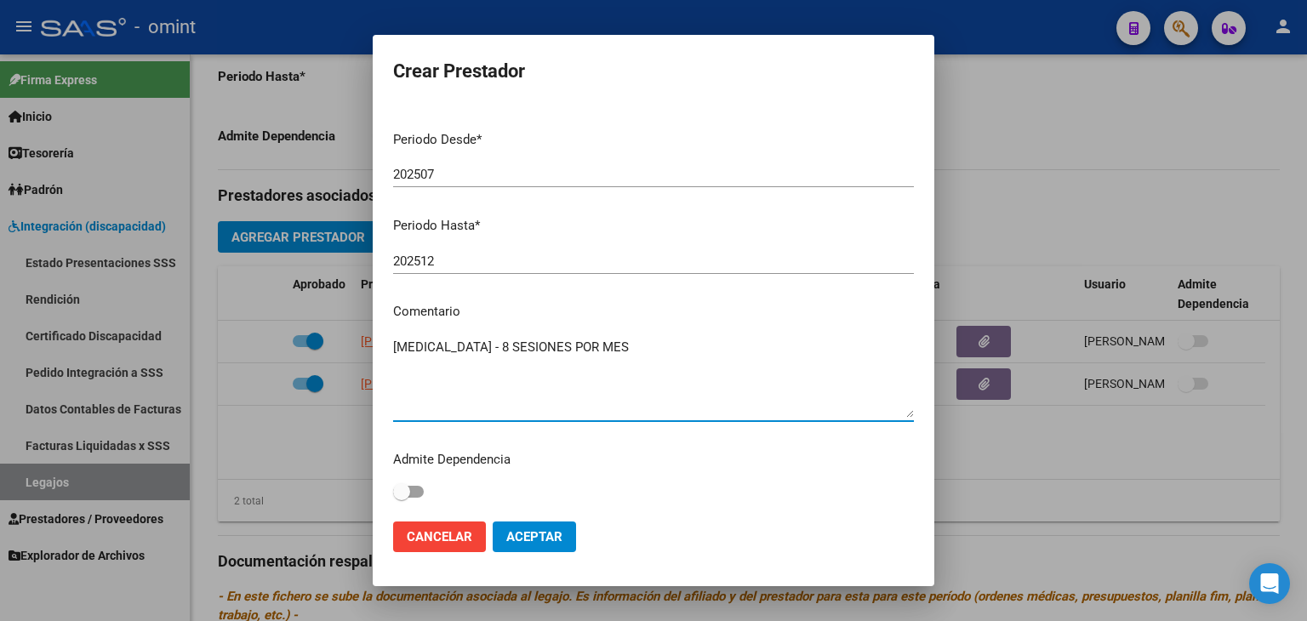
type textarea "[MEDICAL_DATA] - 8 SESIONES POR MES"
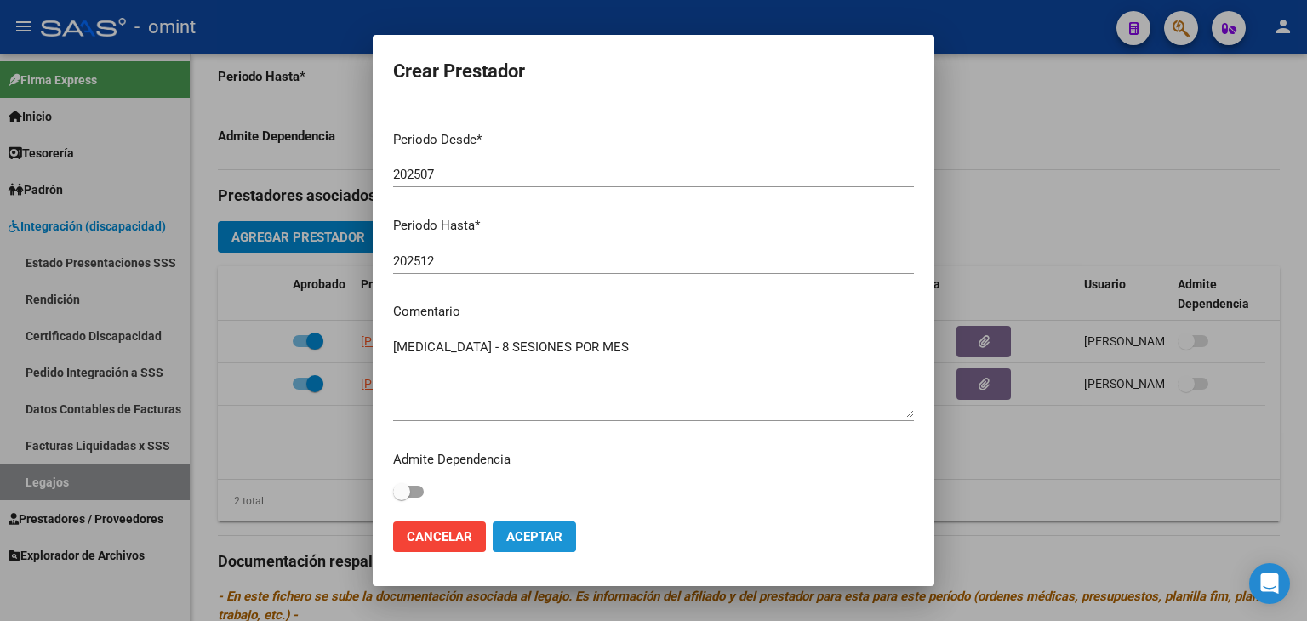
click at [528, 539] on span "Aceptar" at bounding box center [534, 536] width 56 height 15
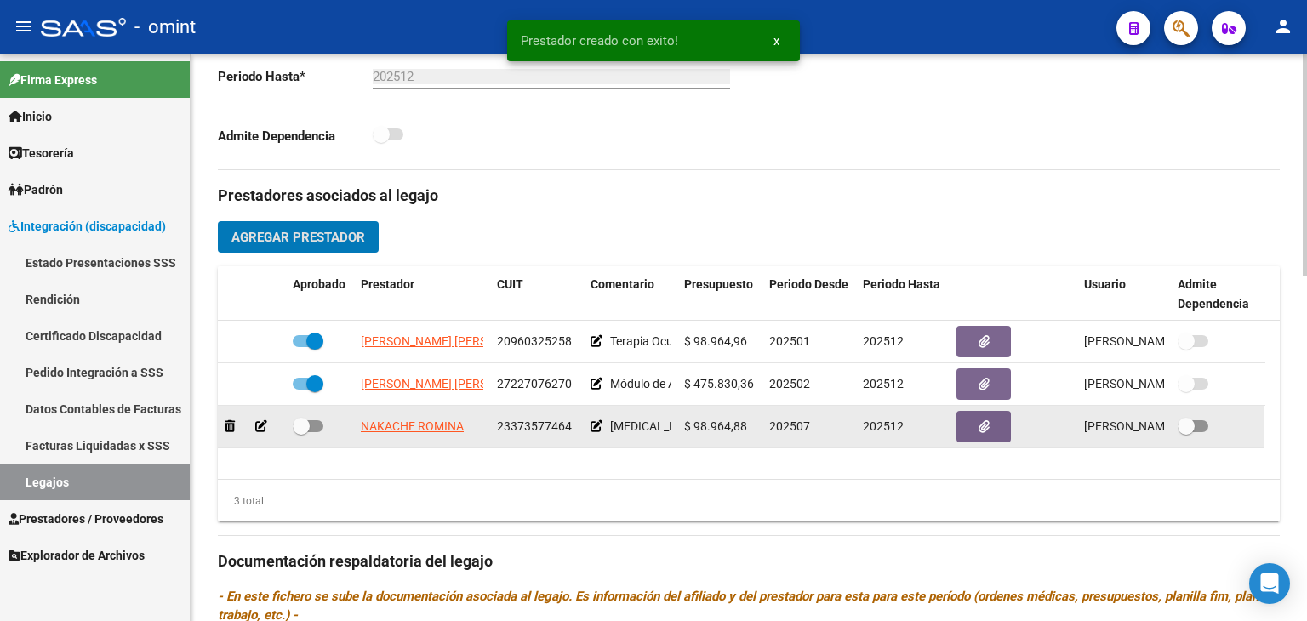
click at [308, 423] on span at bounding box center [301, 426] width 17 height 17
click at [301, 432] on input "checkbox" at bounding box center [300, 432] width 1 height 1
checkbox input "true"
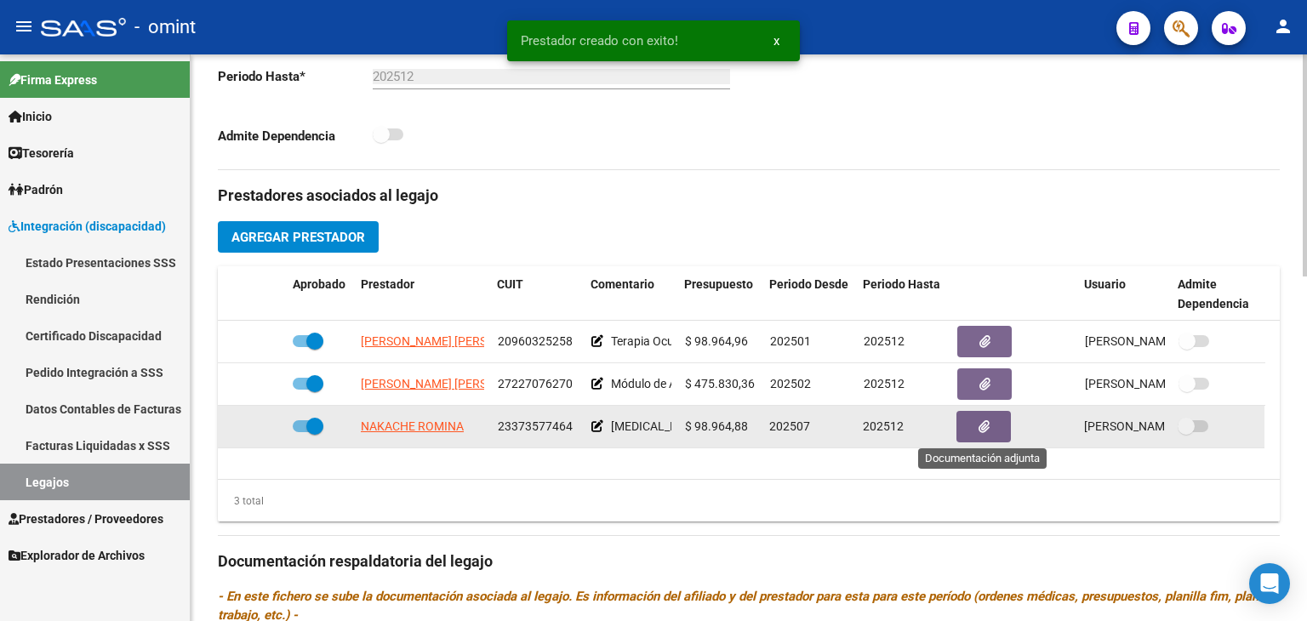
click at [979, 426] on icon "button" at bounding box center [984, 426] width 11 height 13
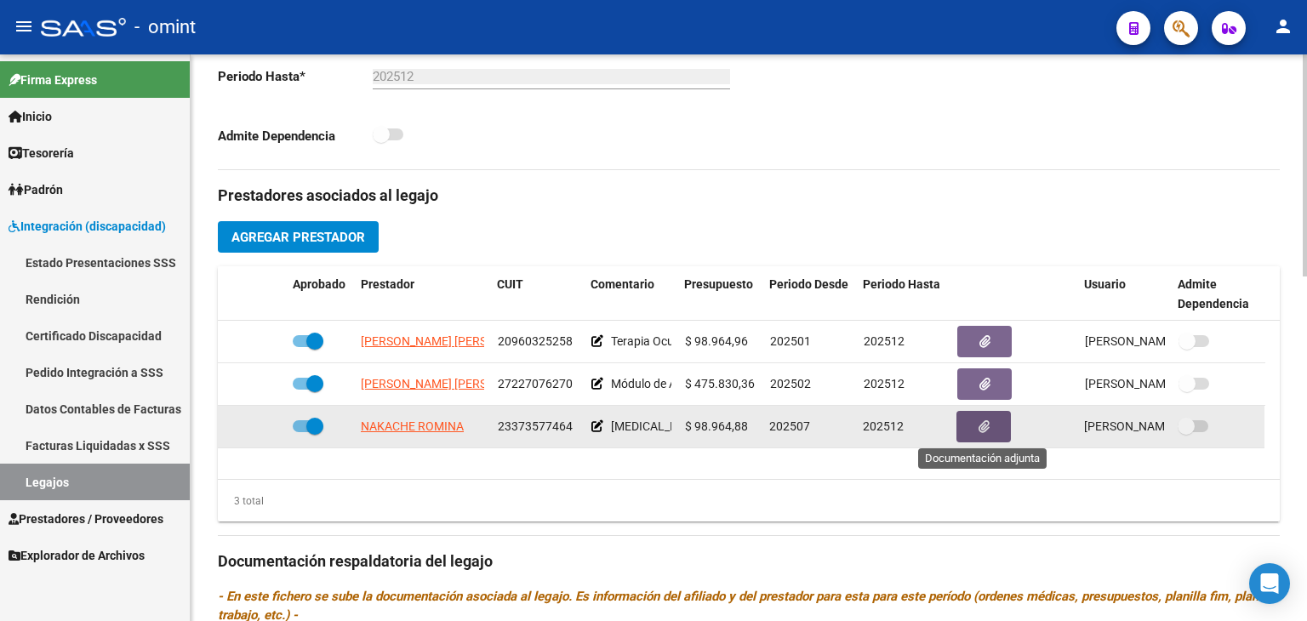
click at [987, 431] on icon "button" at bounding box center [984, 426] width 11 height 13
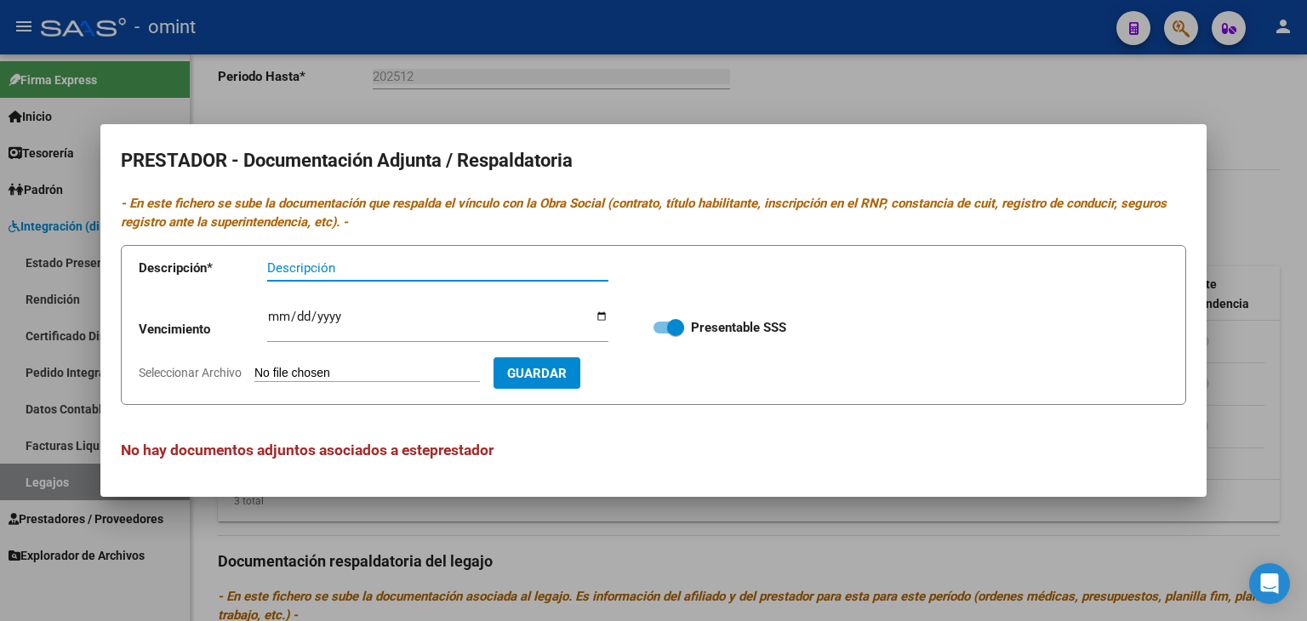
click at [379, 368] on input "Seleccionar Archivo" at bounding box center [368, 374] width 226 height 16
type input "C:\fakepath\Doc prestador - MUSICO.pdf"
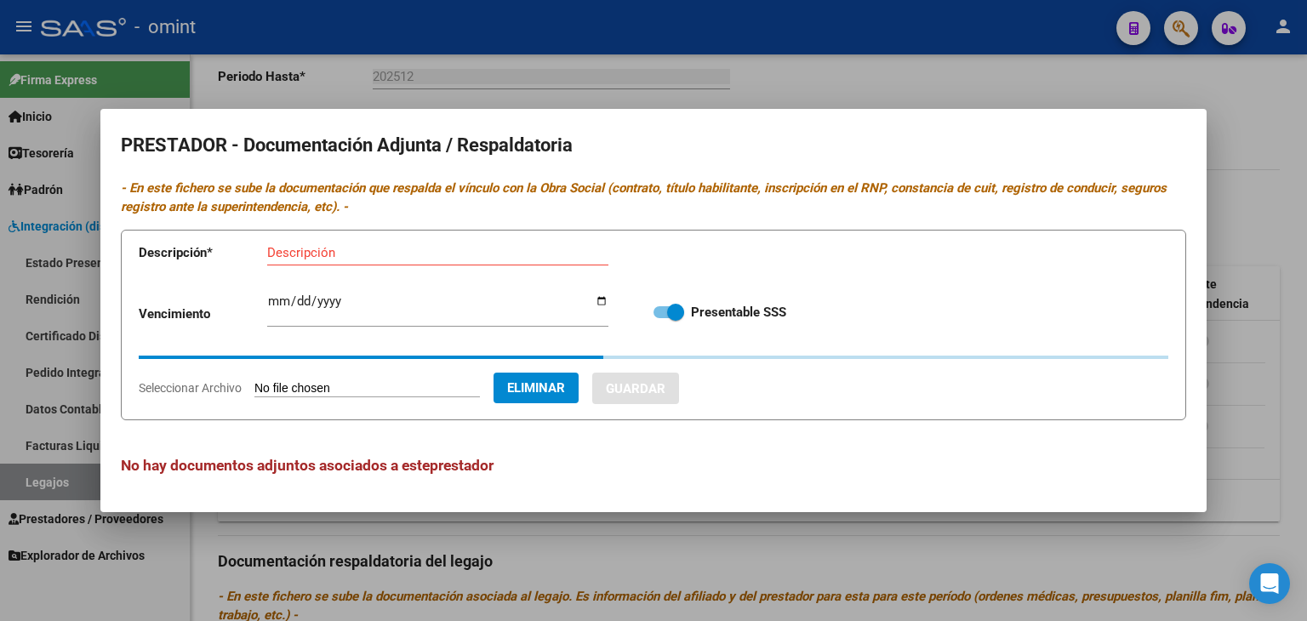
click at [313, 260] on div "Descripción" at bounding box center [437, 253] width 341 height 26
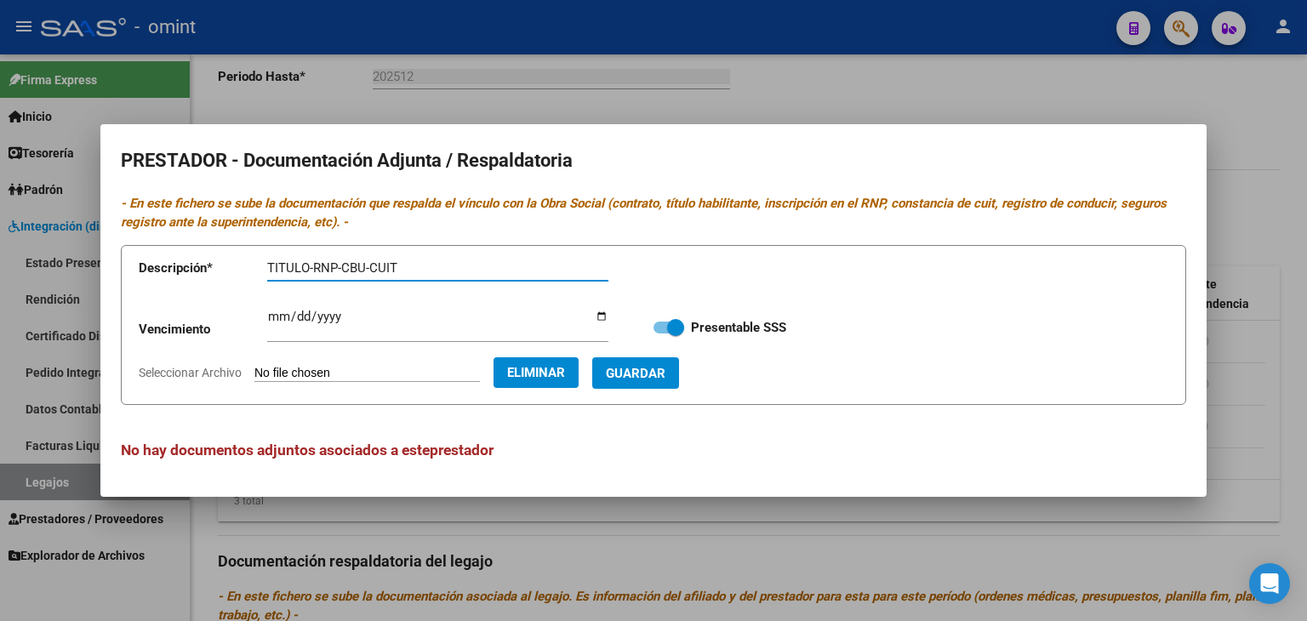
type input "TITULO-RNP-CBU-CUIT"
click at [666, 375] on span "Guardar" at bounding box center [636, 373] width 60 height 15
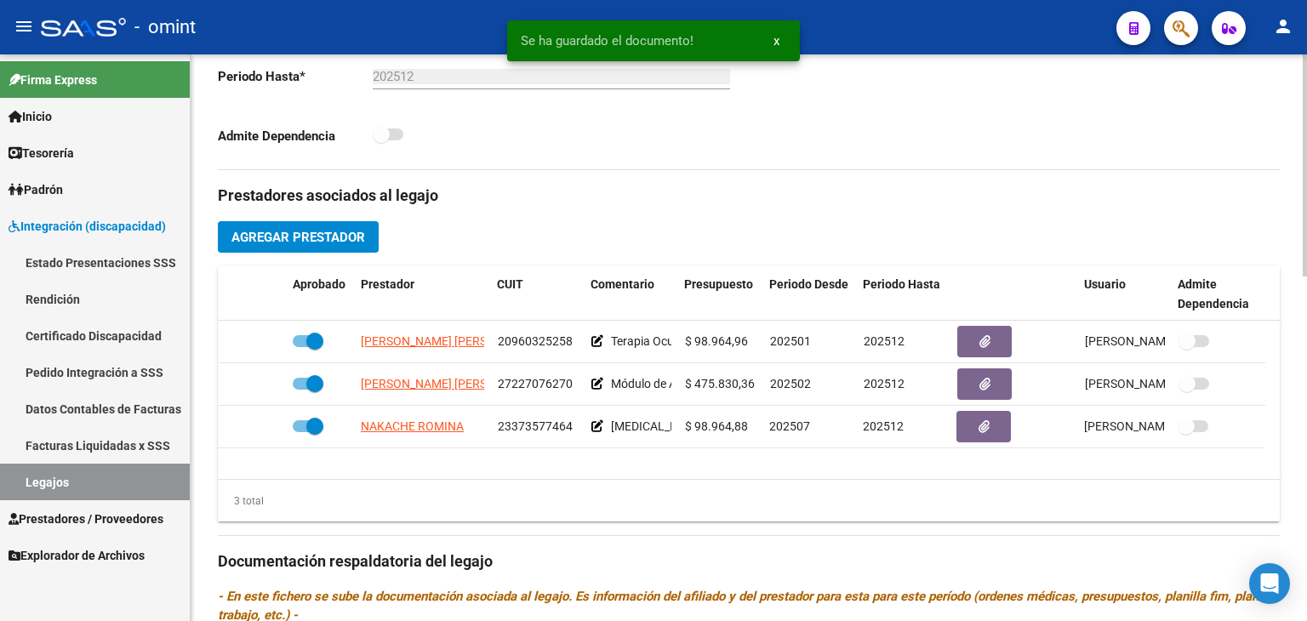
click at [572, 145] on div "Admite Dependencia" at bounding box center [477, 139] width 518 height 31
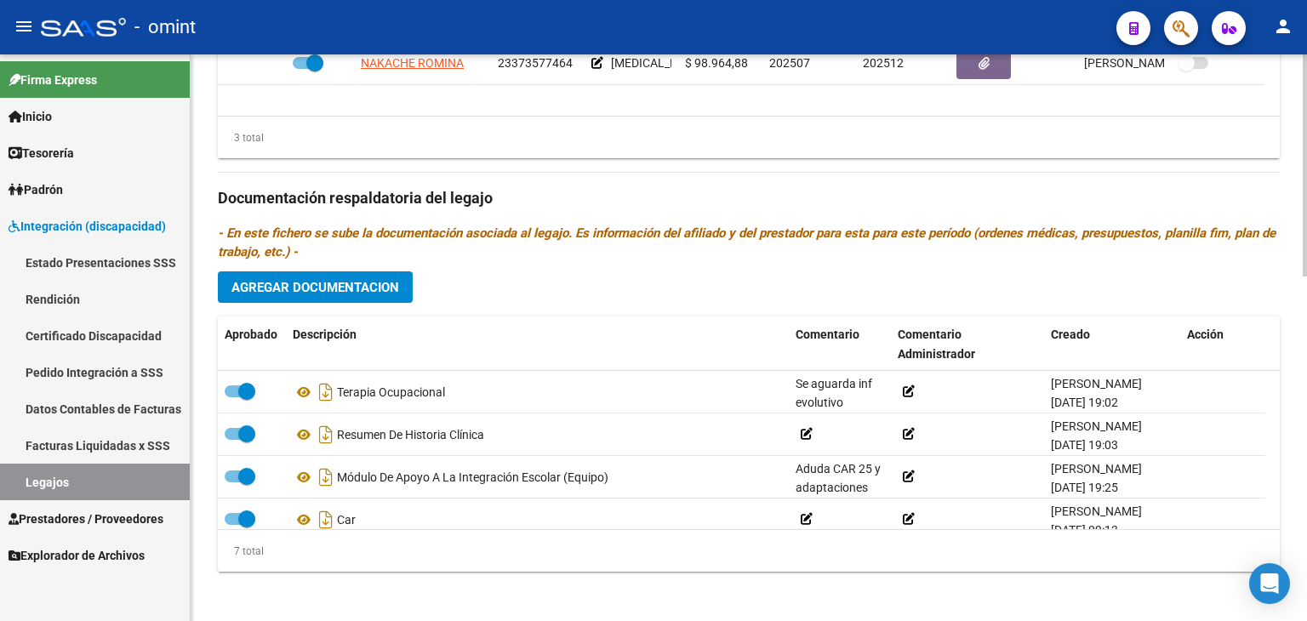
scroll to position [878, 0]
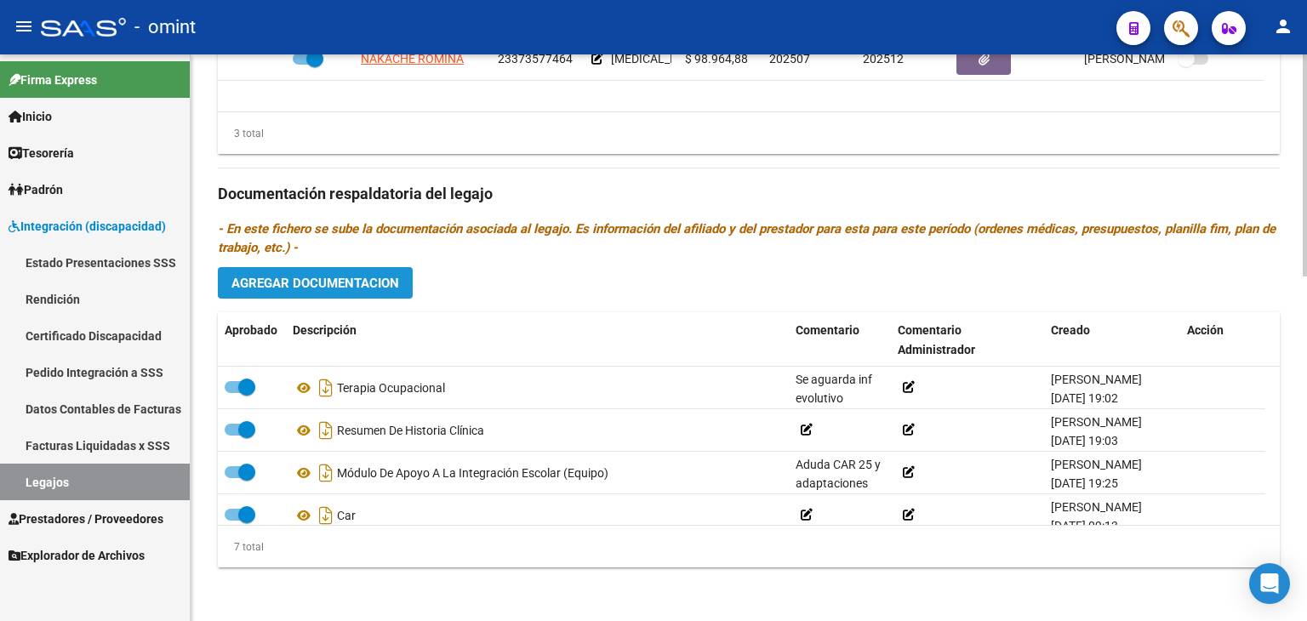
click at [363, 287] on span "Agregar Documentacion" at bounding box center [316, 283] width 168 height 15
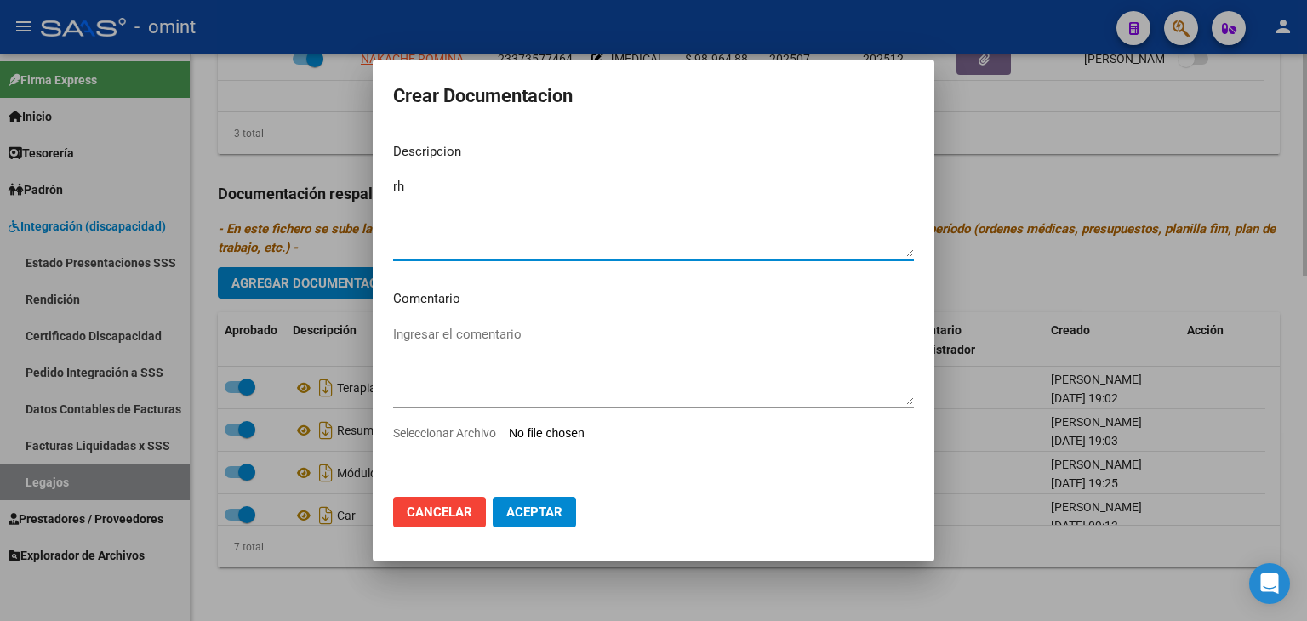
type textarea "r"
type textarea "RHC ampliado"
click at [602, 429] on input "Seleccionar Archivo" at bounding box center [622, 434] width 226 height 16
type input "C:\fakepath\RHC.pdf"
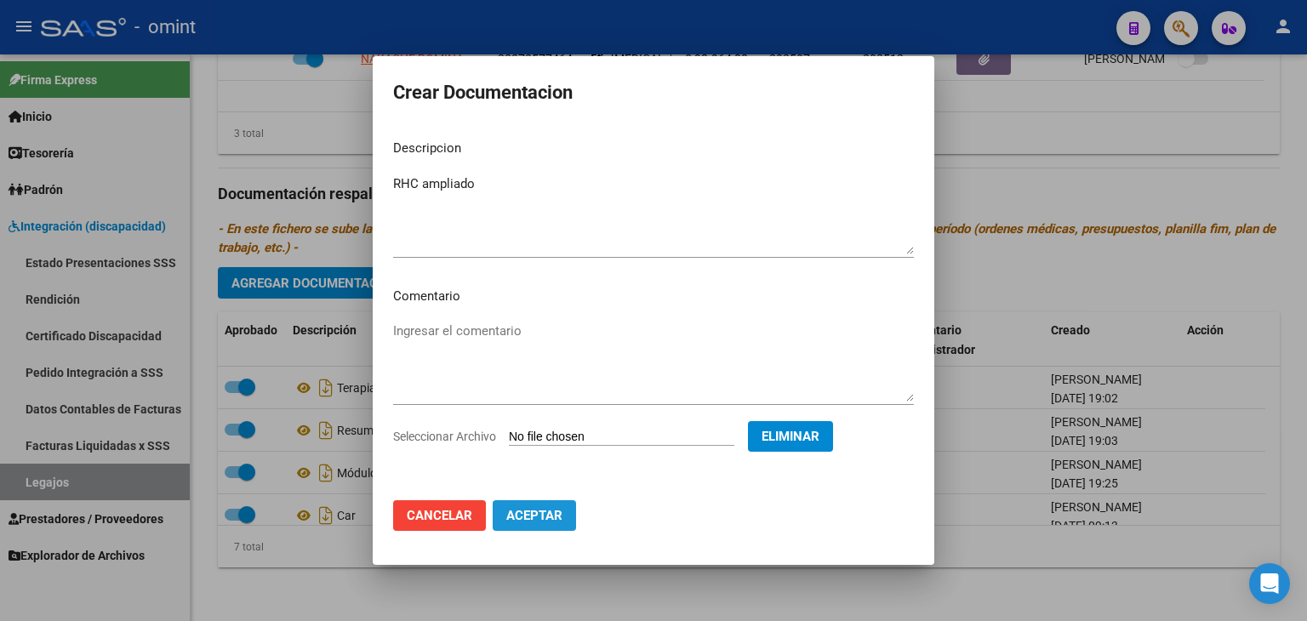
click at [533, 517] on span "Aceptar" at bounding box center [534, 515] width 56 height 15
checkbox input "false"
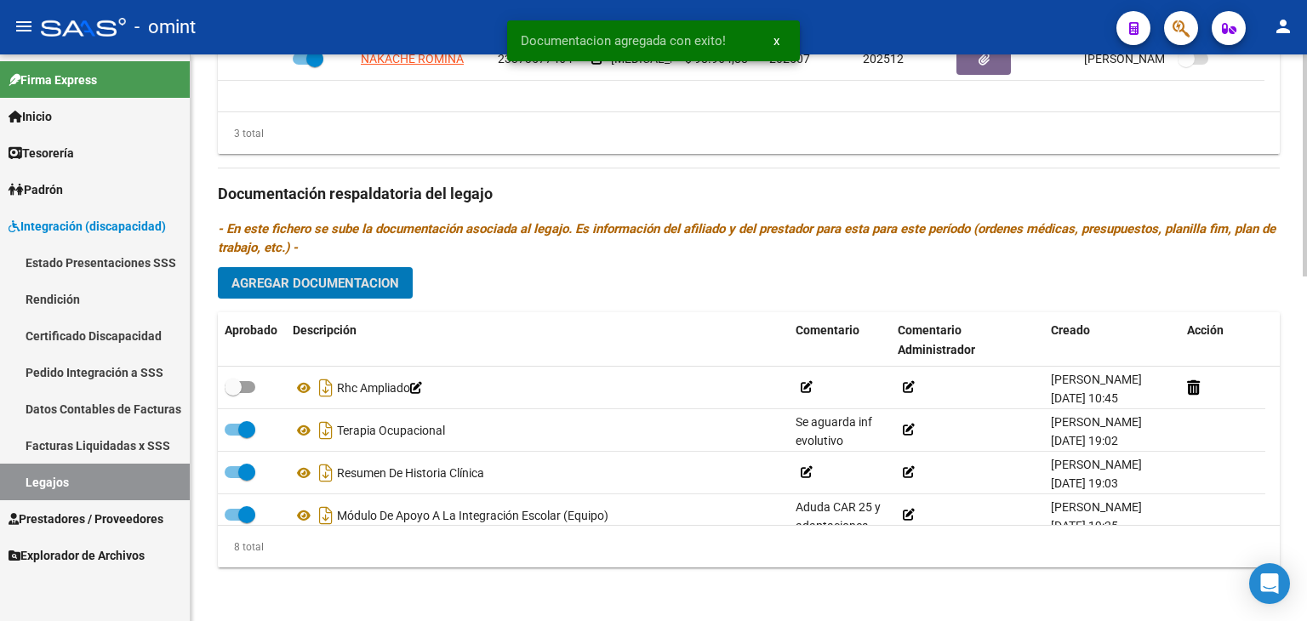
click at [373, 295] on button "Agregar Documentacion" at bounding box center [315, 282] width 195 height 31
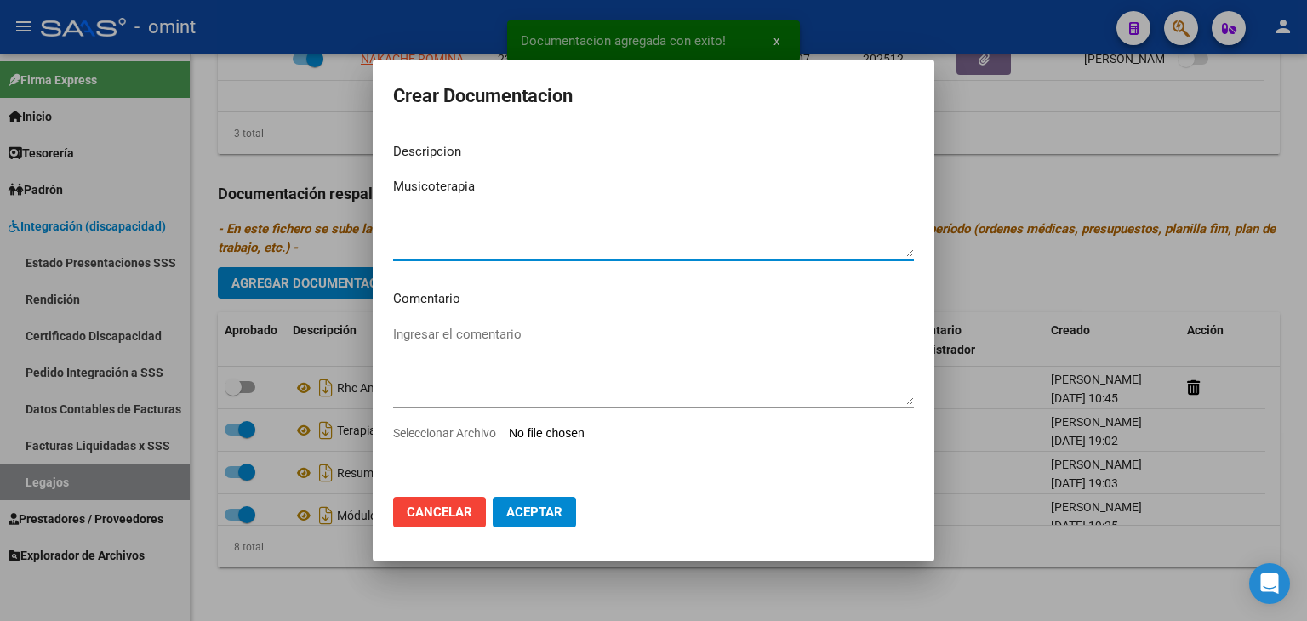
type textarea "Musicoterapia"
click at [539, 431] on input "Seleccionar Archivo" at bounding box center [622, 434] width 226 height 16
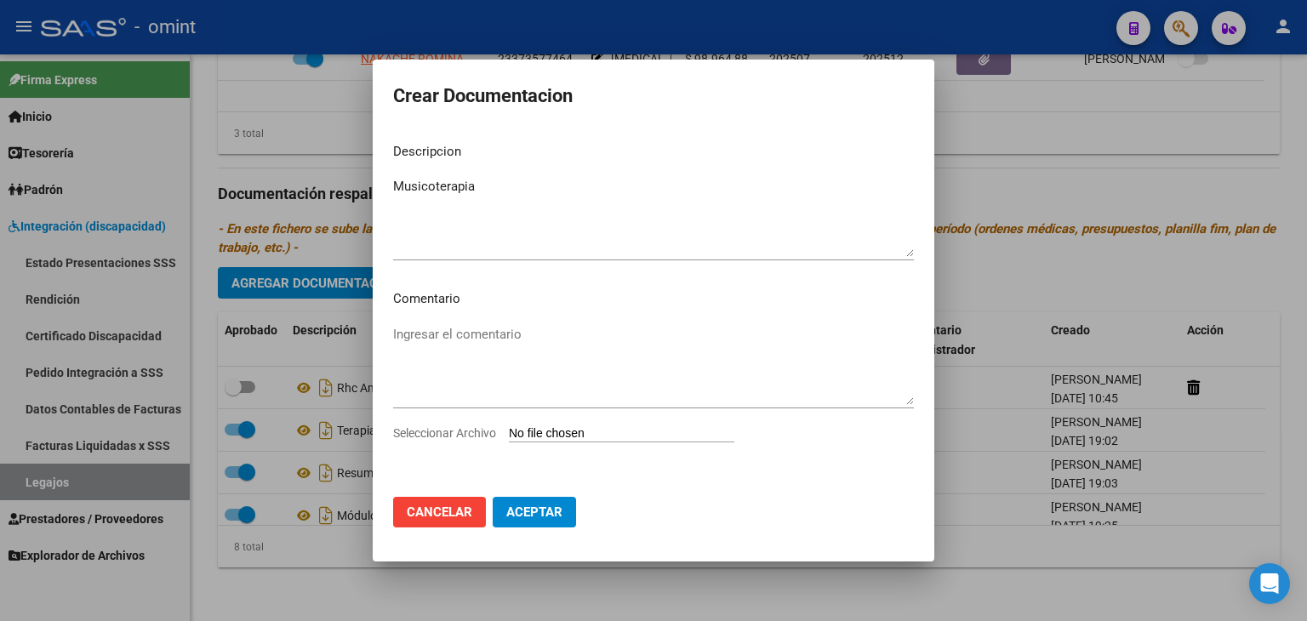
type input "C:\fakepath\Prestacion MUSICOT.pdf"
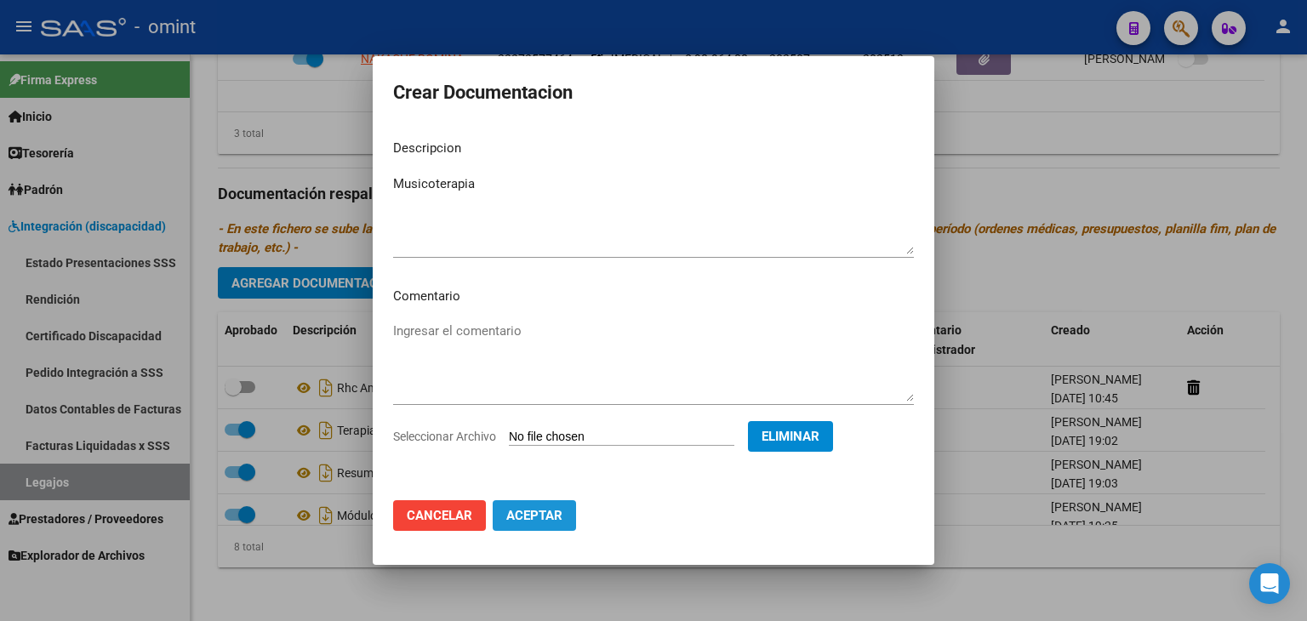
click at [537, 515] on span "Aceptar" at bounding box center [534, 515] width 56 height 15
checkbox input "false"
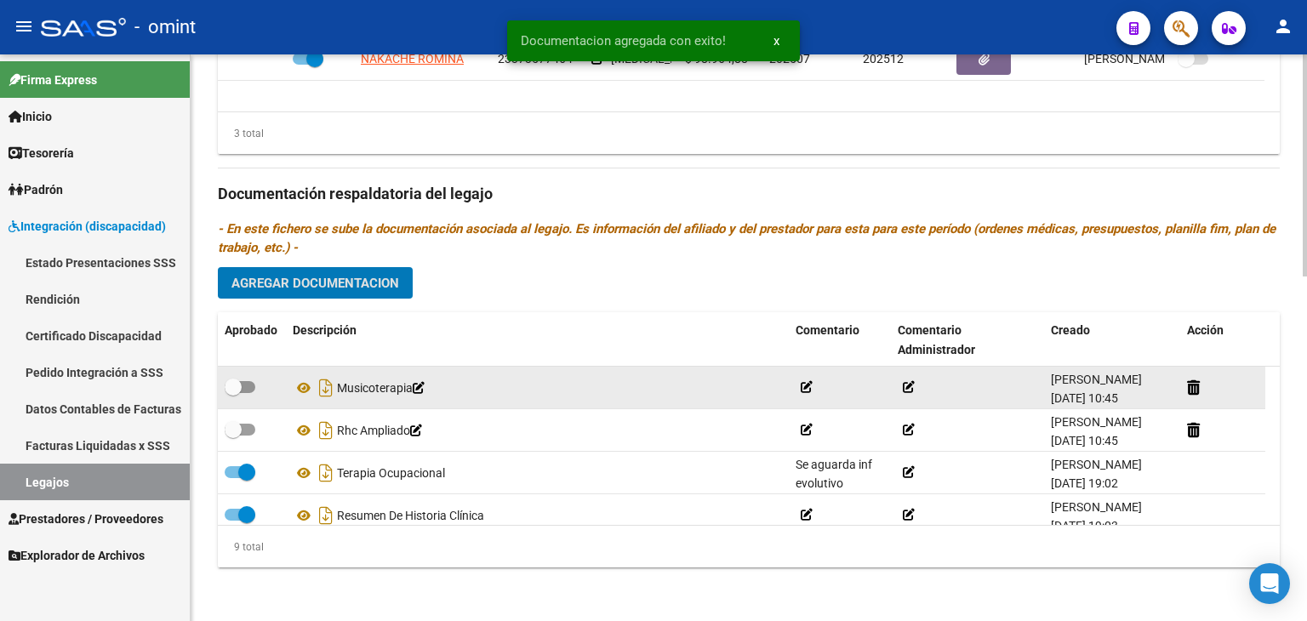
click at [239, 387] on span at bounding box center [233, 387] width 17 height 17
click at [233, 393] on input "checkbox" at bounding box center [232, 393] width 1 height 1
checkbox input "true"
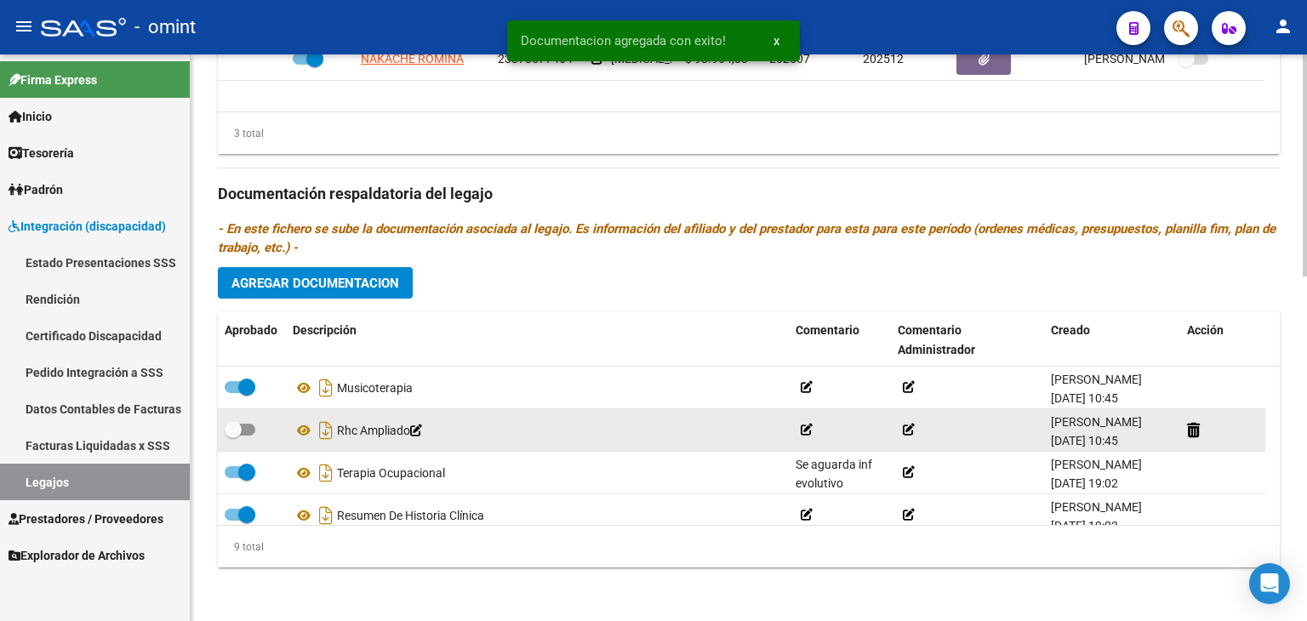
click at [243, 426] on span at bounding box center [240, 430] width 31 height 12
click at [233, 436] on input "checkbox" at bounding box center [232, 436] width 1 height 1
checkbox input "true"
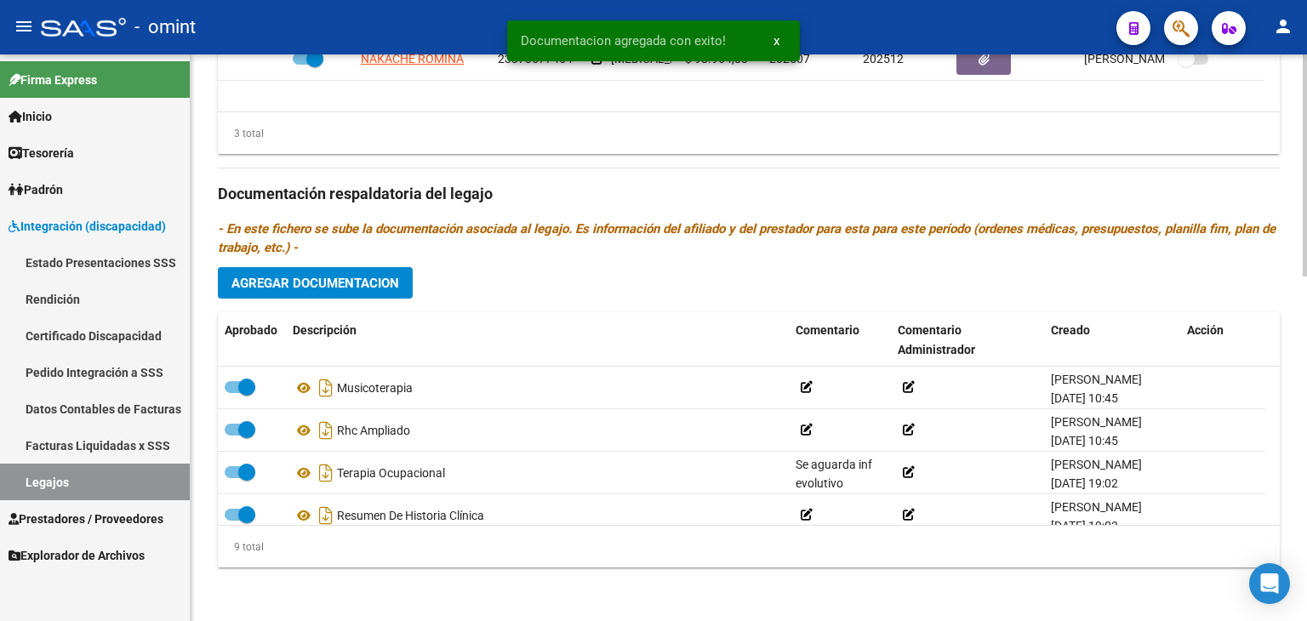
click at [834, 176] on div "Prestadores asociados al legajo Agregar Prestador Aprobado Prestador CUIT Comen…" at bounding box center [749, 192] width 1062 height 779
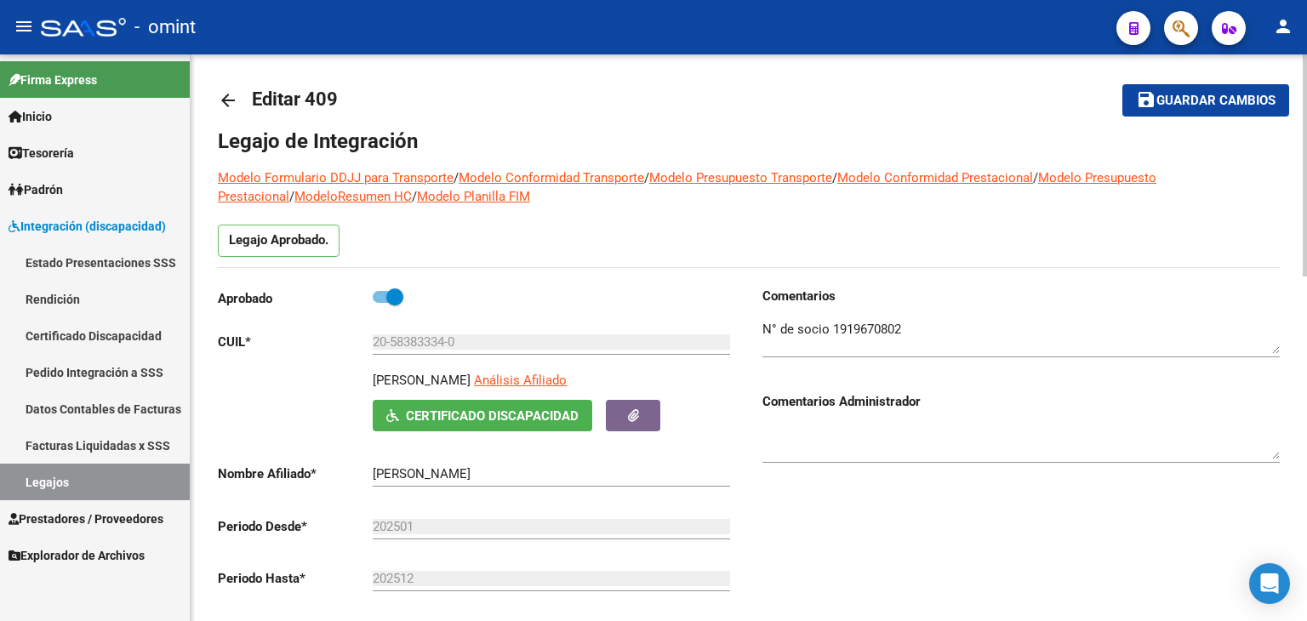
scroll to position [0, 0]
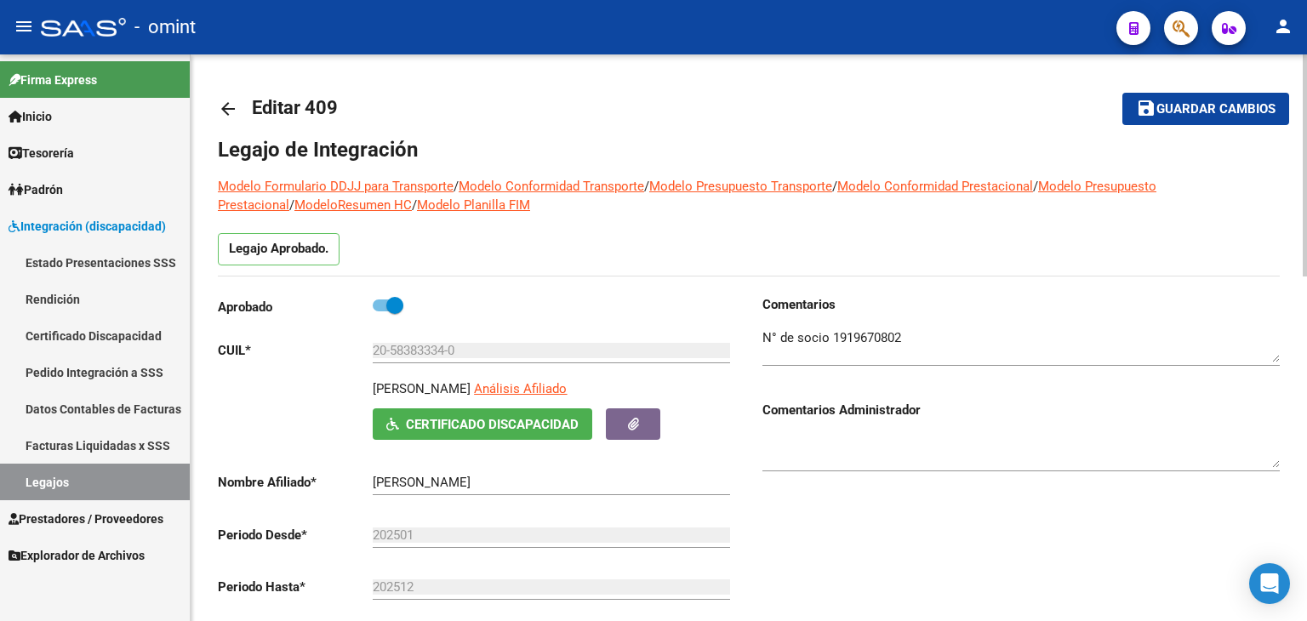
click at [1266, 116] on span "Guardar cambios" at bounding box center [1216, 109] width 119 height 15
click at [1185, 113] on span "Guardar cambios" at bounding box center [1216, 109] width 119 height 15
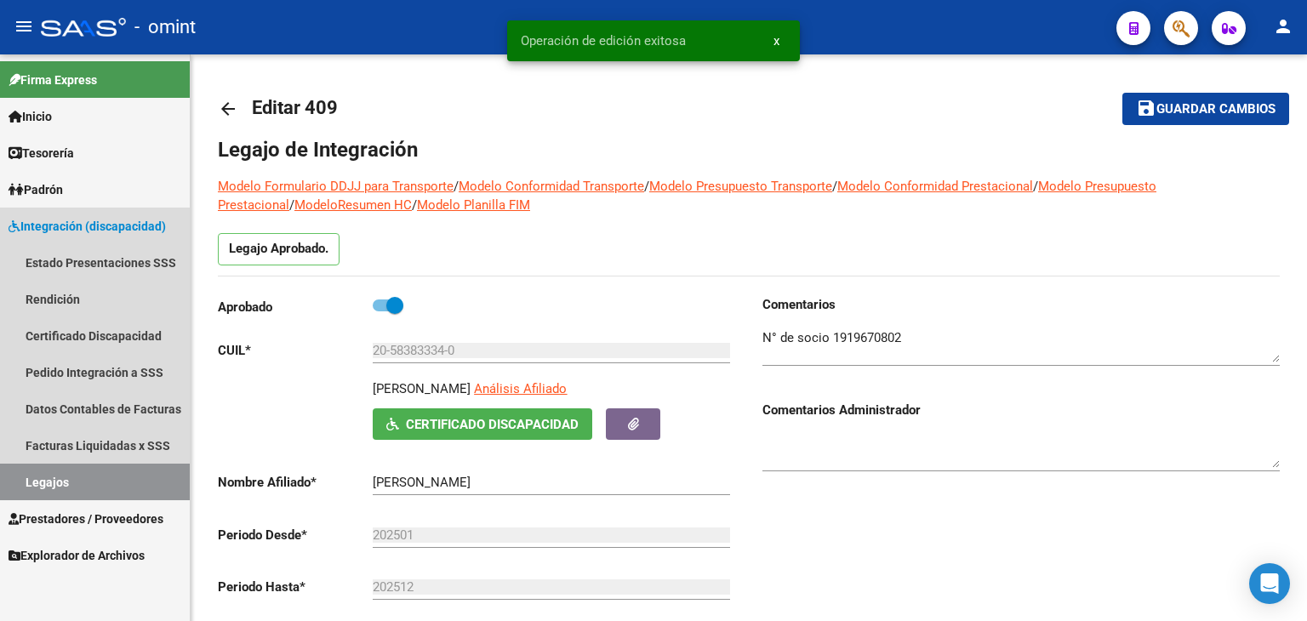
click at [78, 478] on link "Legajos" at bounding box center [95, 482] width 190 height 37
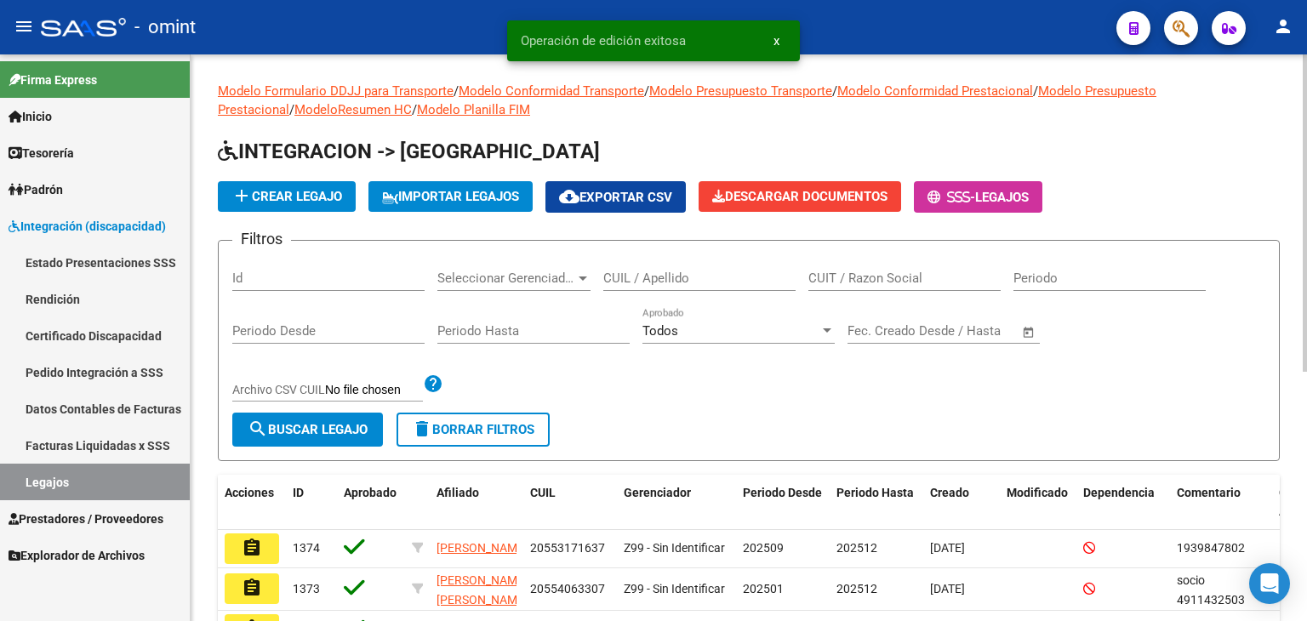
click at [640, 283] on input "CUIL / Apellido" at bounding box center [699, 278] width 192 height 15
paste input "20560713445"
type input "20560713445"
click at [330, 427] on span "search Buscar Legajo" at bounding box center [308, 429] width 120 height 15
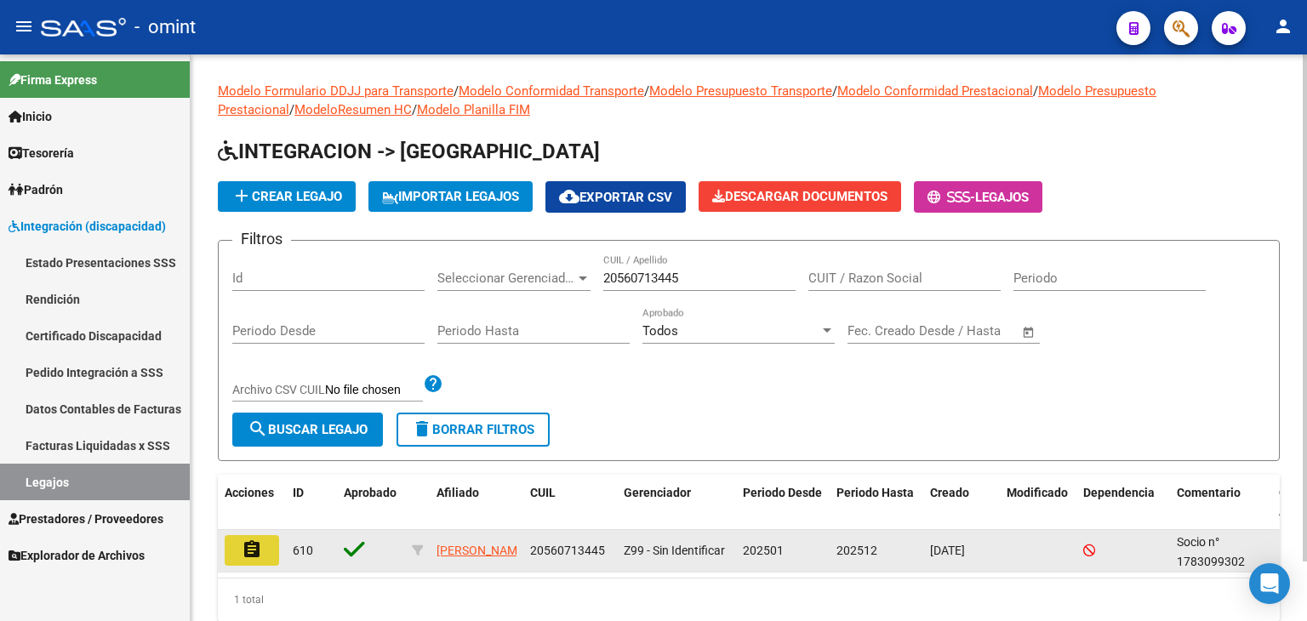
click at [246, 545] on mat-icon "assignment" at bounding box center [252, 550] width 20 height 20
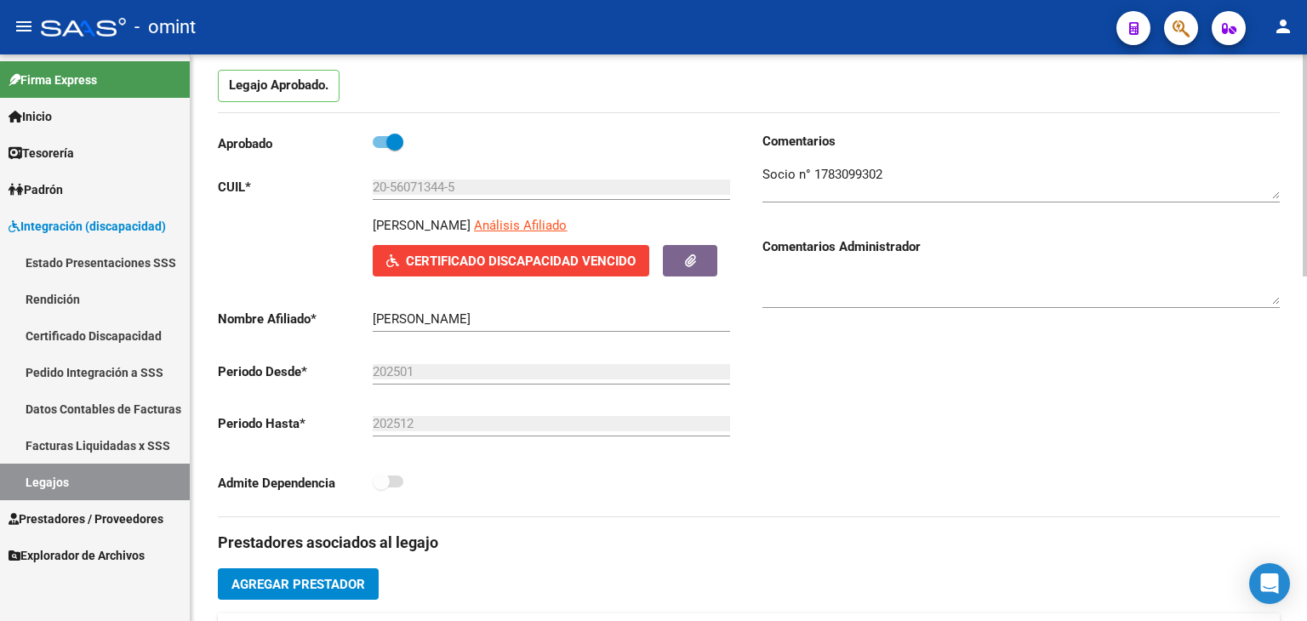
scroll to position [170, 0]
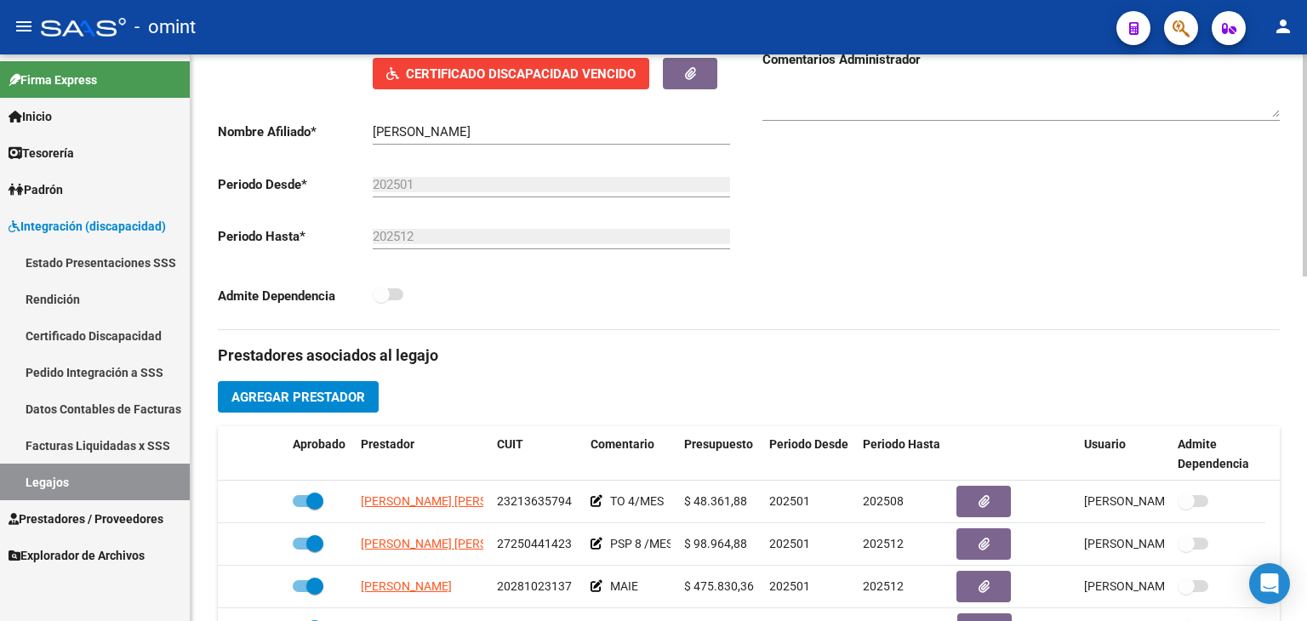
scroll to position [511, 0]
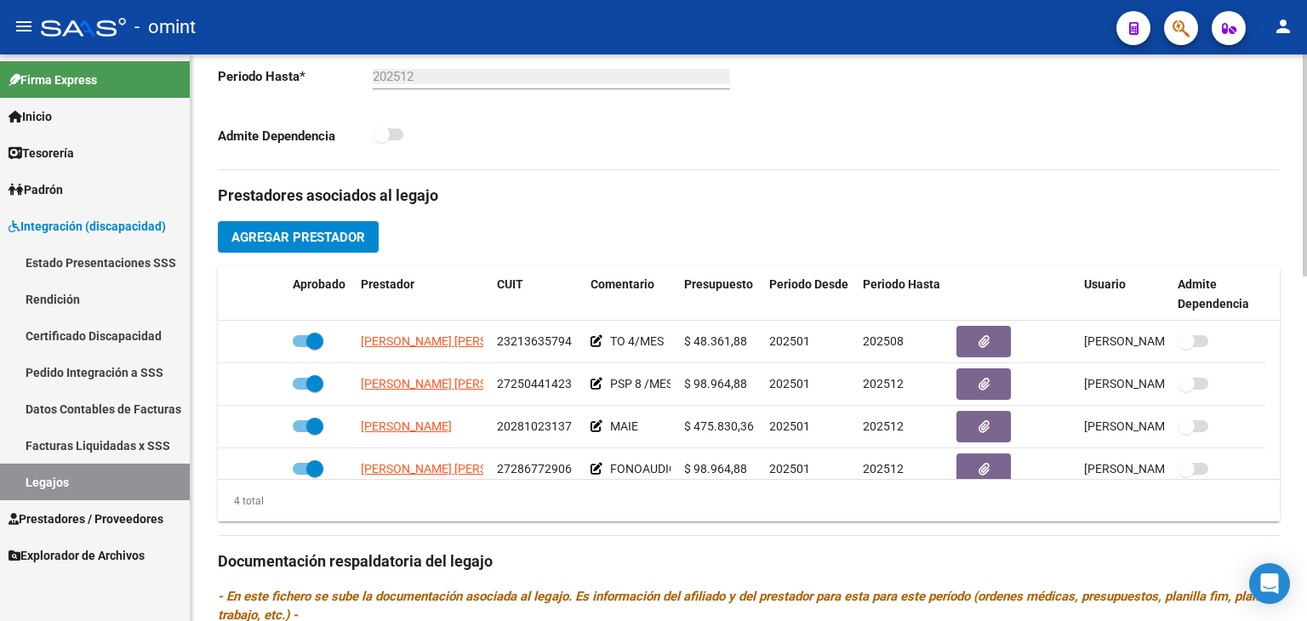
click at [746, 515] on div "4 total" at bounding box center [749, 501] width 1062 height 43
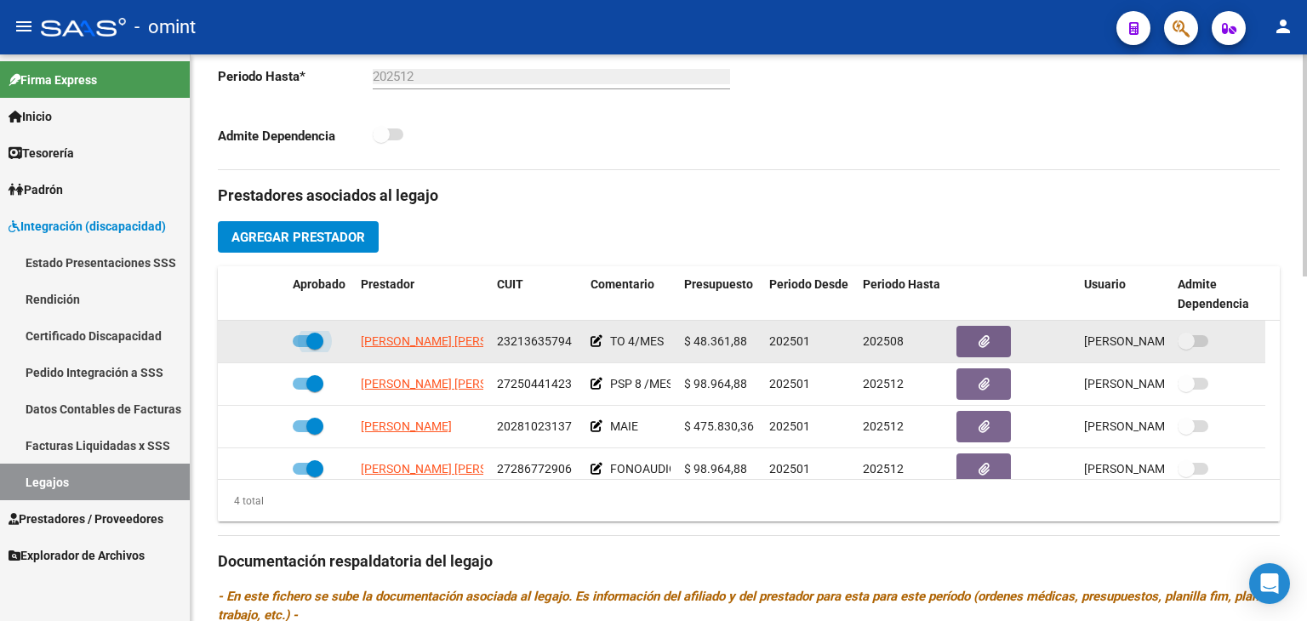
click at [311, 338] on span at bounding box center [314, 341] width 17 height 17
click at [301, 347] on input "checkbox" at bounding box center [300, 347] width 1 height 1
checkbox input "false"
click at [255, 338] on div at bounding box center [252, 342] width 54 height 20
click at [259, 335] on icon at bounding box center [261, 341] width 12 height 12
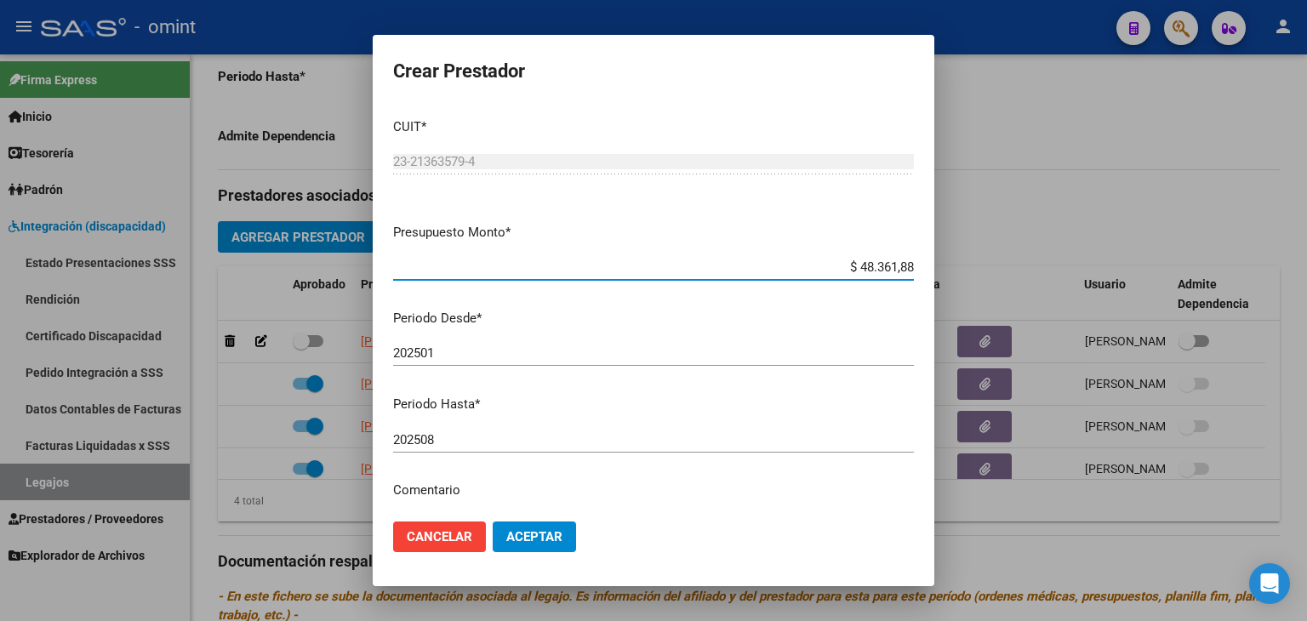
click at [454, 446] on input "202508" at bounding box center [653, 439] width 521 height 15
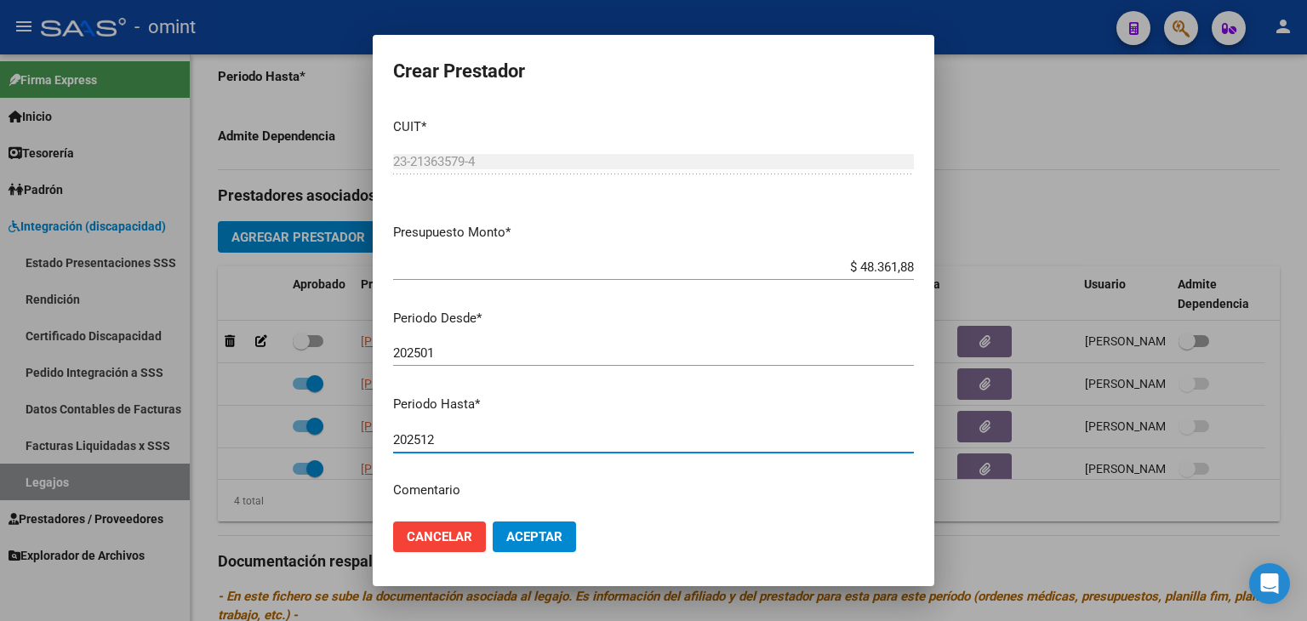
type input "202512"
click at [529, 538] on span "Aceptar" at bounding box center [534, 536] width 56 height 15
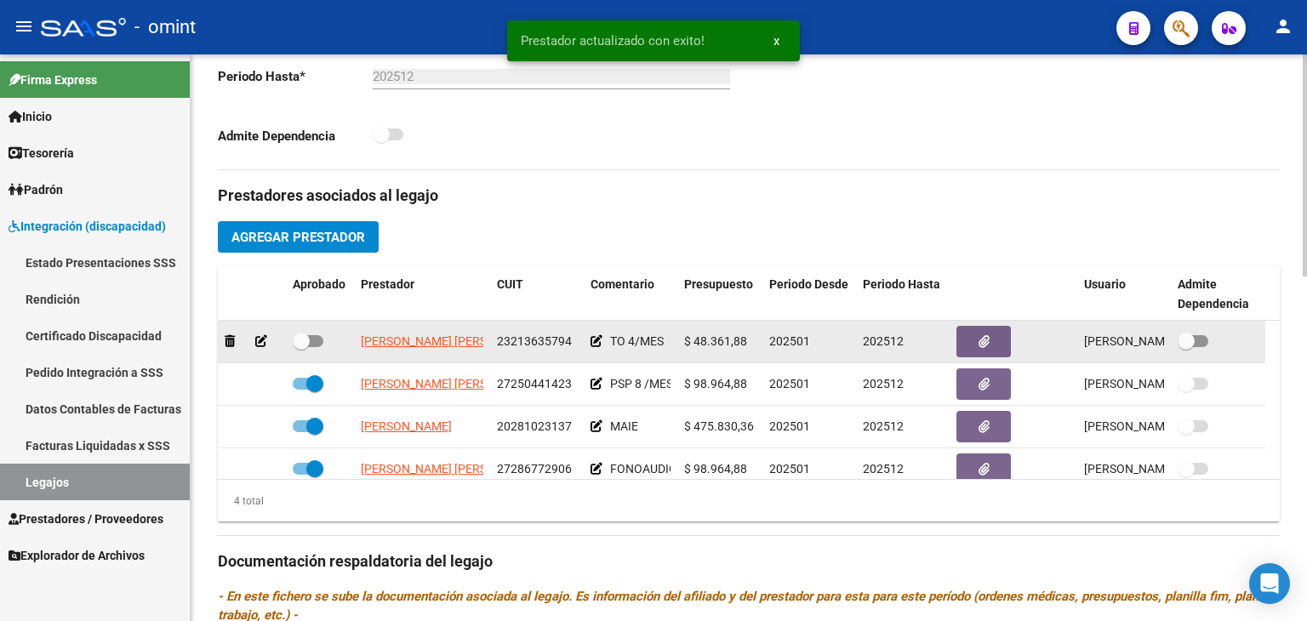
click at [297, 342] on span at bounding box center [301, 341] width 17 height 17
click at [300, 347] on input "checkbox" at bounding box center [300, 347] width 1 height 1
checkbox input "true"
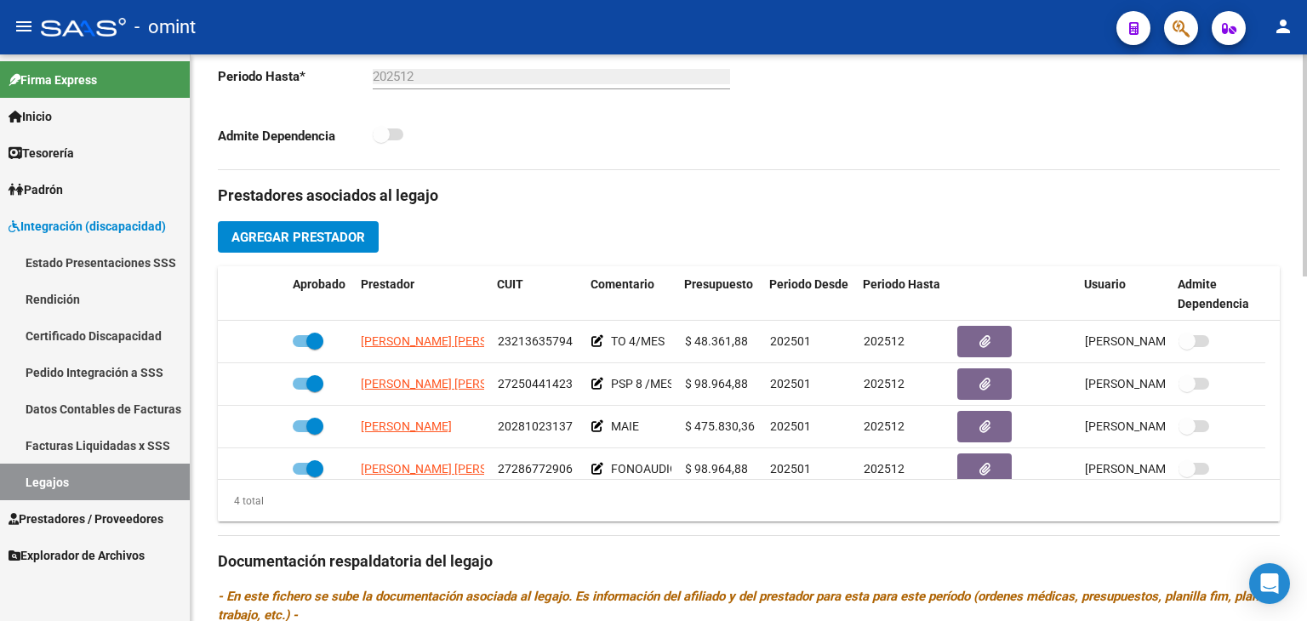
click at [663, 126] on div "Admite Dependencia" at bounding box center [477, 139] width 518 height 31
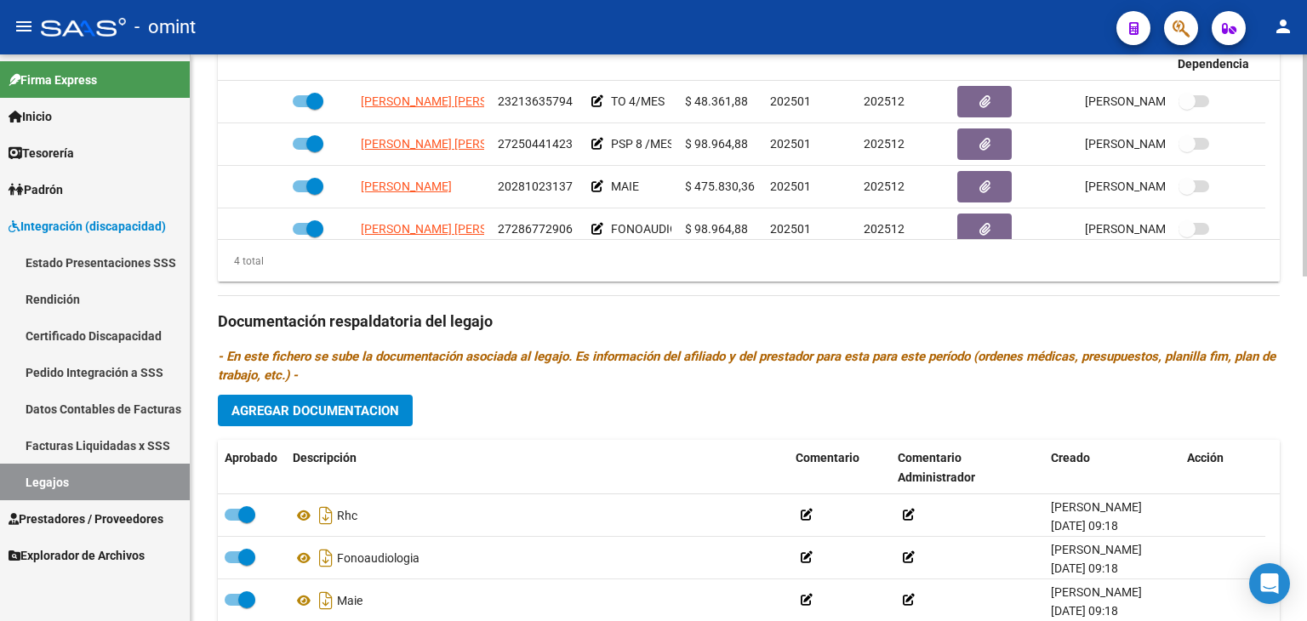
scroll to position [783, 0]
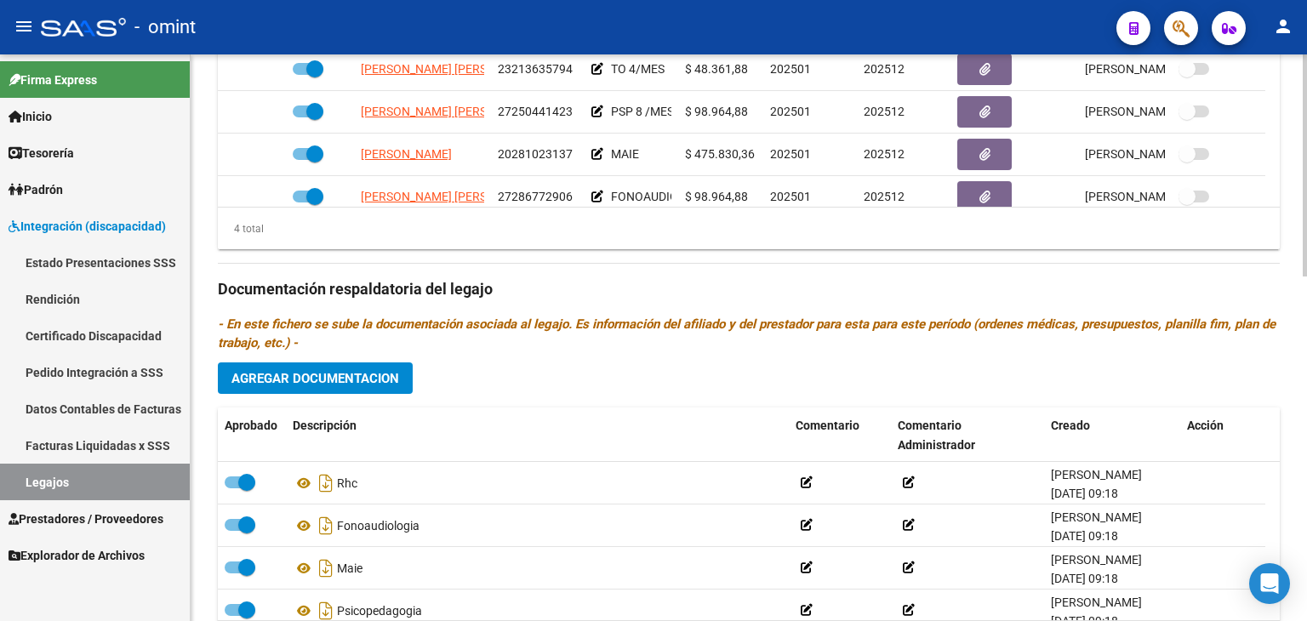
click at [391, 375] on span "Agregar Documentacion" at bounding box center [316, 378] width 168 height 15
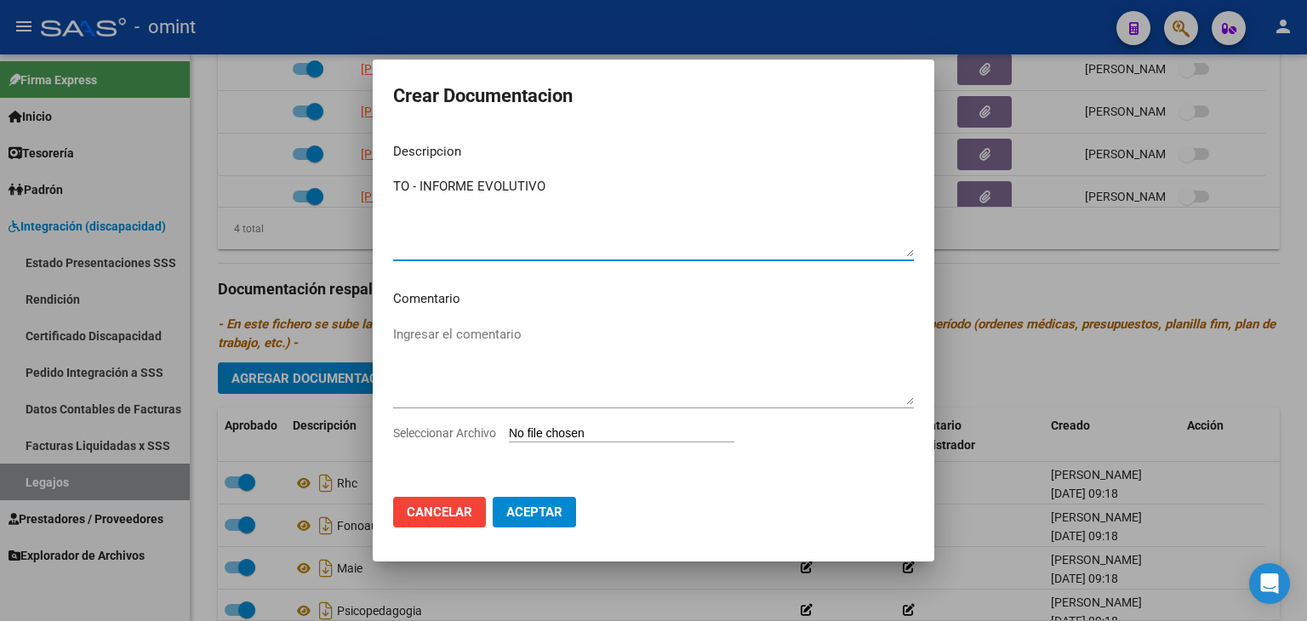
type textarea "TO - INFORME EVOLUTIVO"
click at [614, 437] on input "Seleccionar Archivo" at bounding box center [622, 434] width 226 height 16
type input "C:\fakepath\TO INFORME [PERSON_NAME].pdf"
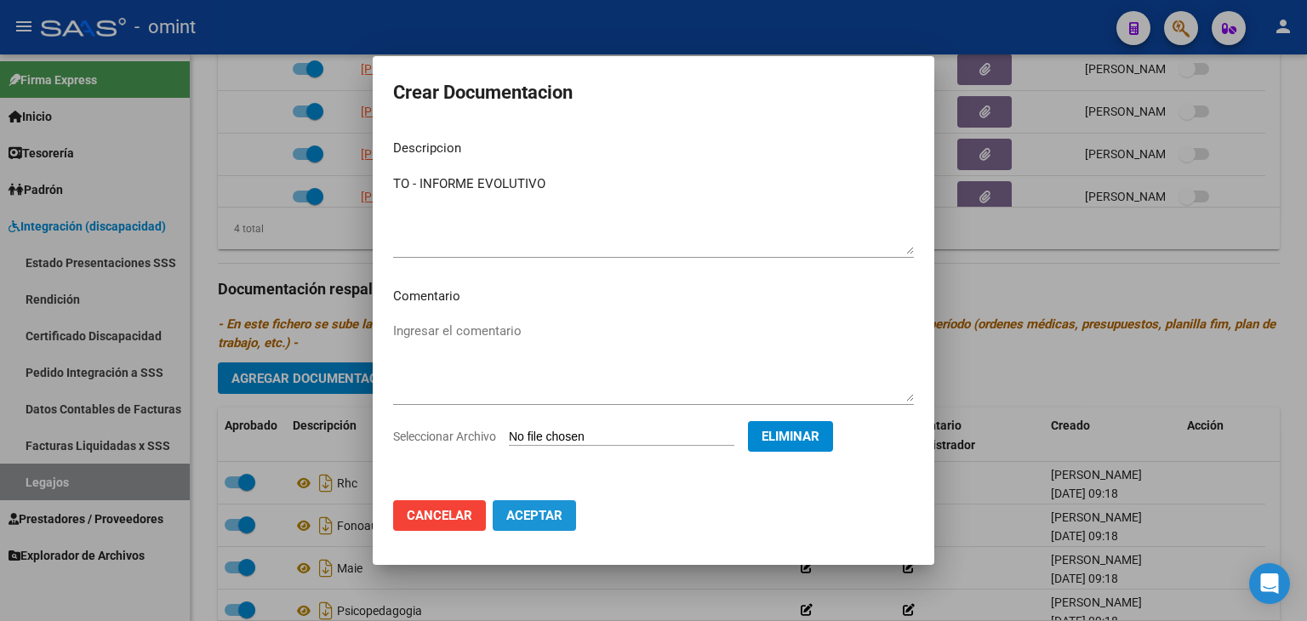
click at [526, 522] on span "Aceptar" at bounding box center [534, 515] width 56 height 15
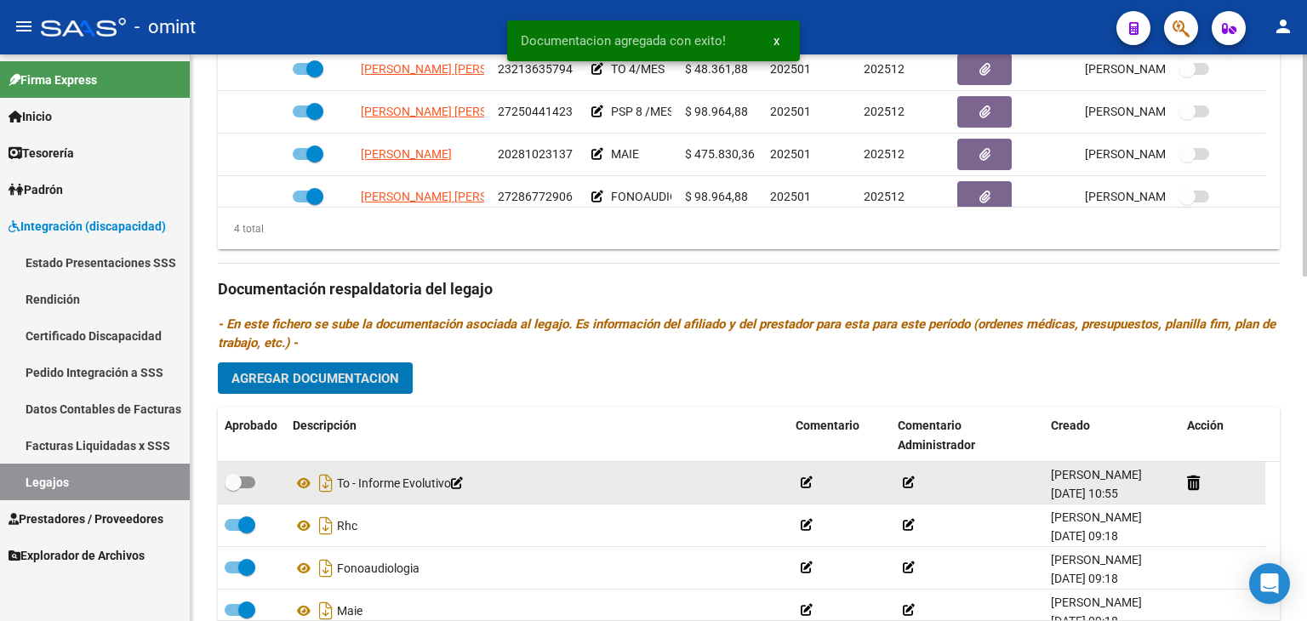
click at [237, 478] on span at bounding box center [233, 482] width 17 height 17
click at [233, 489] on input "checkbox" at bounding box center [232, 489] width 1 height 1
checkbox input "true"
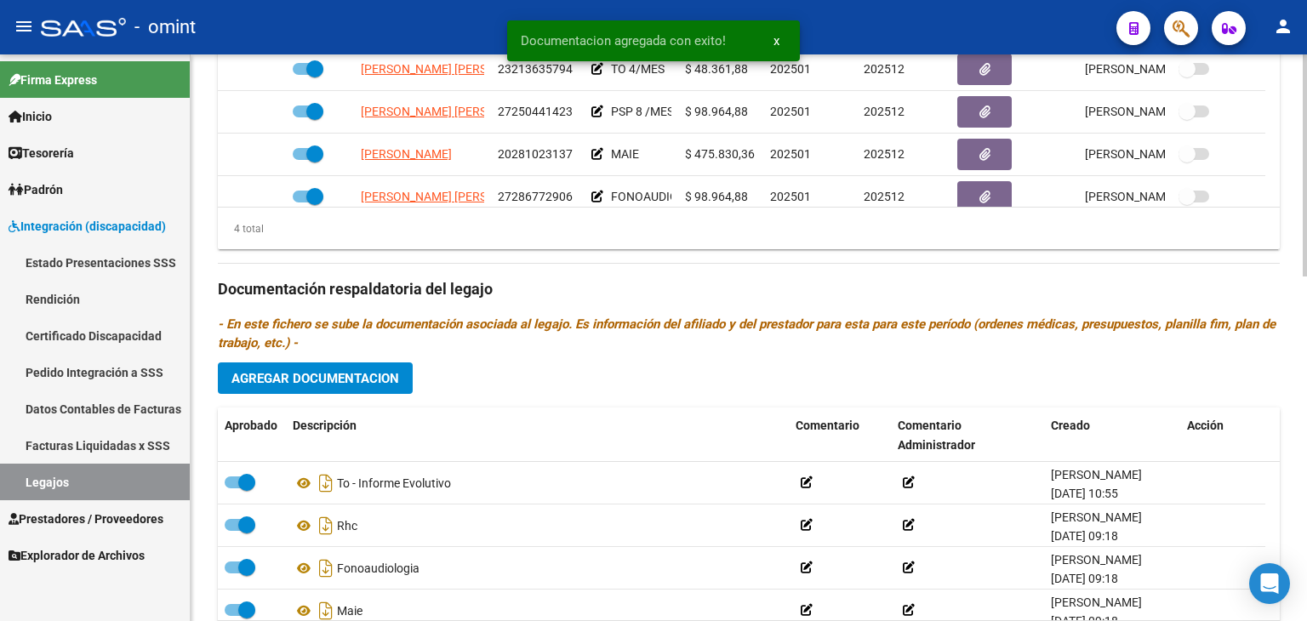
click at [1273, 278] on h3 "Documentación respaldatoria del legajo" at bounding box center [749, 289] width 1062 height 24
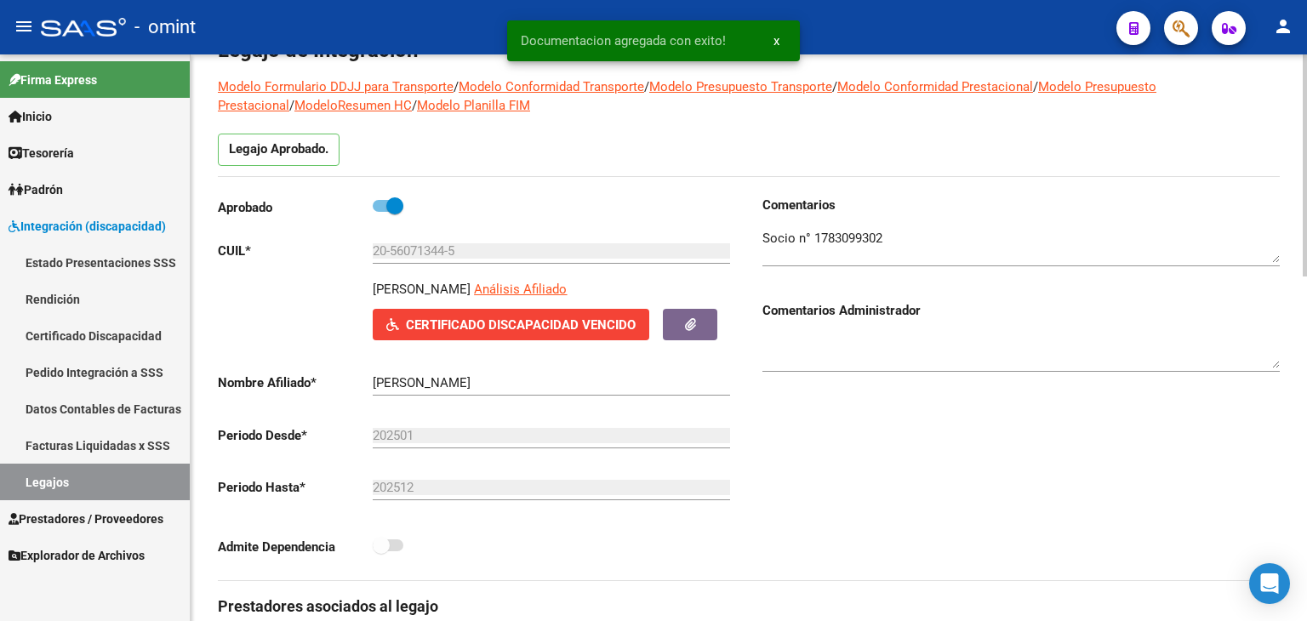
scroll to position [0, 0]
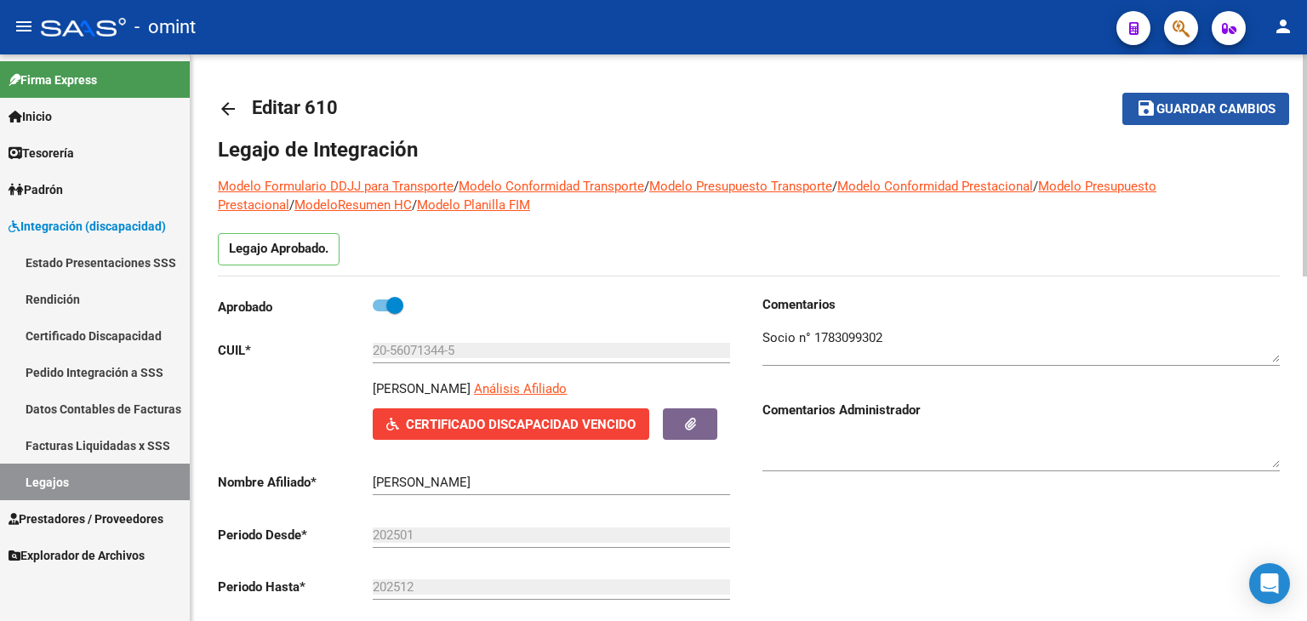
click at [1211, 113] on span "Guardar cambios" at bounding box center [1216, 109] width 119 height 15
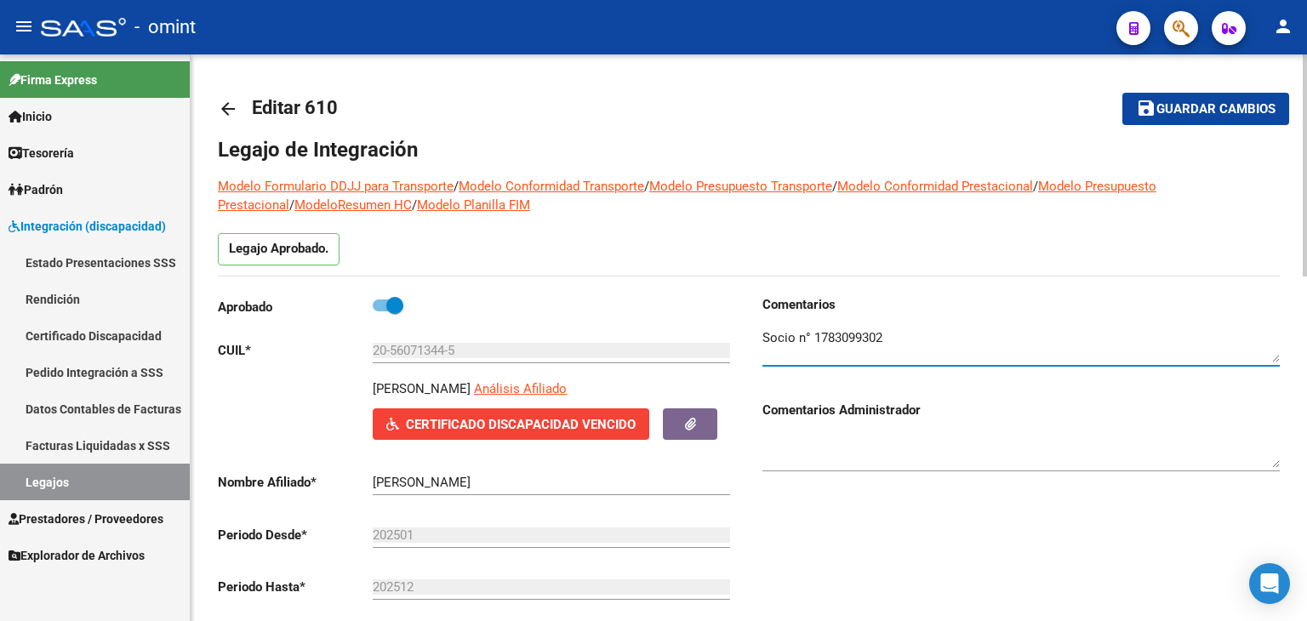
click at [894, 335] on textarea at bounding box center [1022, 346] width 518 height 34
paste textarea "[DATE]"
type textarea "Socio n° 1783099302 Prorroga hasta [DATE]"
click at [1222, 109] on span "Guardar cambios" at bounding box center [1216, 109] width 119 height 15
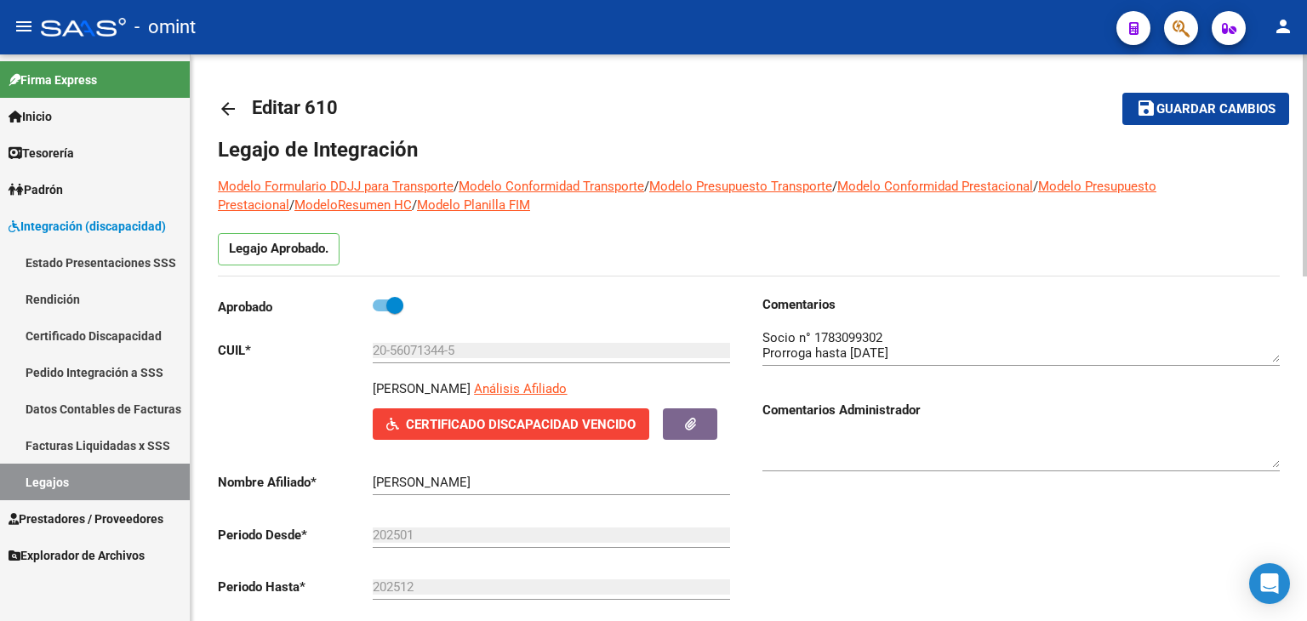
click at [1170, 102] on span "Guardar cambios" at bounding box center [1216, 109] width 119 height 15
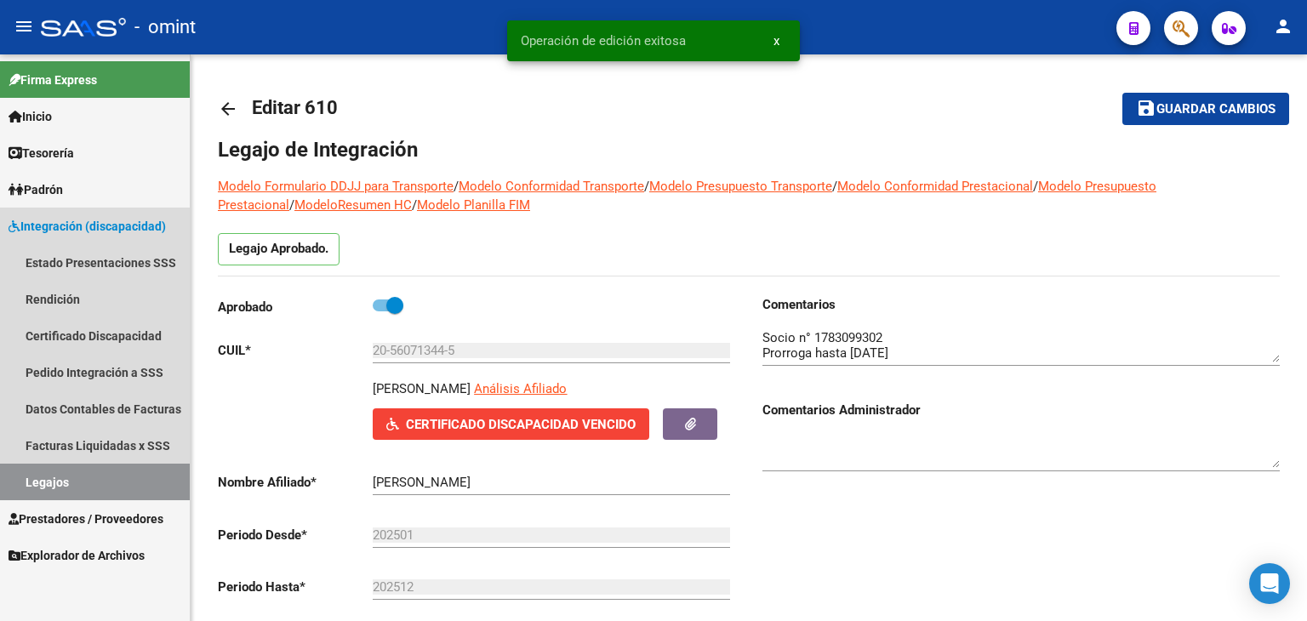
click at [62, 477] on link "Legajos" at bounding box center [95, 482] width 190 height 37
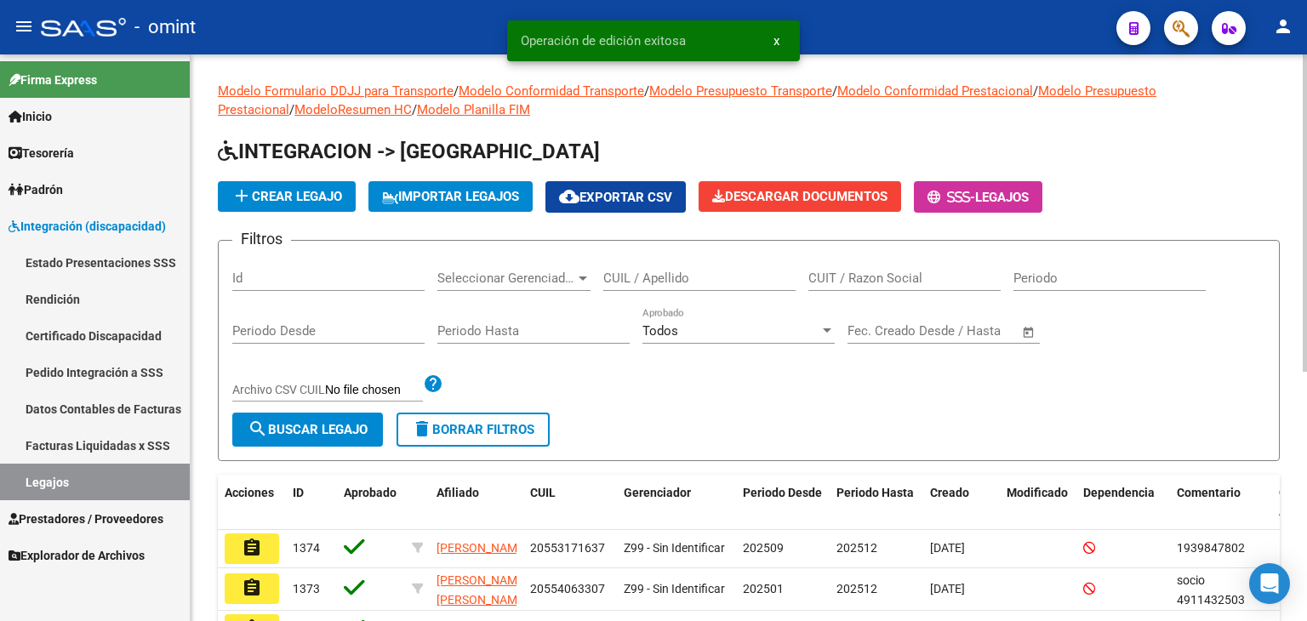
click at [653, 277] on input "CUIL / Apellido" at bounding box center [699, 278] width 192 height 15
paste input "23502475479"
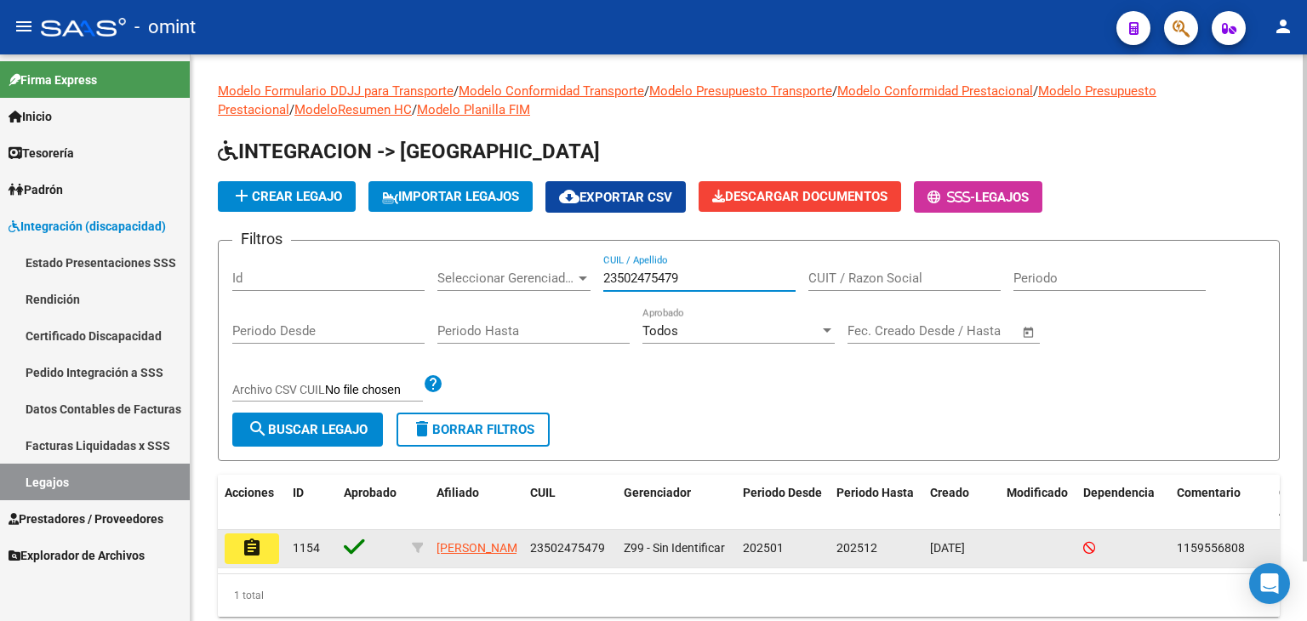
type input "23502475479"
click at [243, 553] on mat-icon "assignment" at bounding box center [252, 548] width 20 height 20
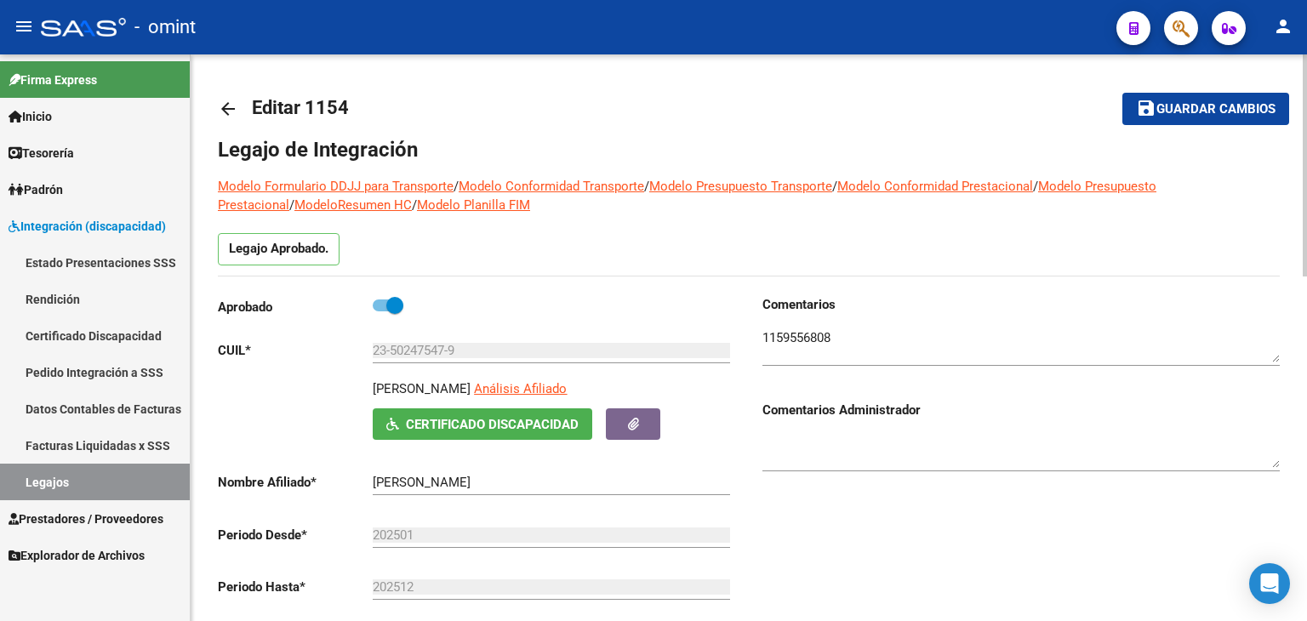
click at [599, 110] on mat-toolbar-row "arrow_back Editar 1154" at bounding box center [632, 109] width 828 height 54
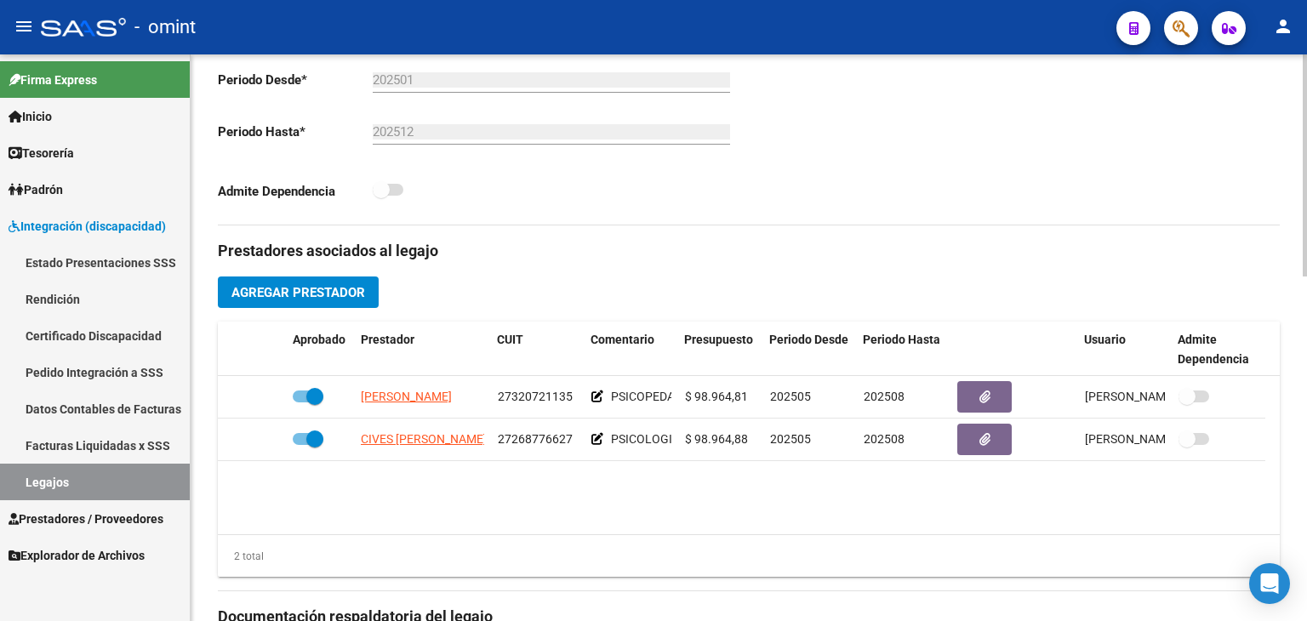
scroll to position [477, 0]
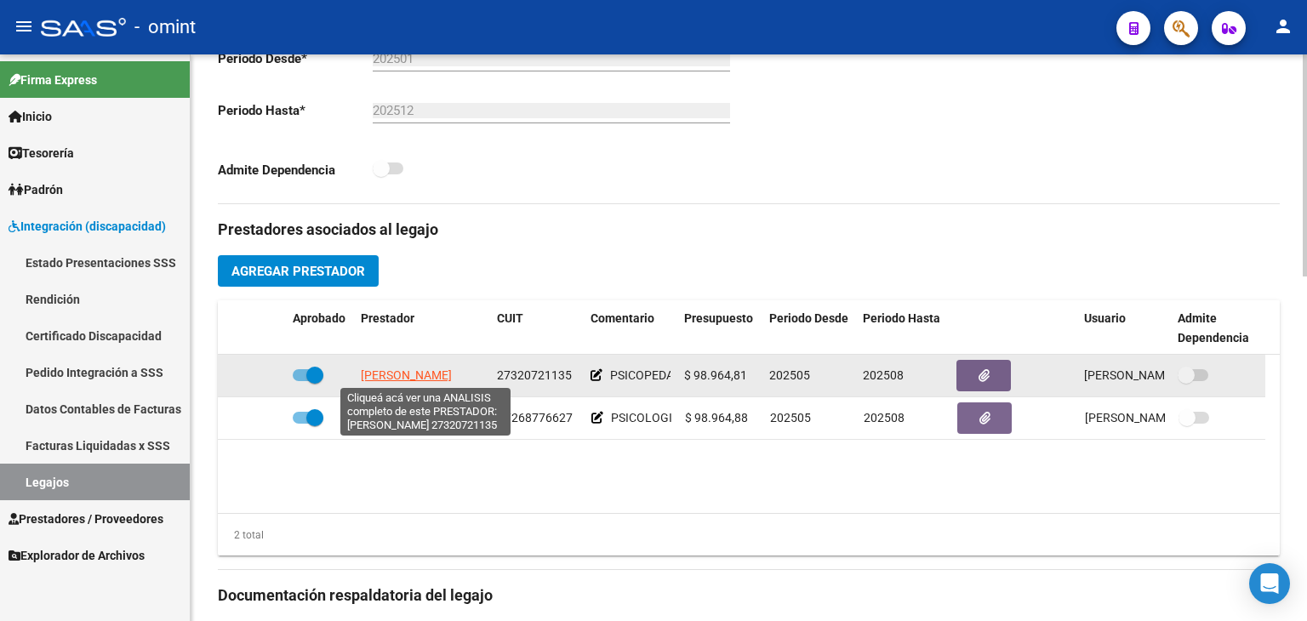
click at [418, 375] on span "[PERSON_NAME]" at bounding box center [406, 376] width 91 height 14
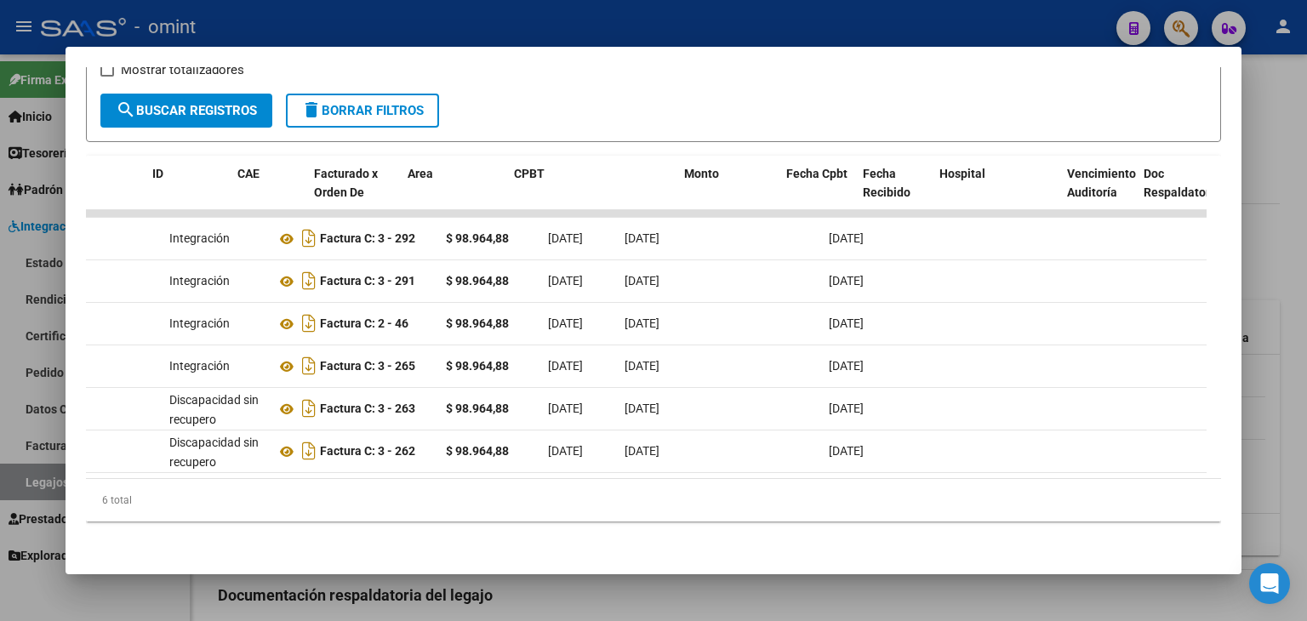
scroll to position [0, 0]
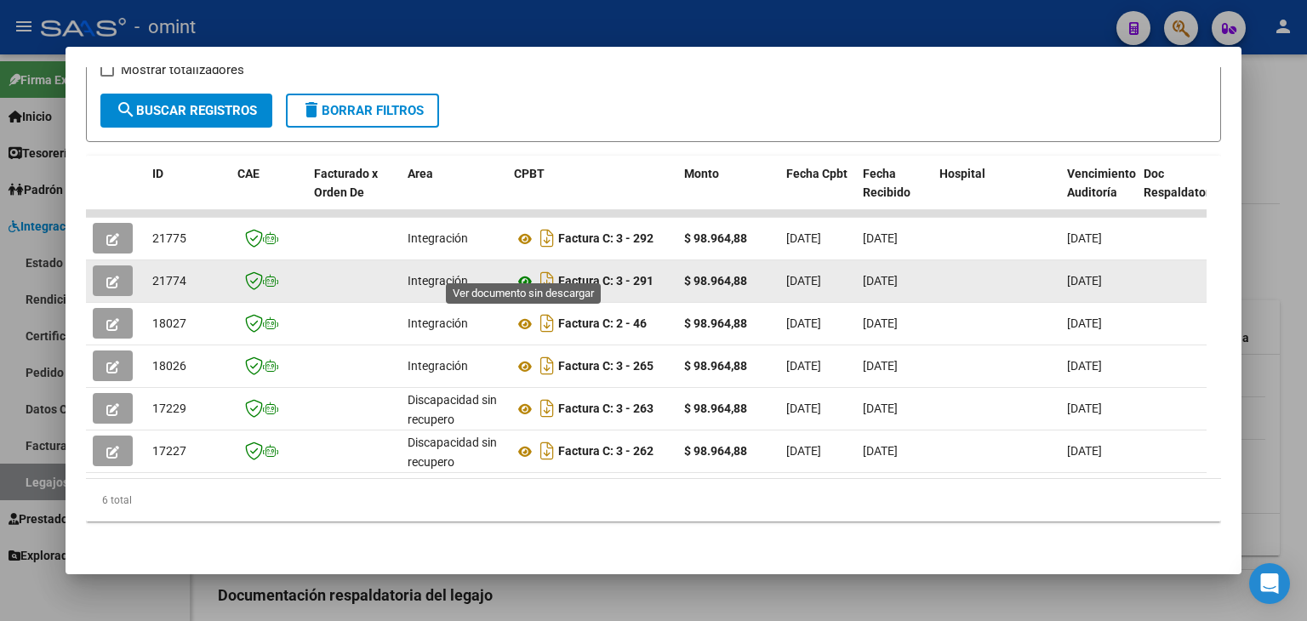
click at [518, 272] on icon at bounding box center [525, 282] width 22 height 20
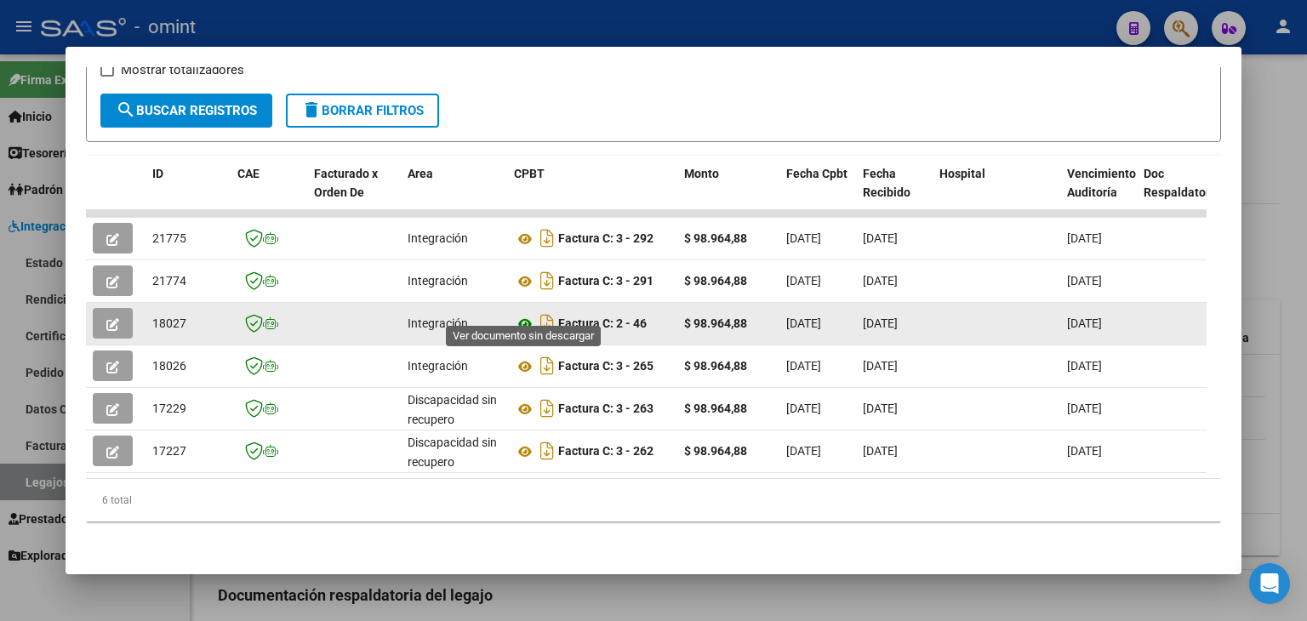
click at [521, 314] on icon at bounding box center [525, 324] width 22 height 20
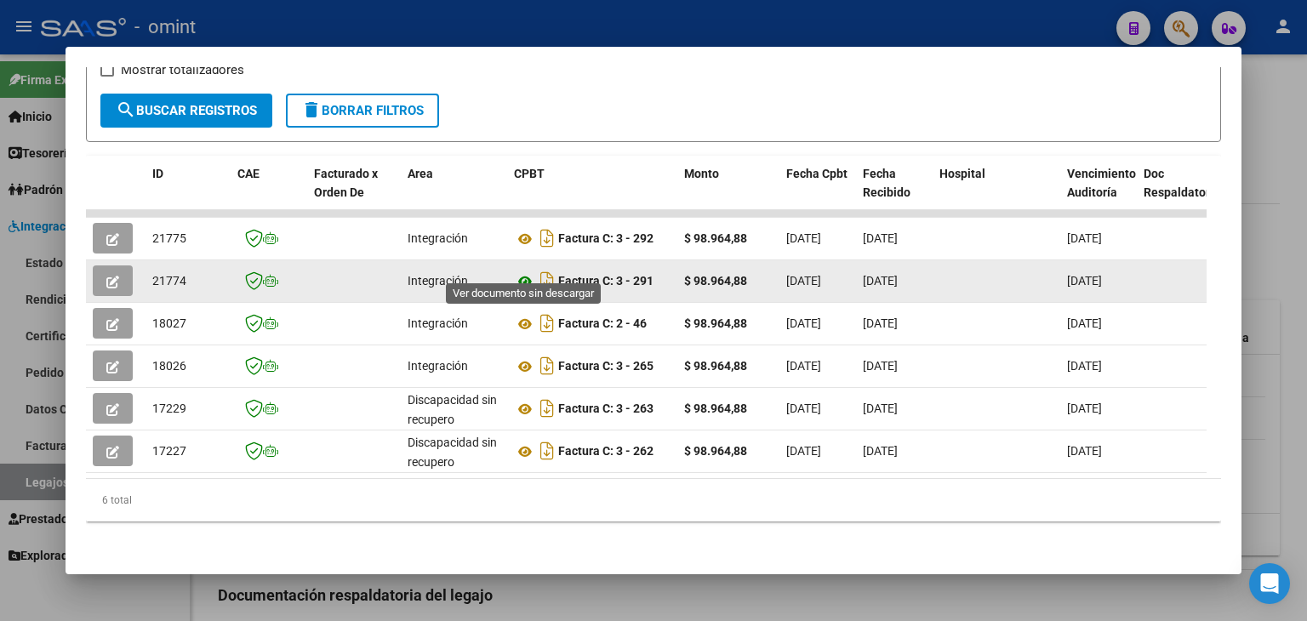
click at [523, 272] on icon at bounding box center [525, 282] width 22 height 20
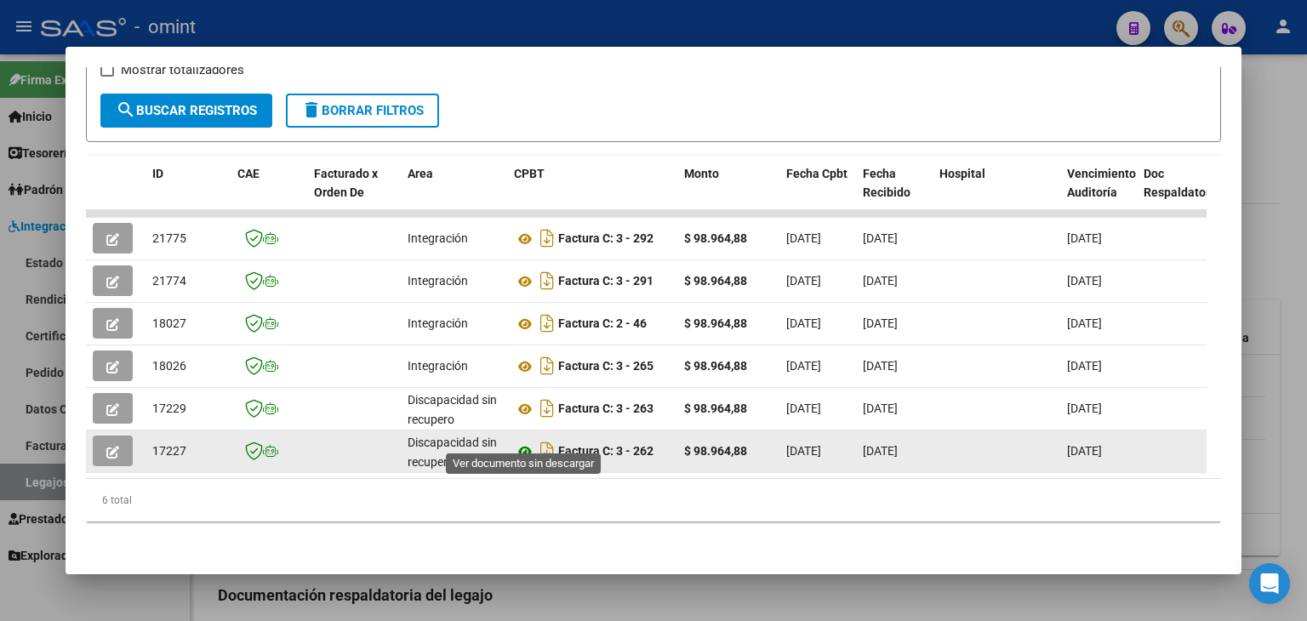
click at [523, 442] on icon at bounding box center [525, 452] width 22 height 20
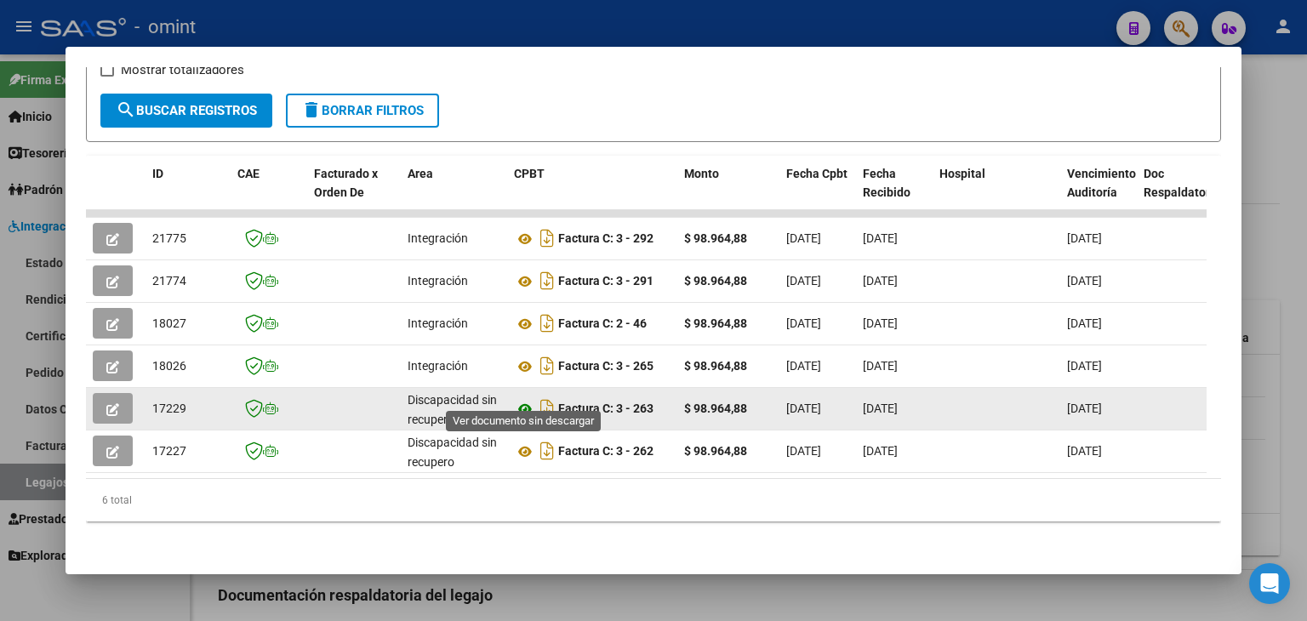
click at [524, 399] on icon at bounding box center [525, 409] width 22 height 20
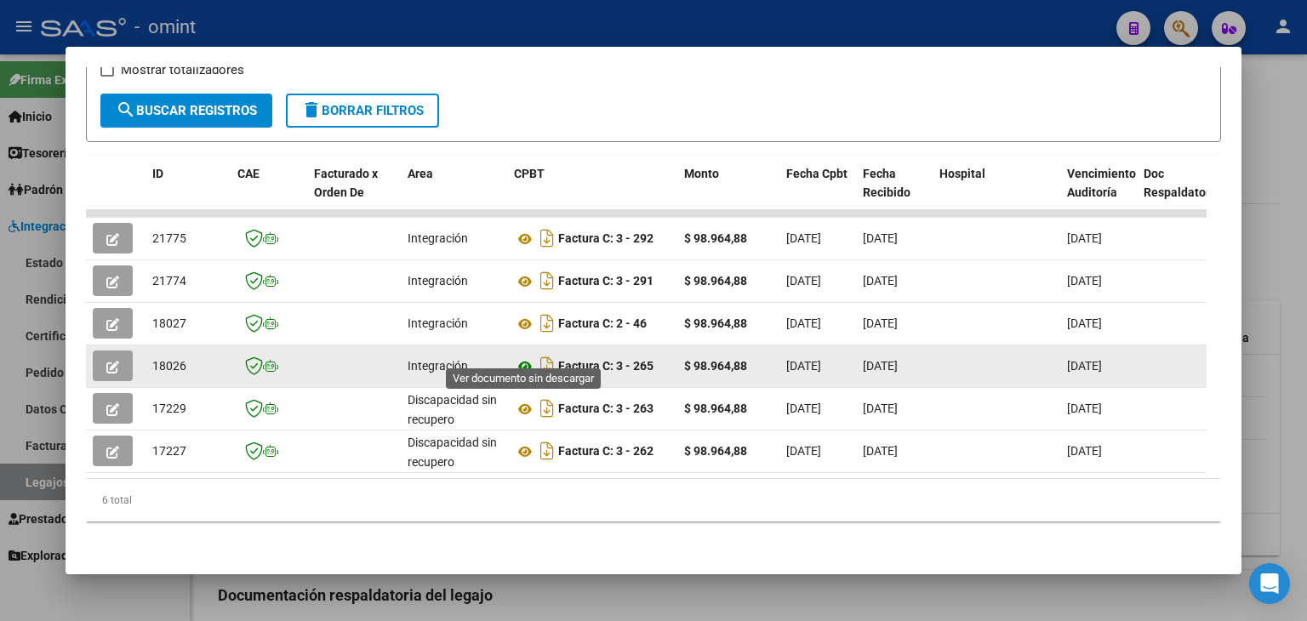
click at [524, 357] on icon at bounding box center [525, 367] width 22 height 20
click at [106, 361] on icon "button" at bounding box center [112, 367] width 13 height 13
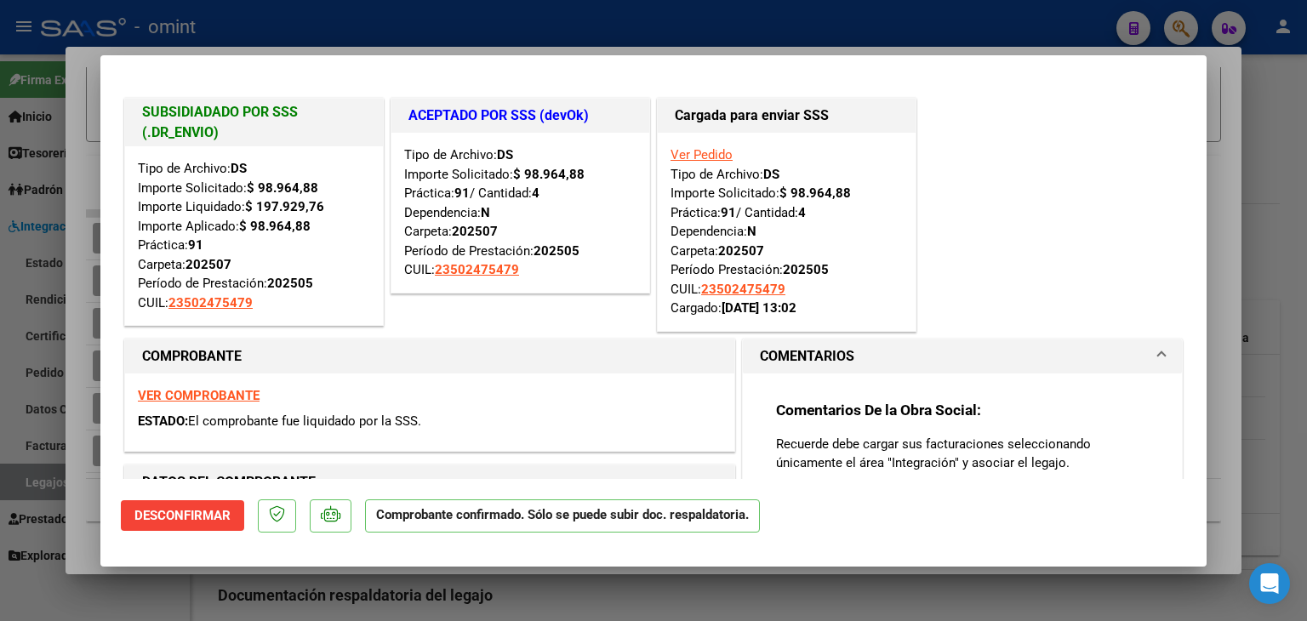
type input "$ 0,00"
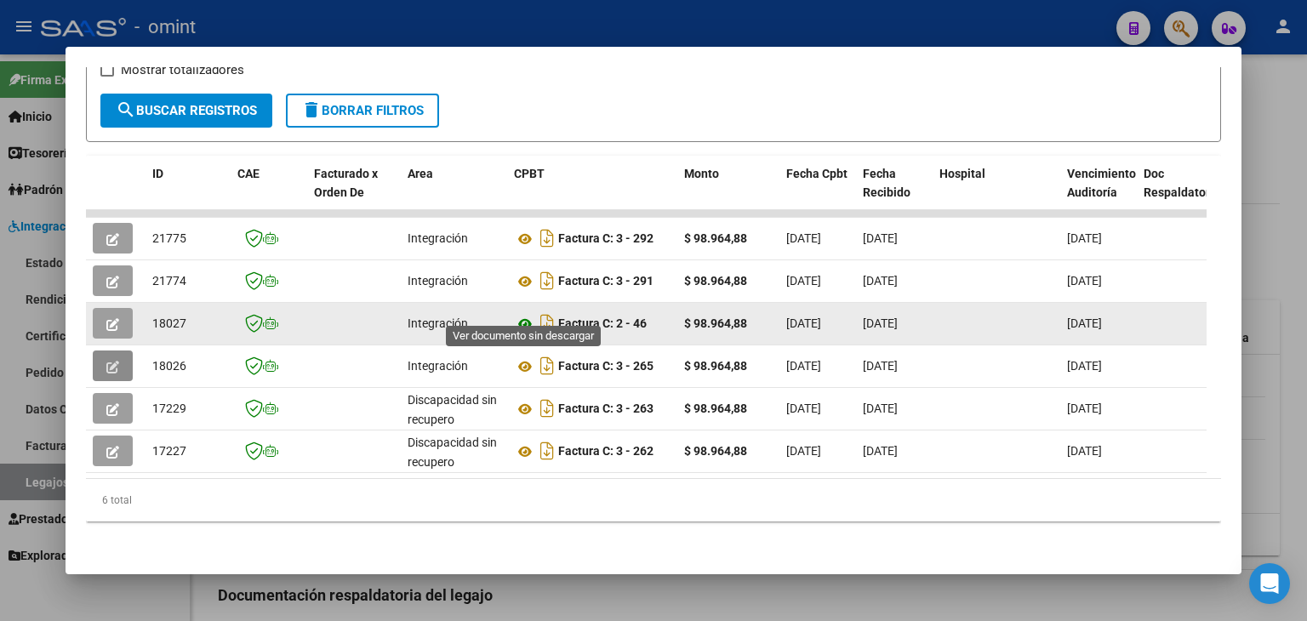
click at [525, 314] on icon at bounding box center [525, 324] width 22 height 20
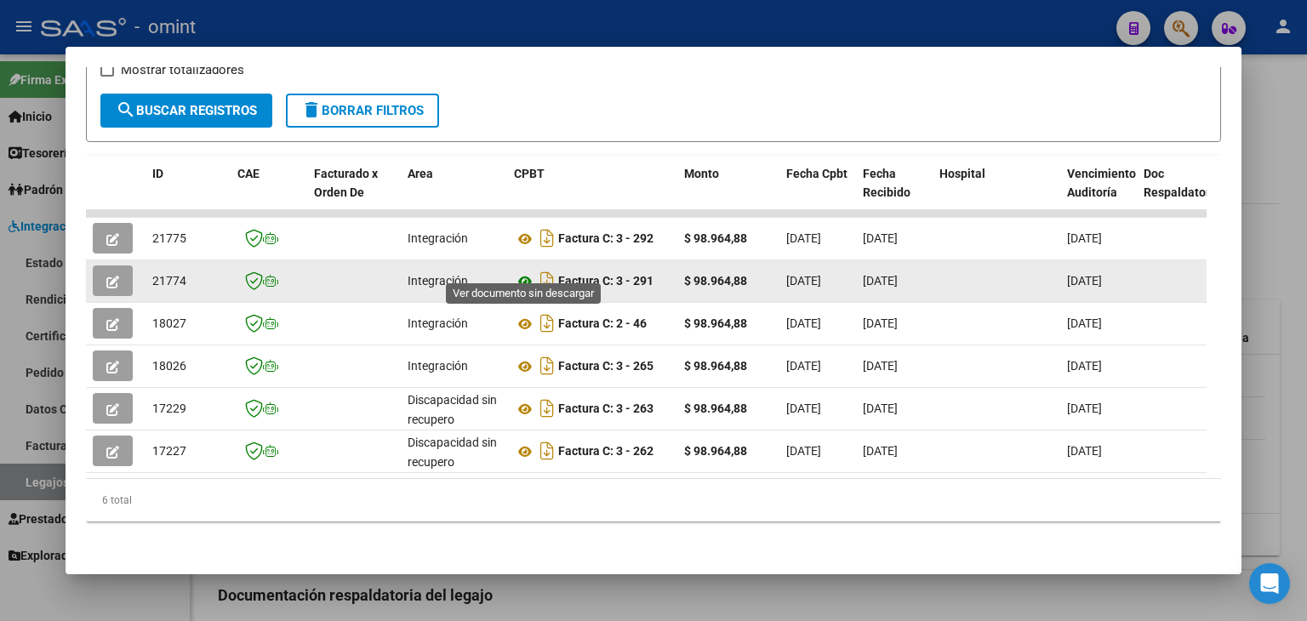
click at [520, 272] on icon at bounding box center [525, 282] width 22 height 20
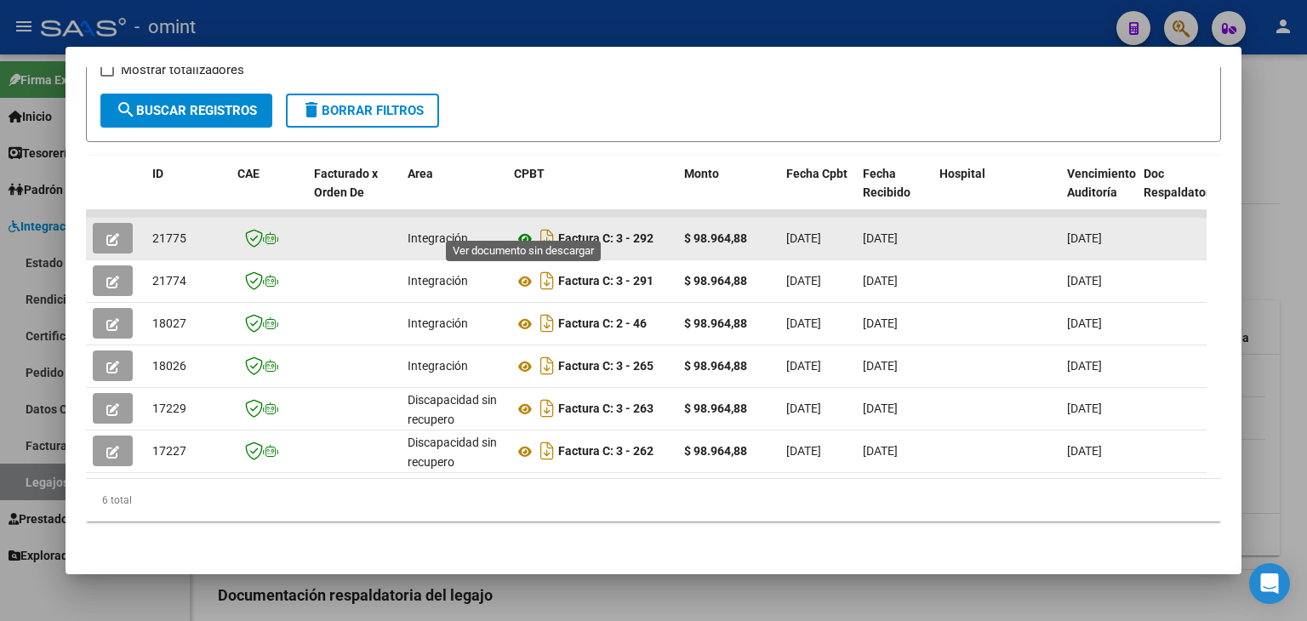
click at [523, 229] on icon at bounding box center [525, 239] width 22 height 20
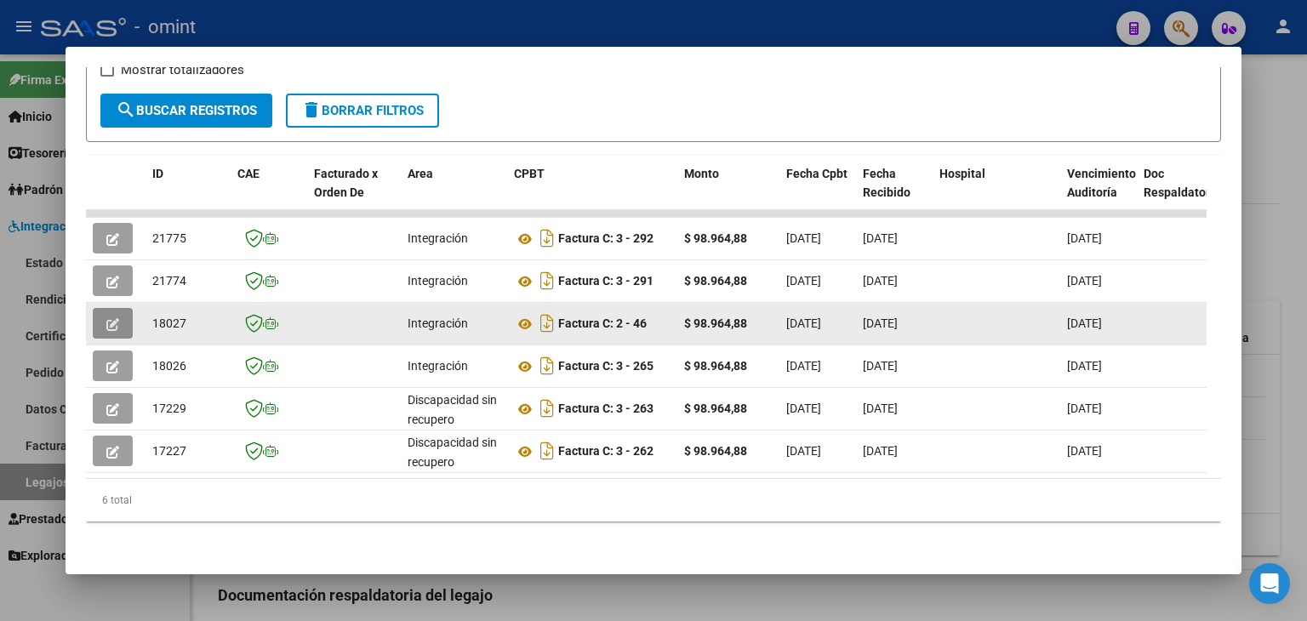
click at [108, 318] on icon "button" at bounding box center [112, 324] width 13 height 13
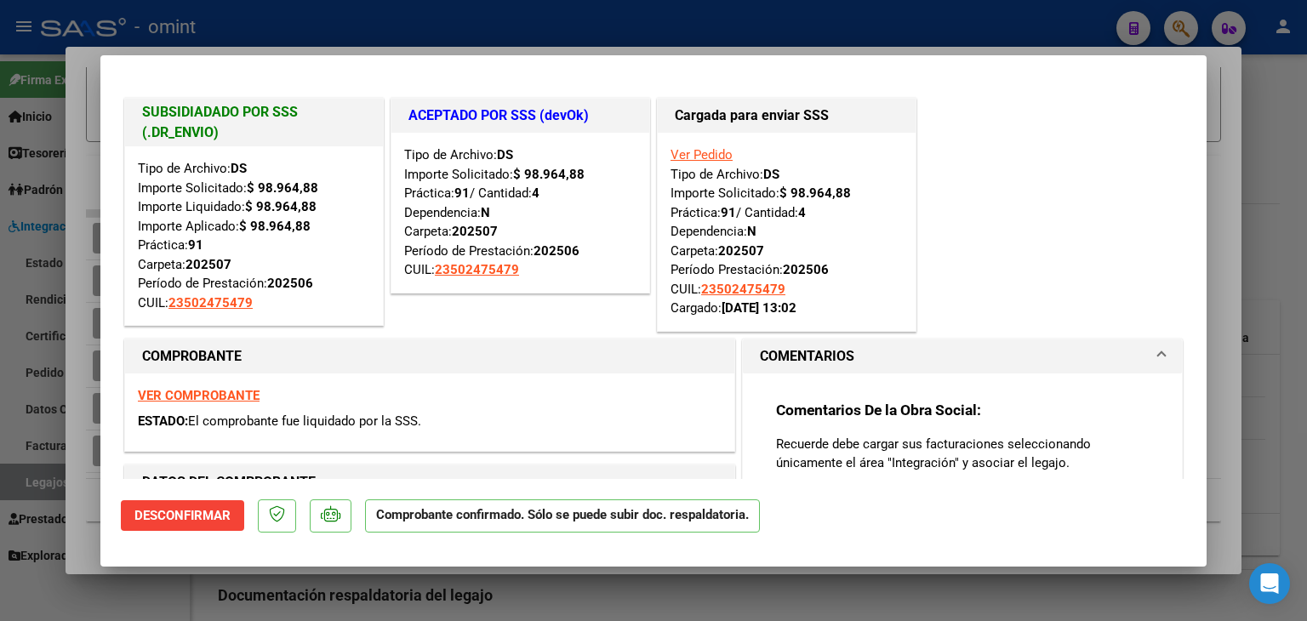
click at [975, 215] on div "SUBSIDIADADO POR SSS (.DR_ENVIO) Tipo de Archivo: DS Importe Solicitado: $ 98.9…" at bounding box center [654, 214] width 1066 height 241
type input "$ 0,00"
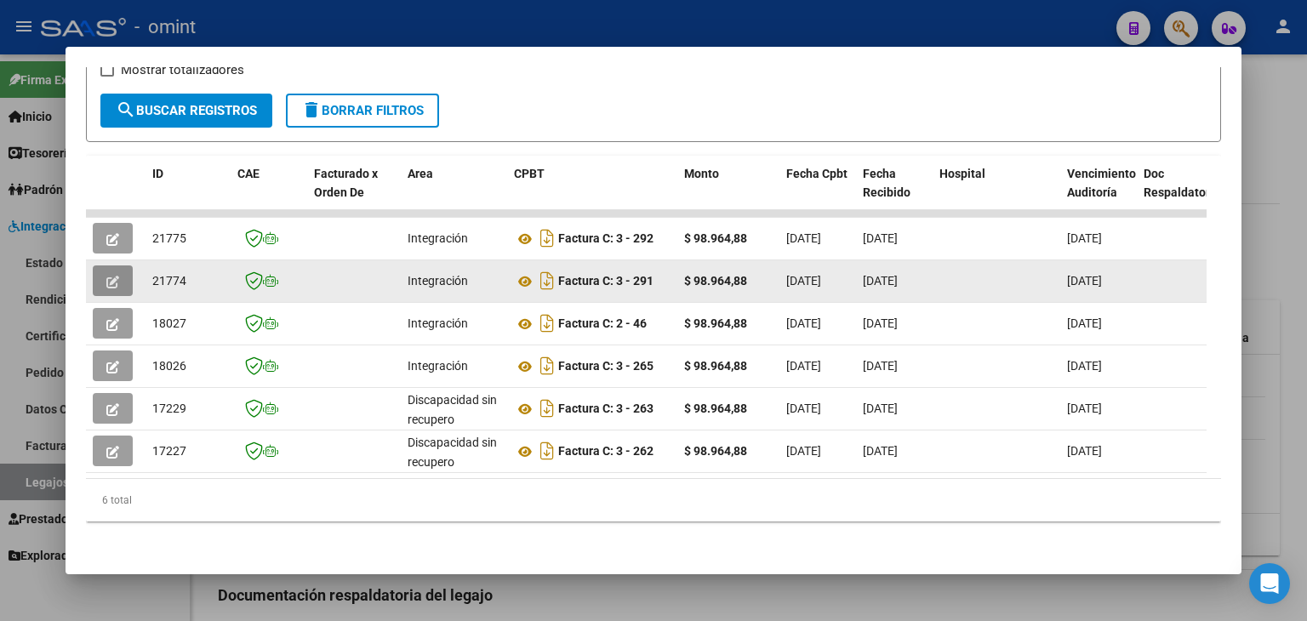
click at [109, 276] on icon "button" at bounding box center [112, 282] width 13 height 13
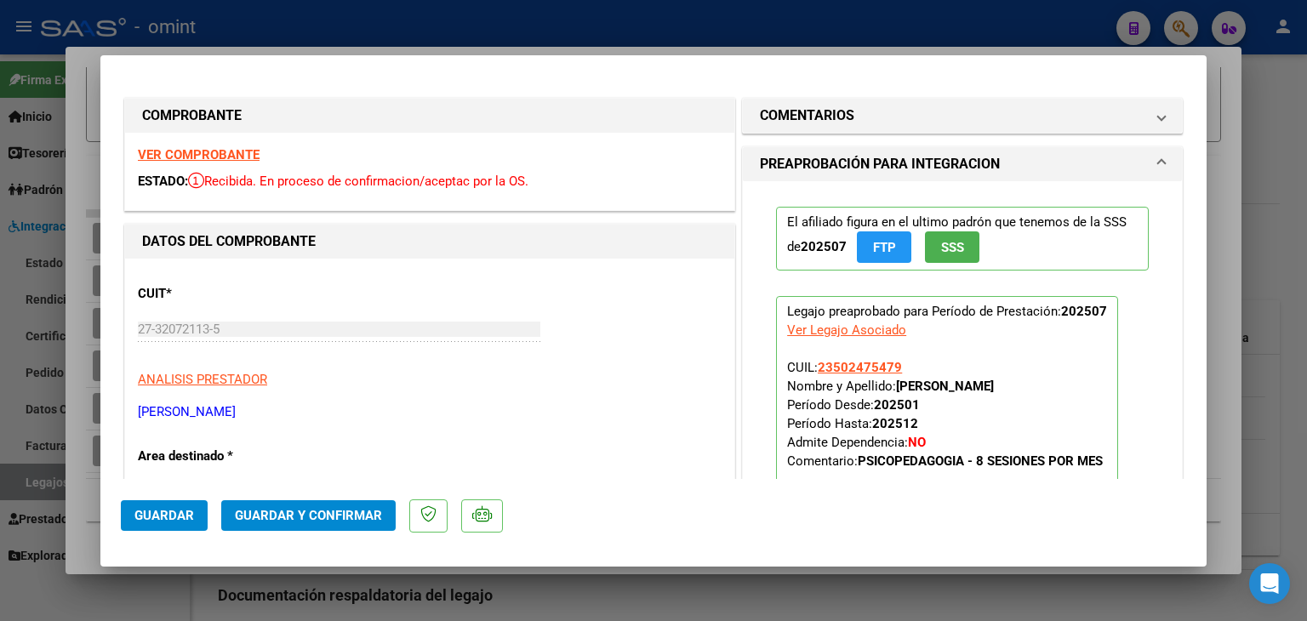
click at [505, 375] on p "ANALISIS PRESTADOR" at bounding box center [430, 380] width 584 height 20
click at [698, 382] on p "ANALISIS PRESTADOR" at bounding box center [430, 380] width 584 height 20
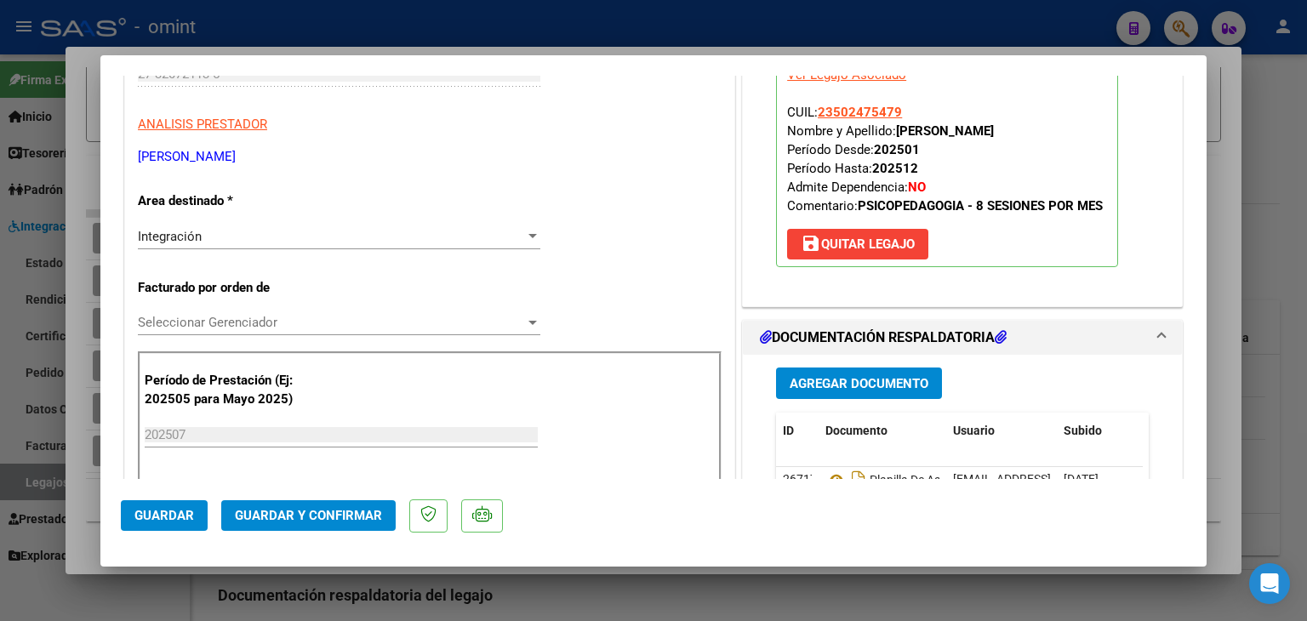
scroll to position [272, 0]
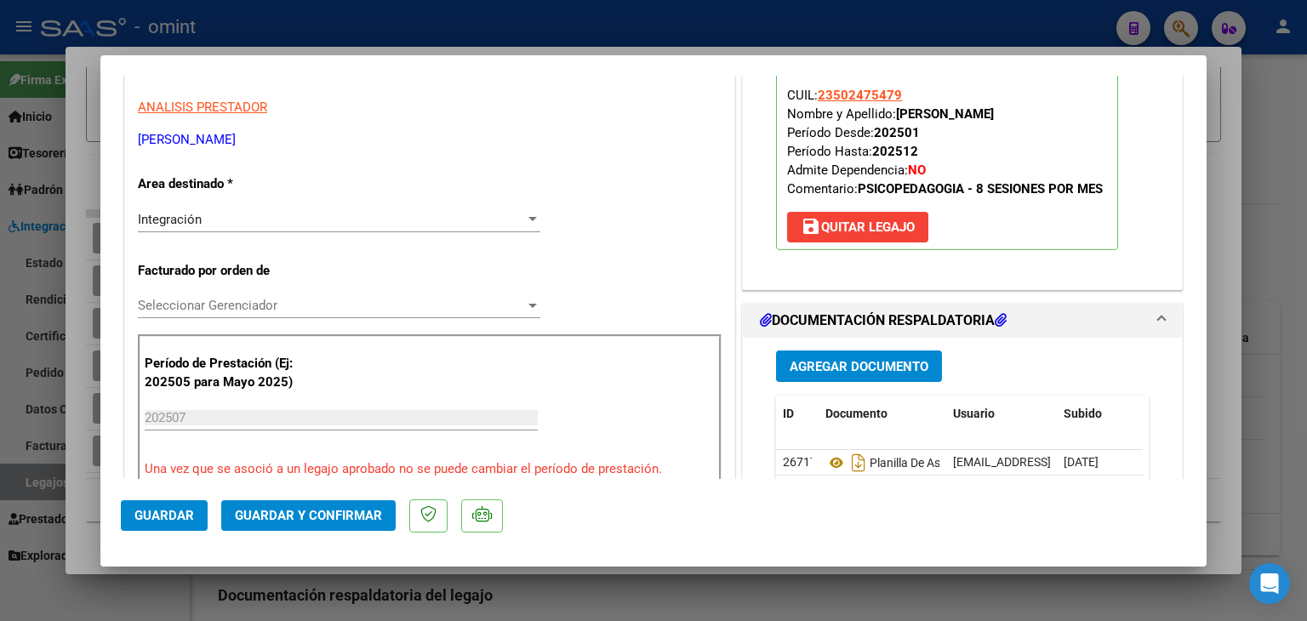
click at [403, 295] on div "Seleccionar Gerenciador Seleccionar Gerenciador" at bounding box center [339, 306] width 403 height 26
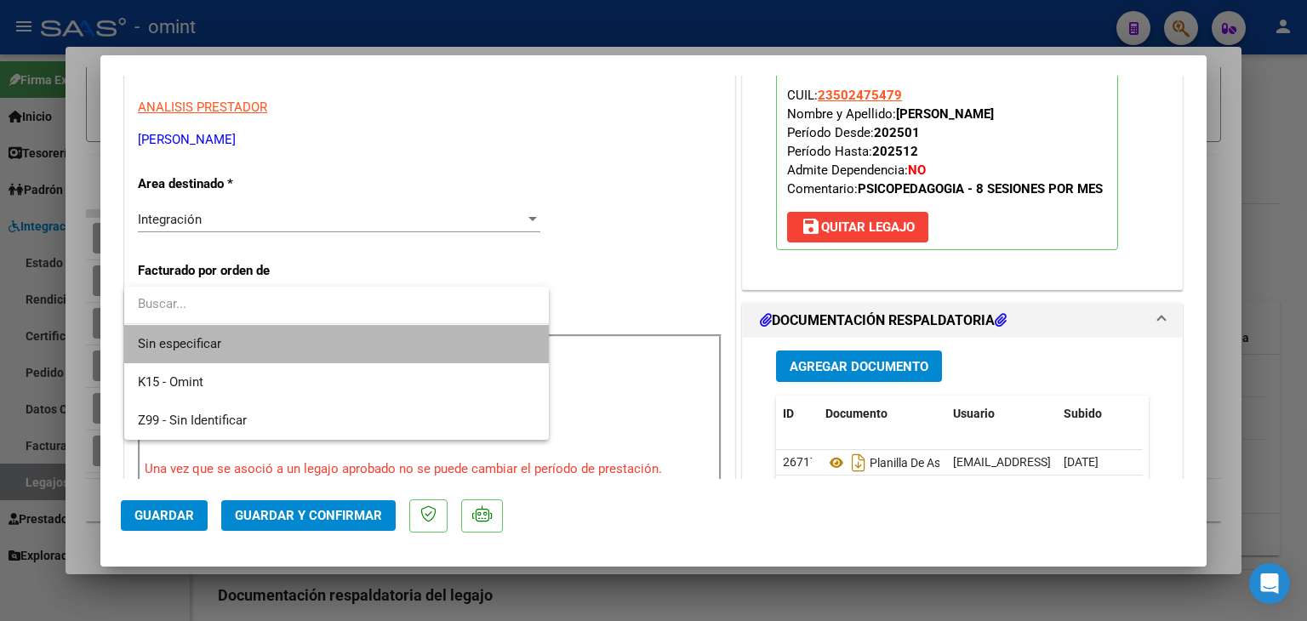
click at [303, 341] on span "Sin especificar" at bounding box center [337, 344] width 398 height 38
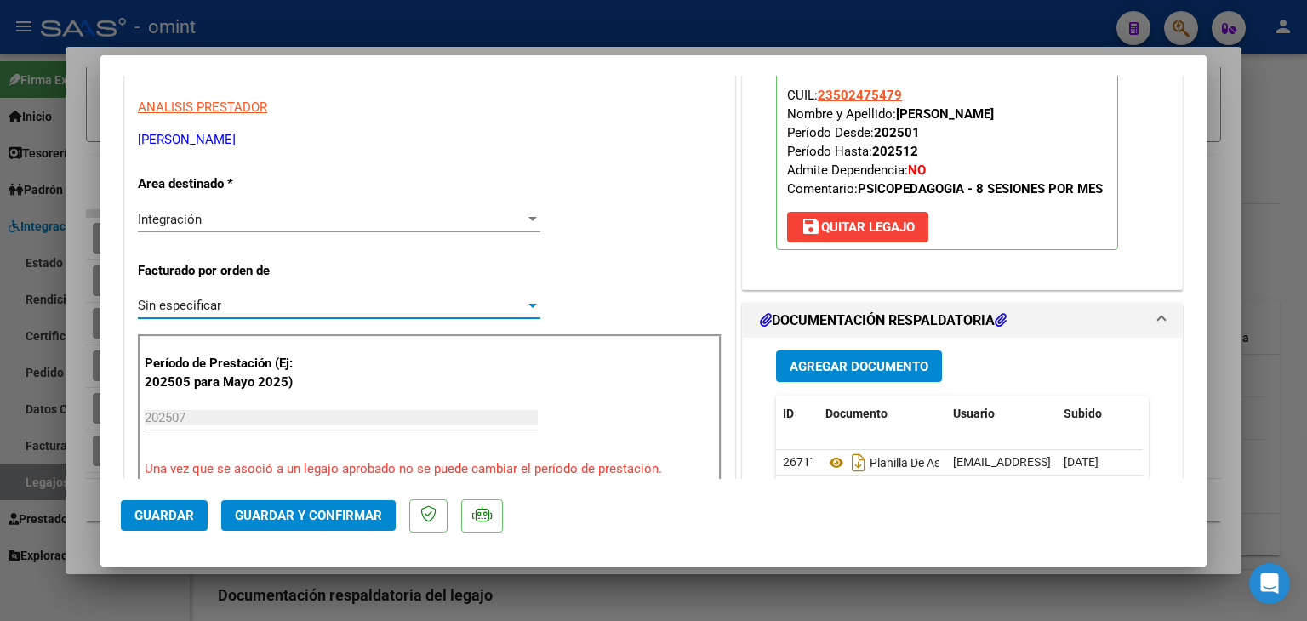
click at [326, 509] on span "Guardar y Confirmar" at bounding box center [308, 515] width 147 height 15
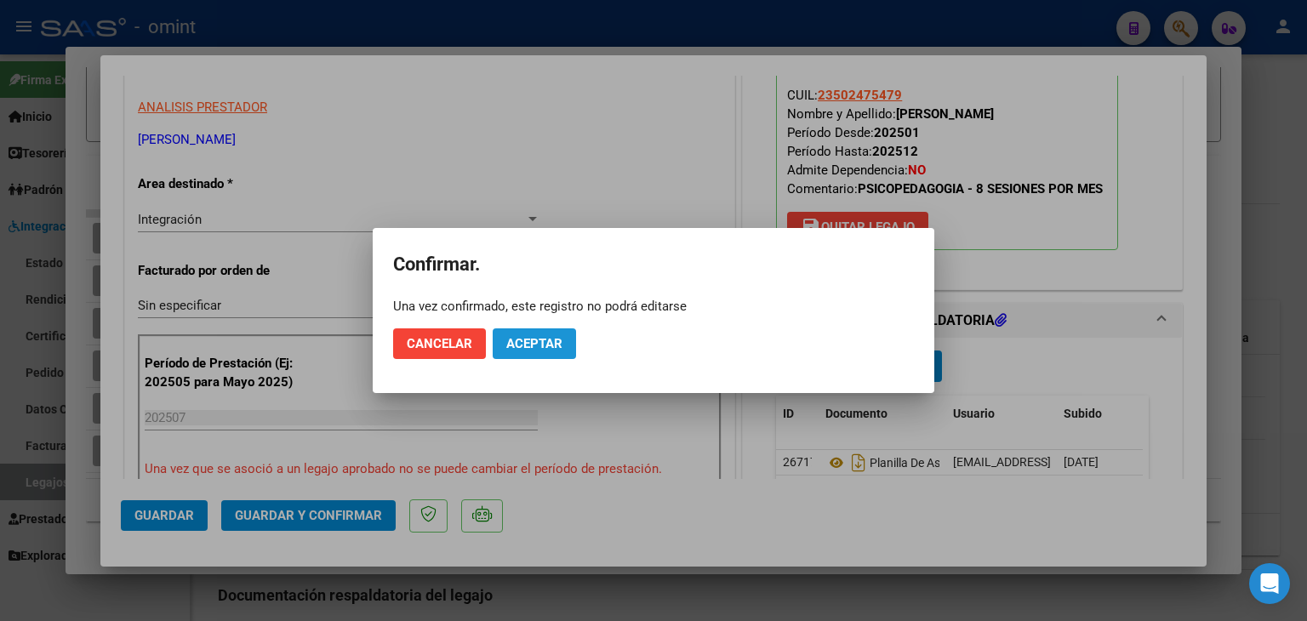
click at [549, 344] on span "Aceptar" at bounding box center [534, 343] width 56 height 15
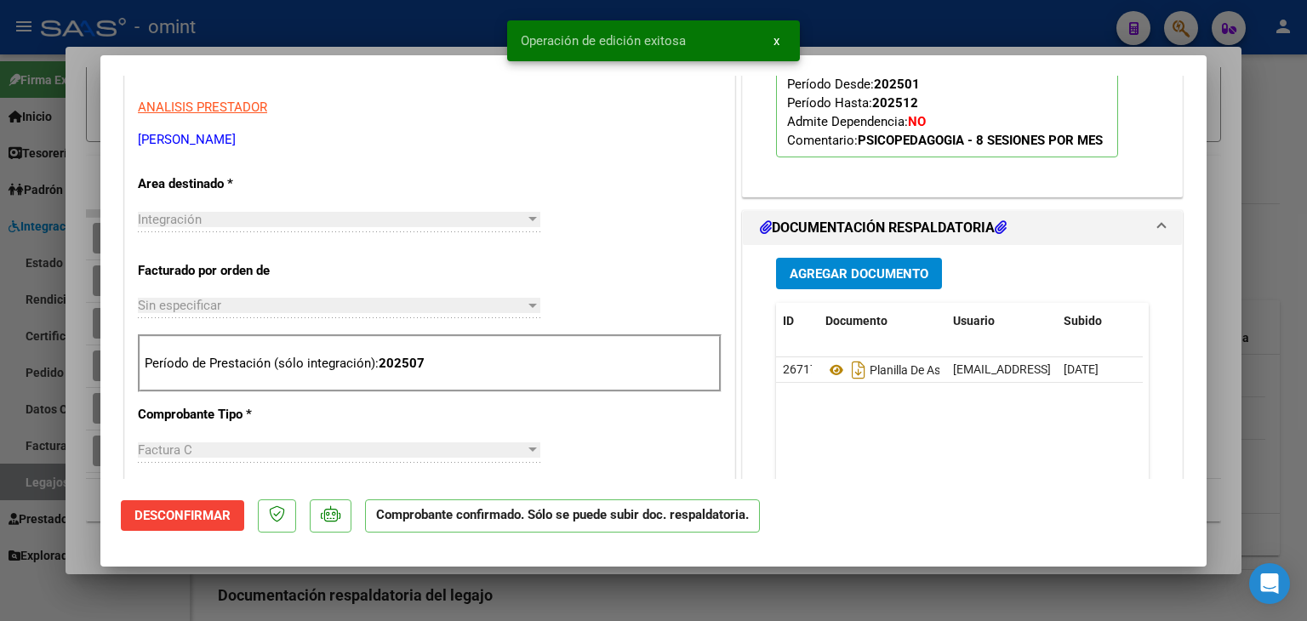
scroll to position [0, 0]
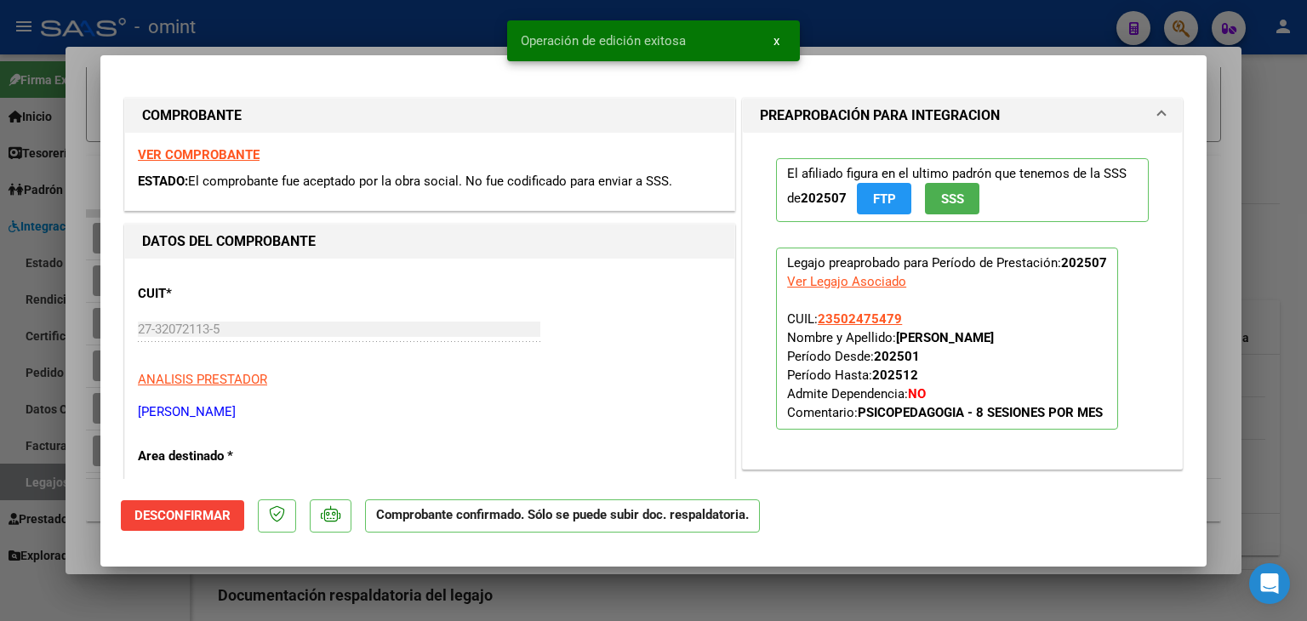
type input "$ 0,00"
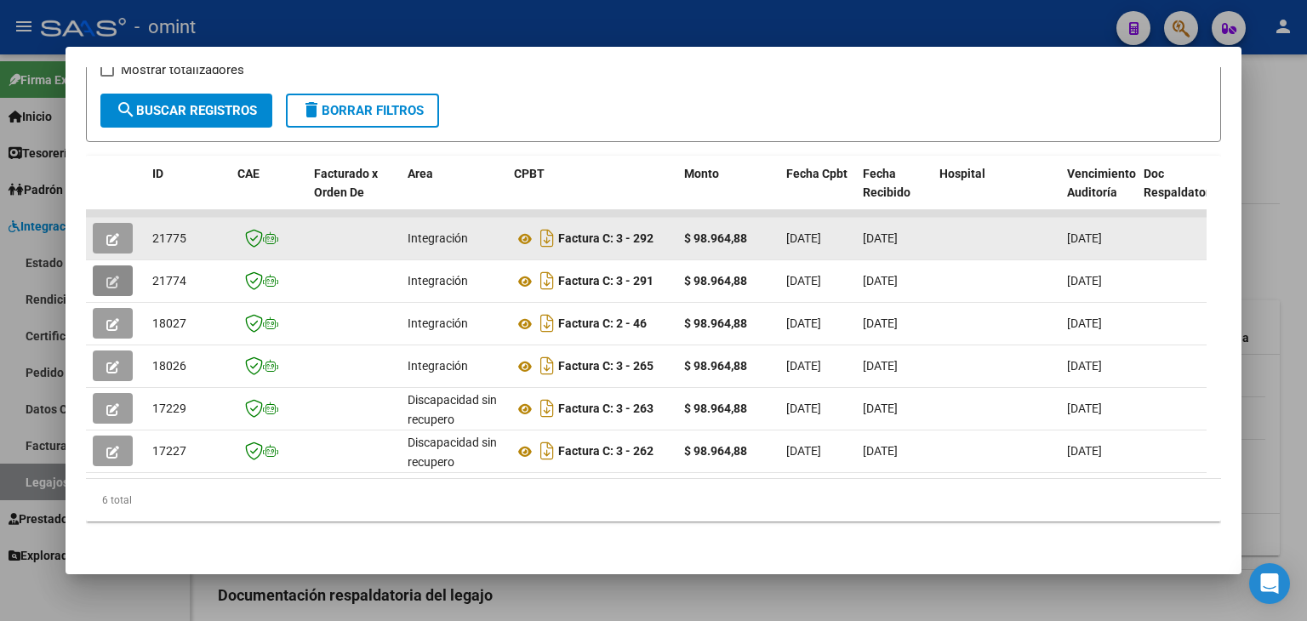
click at [124, 225] on button "button" at bounding box center [113, 238] width 40 height 31
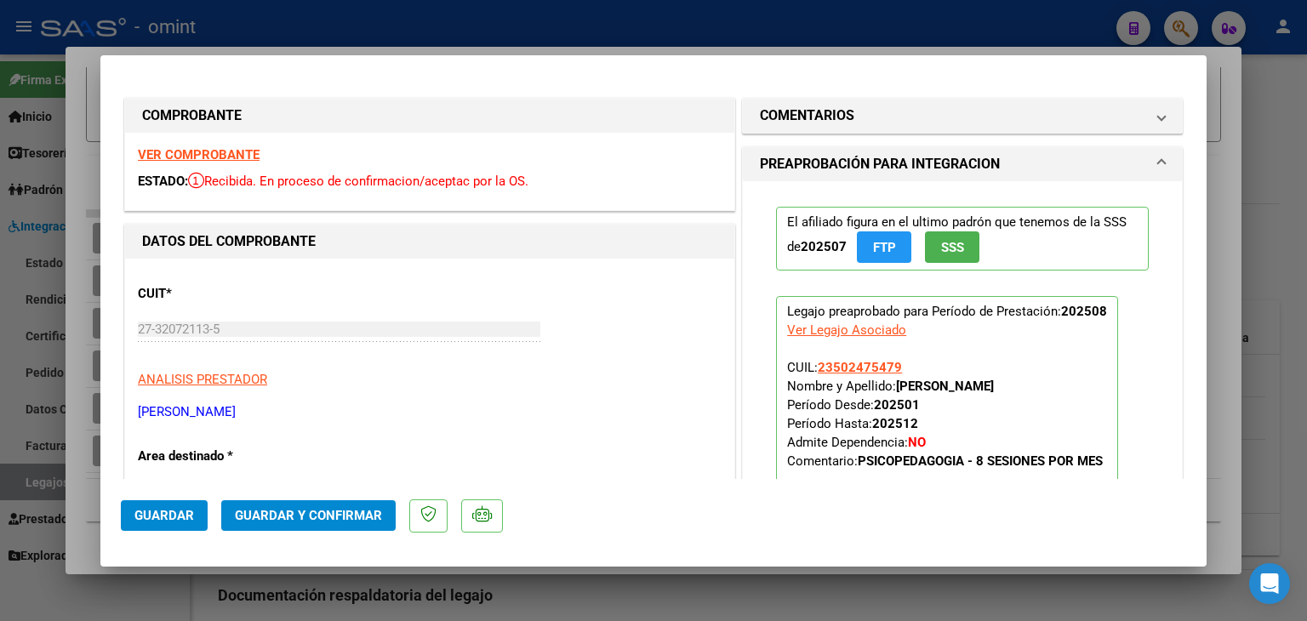
click at [1206, 474] on mat-dialog-content "COMPROBANTE VER COMPROBANTE ESTADO: Recibida. En proceso de confirmacion/acepta…" at bounding box center [653, 278] width 1107 height 404
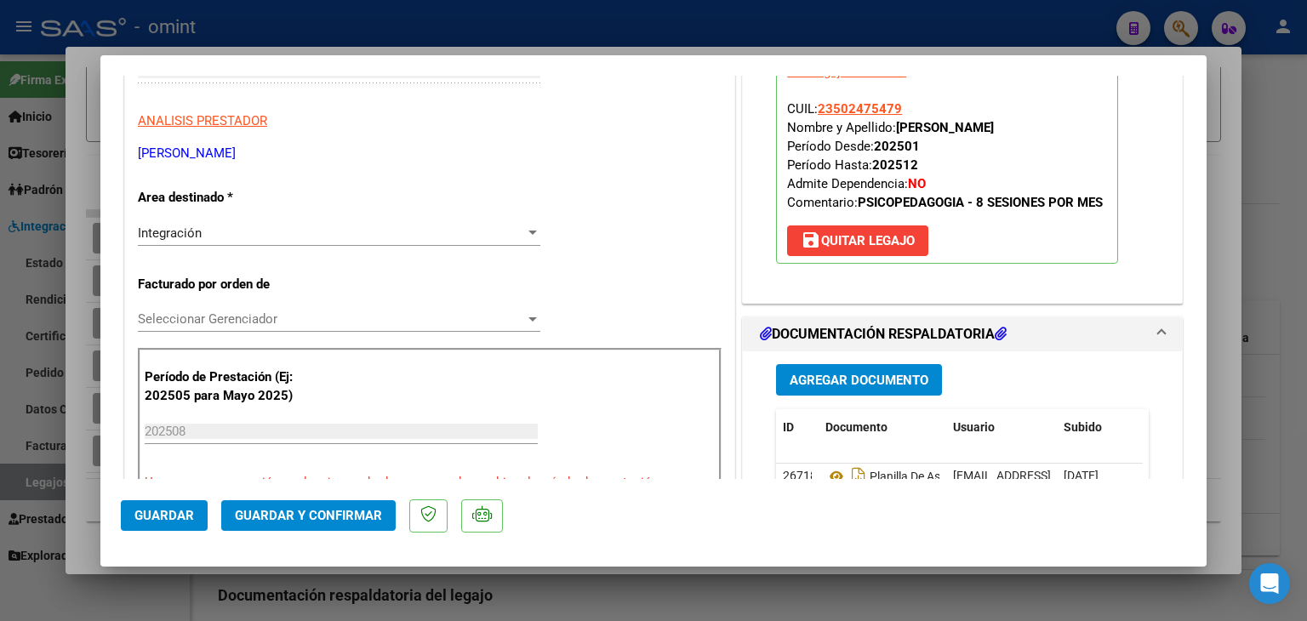
scroll to position [272, 0]
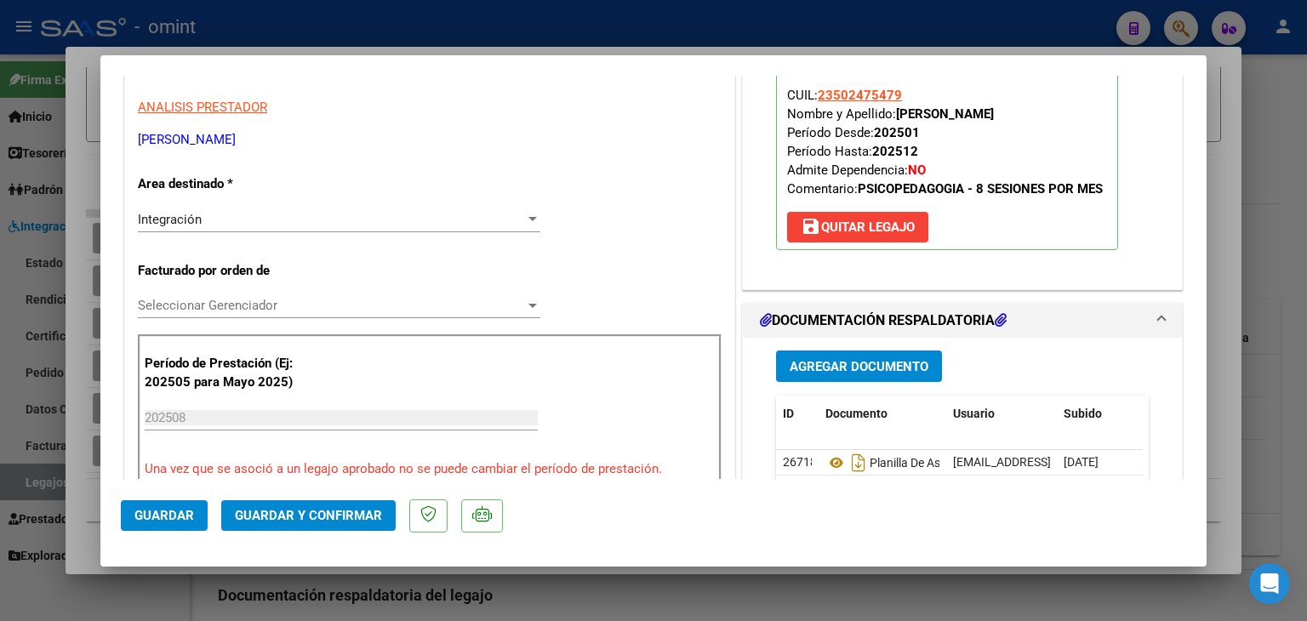
click at [512, 304] on span "Seleccionar Gerenciador" at bounding box center [331, 305] width 387 height 15
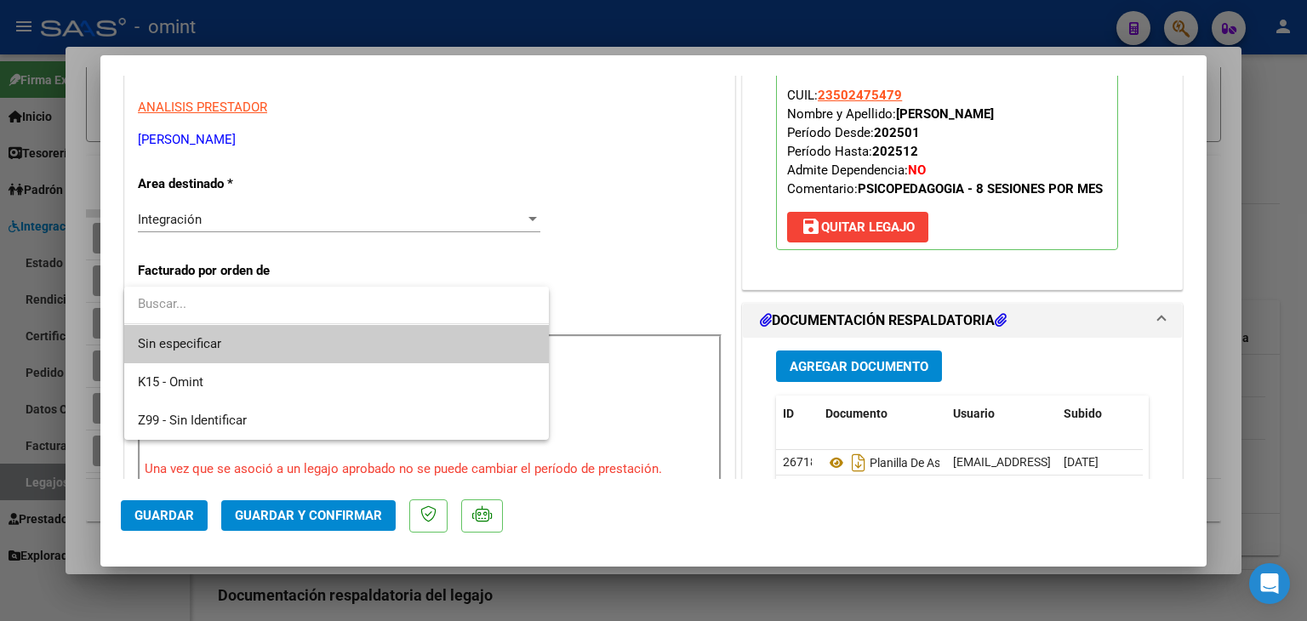
click at [366, 340] on span "Sin especificar" at bounding box center [337, 344] width 398 height 38
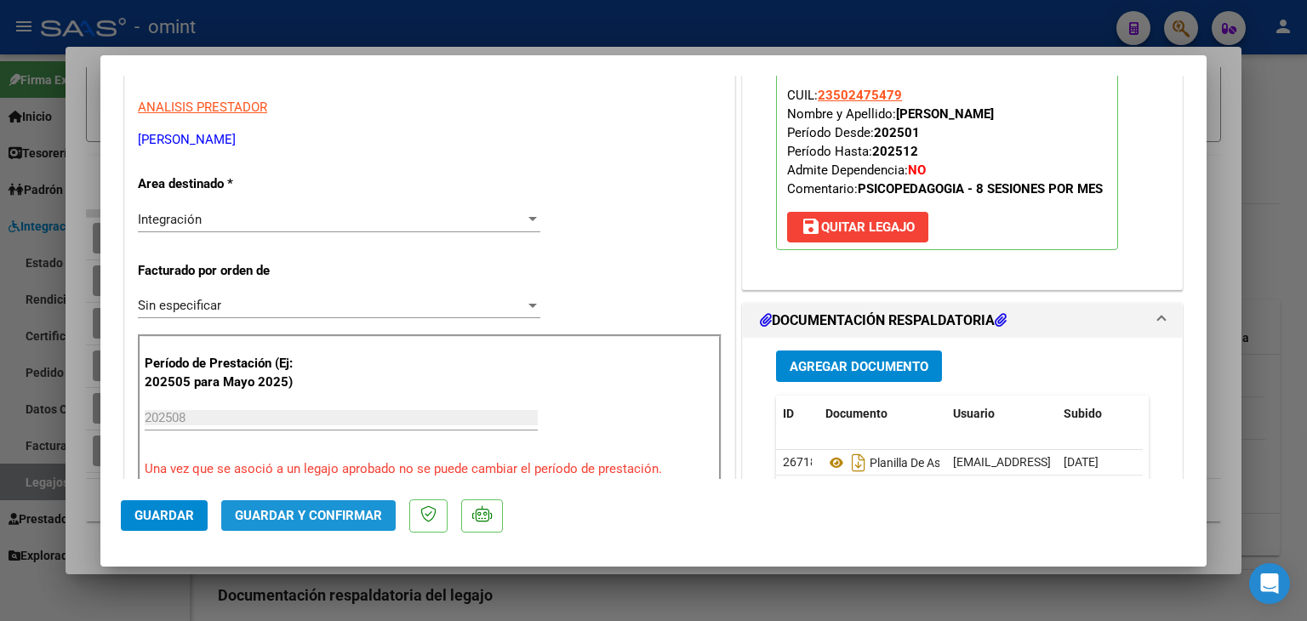
click at [319, 505] on button "Guardar y Confirmar" at bounding box center [308, 515] width 174 height 31
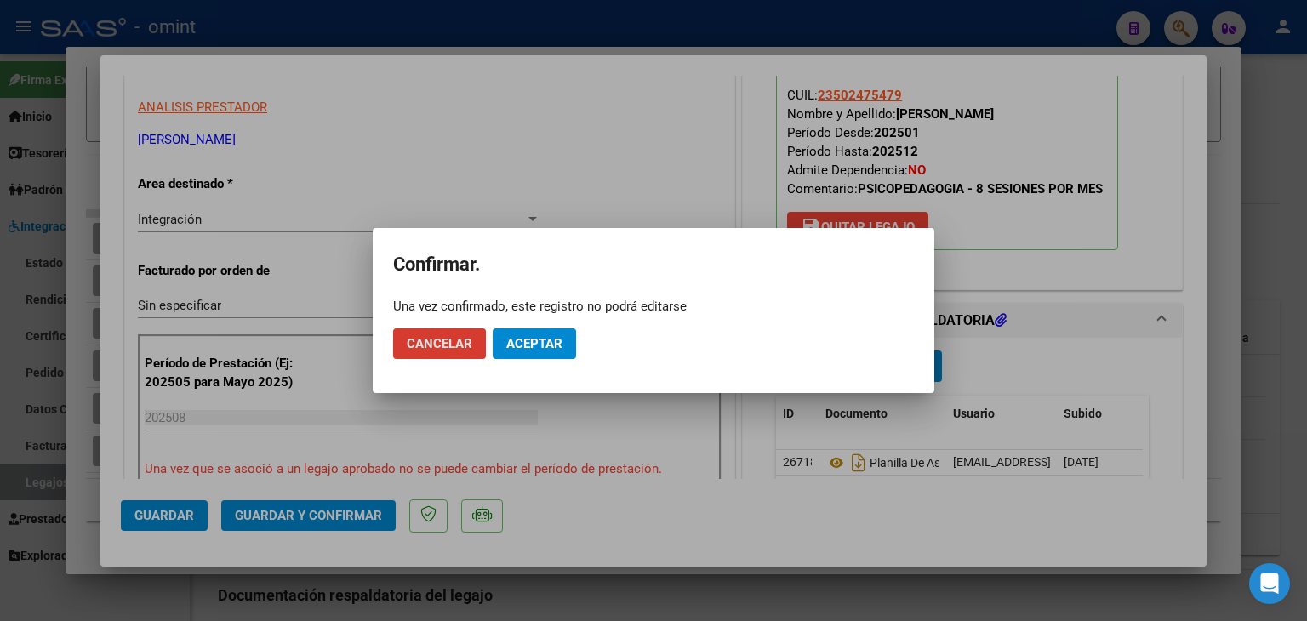
click at [562, 336] on span "Aceptar" at bounding box center [534, 343] width 56 height 15
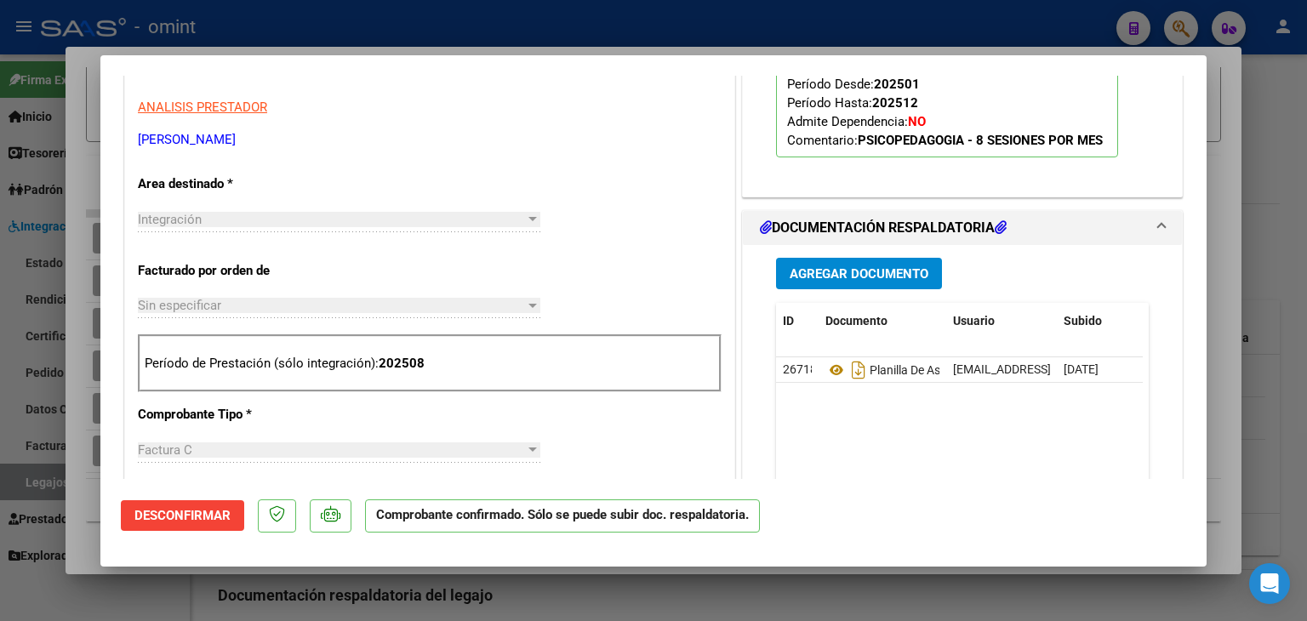
type input "$ 0,00"
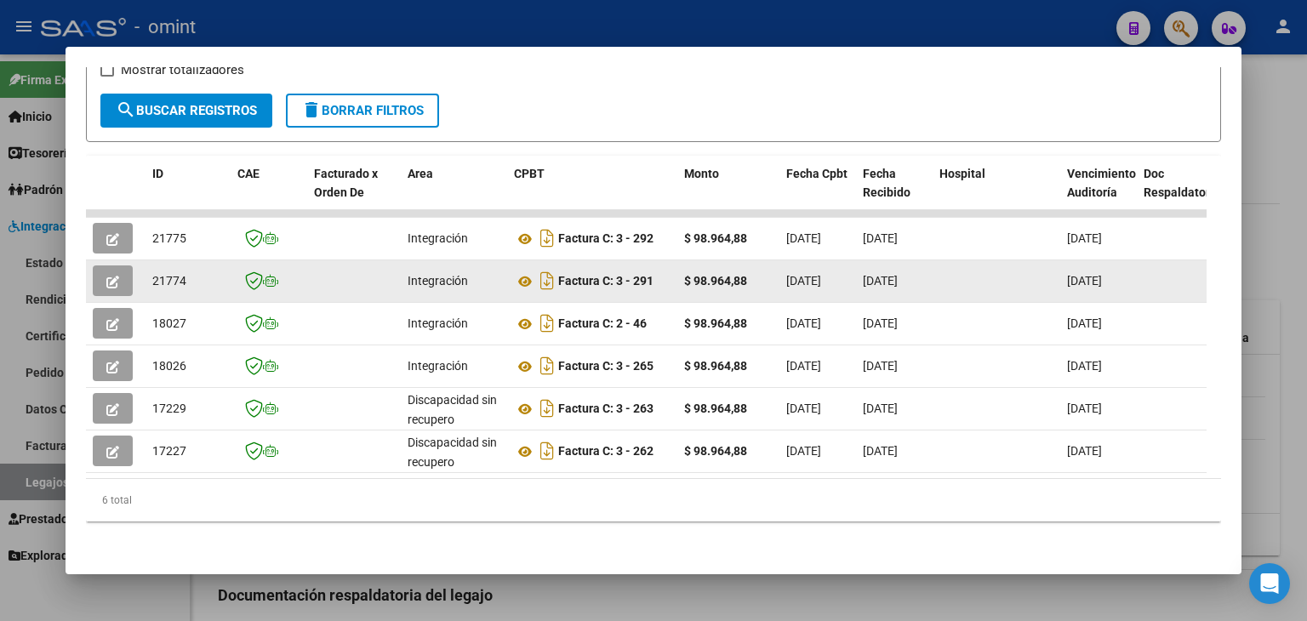
click at [162, 274] on span "21774" at bounding box center [169, 281] width 34 height 14
copy span "21774"
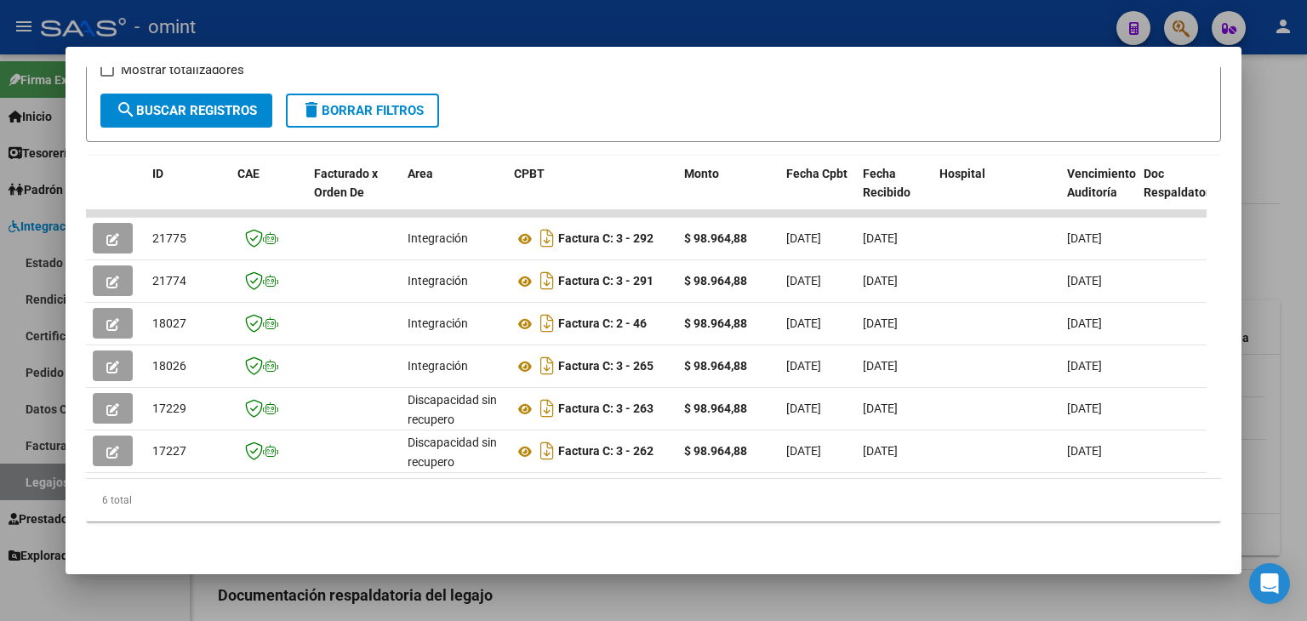
scroll to position [0, 0]
